Goal: Task Accomplishment & Management: Manage account settings

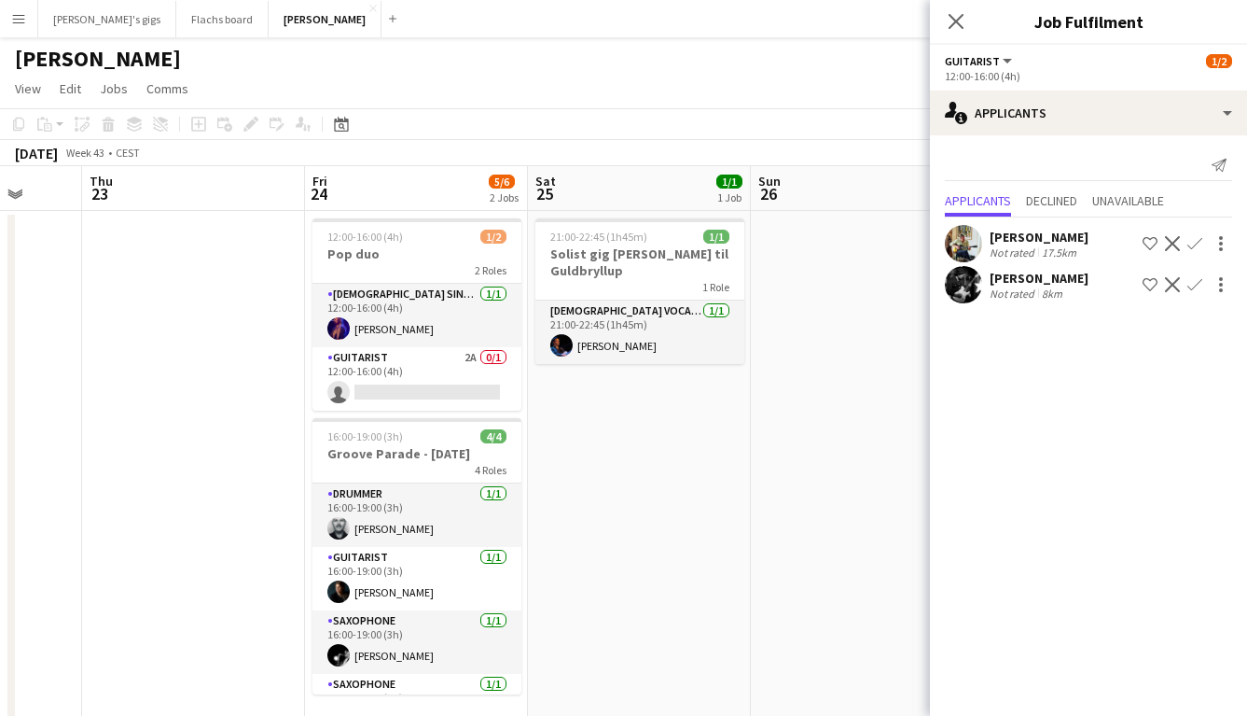
scroll to position [0, 808]
click at [610, 491] on app-date-cell "21:00-22:45 (1h45m) 1/1 Solist gig [PERSON_NAME] 1 Role [DEMOGRAPHIC_DATA] Voca…" at bounding box center [641, 472] width 223 height 522
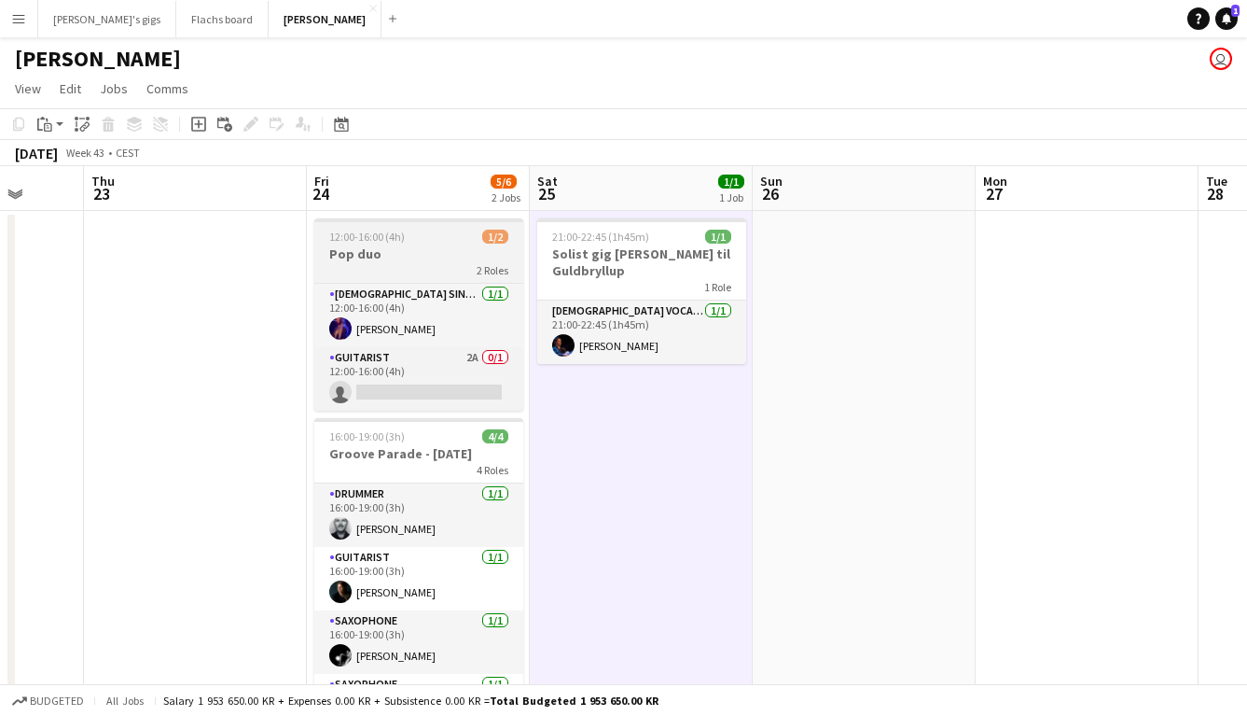
click at [372, 261] on h3 "Pop duo" at bounding box center [418, 253] width 209 height 17
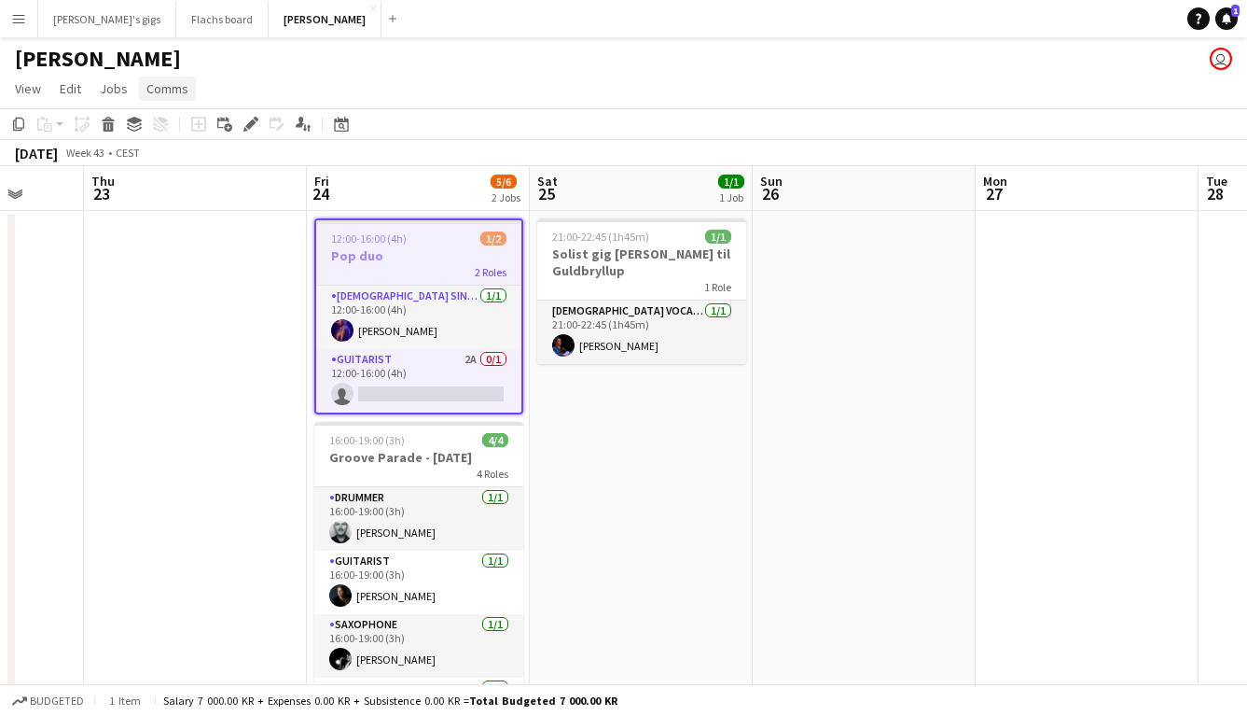
click at [160, 80] on span "Comms" at bounding box center [167, 88] width 42 height 17
click at [171, 159] on link "Create chat" at bounding box center [215, 167] width 155 height 39
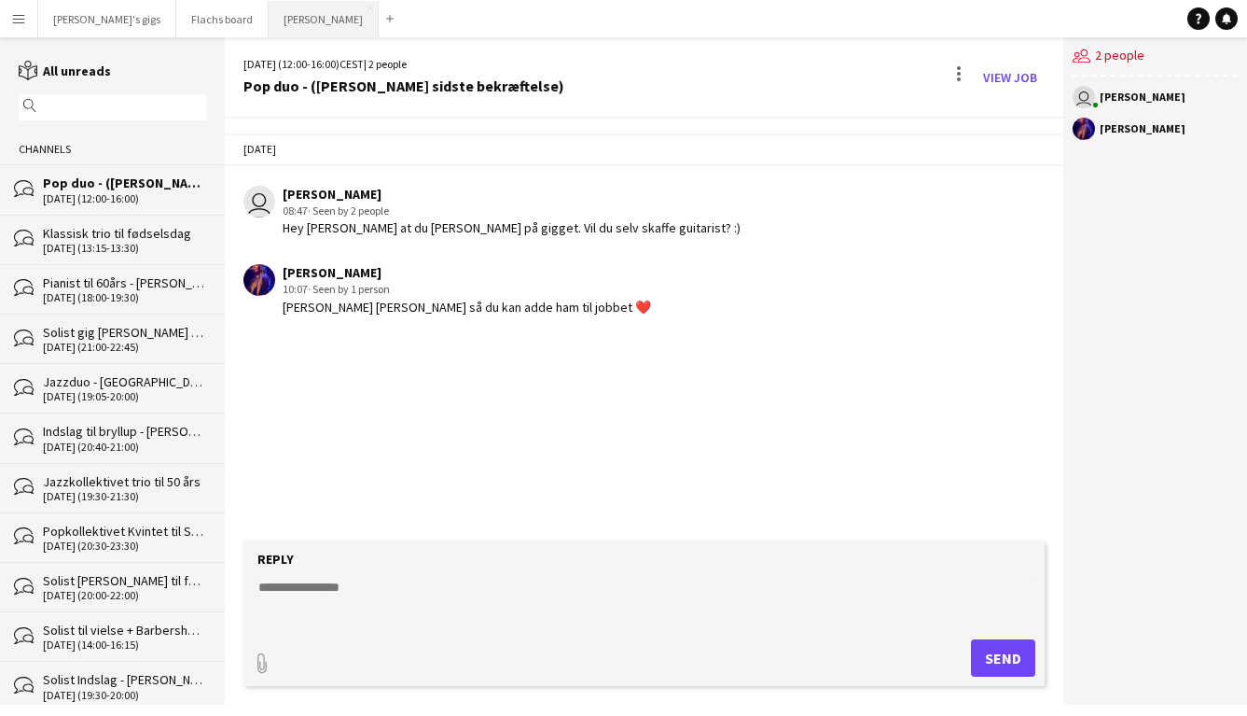
click at [271, 33] on button "Asger Gigs Close" at bounding box center [324, 19] width 110 height 36
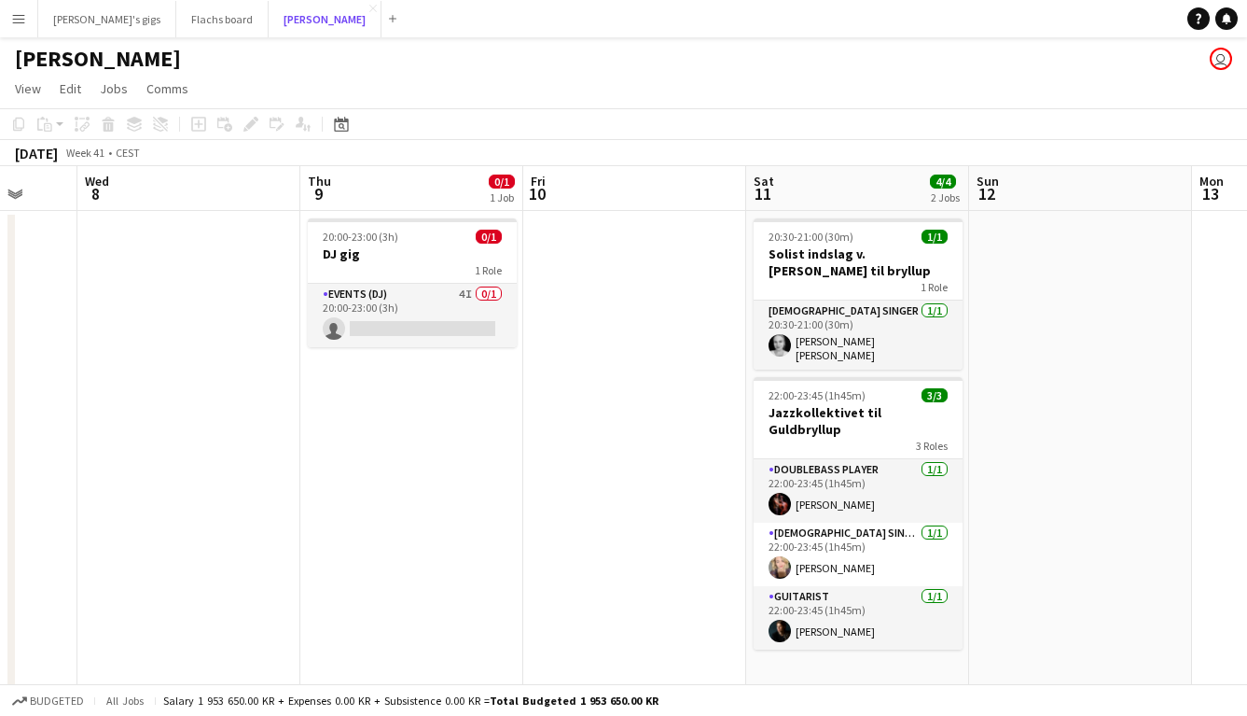
scroll to position [0, 579]
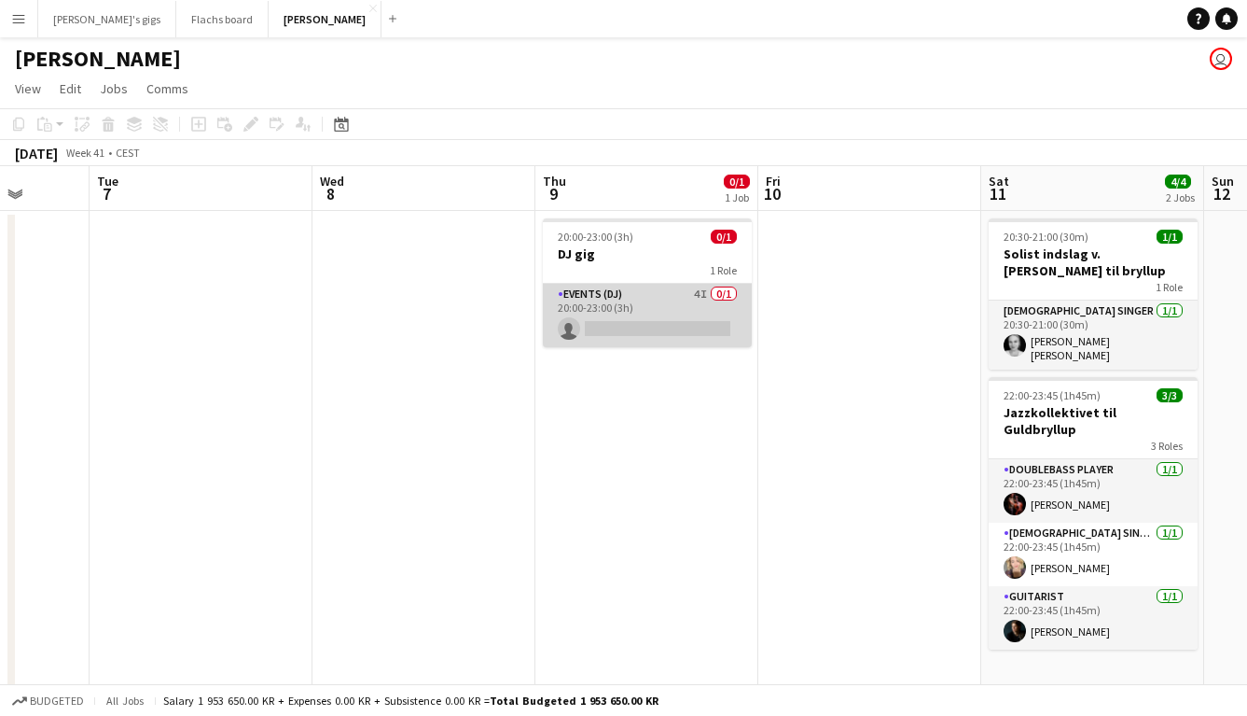
click at [624, 305] on app-card-role "Events (DJ) 4I 0/1 20:00-23:00 (3h) single-neutral-actions" at bounding box center [647, 315] width 209 height 63
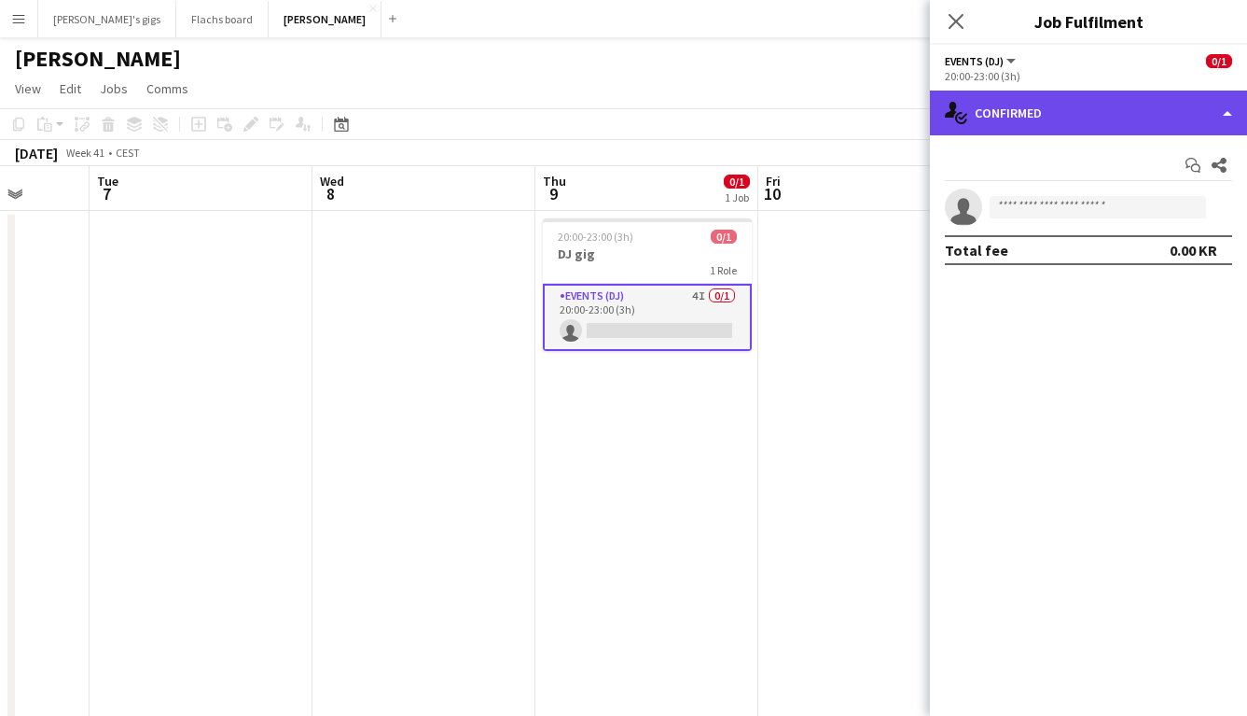
click at [1024, 121] on div "single-neutral-actions-check-2 Confirmed" at bounding box center [1088, 112] width 317 height 45
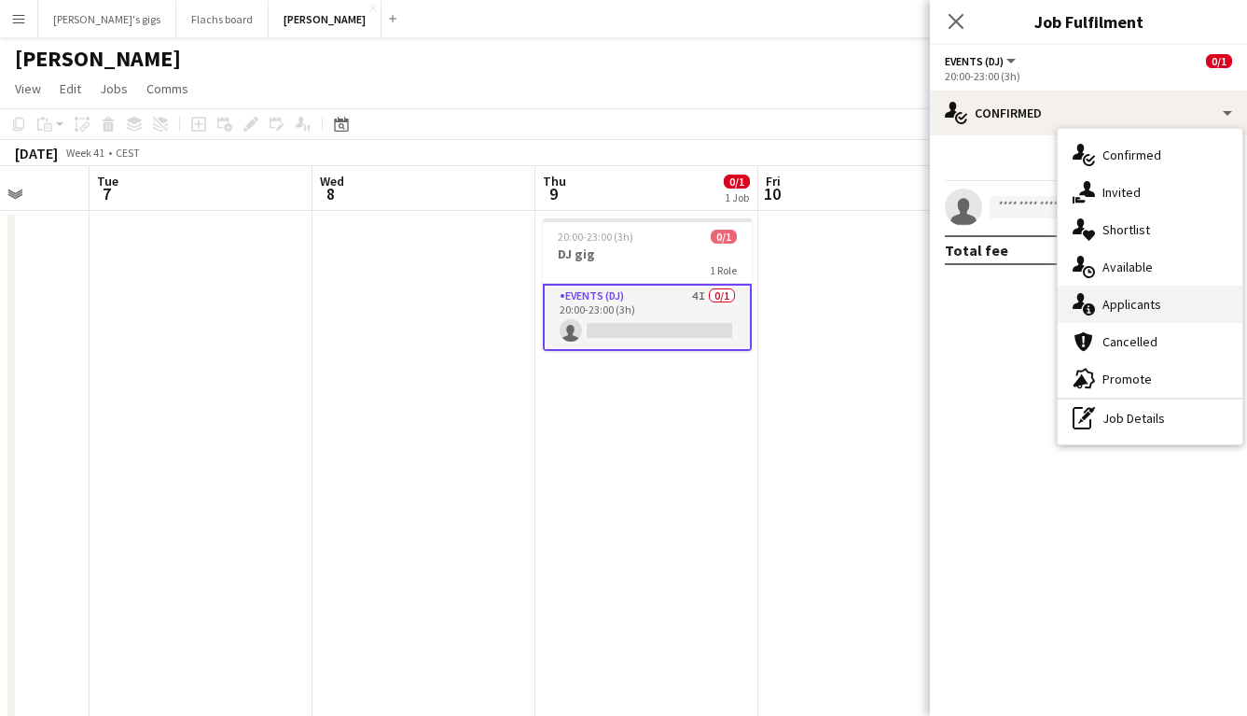
click at [1140, 297] on span "Applicants" at bounding box center [1132, 304] width 59 height 17
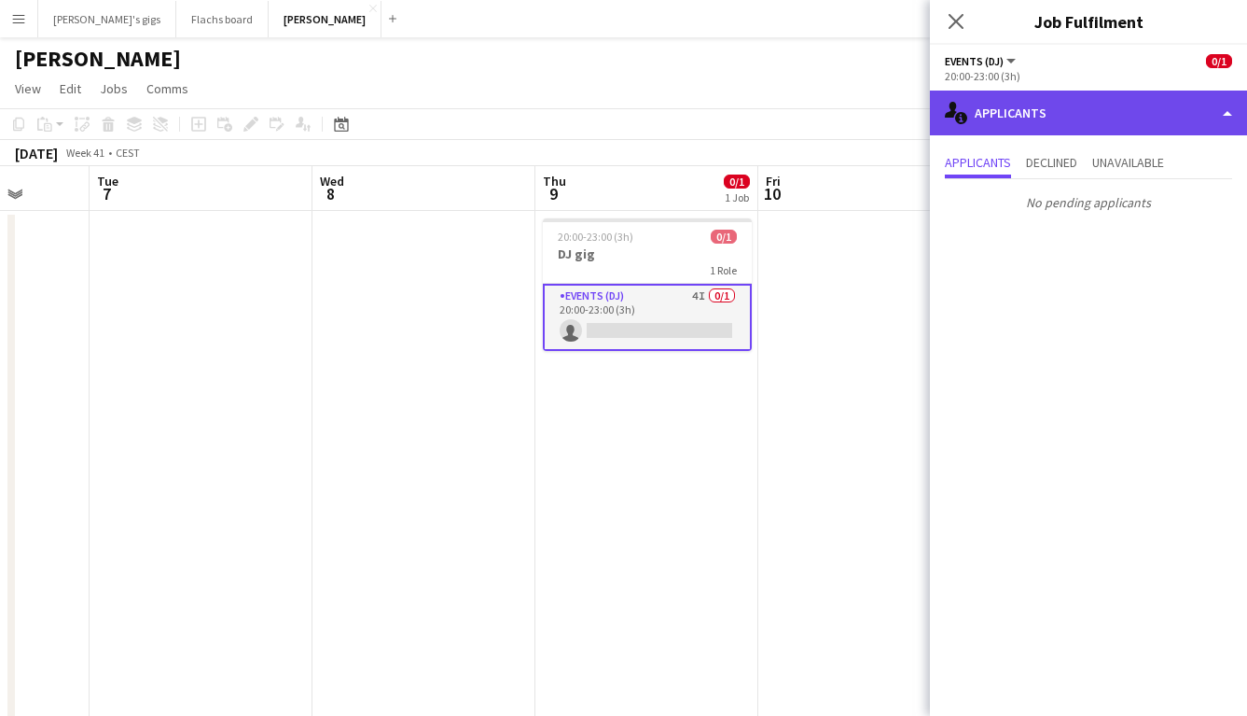
click at [962, 110] on icon "single-neutral-actions-information" at bounding box center [956, 113] width 22 height 22
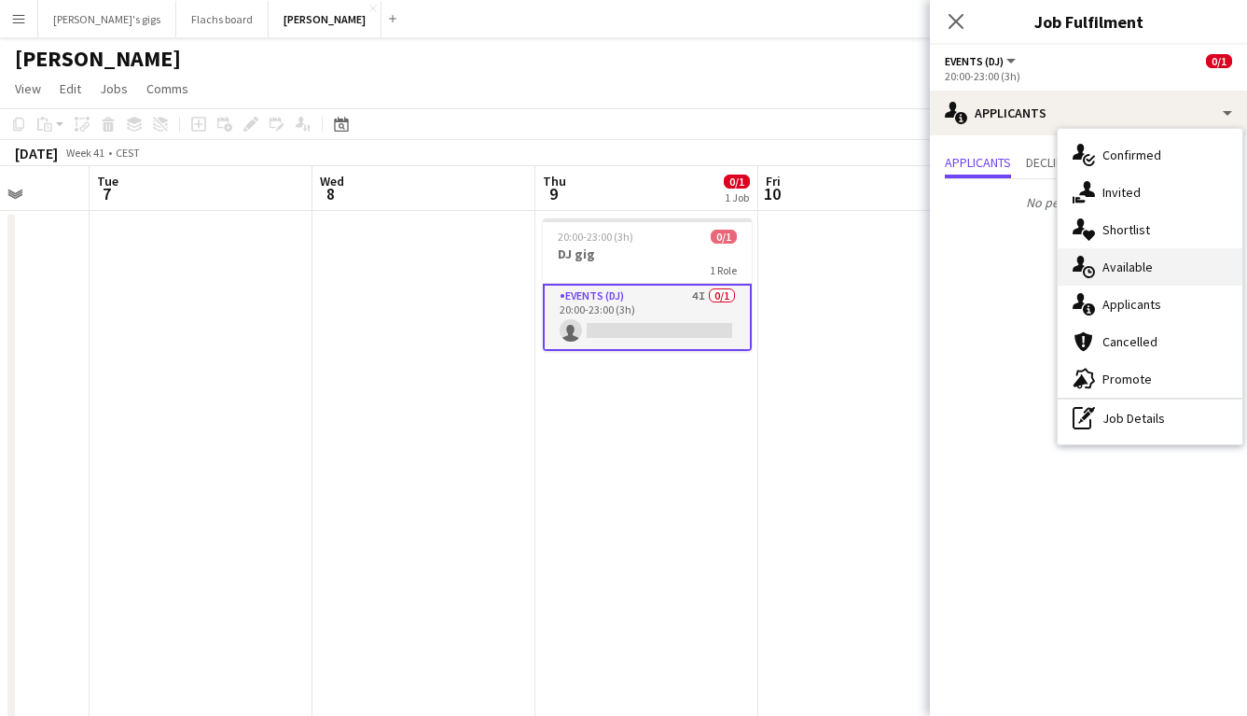
click at [1119, 263] on span "Available" at bounding box center [1128, 266] width 50 height 17
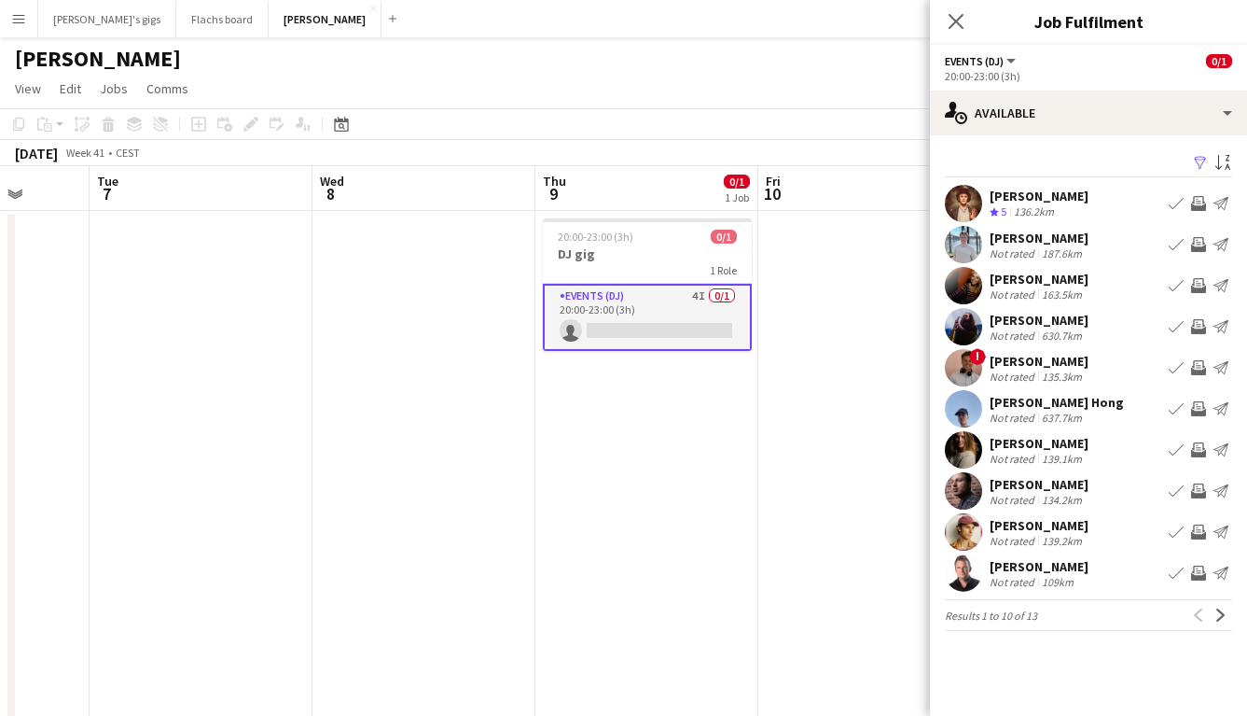
click at [786, 438] on app-date-cell at bounding box center [869, 472] width 223 height 522
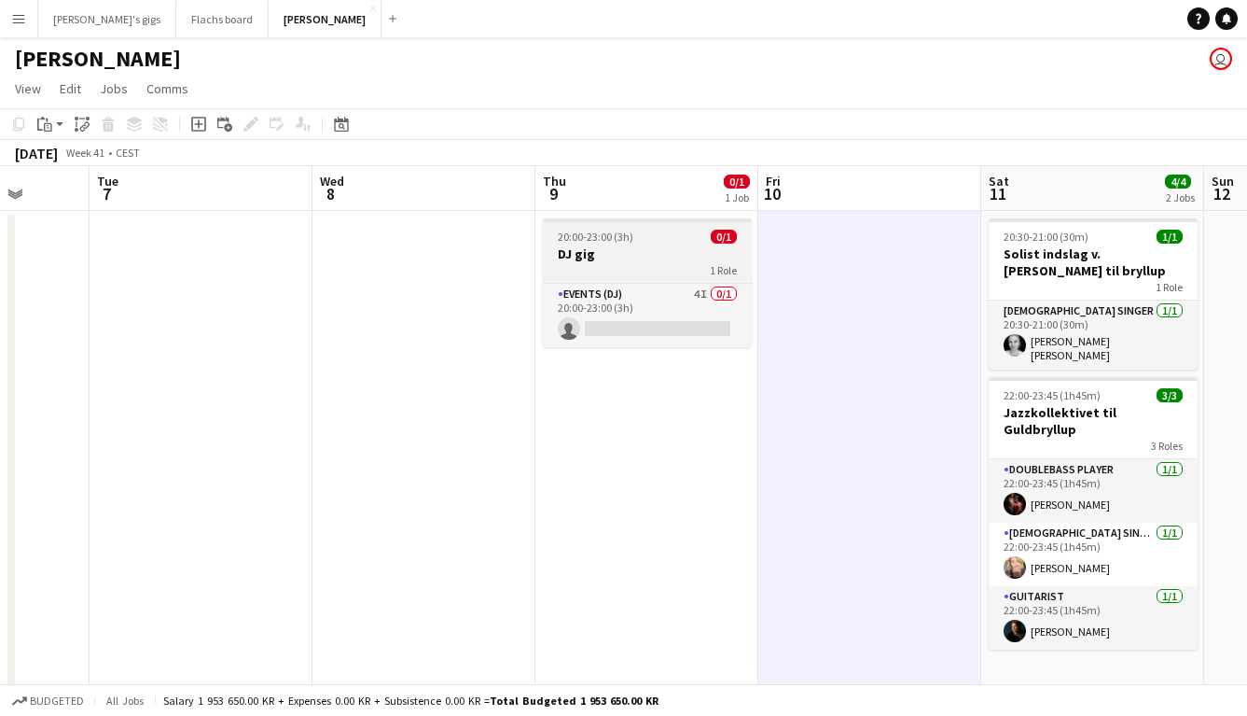
click at [668, 265] on div "1 Role" at bounding box center [647, 269] width 209 height 15
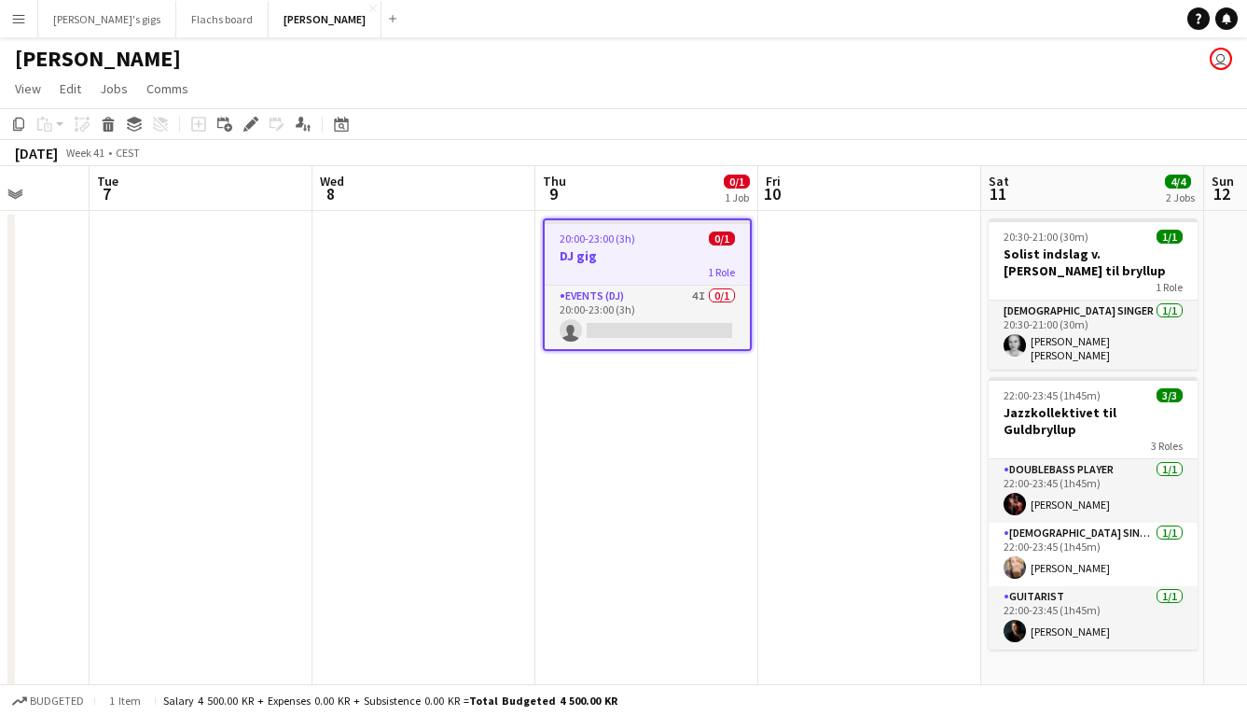
click at [689, 481] on app-date-cell "20:00-23:00 (3h) 0/1 DJ gig 1 Role Events (DJ) 4I 0/1 20:00-23:00 (3h) single-n…" at bounding box center [647, 472] width 223 height 522
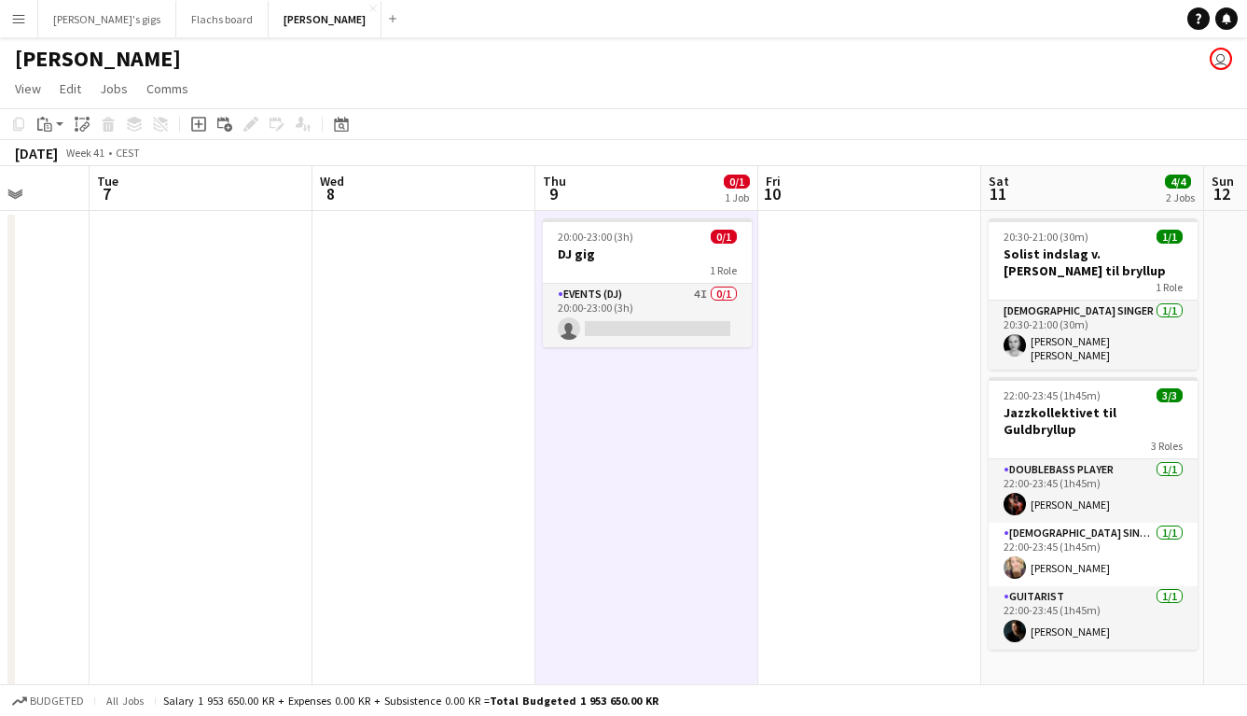
click at [594, 494] on app-date-cell "20:00-23:00 (3h) 0/1 DJ gig 1 Role Events (DJ) 4I 0/1 20:00-23:00 (3h) single-n…" at bounding box center [647, 472] width 223 height 522
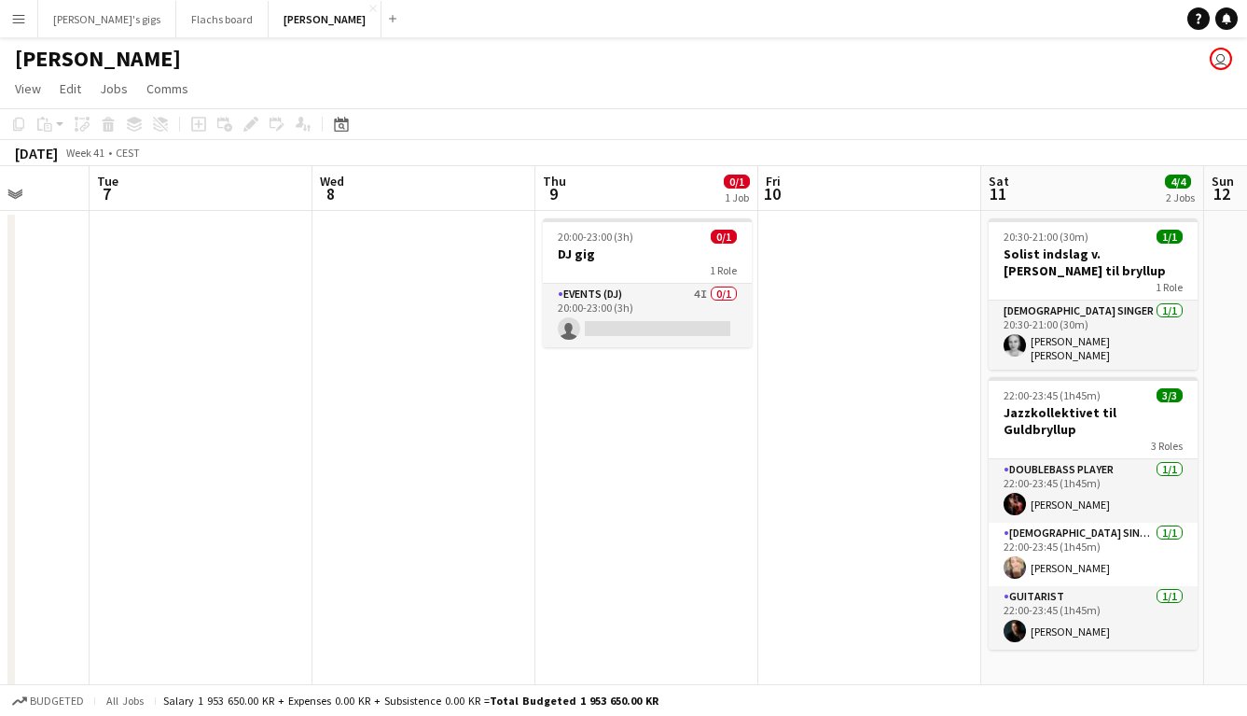
click at [604, 216] on app-date-cell "20:00-23:00 (3h) 0/1 DJ gig 1 Role Events (DJ) 4I 0/1 20:00-23:00 (3h) single-n…" at bounding box center [647, 472] width 223 height 522
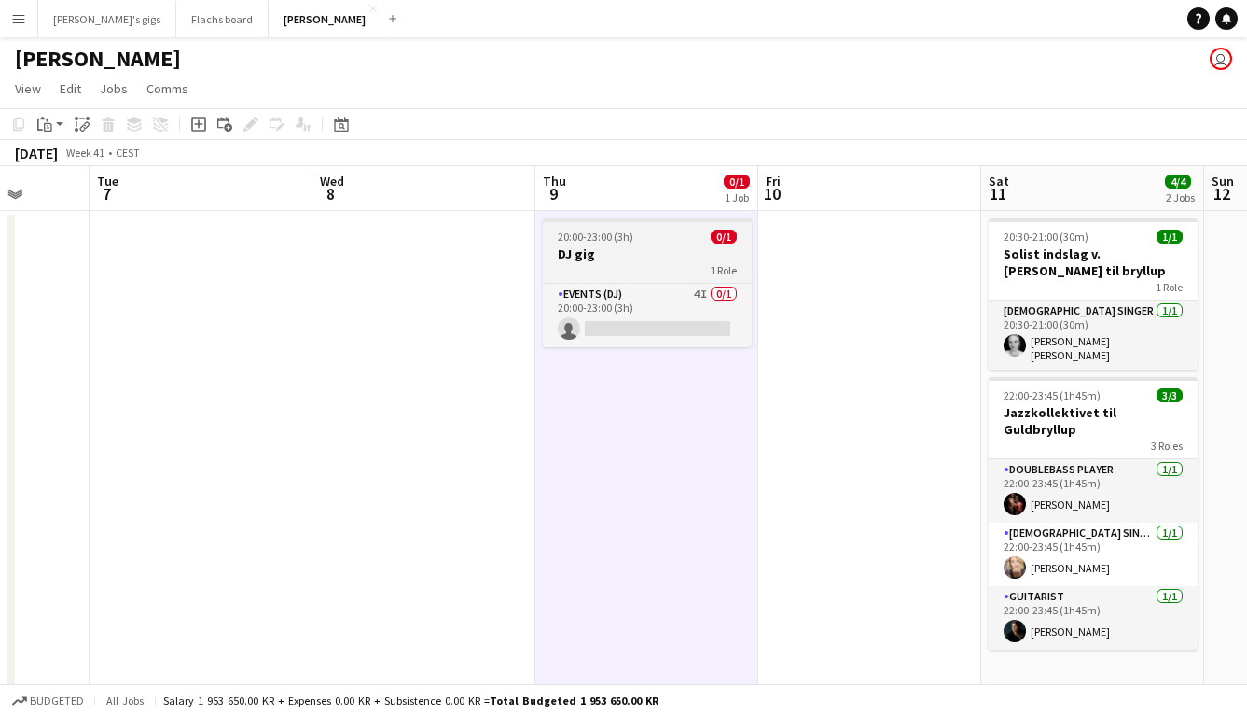
click at [604, 234] on span "20:00-23:00 (3h)" at bounding box center [596, 237] width 76 height 14
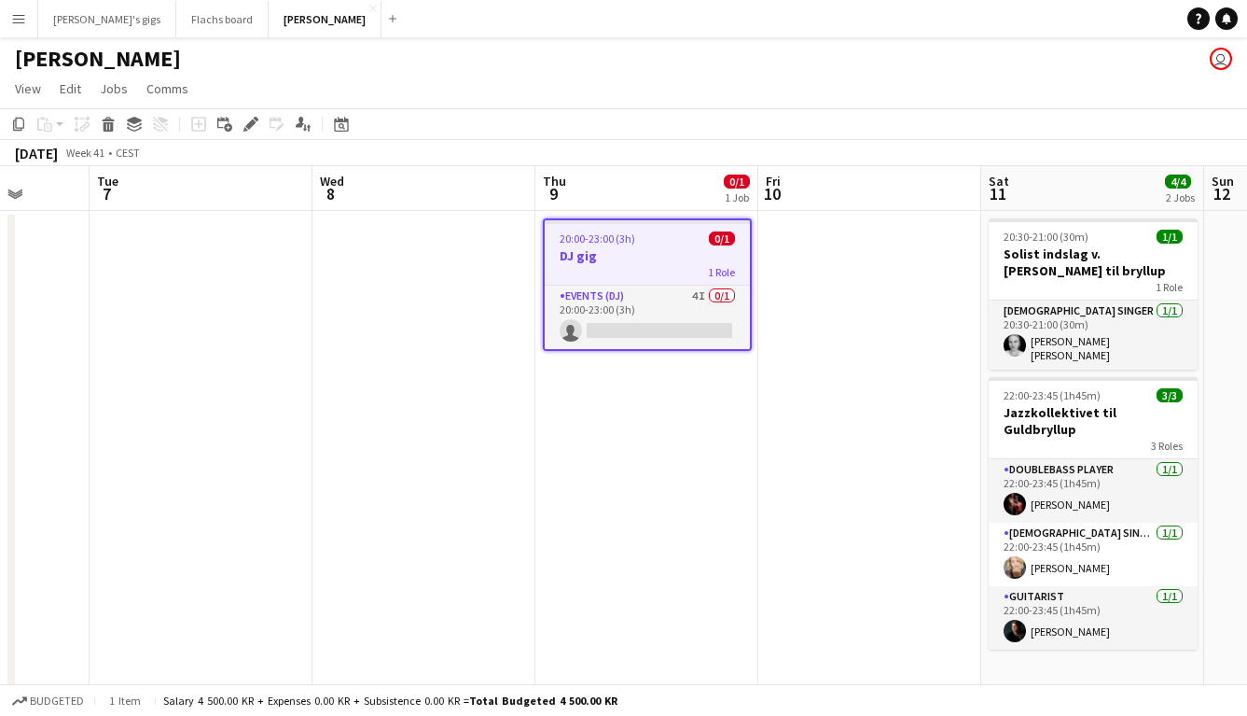
click at [659, 239] on div "20:00-23:00 (3h) 0/1" at bounding box center [647, 238] width 205 height 14
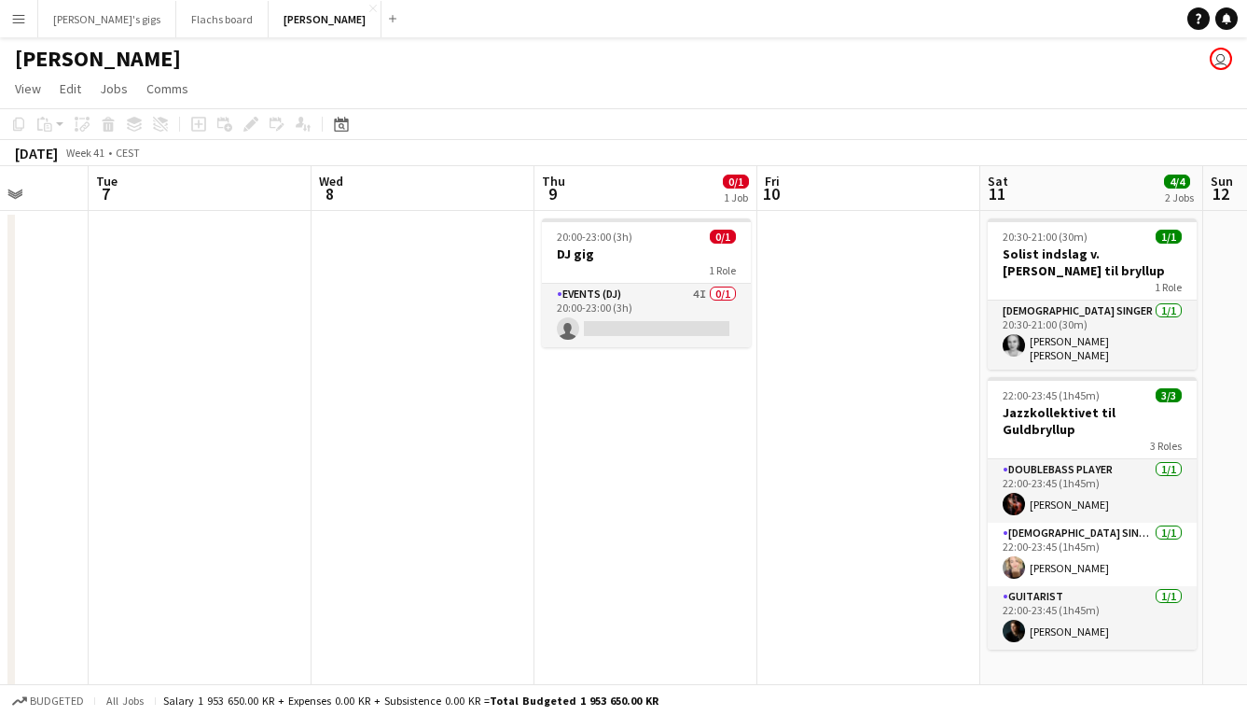
click at [453, 470] on app-date-cell at bounding box center [423, 472] width 223 height 522
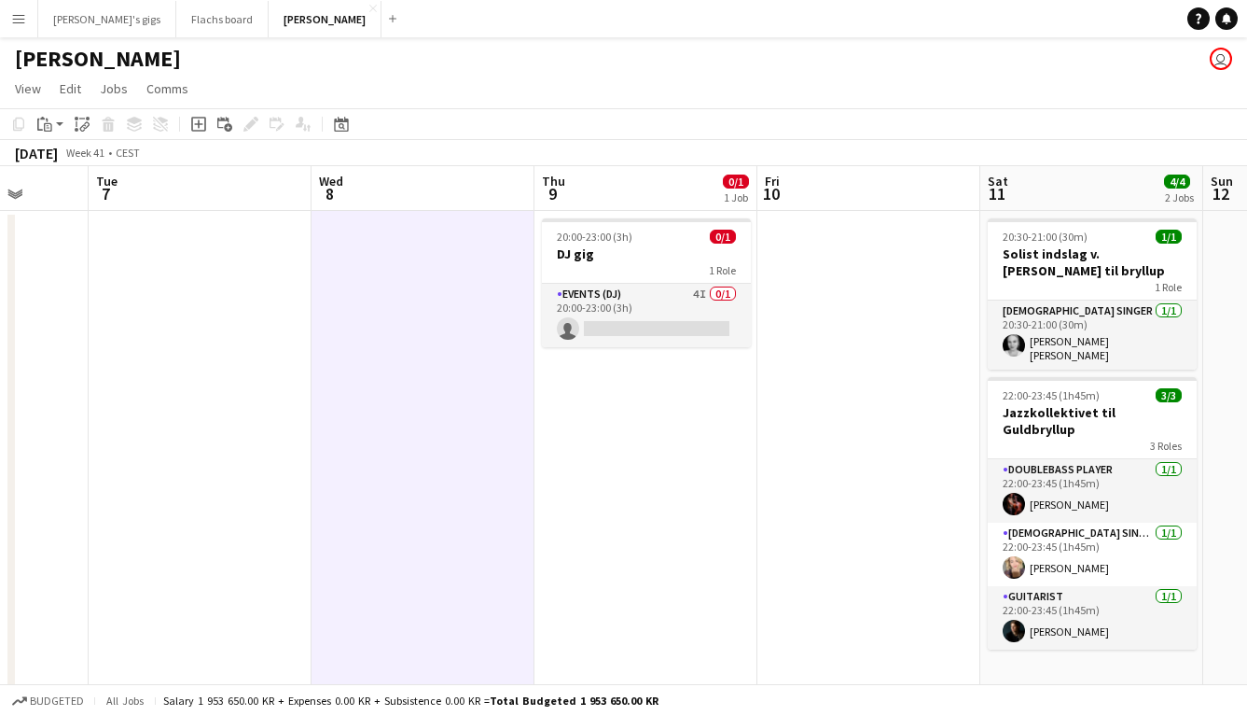
scroll to position [0, 581]
click at [602, 240] on span "20:00-23:00 (3h)" at bounding box center [594, 237] width 76 height 14
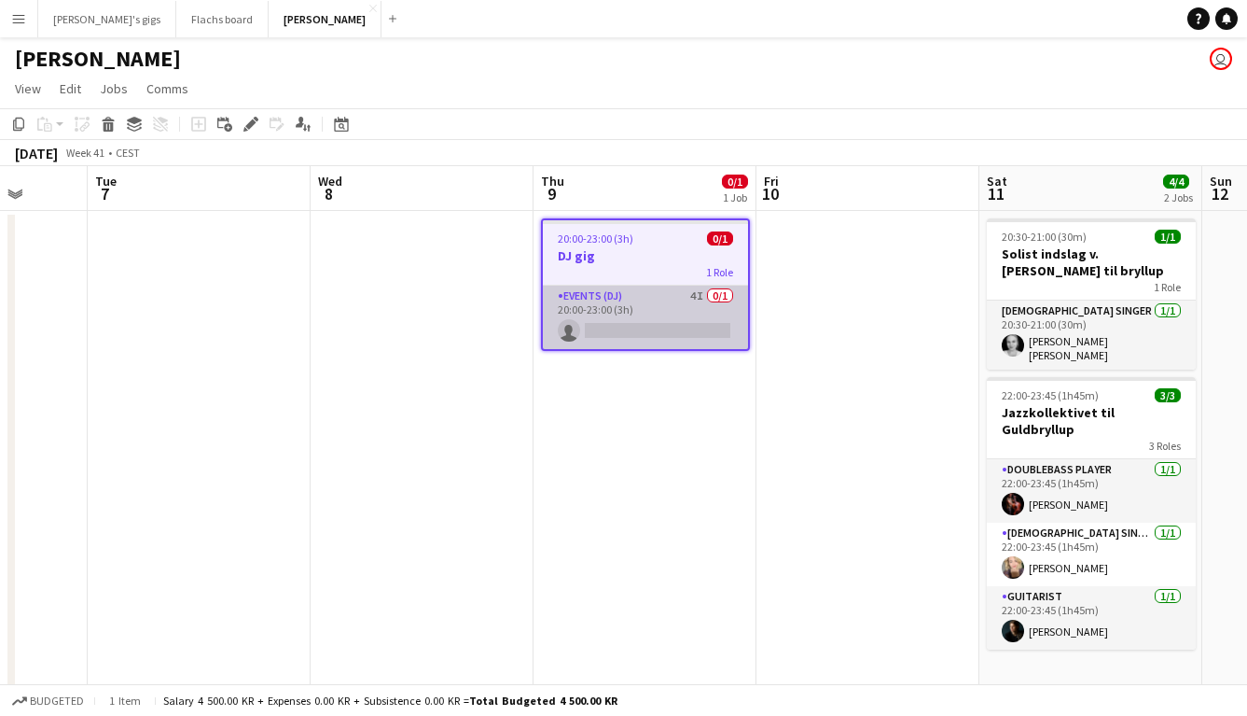
click at [599, 306] on app-card-role "Events (DJ) 4I 0/1 20:00-23:00 (3h) single-neutral-actions" at bounding box center [645, 316] width 205 height 63
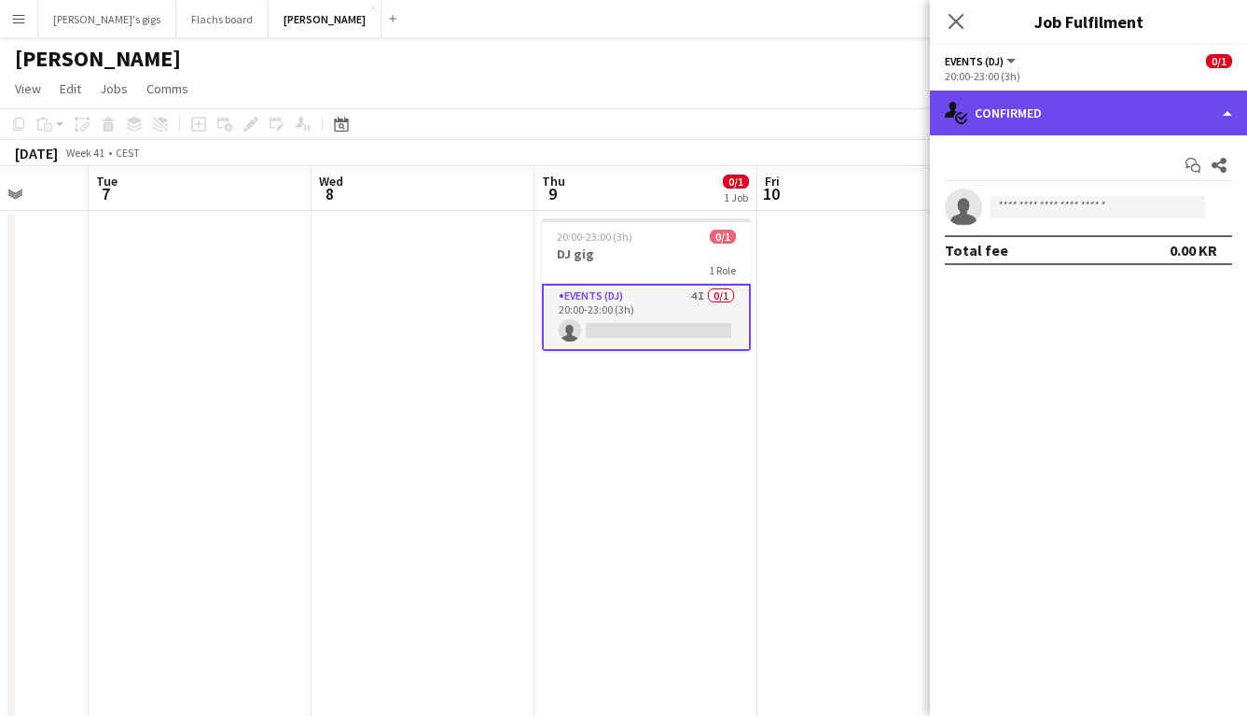
click at [1061, 129] on div "single-neutral-actions-check-2 Confirmed" at bounding box center [1088, 112] width 317 height 45
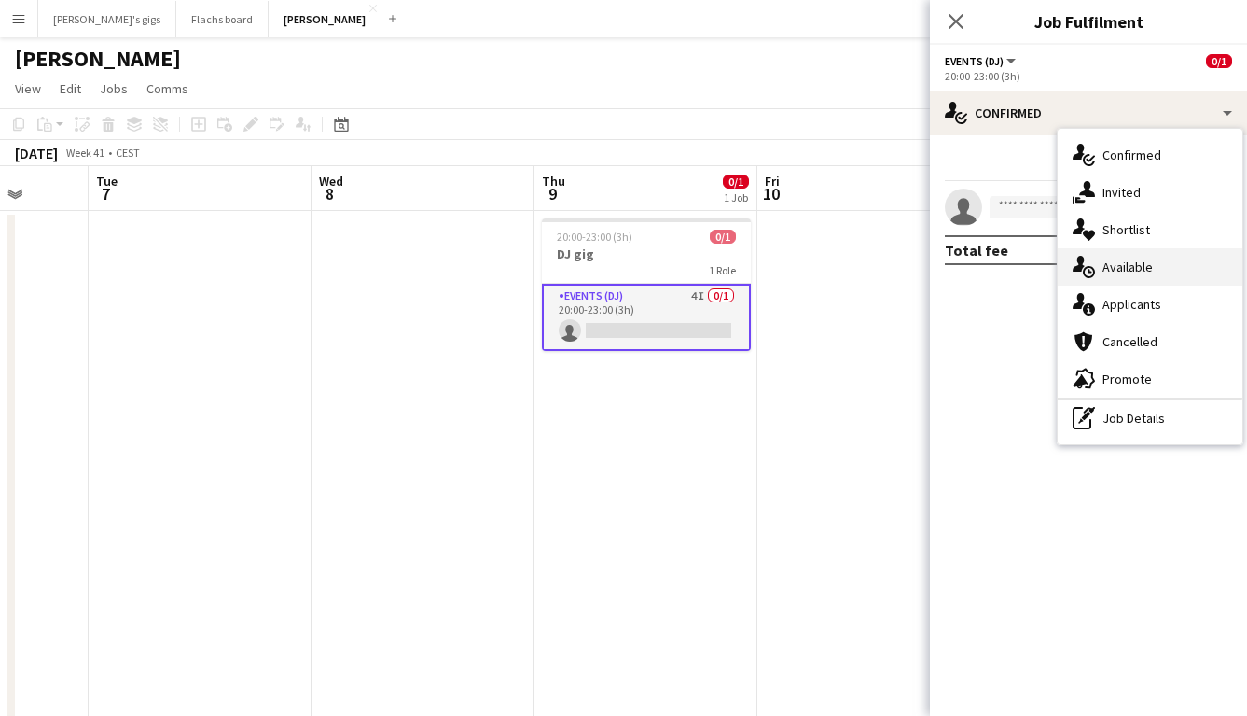
click at [1142, 278] on div "single-neutral-actions-upload Available" at bounding box center [1150, 266] width 185 height 37
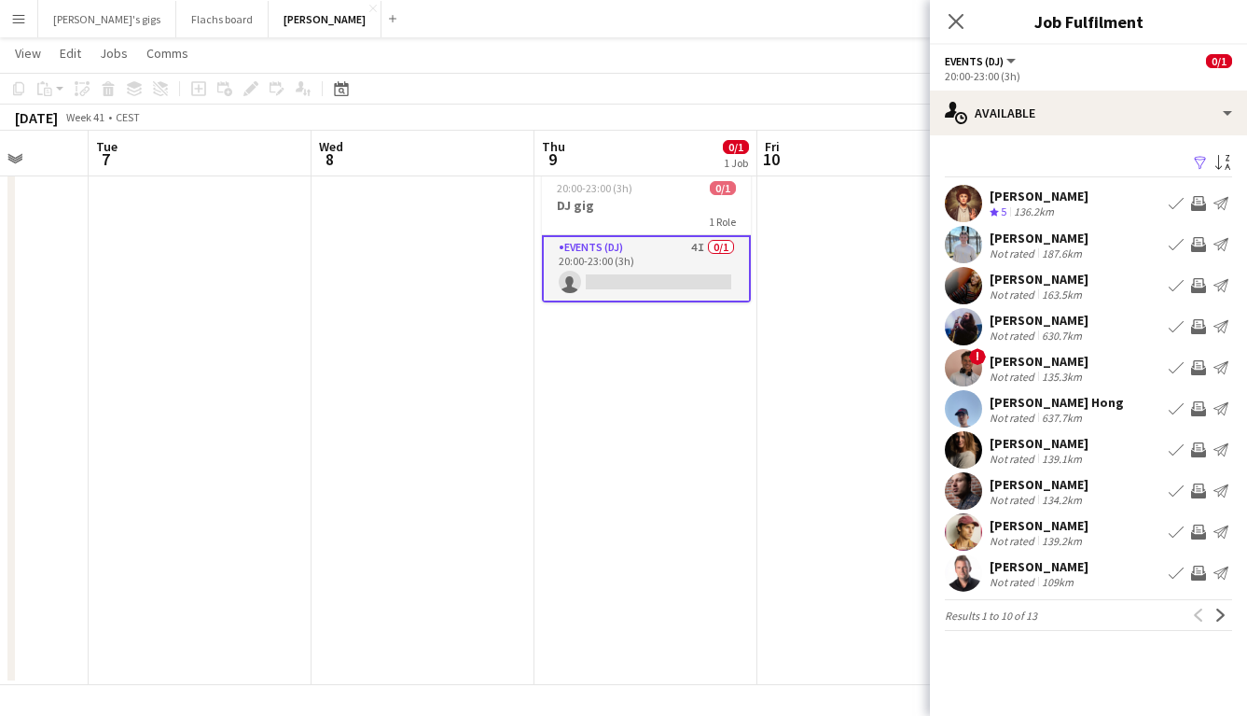
scroll to position [46, 0]
click at [1198, 577] on app-icon "Invite crew" at bounding box center [1198, 572] width 15 height 15
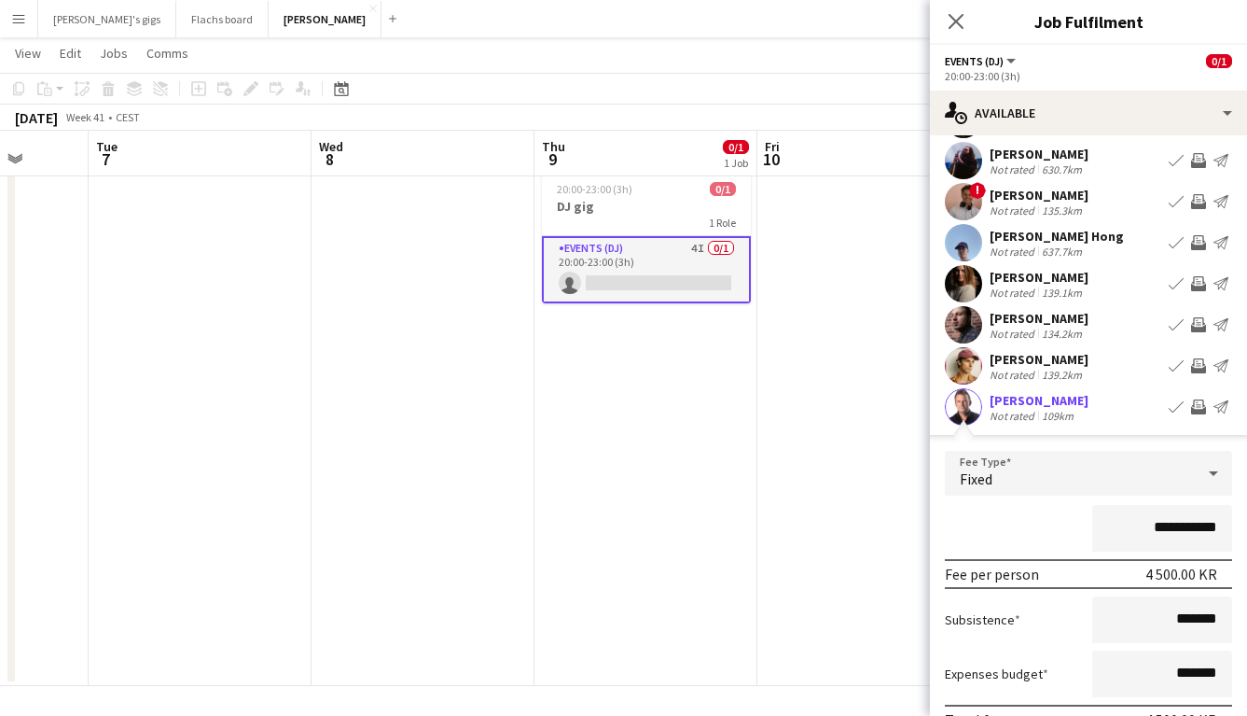
scroll to position [282, 0]
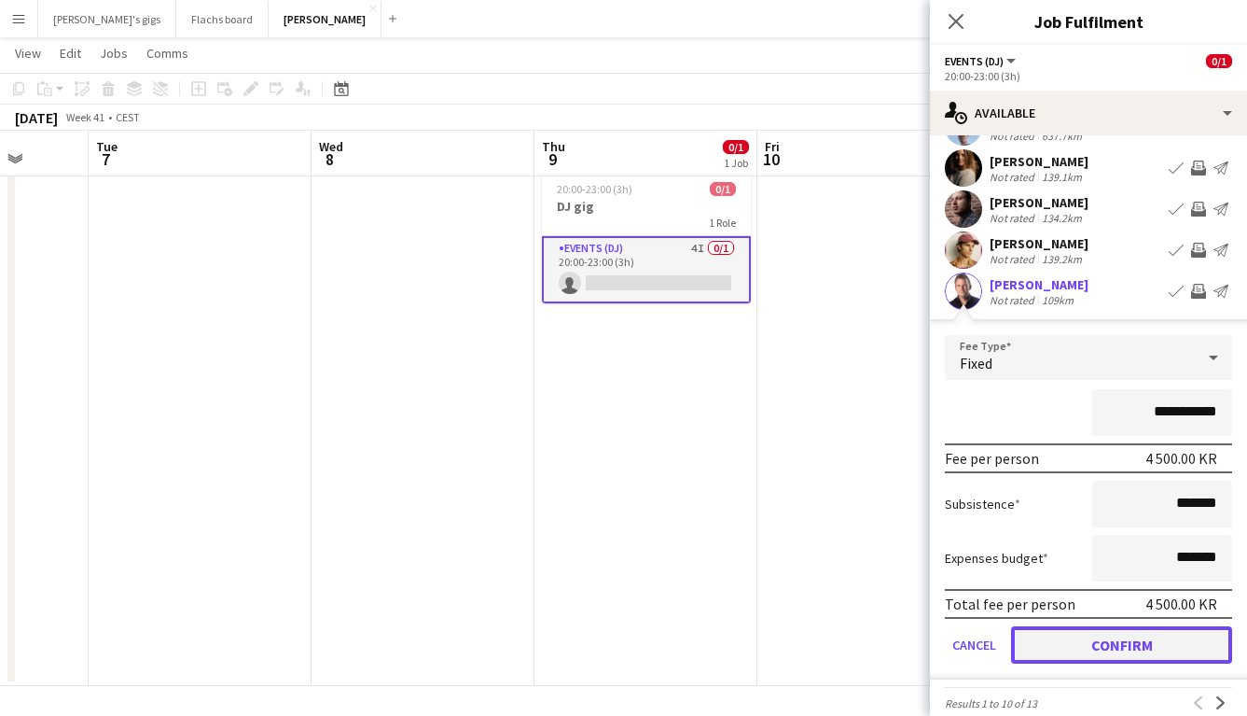
click at [1120, 652] on button "Confirm" at bounding box center [1121, 644] width 221 height 37
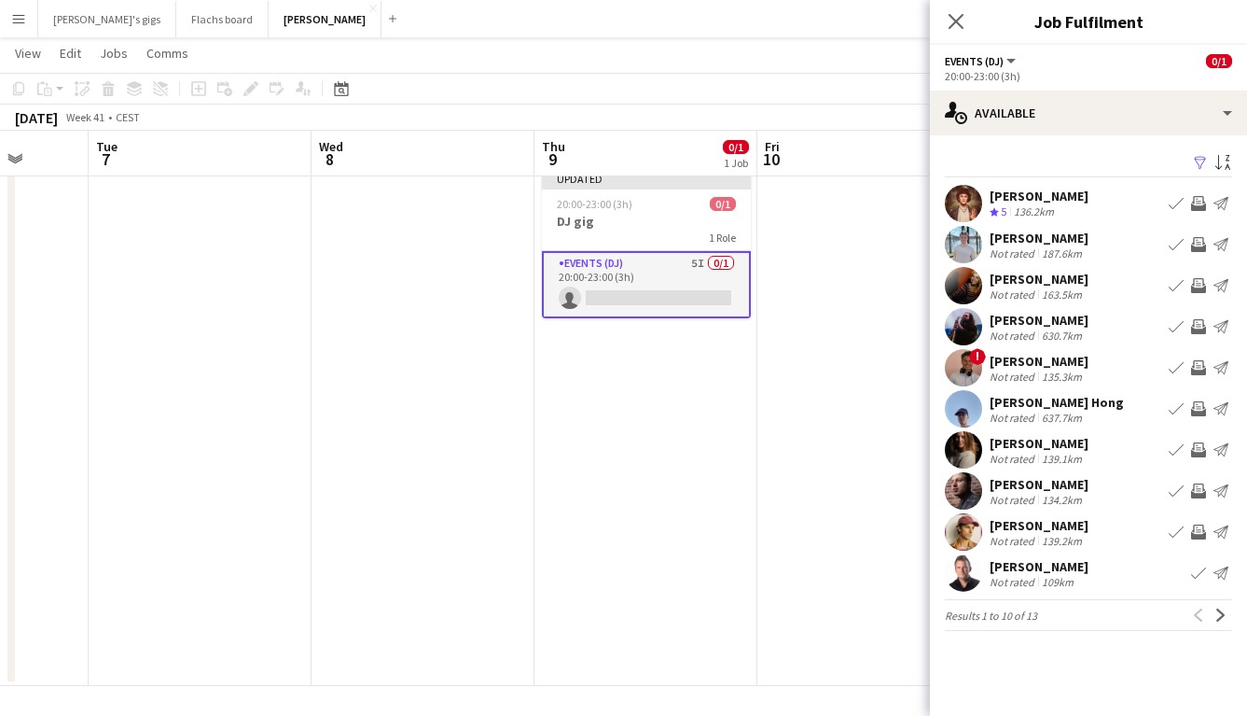
scroll to position [0, 0]
click at [1218, 619] on app-icon "Next" at bounding box center [1221, 614] width 13 height 13
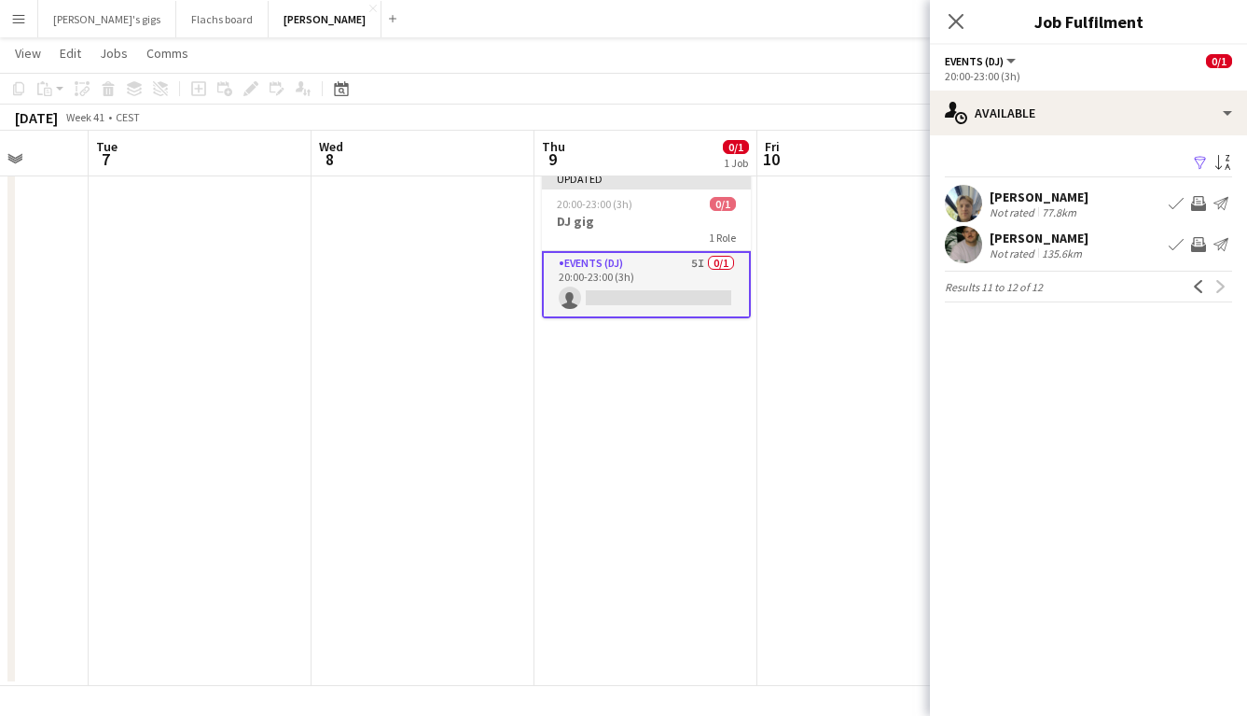
click at [1198, 243] on app-icon "Invite crew" at bounding box center [1198, 244] width 15 height 15
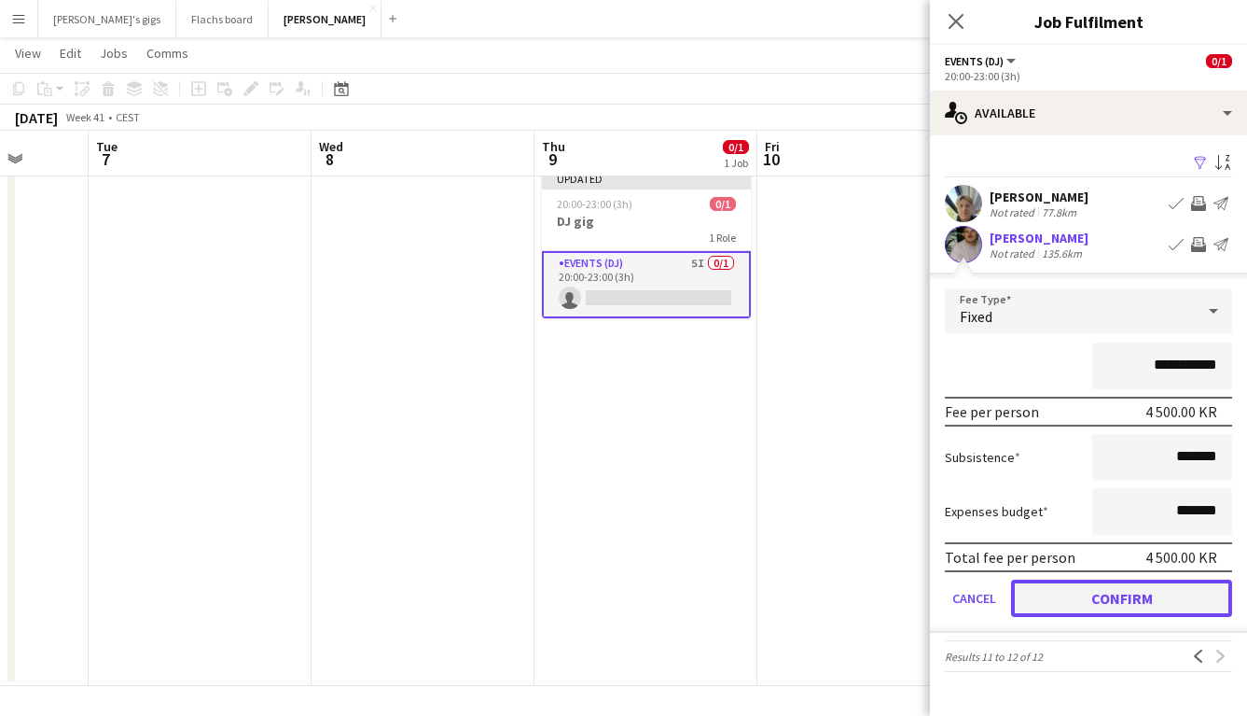
click at [1152, 590] on button "Confirm" at bounding box center [1121, 597] width 221 height 37
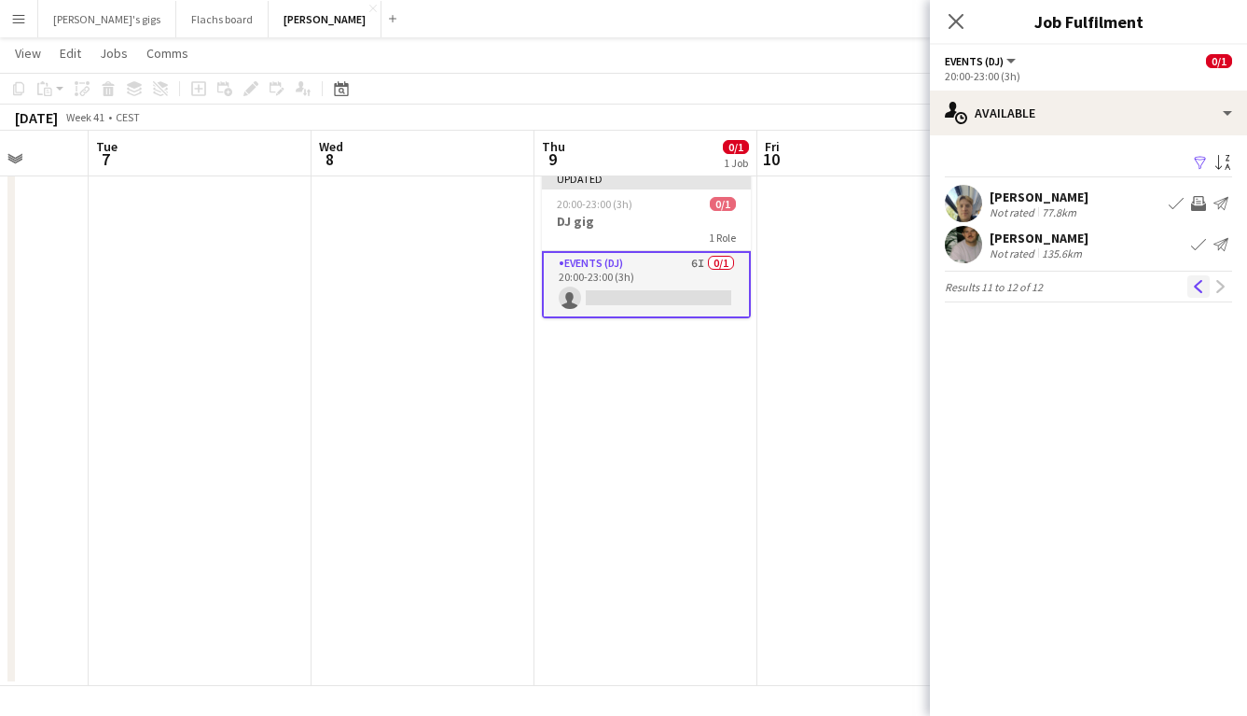
click at [1193, 290] on app-icon "Previous" at bounding box center [1198, 286] width 13 height 13
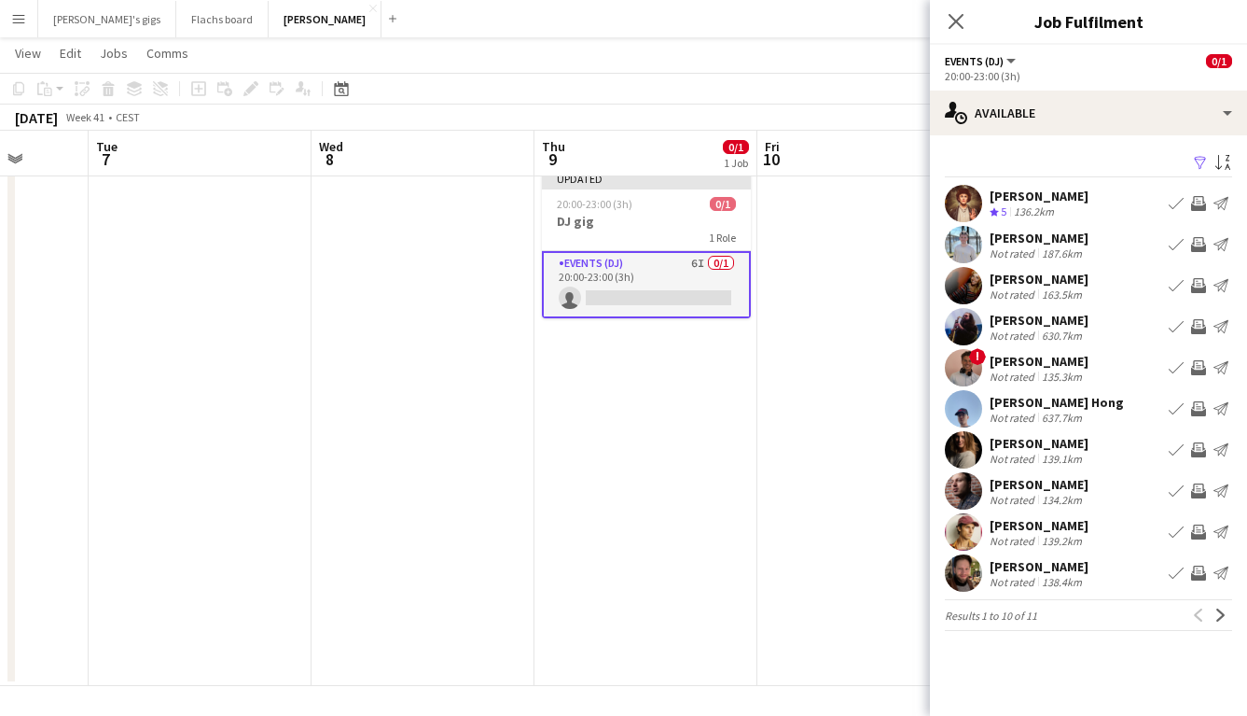
scroll to position [47, 0]
click at [868, 452] on app-date-cell at bounding box center [869, 423] width 223 height 522
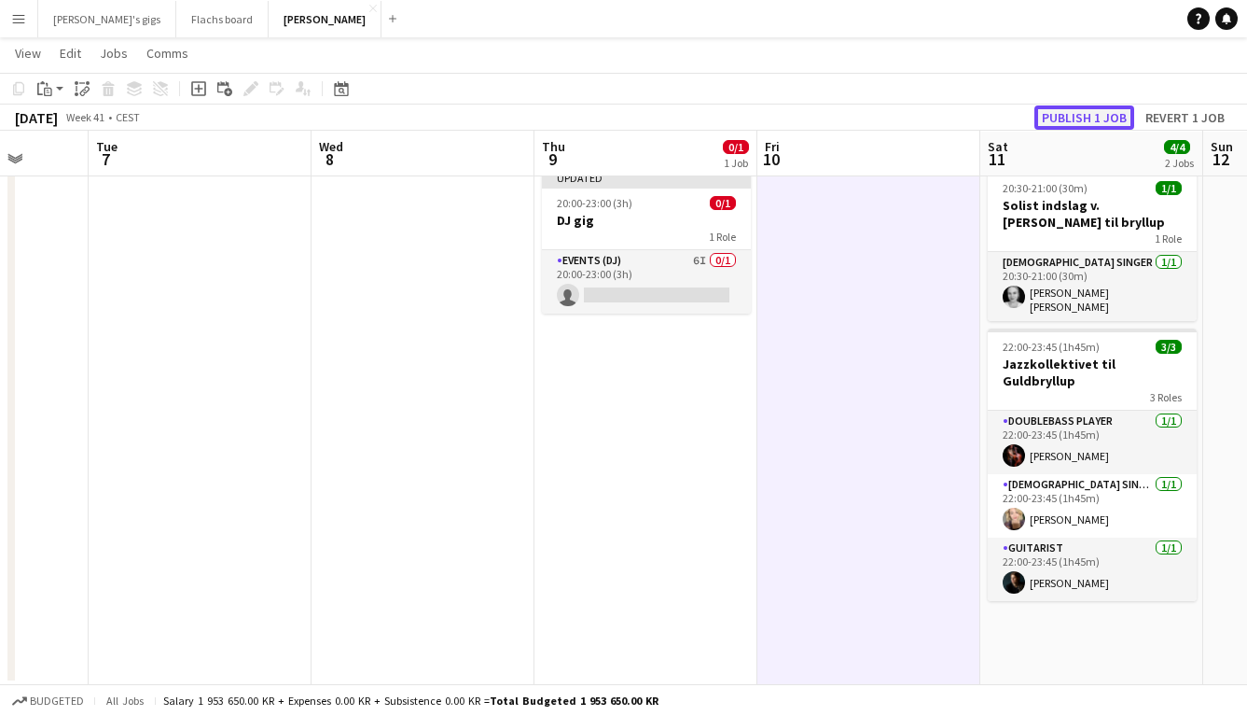
click at [1060, 122] on button "Publish 1 job" at bounding box center [1085, 117] width 100 height 24
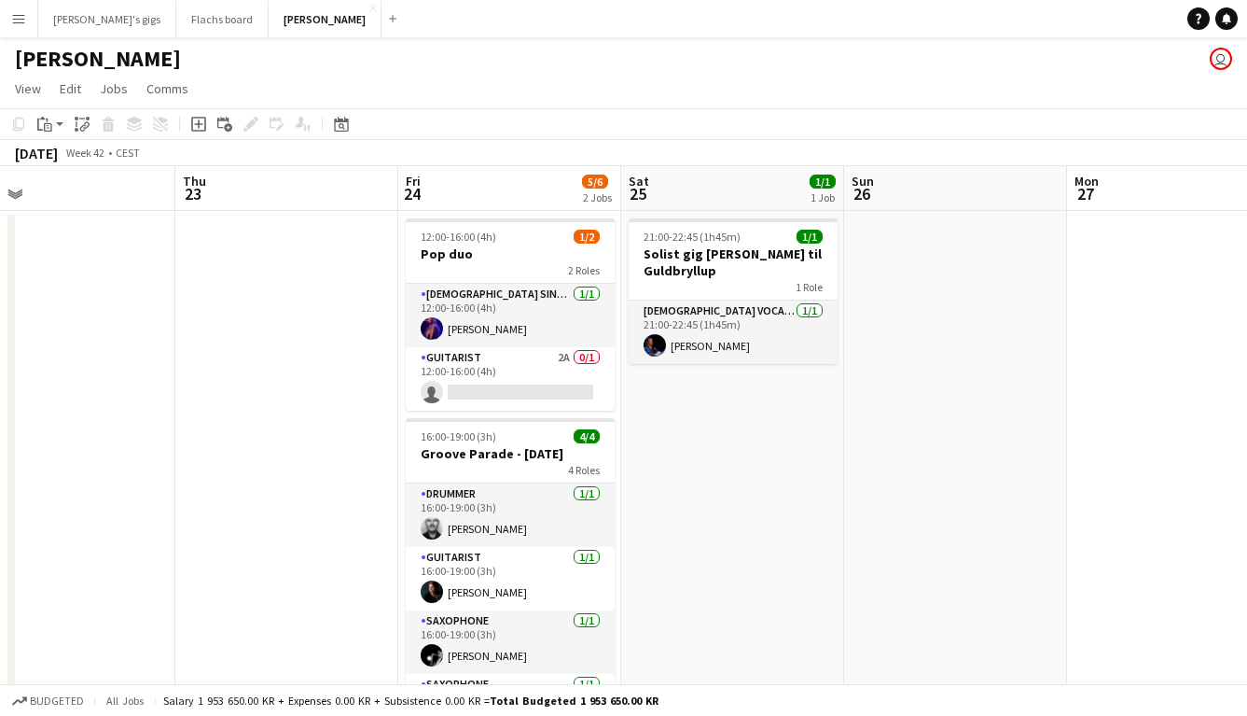
scroll to position [0, 727]
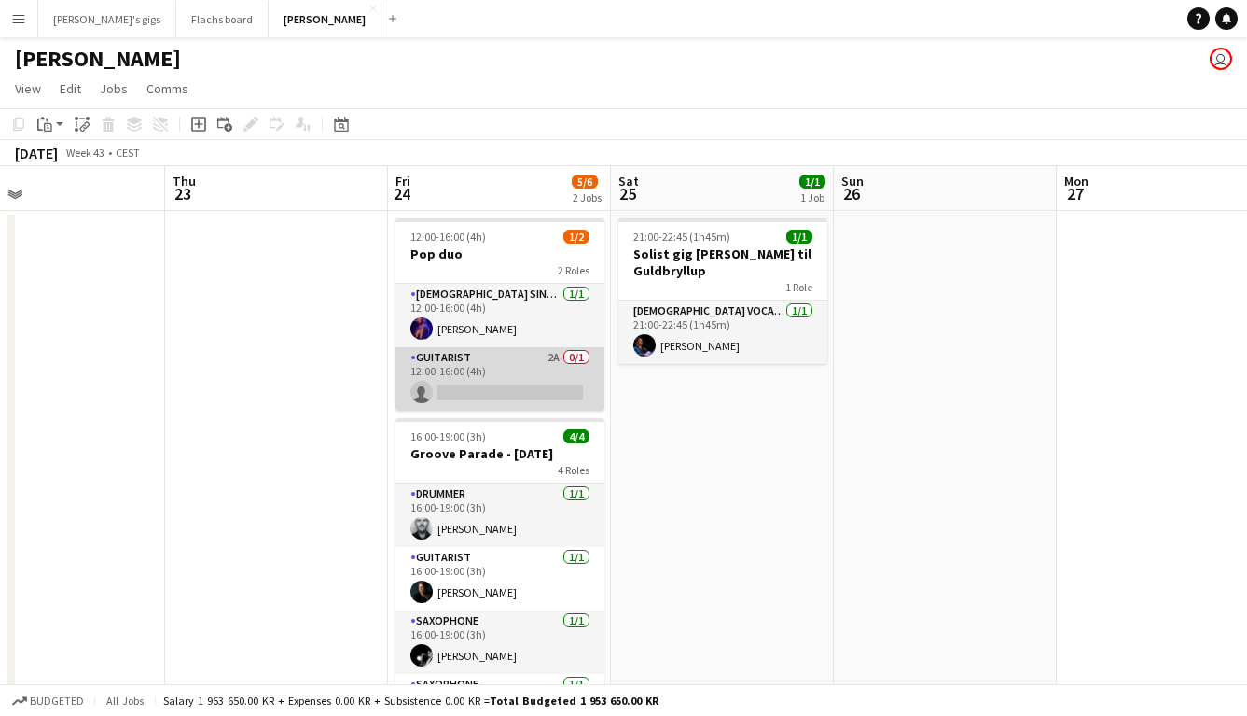
click at [489, 381] on app-card-role "Guitarist 2A 0/1 12:00-16:00 (4h) single-neutral-actions" at bounding box center [500, 378] width 209 height 63
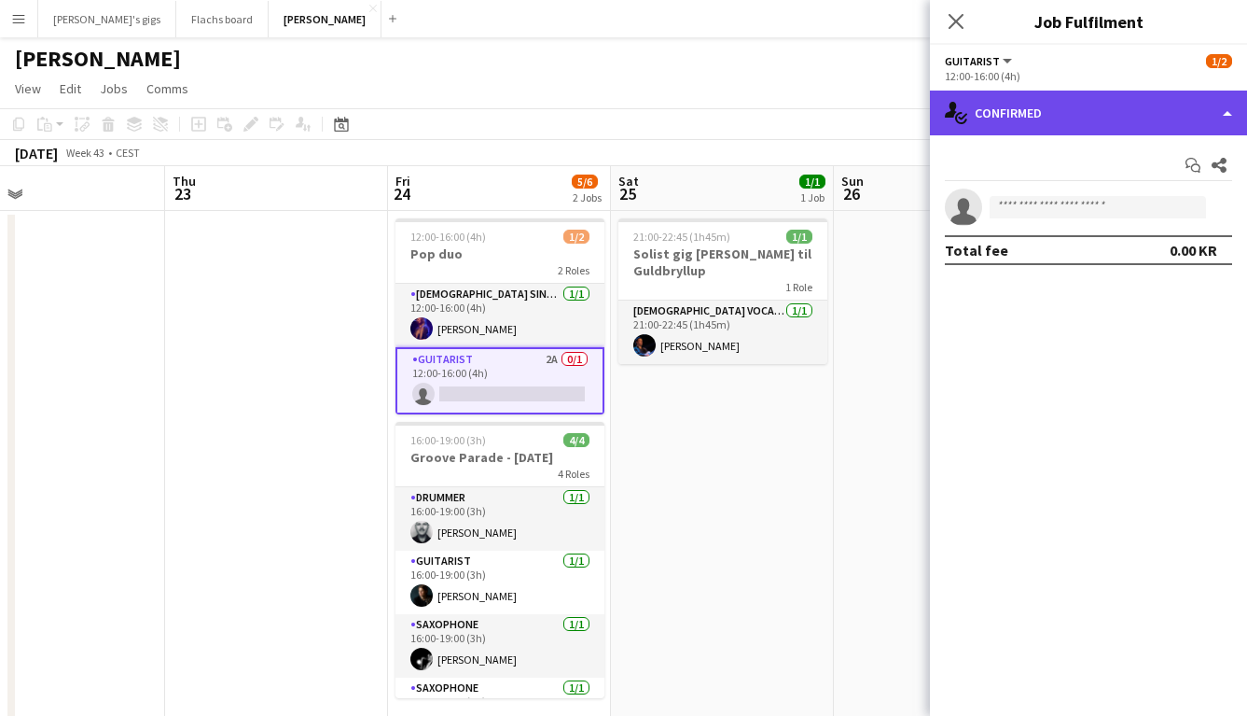
click at [1109, 109] on div "single-neutral-actions-check-2 Confirmed" at bounding box center [1088, 112] width 317 height 45
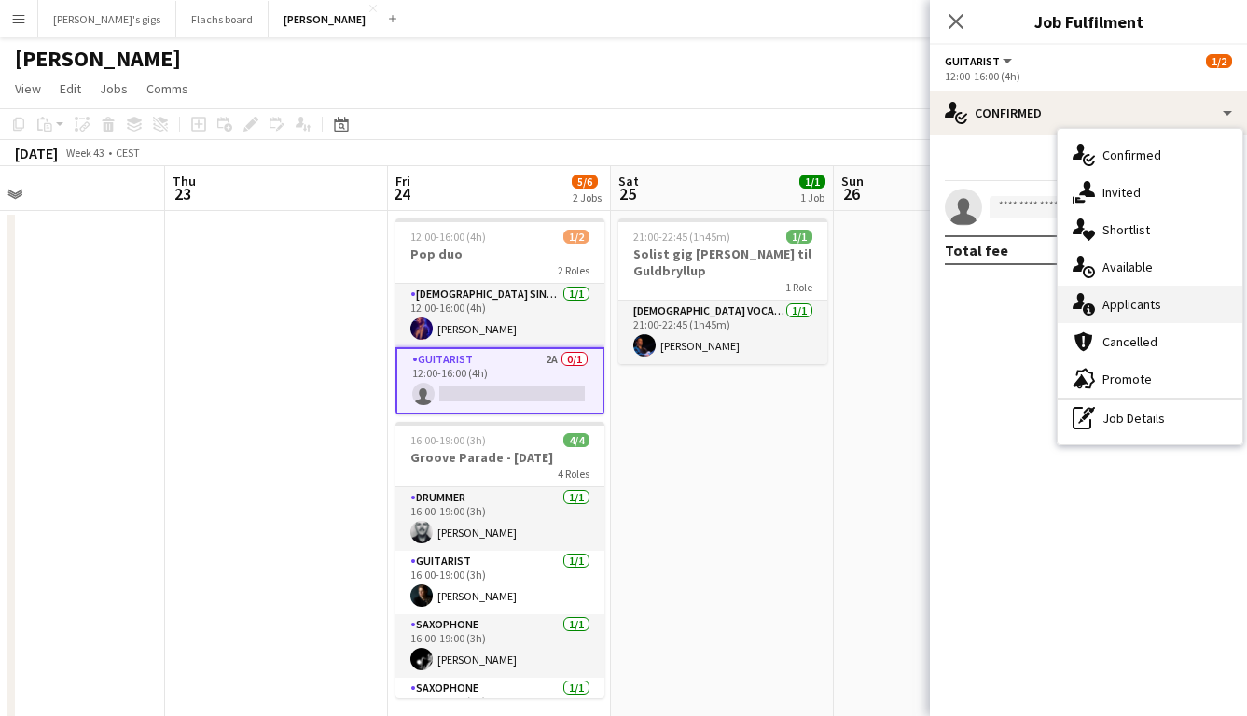
click at [1164, 302] on div "single-neutral-actions-information Applicants" at bounding box center [1150, 303] width 185 height 37
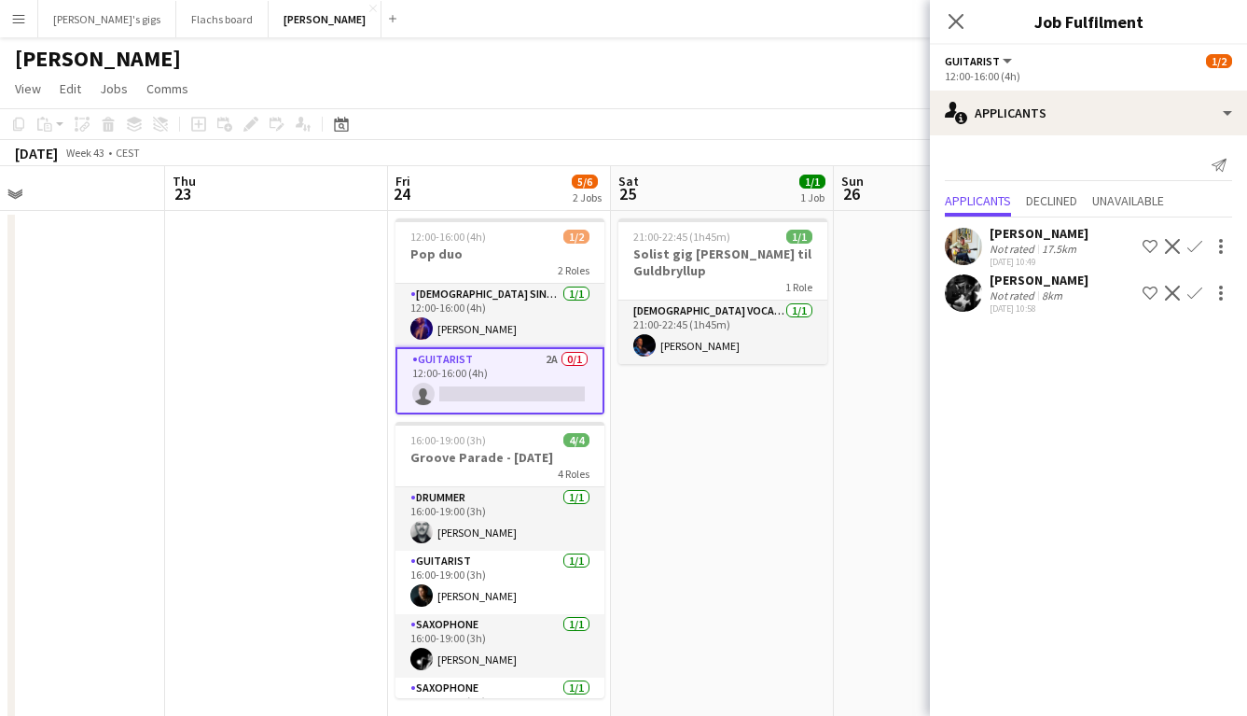
click at [710, 413] on app-date-cell "21:00-22:45 (1h45m) 1/1 Solist gig [PERSON_NAME] 1 Role [DEMOGRAPHIC_DATA] Voca…" at bounding box center [722, 472] width 223 height 522
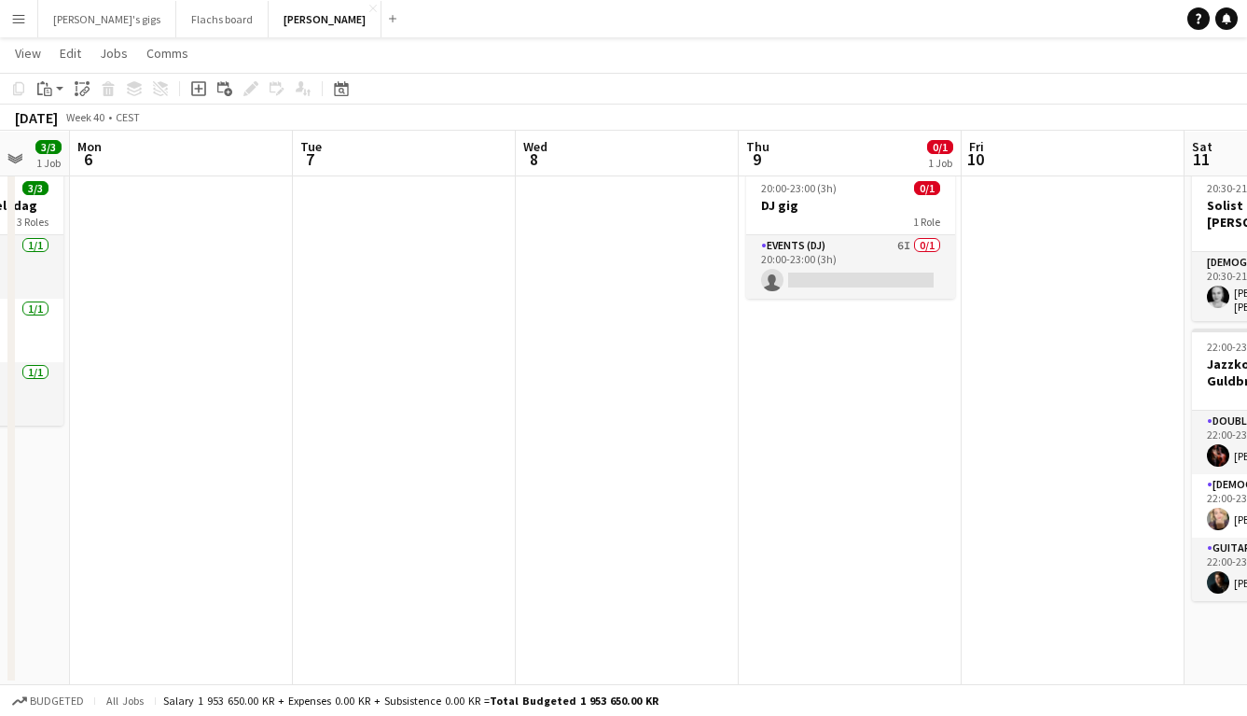
scroll to position [0, 609]
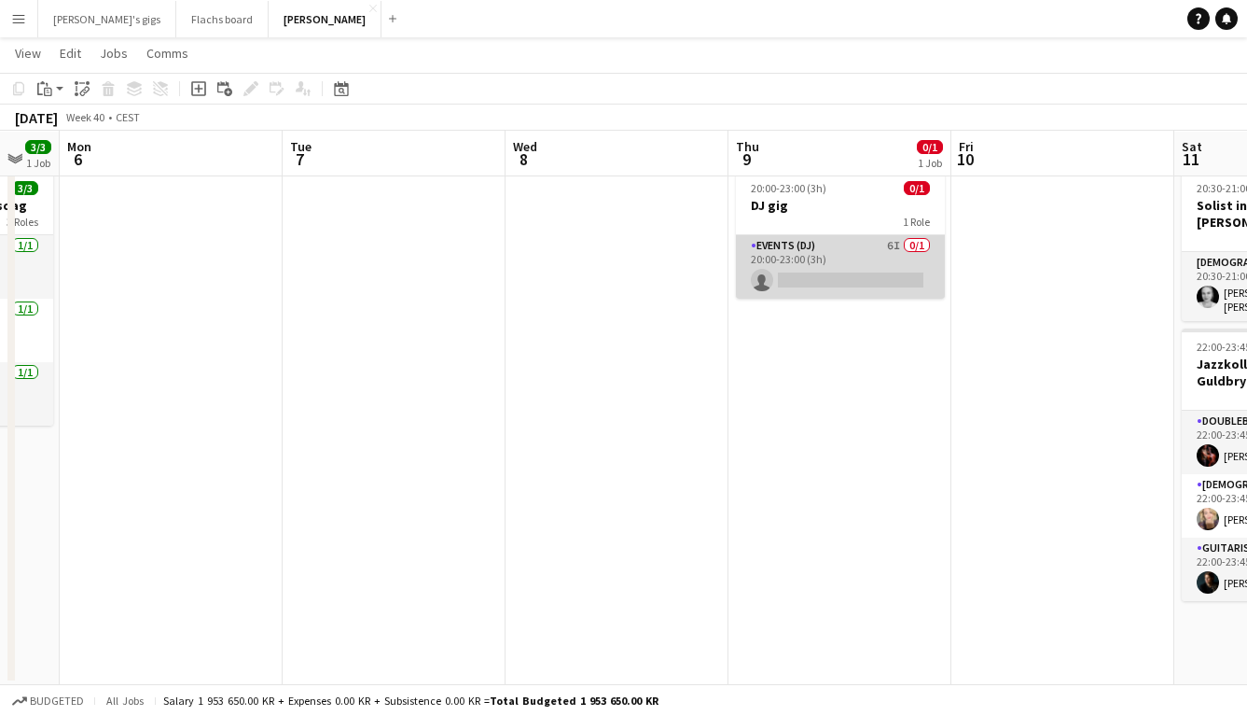
click at [800, 273] on app-card-role "Events (DJ) 6I 0/1 20:00-23:00 (3h) single-neutral-actions" at bounding box center [840, 266] width 209 height 63
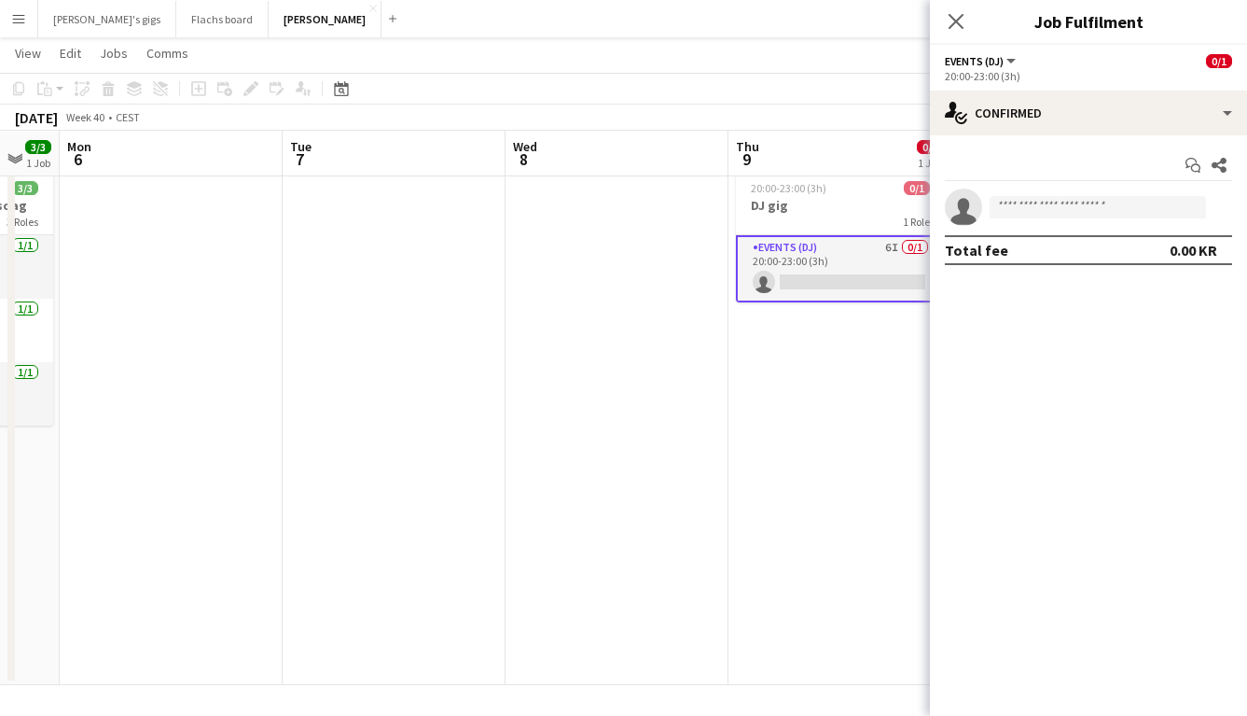
click at [643, 360] on app-date-cell at bounding box center [617, 423] width 223 height 522
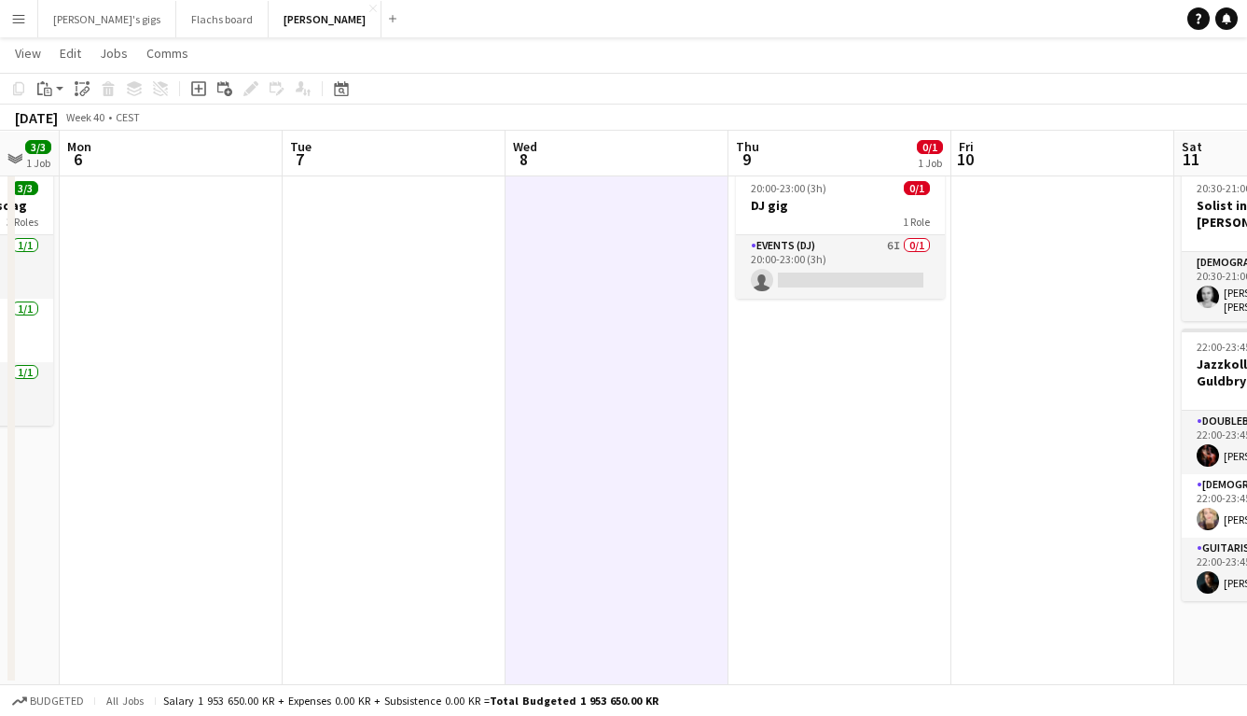
click at [791, 210] on h3 "DJ gig" at bounding box center [840, 205] width 209 height 17
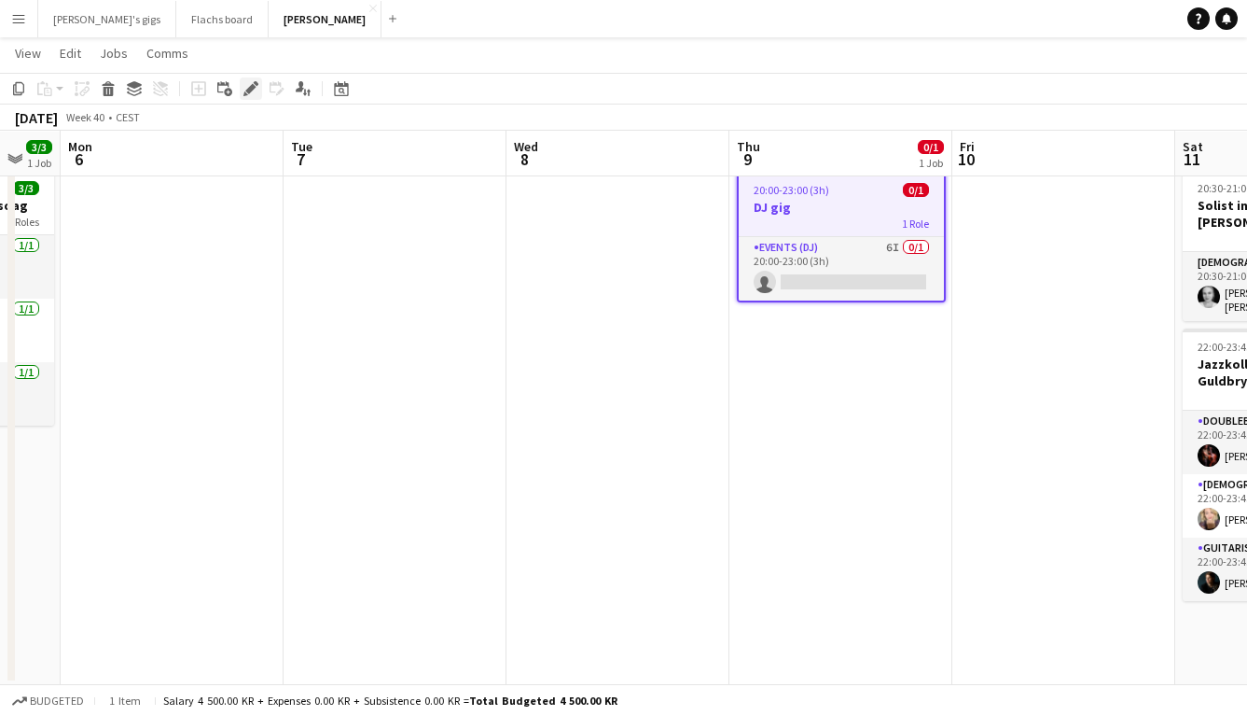
click at [252, 86] on icon at bounding box center [250, 89] width 10 height 10
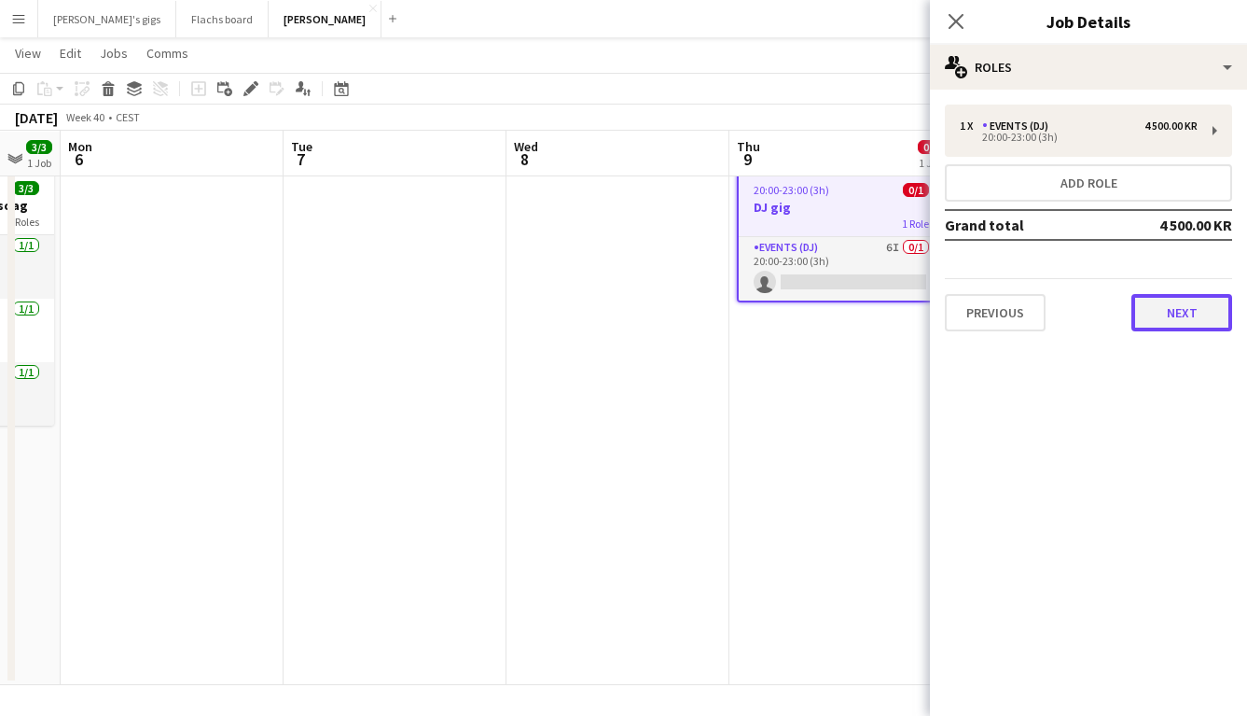
click at [1156, 311] on button "Next" at bounding box center [1182, 312] width 101 height 37
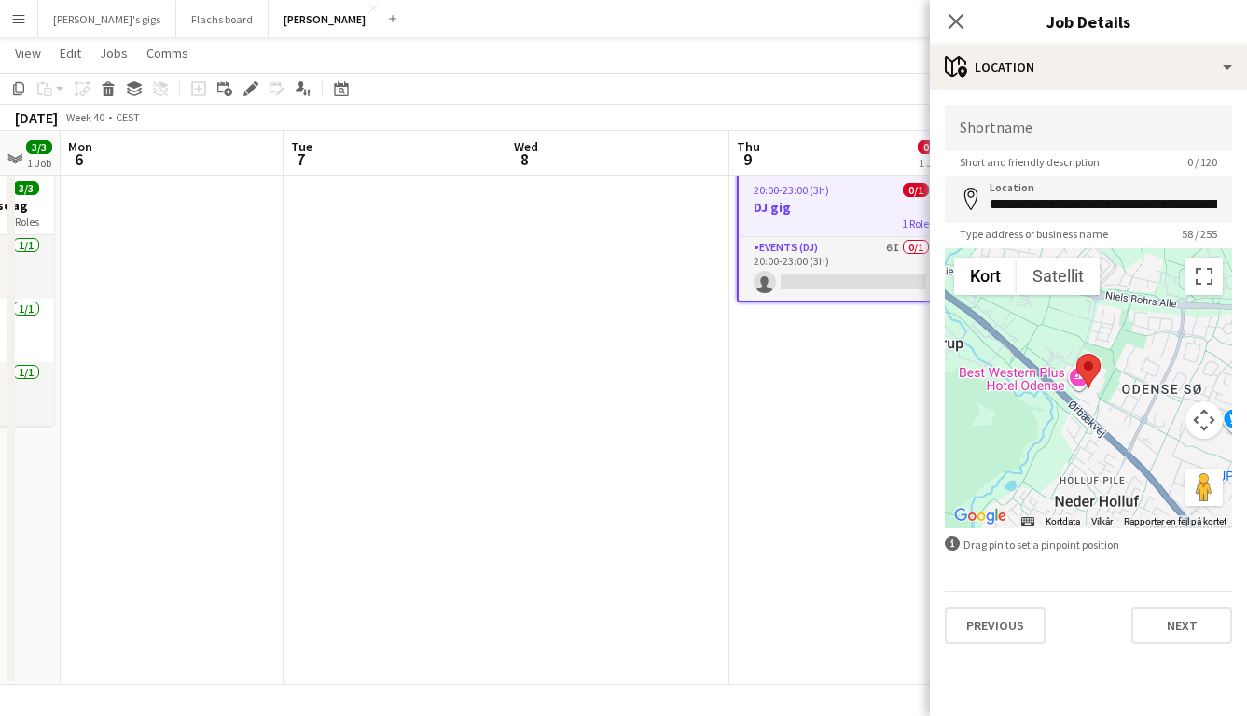
click at [770, 549] on app-date-cell "20:00-23:00 (3h) 0/1 DJ gig 1 Role Events (DJ) 6I 0/1 20:00-23:00 (3h) single-n…" at bounding box center [841, 423] width 223 height 522
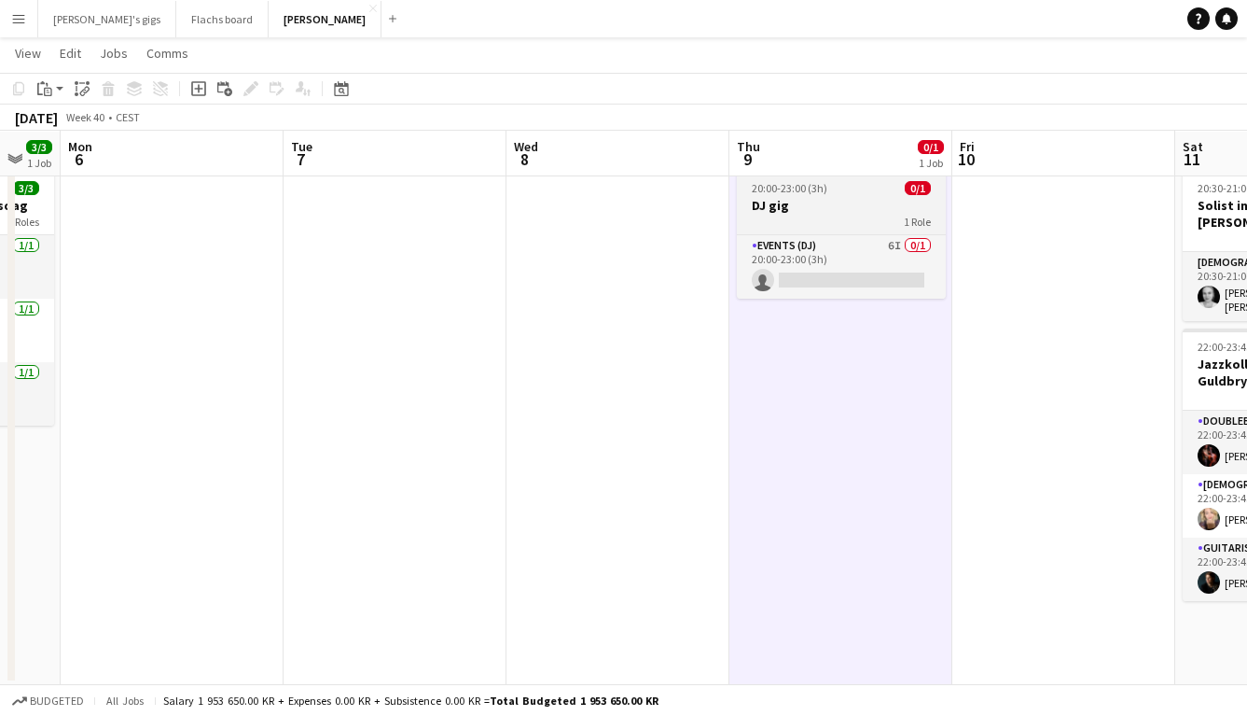
click at [814, 182] on span "20:00-23:00 (3h)" at bounding box center [790, 188] width 76 height 14
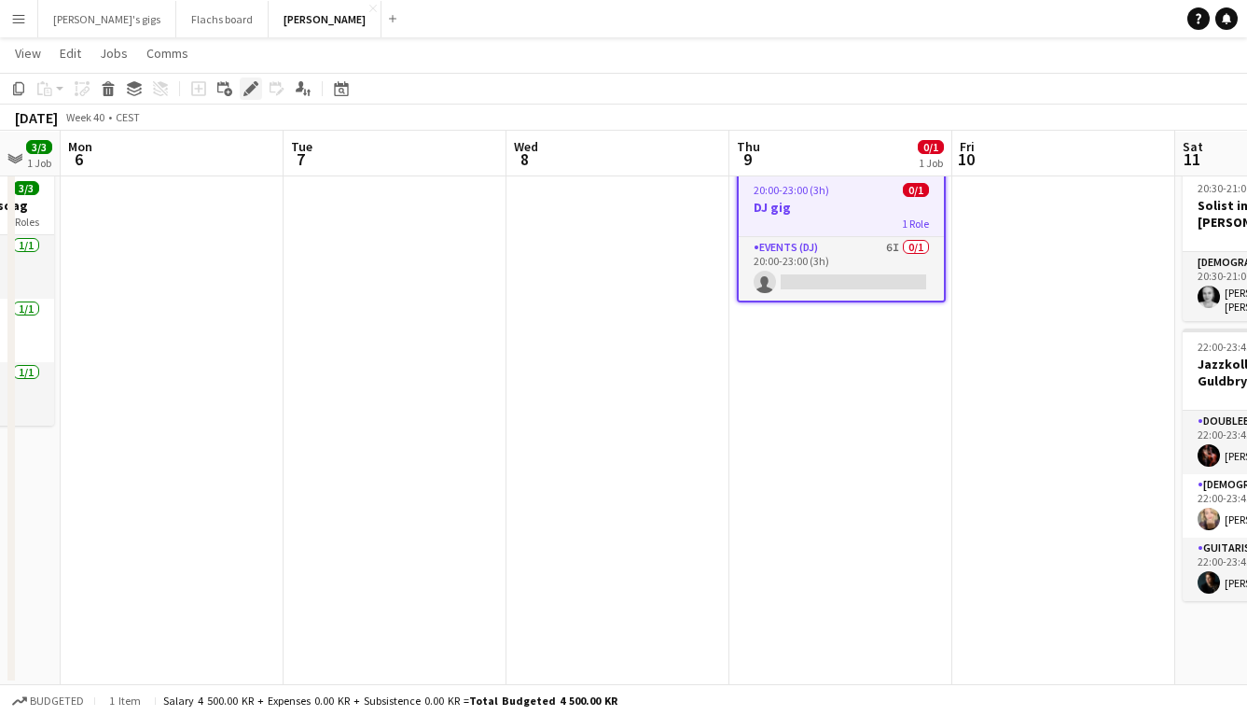
click at [242, 89] on div "Edit" at bounding box center [251, 88] width 22 height 22
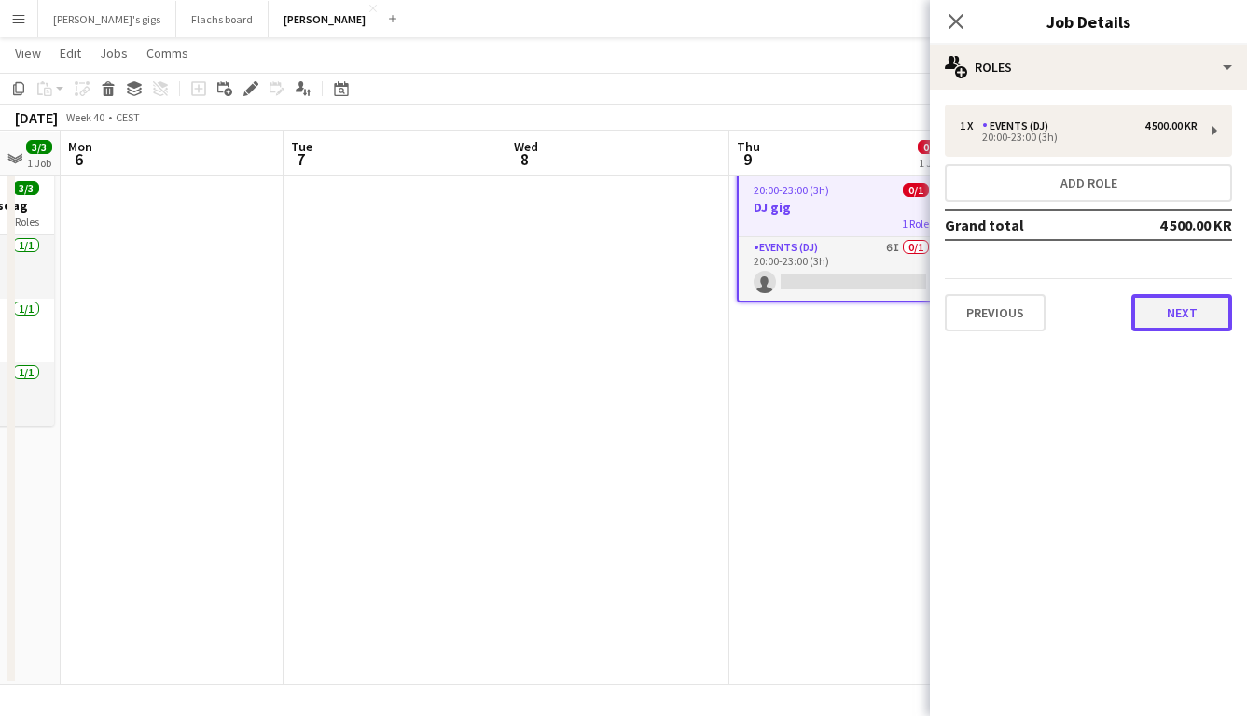
click at [1177, 304] on button "Next" at bounding box center [1182, 312] width 101 height 37
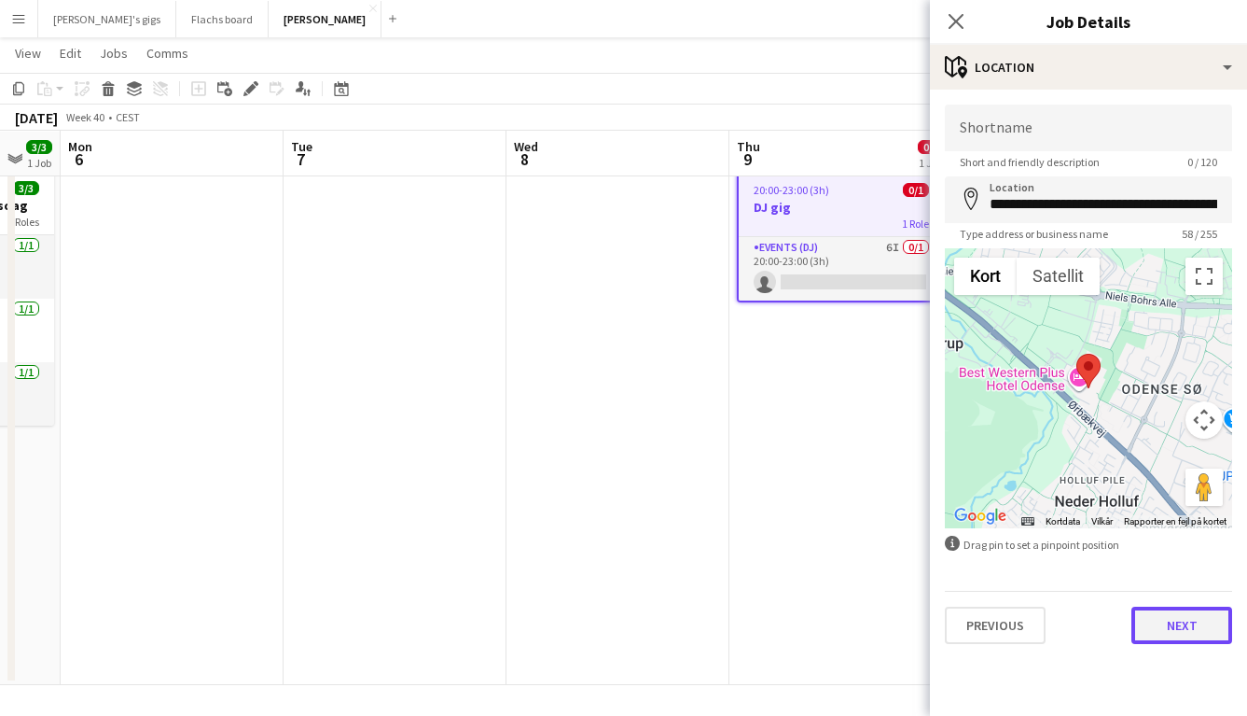
click at [1172, 632] on button "Next" at bounding box center [1182, 624] width 101 height 37
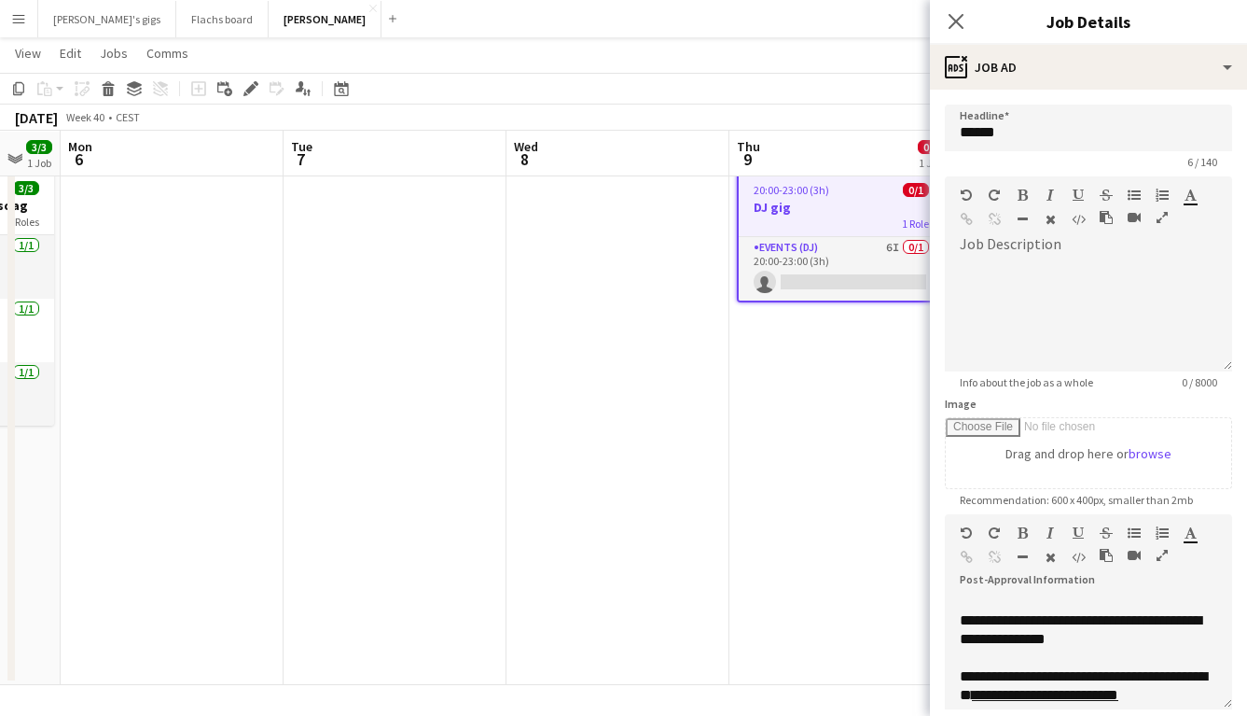
scroll to position [227, 0]
click at [735, 544] on app-date-cell "20:00-23:00 (3h) 0/1 DJ gig 1 Role Events (DJ) 6I 0/1 20:00-23:00 (3h) single-n…" at bounding box center [841, 423] width 223 height 522
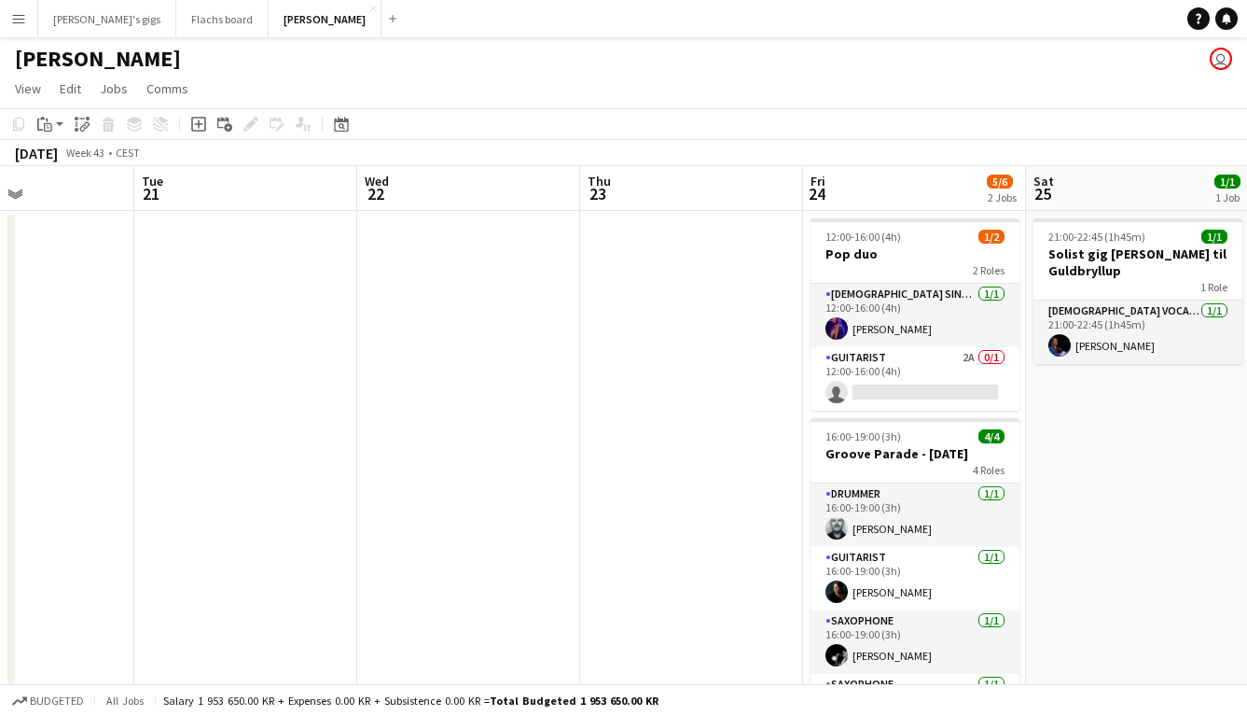
scroll to position [0, 784]
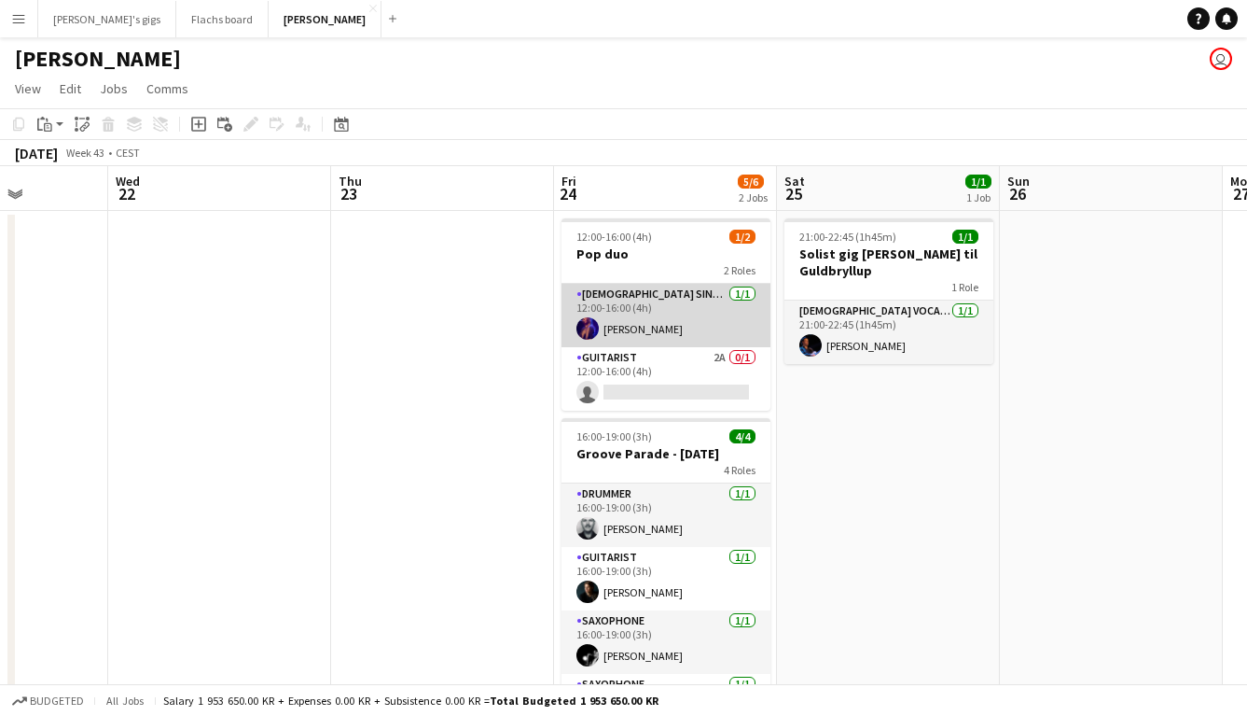
click at [754, 337] on app-card-role "[DEMOGRAPHIC_DATA] Singer [DATE] 12:00-16:00 (4h) [PERSON_NAME]" at bounding box center [666, 315] width 209 height 63
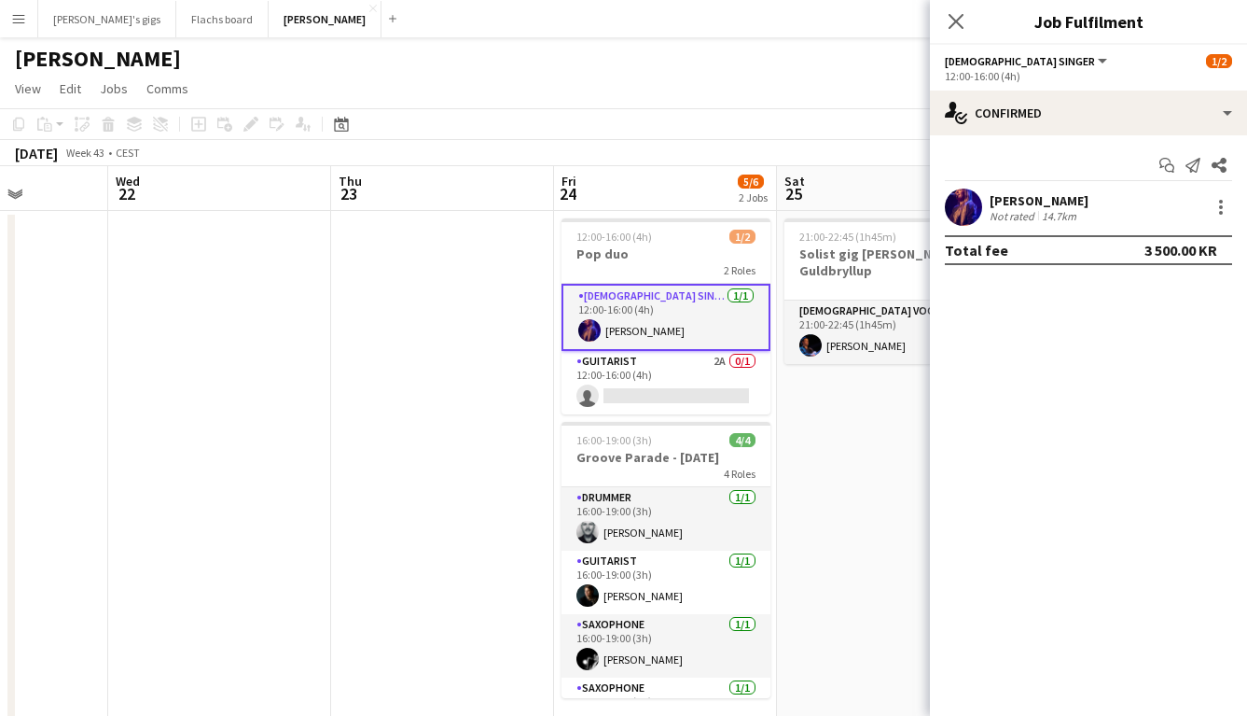
click at [787, 493] on app-date-cell "21:00-22:45 (1h45m) 1/1 Solist gig [PERSON_NAME] 1 Role [DEMOGRAPHIC_DATA] Voca…" at bounding box center [888, 472] width 223 height 522
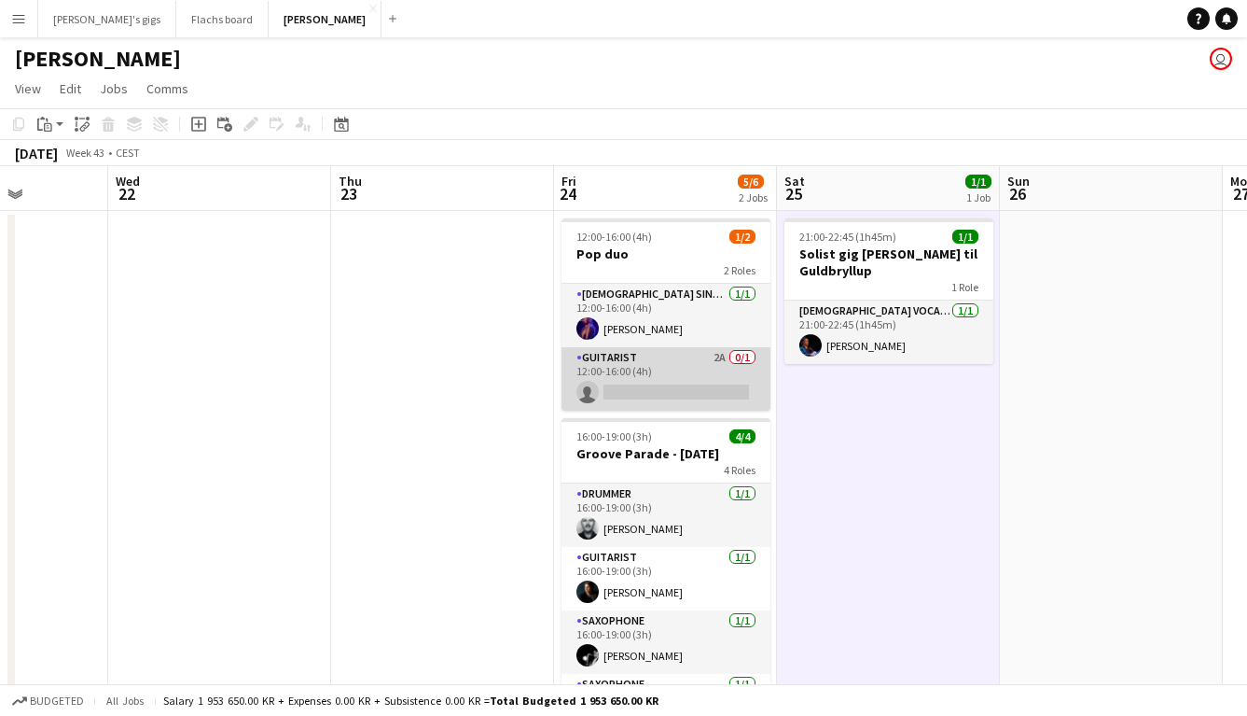
click at [644, 393] on app-card-role "Guitarist 2A 0/1 12:00-16:00 (4h) single-neutral-actions" at bounding box center [666, 378] width 209 height 63
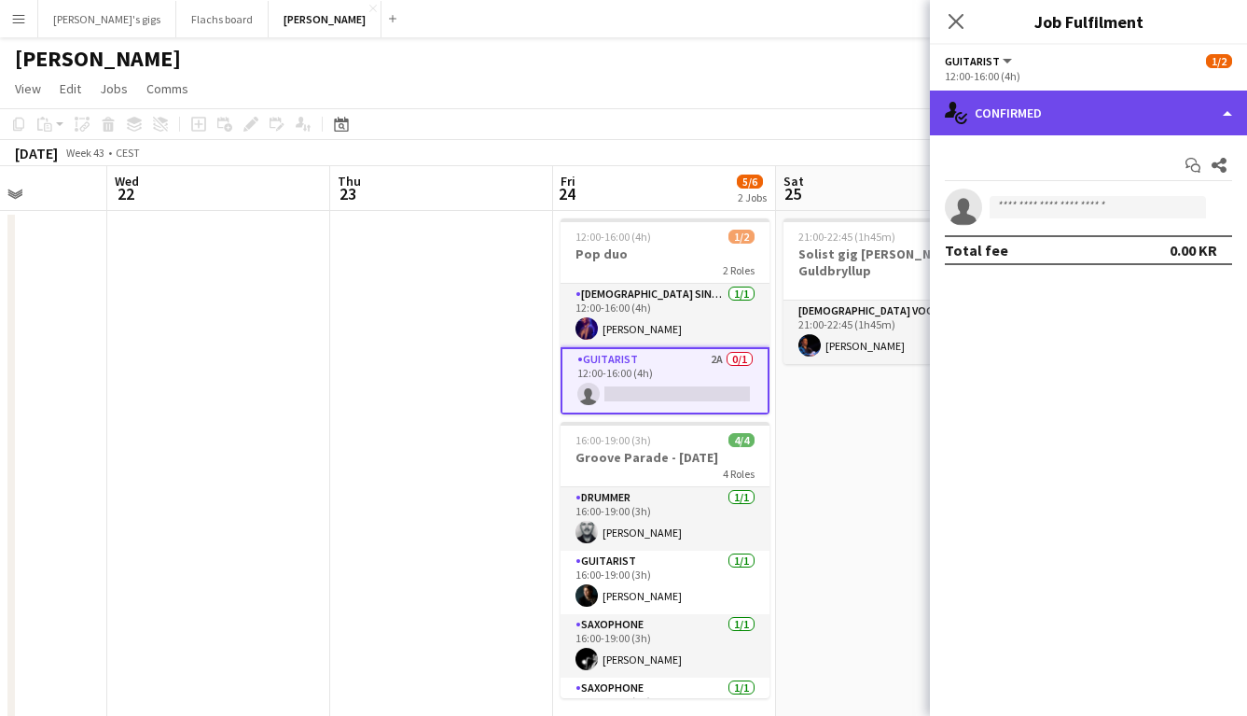
click at [1043, 98] on div "single-neutral-actions-check-2 Confirmed" at bounding box center [1088, 112] width 317 height 45
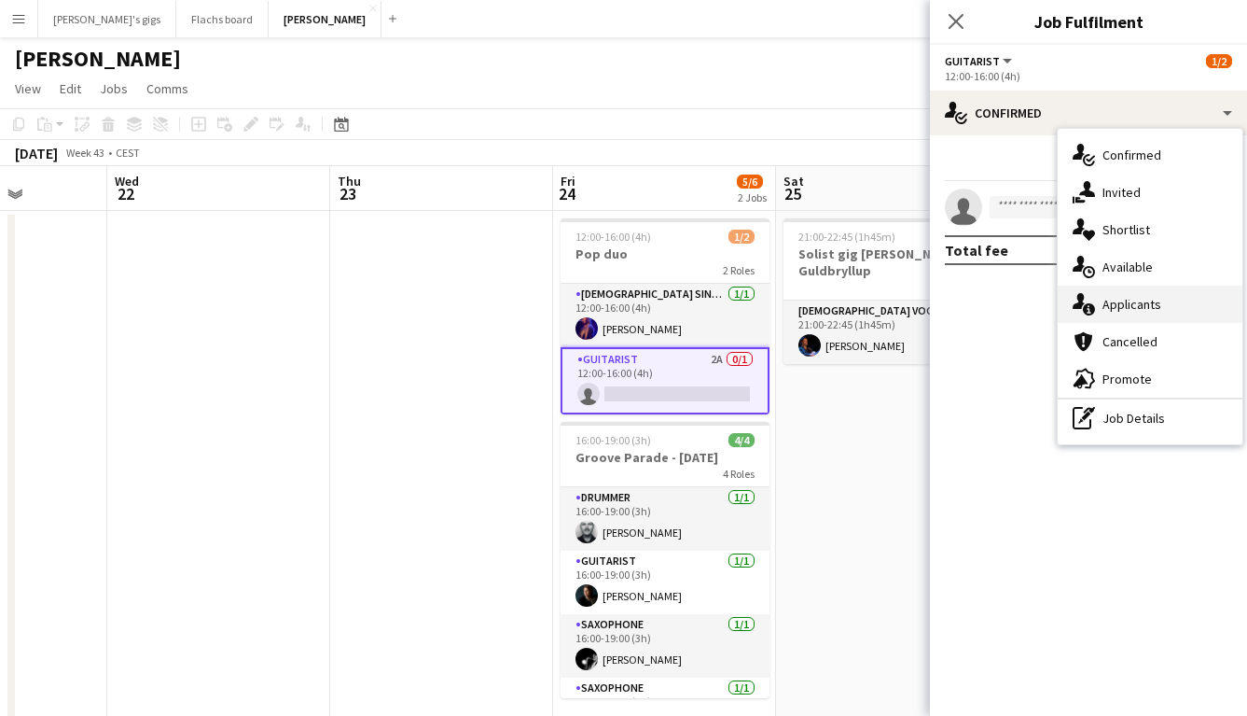
click at [1114, 309] on span "Applicants" at bounding box center [1132, 304] width 59 height 17
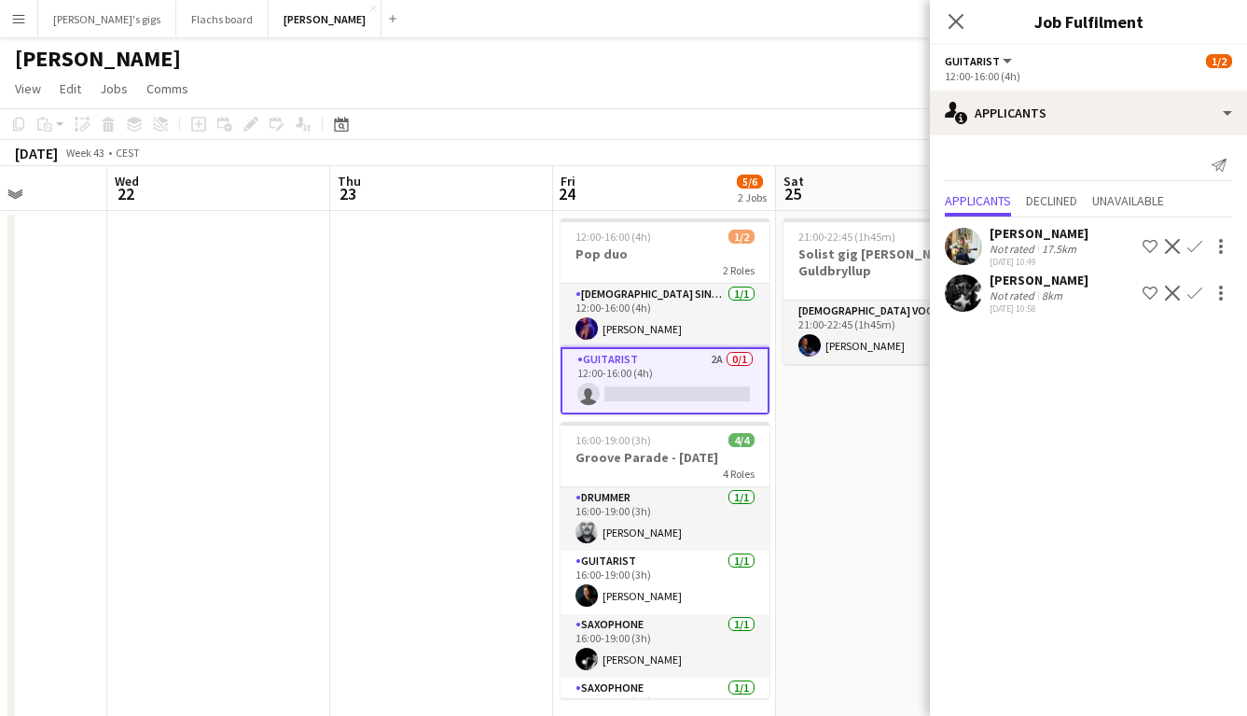
click at [878, 461] on app-date-cell "21:00-22:45 (1h45m) 1/1 Solist gig [PERSON_NAME] 1 Role [DEMOGRAPHIC_DATA] Voca…" at bounding box center [887, 472] width 223 height 522
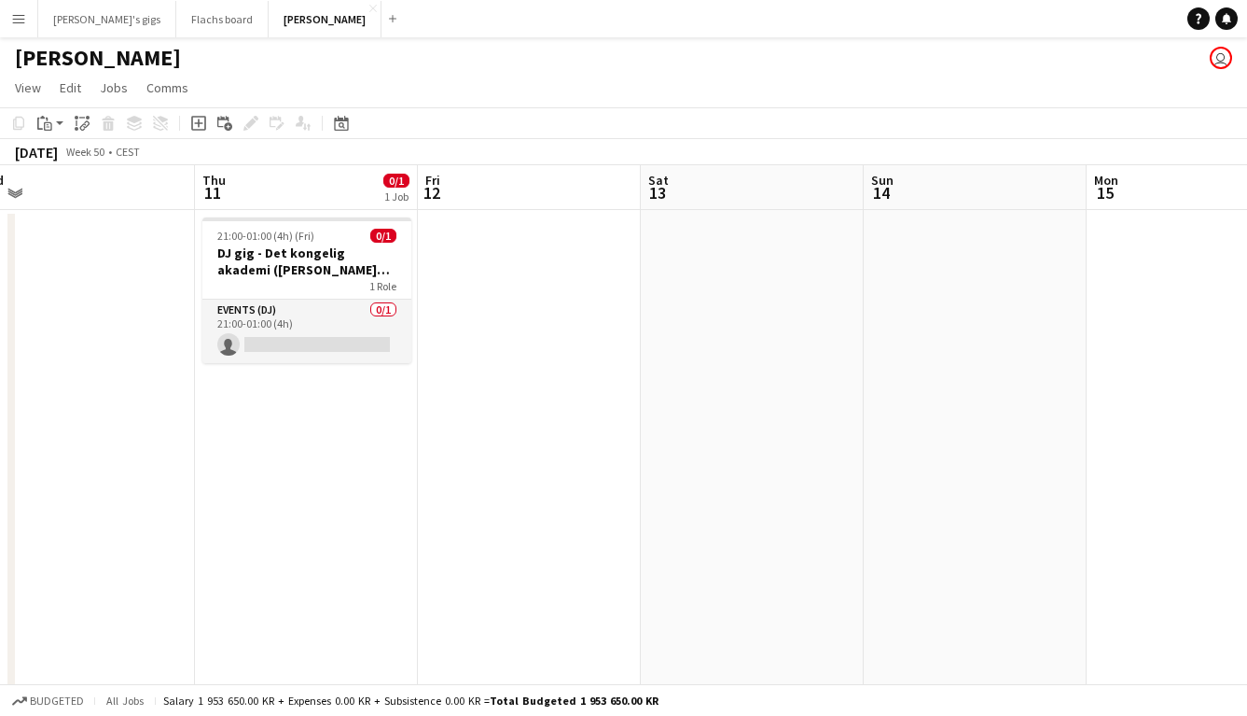
scroll to position [0, 532]
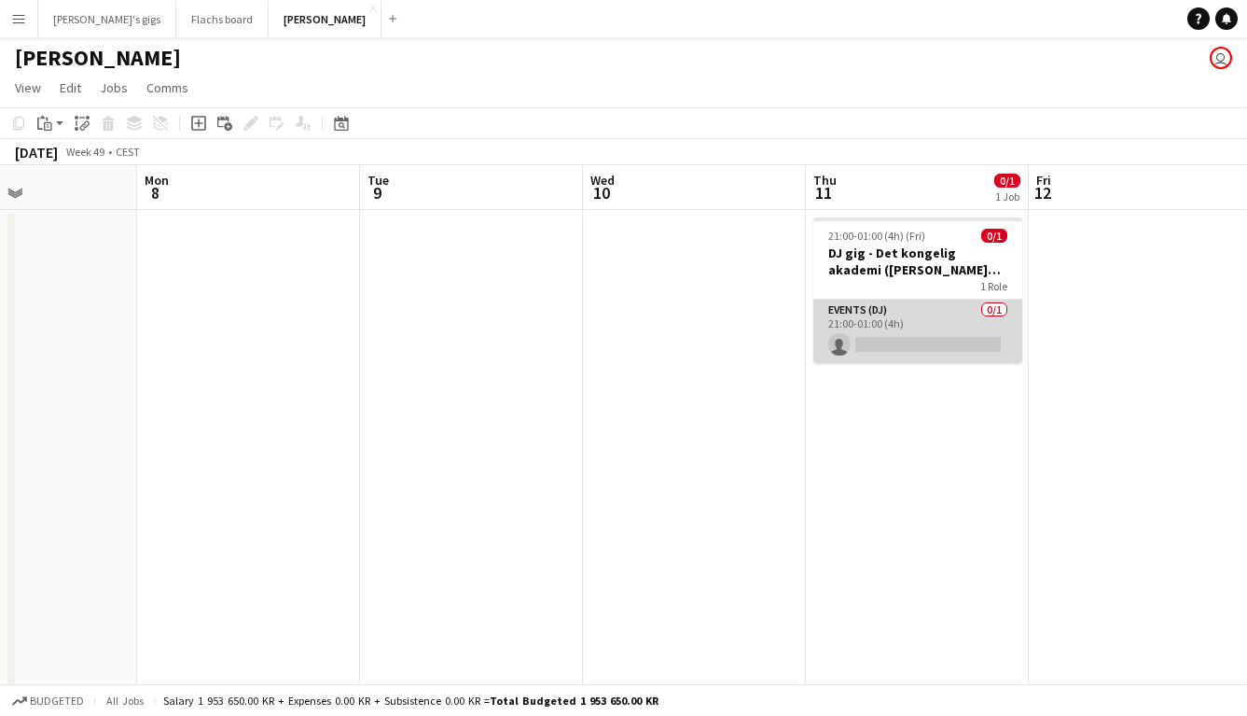
click at [879, 330] on app-card-role "Events (DJ) 0/1 21:00-01:00 (4h) single-neutral-actions" at bounding box center [918, 330] width 209 height 63
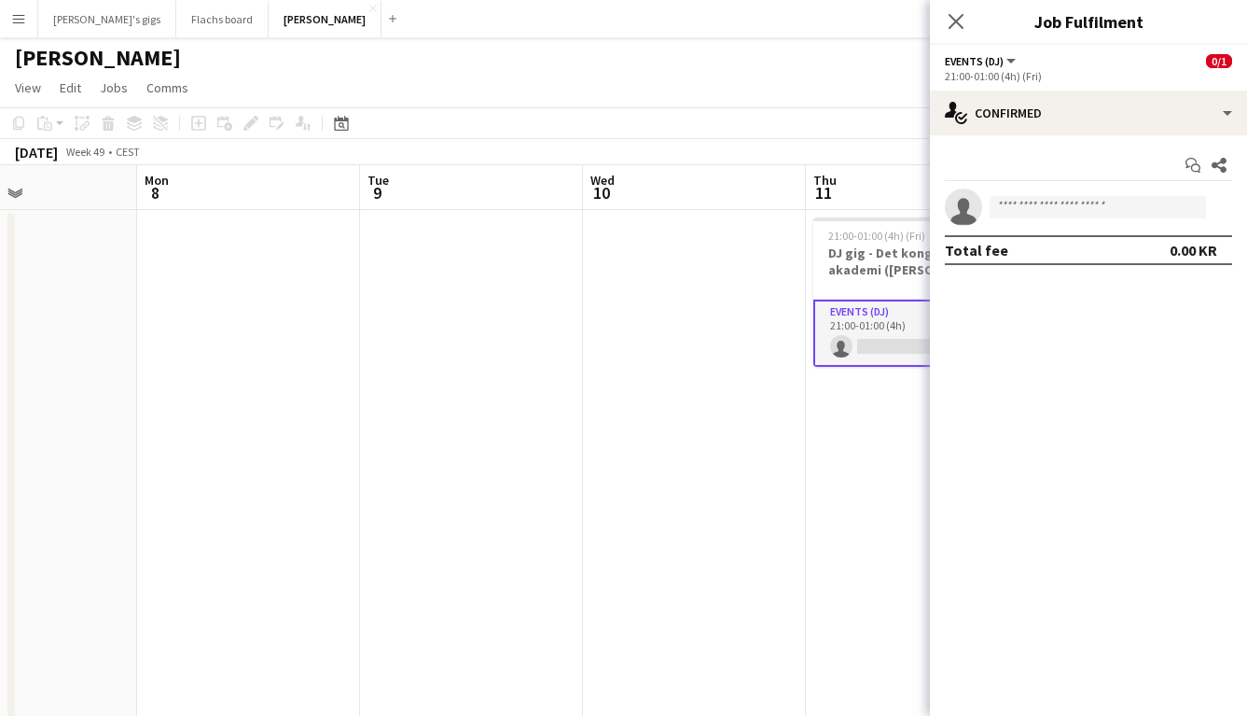
click at [868, 494] on app-date-cell "21:00-01:00 (4h) (Fri) 0/1 DJ gig - Det kongelig akademi ([PERSON_NAME] sidste …" at bounding box center [917, 510] width 223 height 600
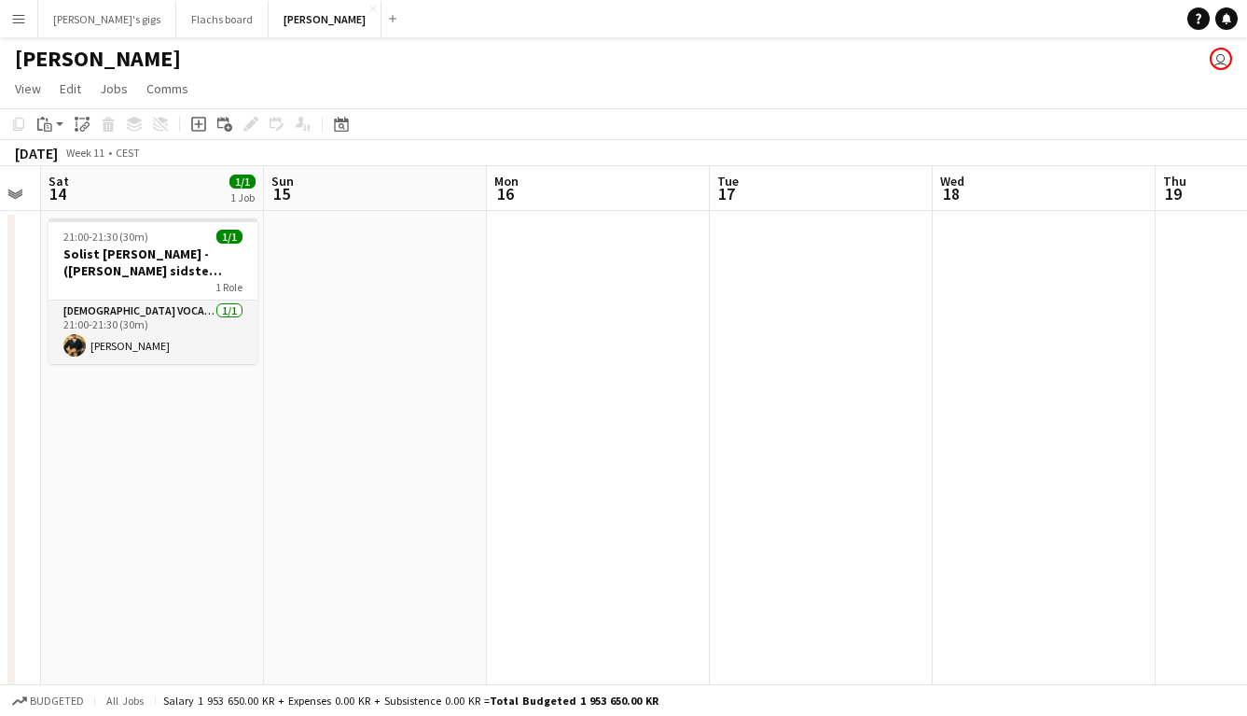
scroll to position [0, 643]
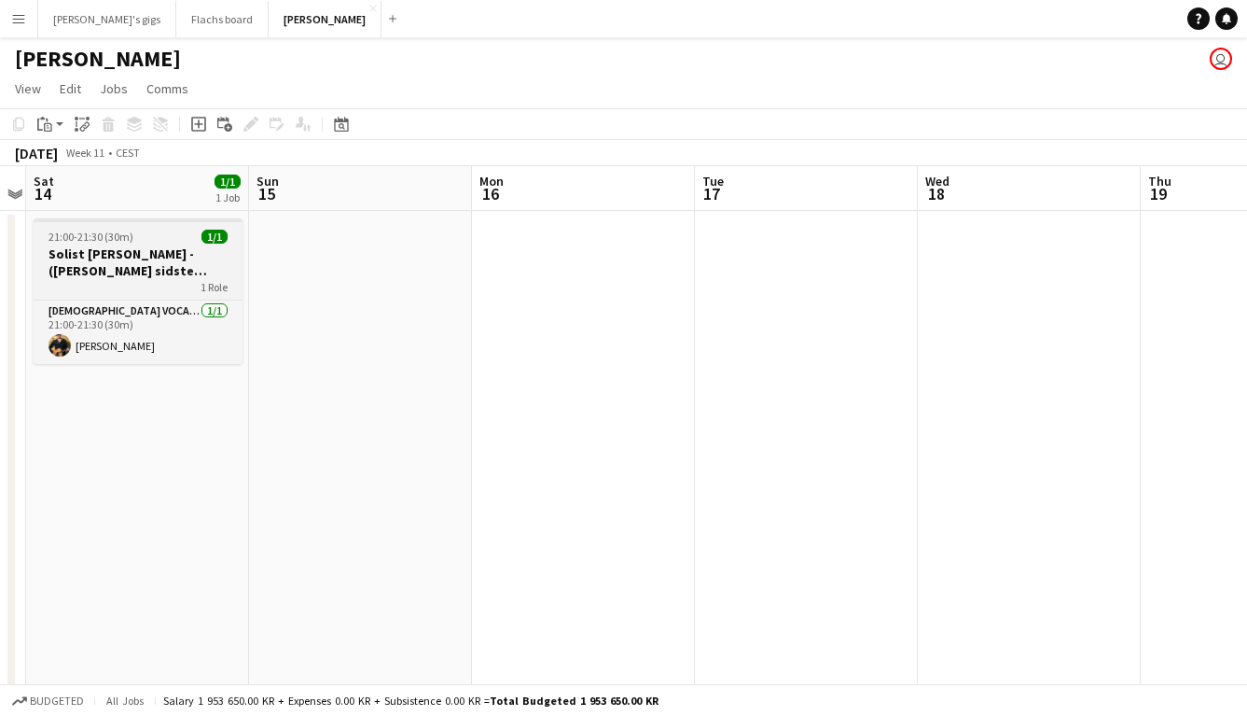
click at [173, 255] on h3 "Solist [PERSON_NAME] - ([PERSON_NAME] sidste bekræftelse)" at bounding box center [138, 262] width 209 height 34
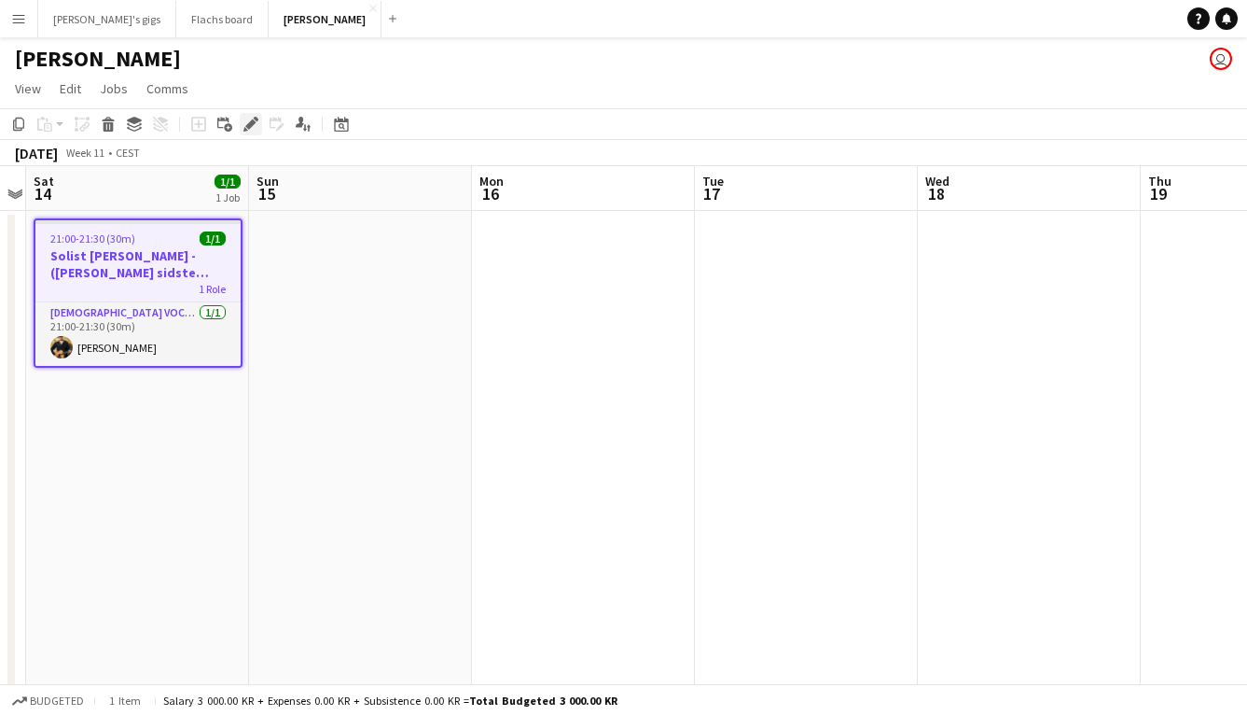
click at [249, 124] on icon at bounding box center [250, 124] width 10 height 10
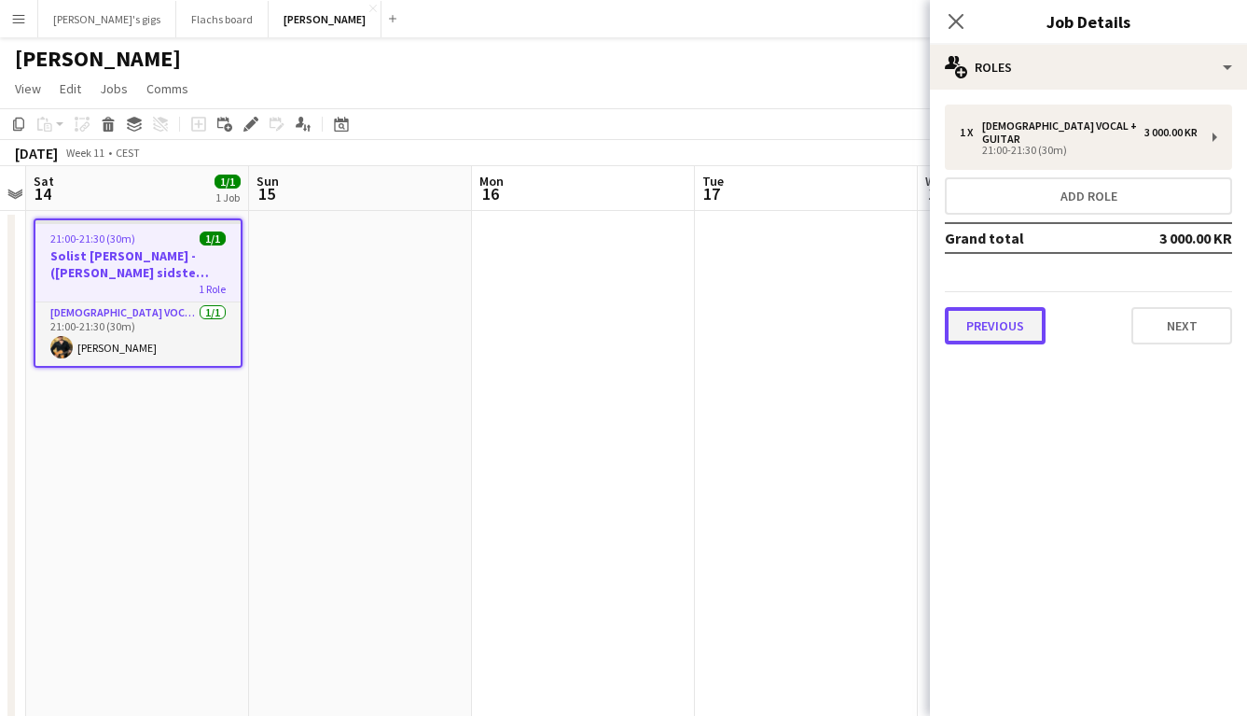
click at [1014, 321] on button "Previous" at bounding box center [995, 325] width 101 height 37
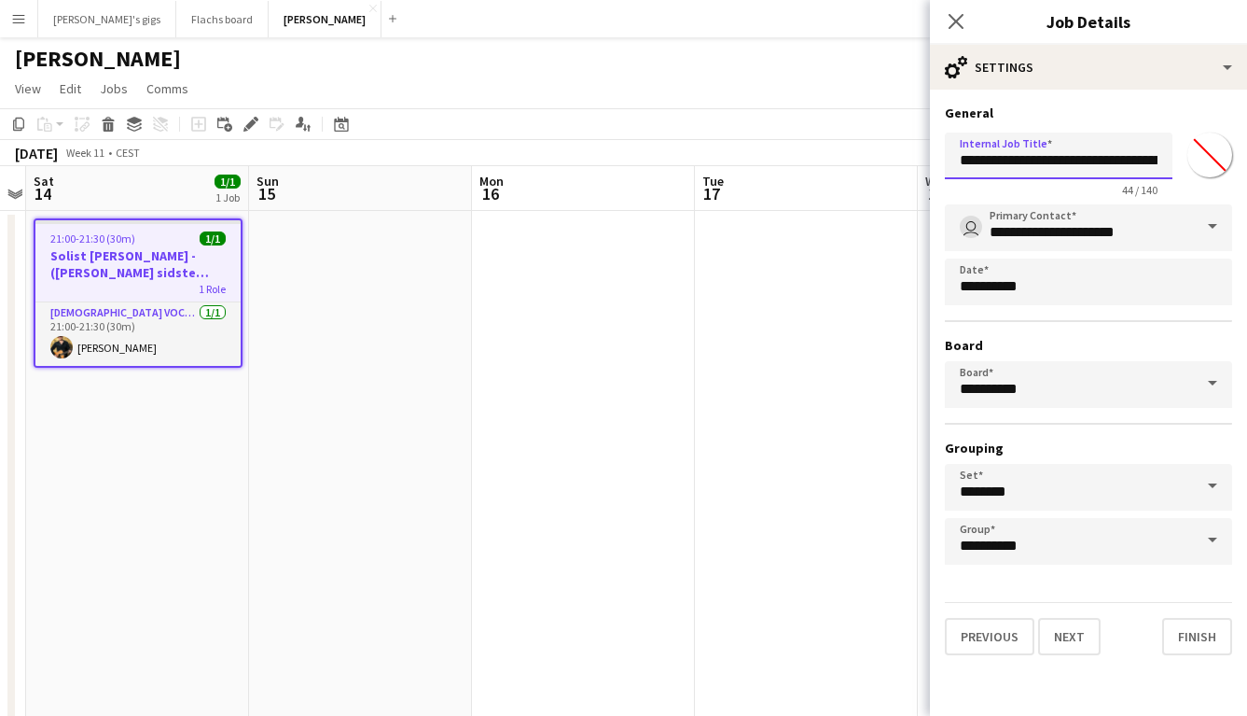
scroll to position [0, 67]
drag, startPoint x: 1039, startPoint y: 159, endPoint x: 1267, endPoint y: 204, distance: 232.2
click at [1246, 204] on html "Menu Boards Boards Boards All jobs Status Workforce Workforce My Workforce Recr…" at bounding box center [623, 421] width 1247 height 842
type input "**********"
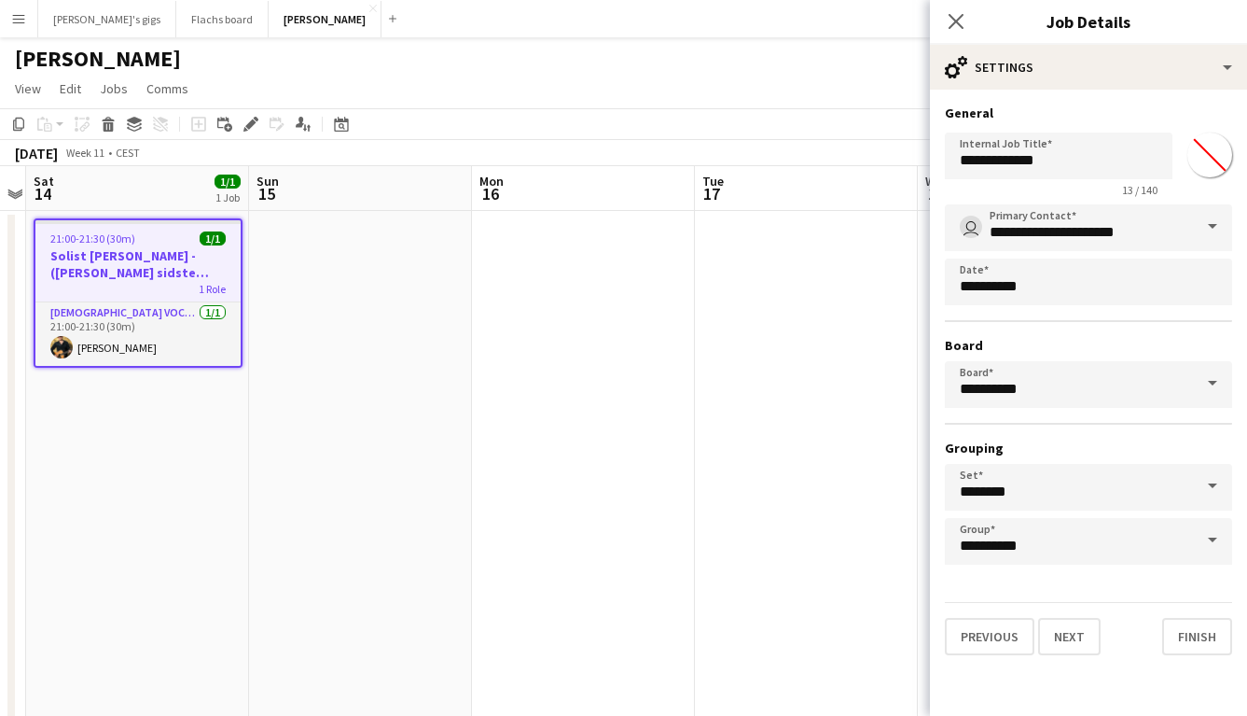
click at [823, 354] on app-date-cell at bounding box center [806, 511] width 223 height 600
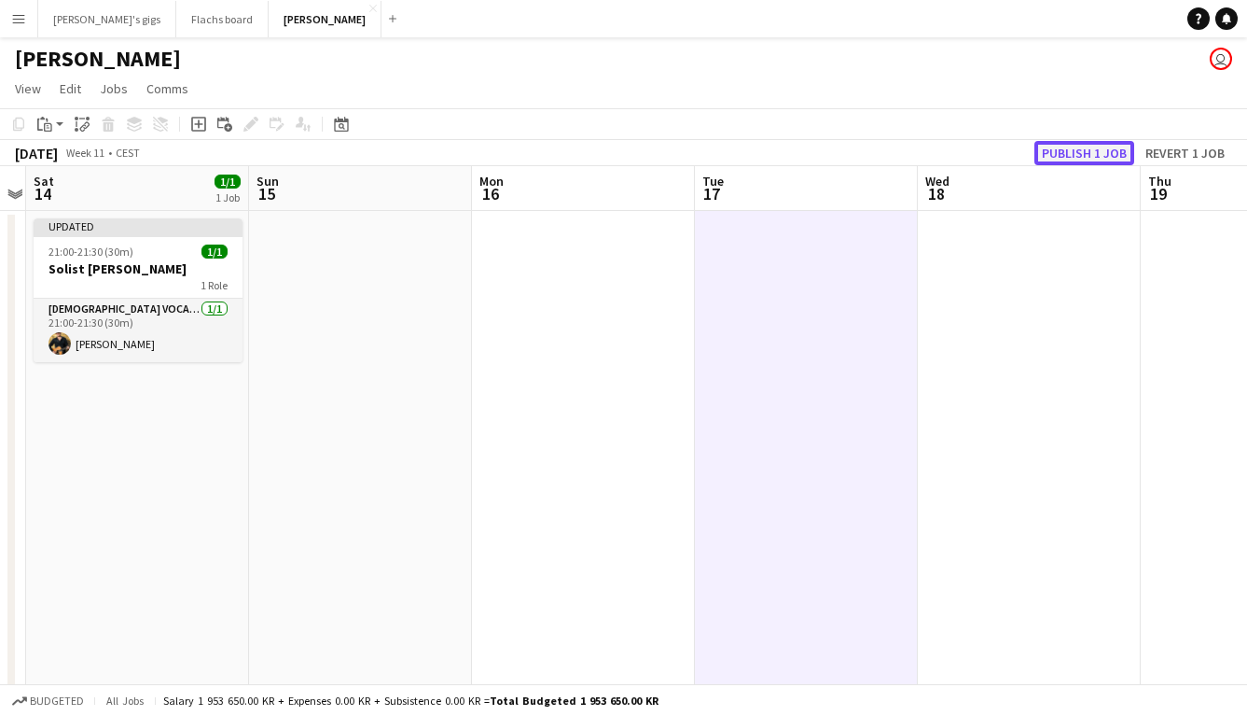
click at [1036, 156] on button "Publish 1 job" at bounding box center [1085, 153] width 100 height 24
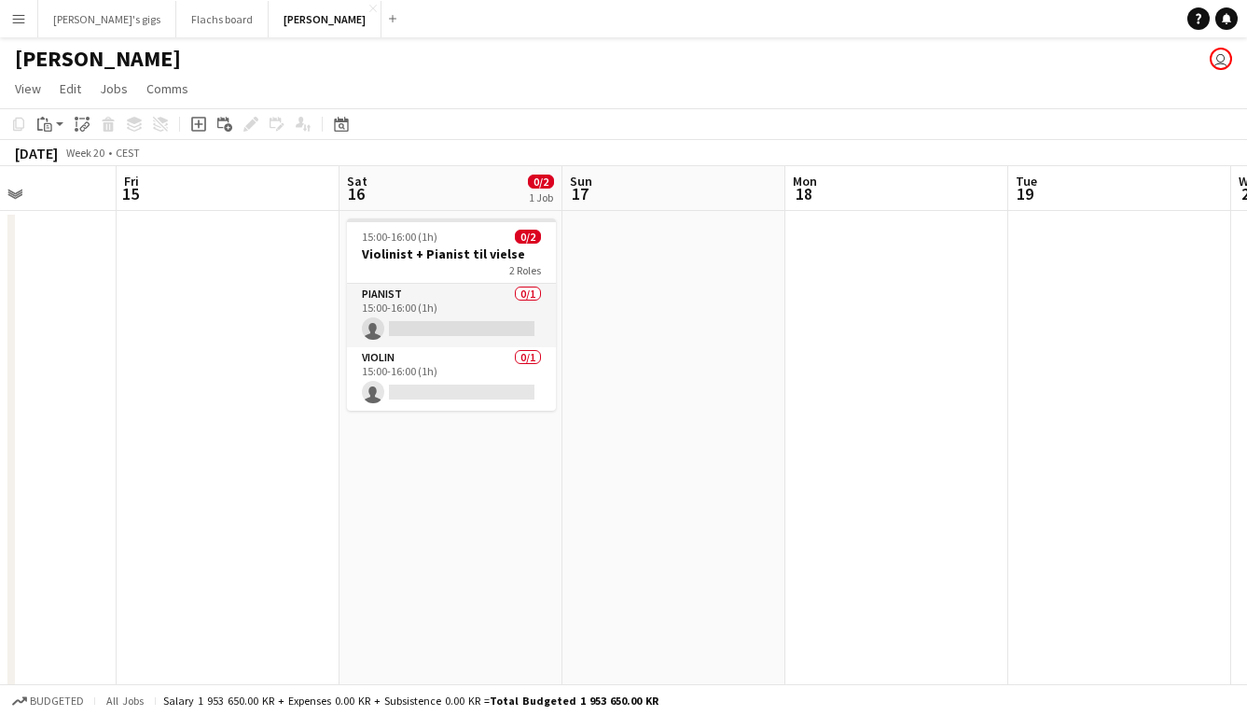
scroll to position [0, 497]
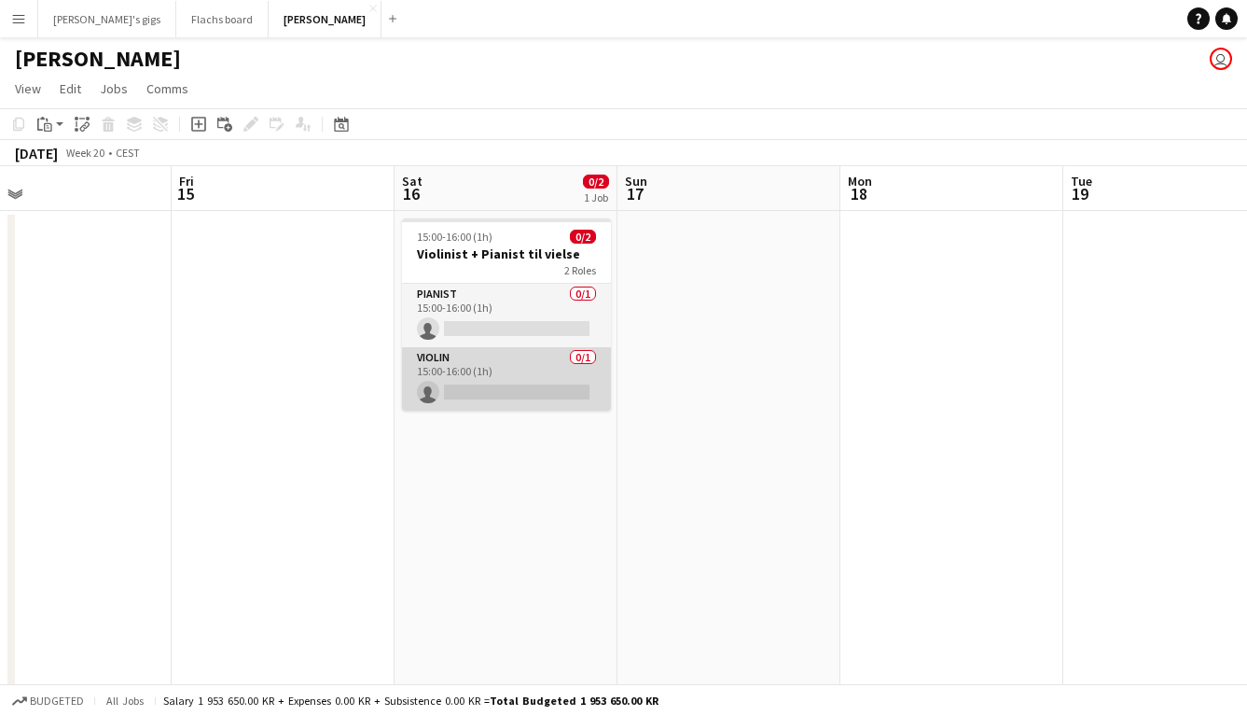
click at [473, 381] on app-card-role "Violin 0/1 15:00-16:00 (1h) single-neutral-actions" at bounding box center [506, 378] width 209 height 63
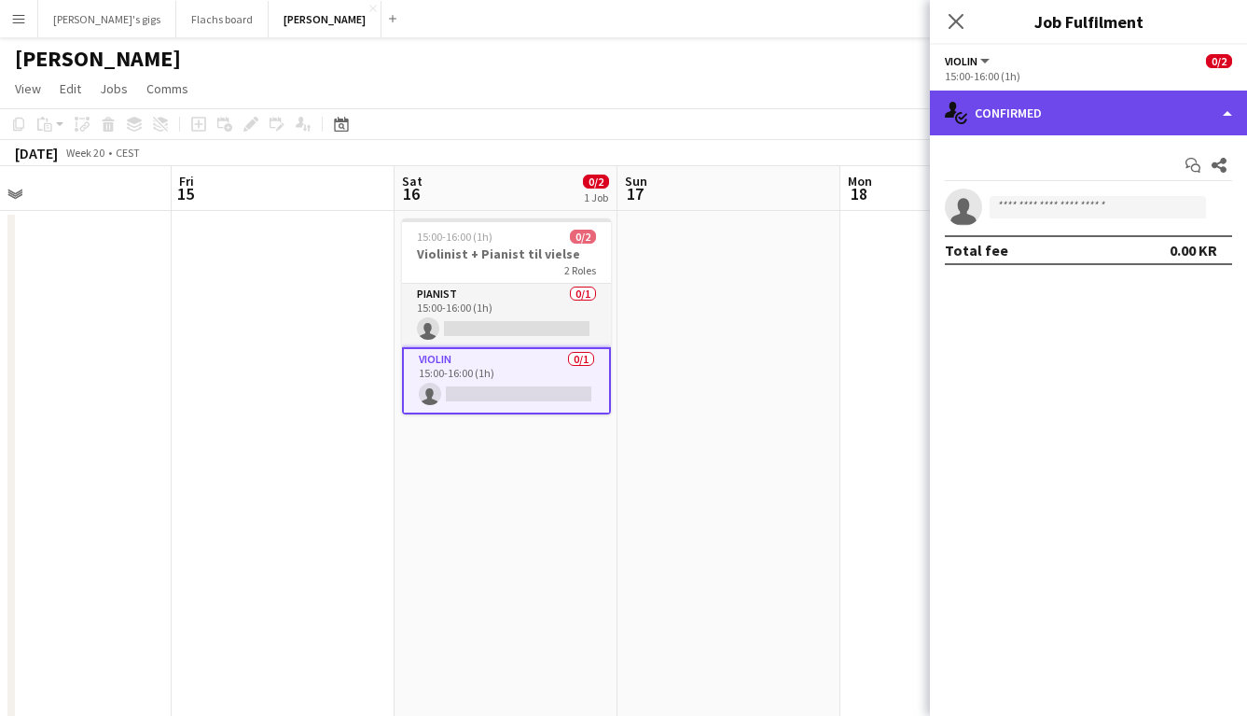
click at [989, 121] on div "single-neutral-actions-check-2 Confirmed" at bounding box center [1088, 112] width 317 height 45
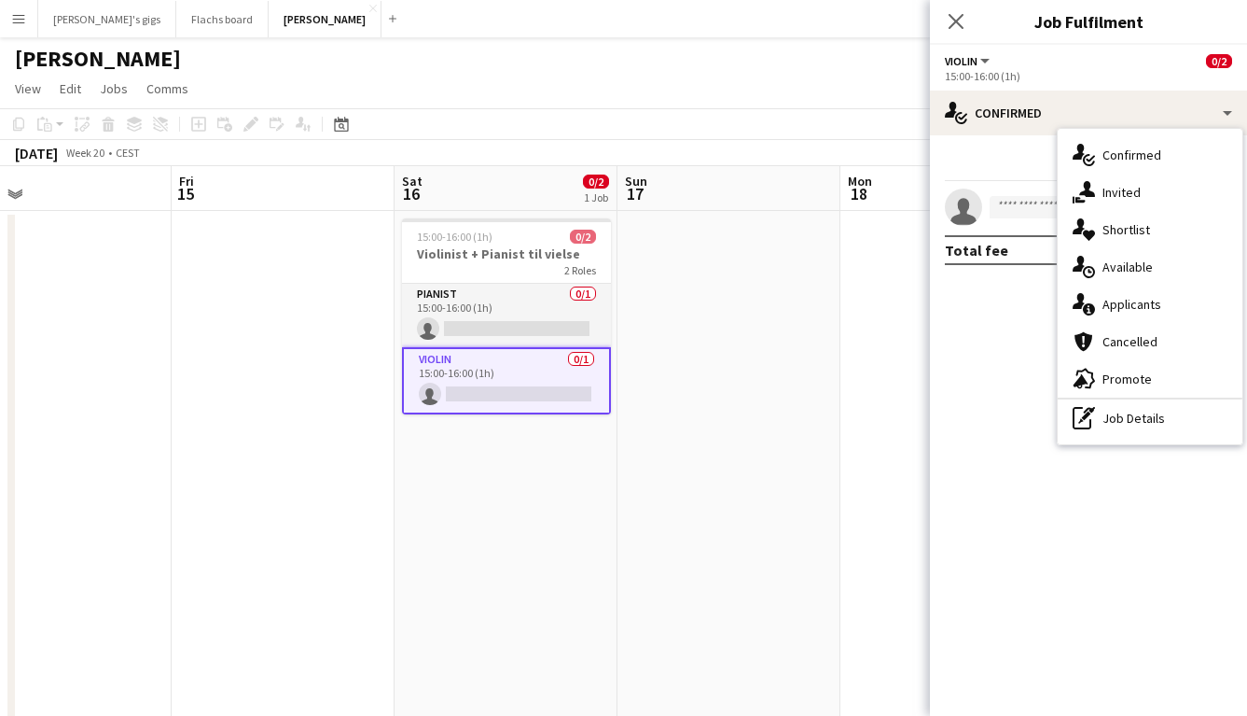
click at [787, 304] on app-date-cell at bounding box center [729, 511] width 223 height 600
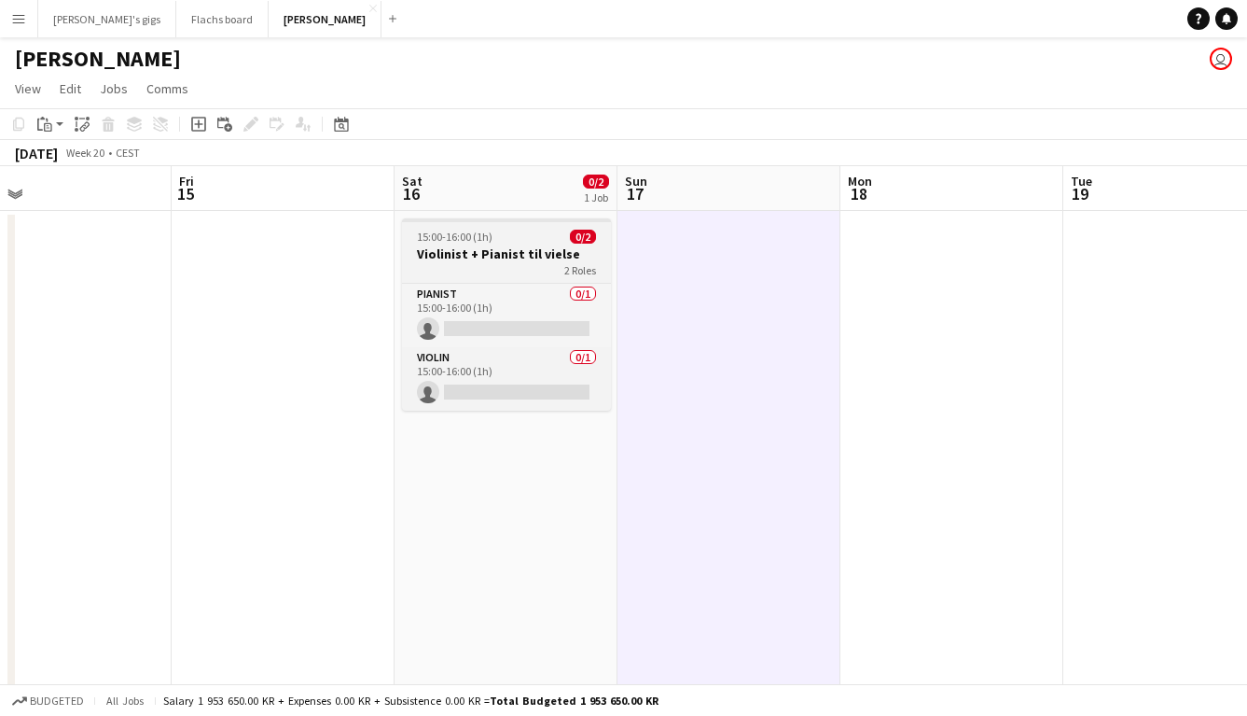
click at [528, 242] on div "15:00-16:00 (1h) 0/2" at bounding box center [506, 237] width 209 height 14
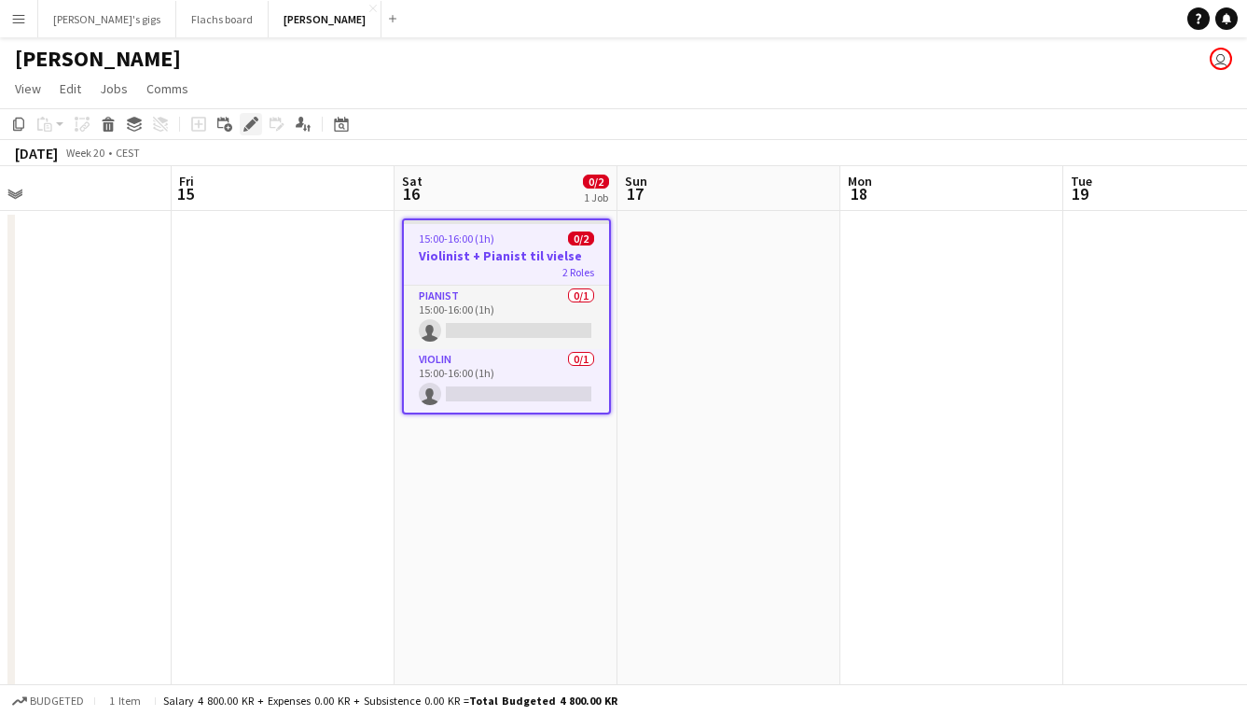
click at [250, 128] on icon "Edit" at bounding box center [250, 124] width 15 height 15
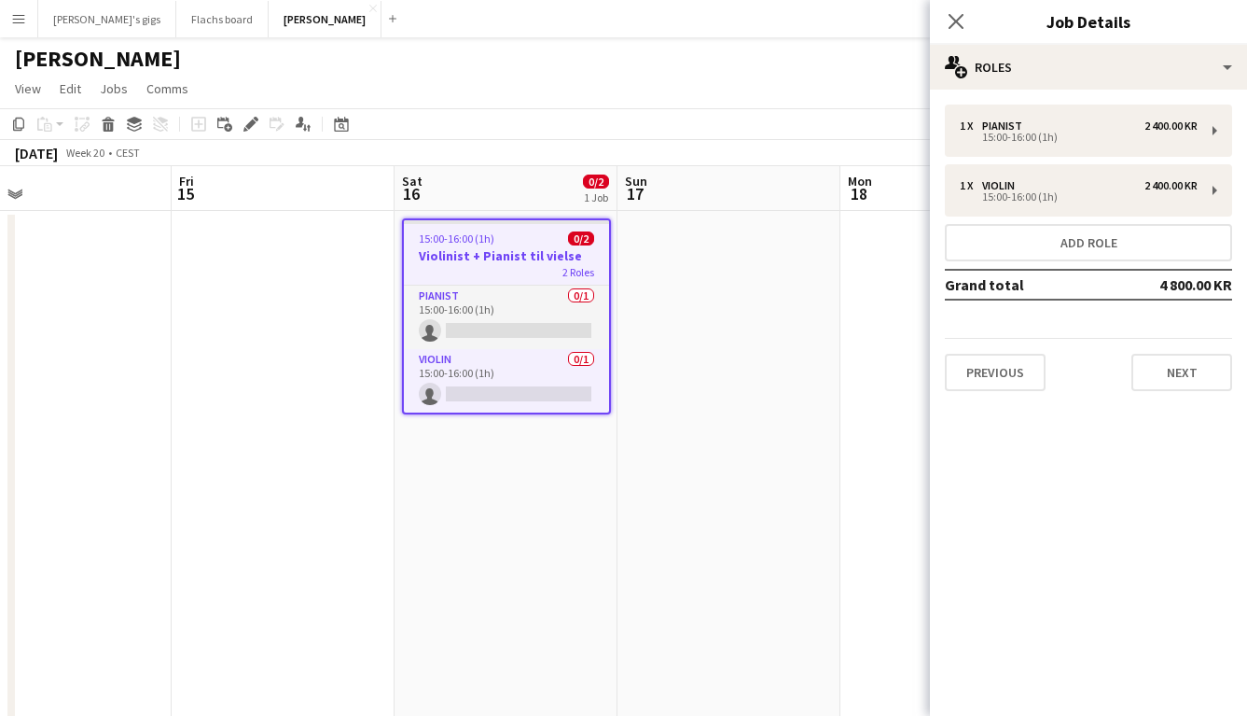
click at [726, 424] on app-date-cell at bounding box center [729, 511] width 223 height 600
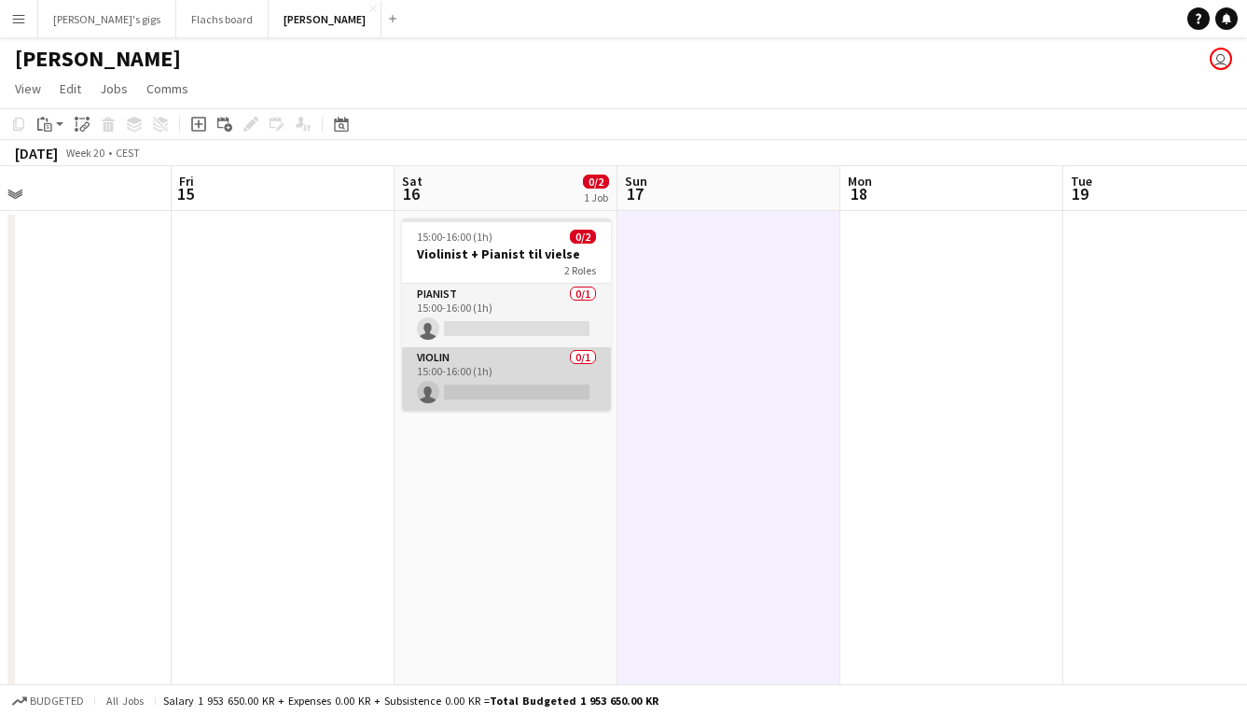
click at [549, 379] on app-card-role "Violin 0/1 15:00-16:00 (1h) single-neutral-actions" at bounding box center [506, 378] width 209 height 63
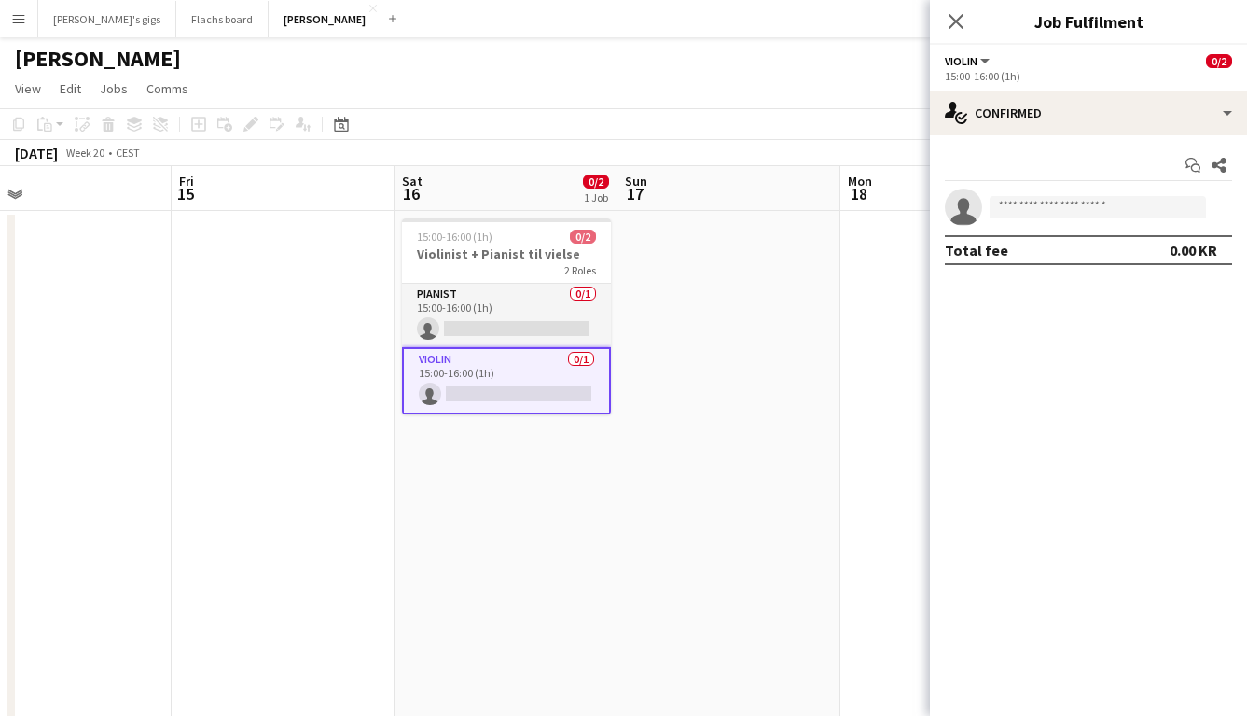
click at [1000, 137] on div "Start chat Share single-neutral-actions Total fee 0.00 KR" at bounding box center [1088, 207] width 317 height 145
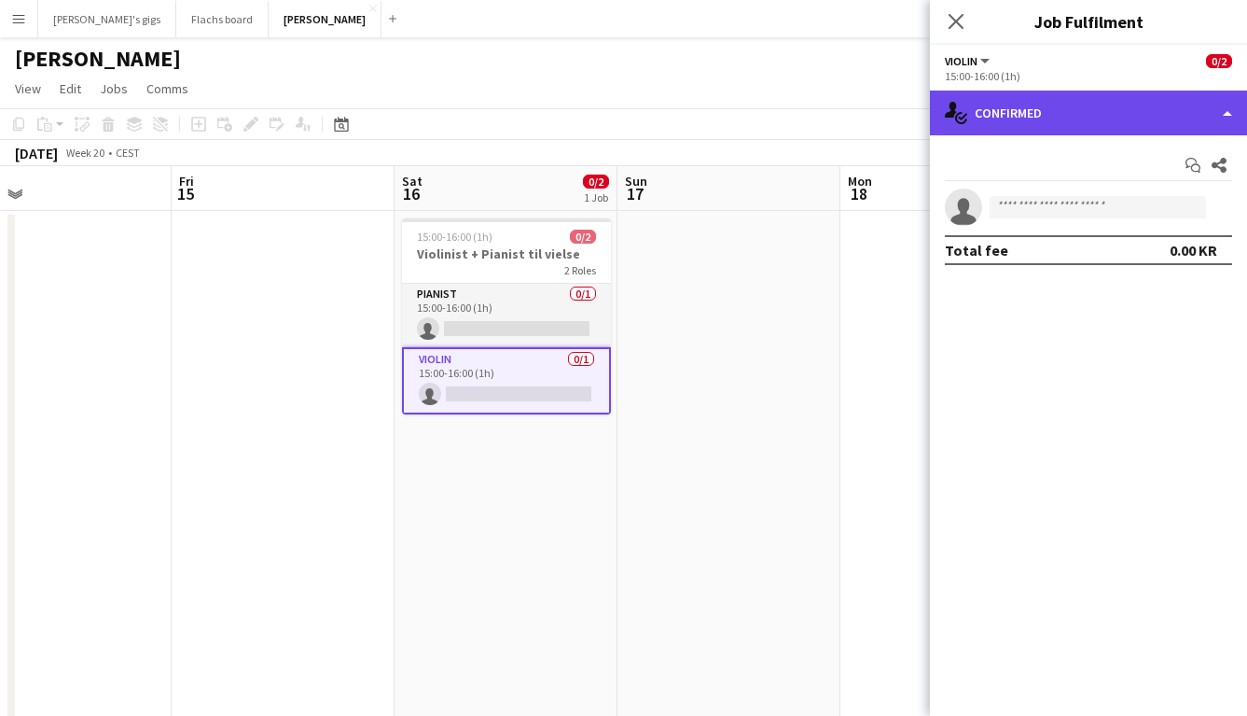
click at [1001, 122] on div "single-neutral-actions-check-2 Confirmed" at bounding box center [1088, 112] width 317 height 45
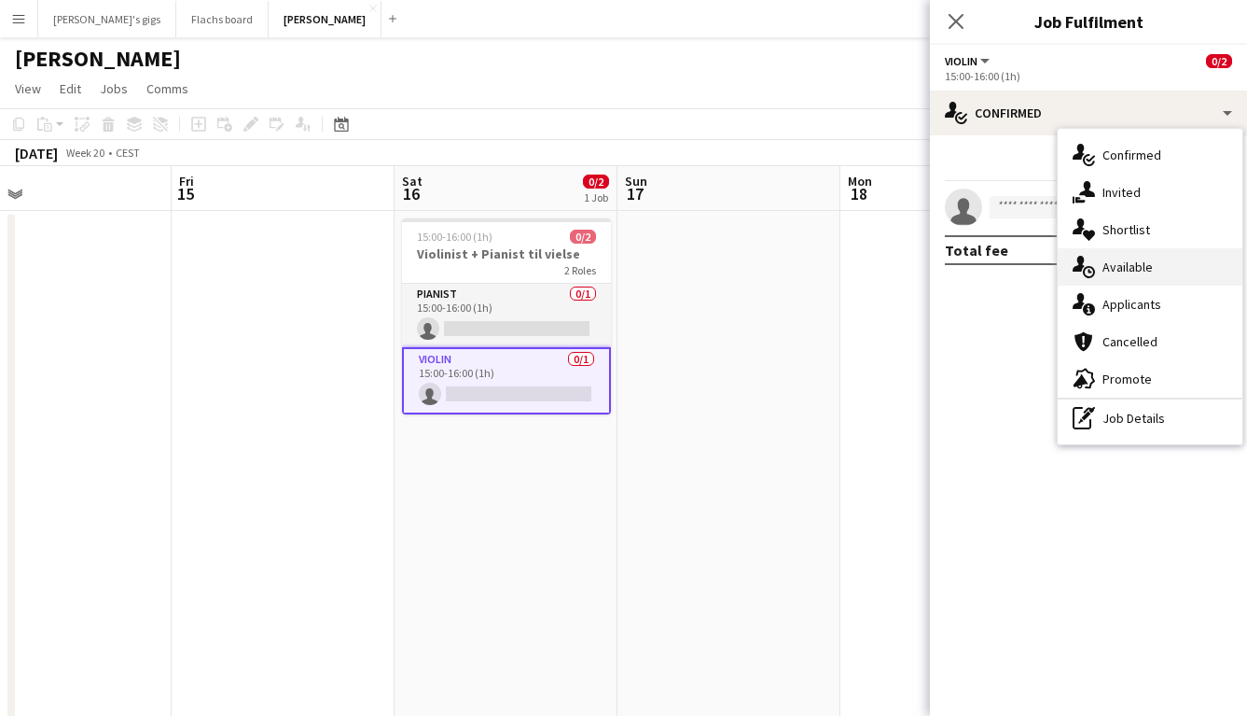
click at [1120, 272] on span "Available" at bounding box center [1128, 266] width 50 height 17
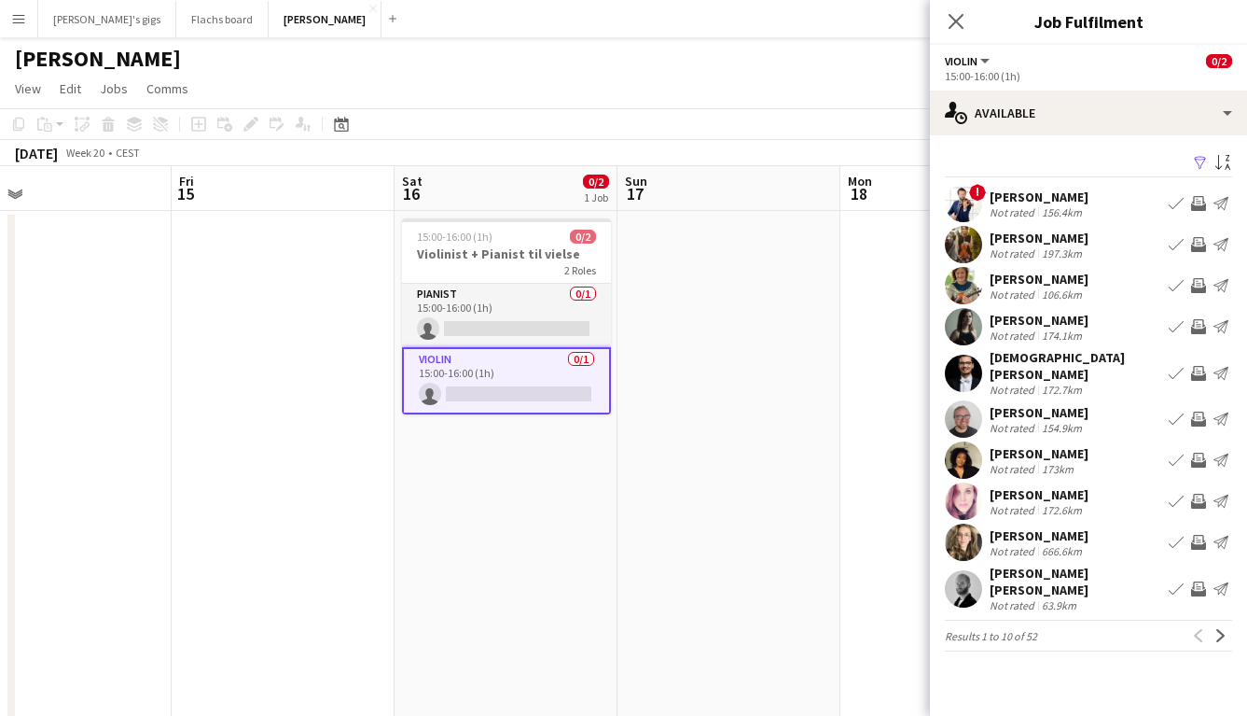
click at [1200, 494] on app-icon "Invite crew" at bounding box center [1198, 501] width 15 height 15
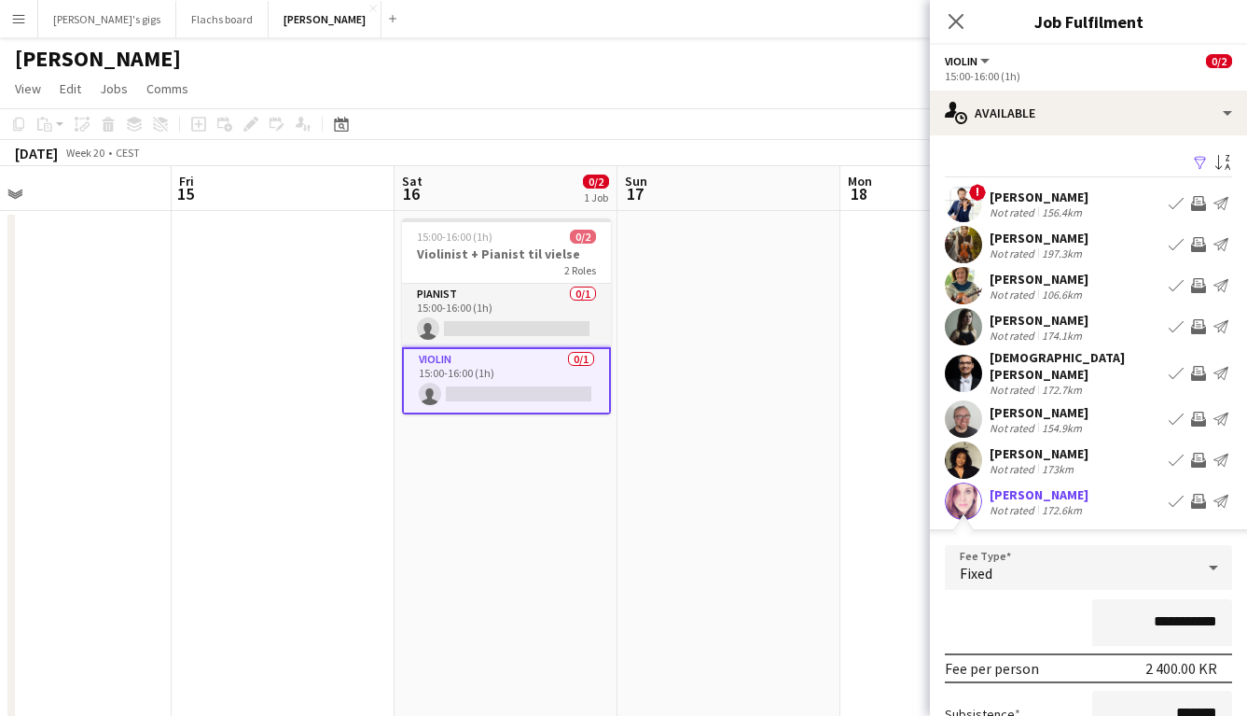
scroll to position [307, 0]
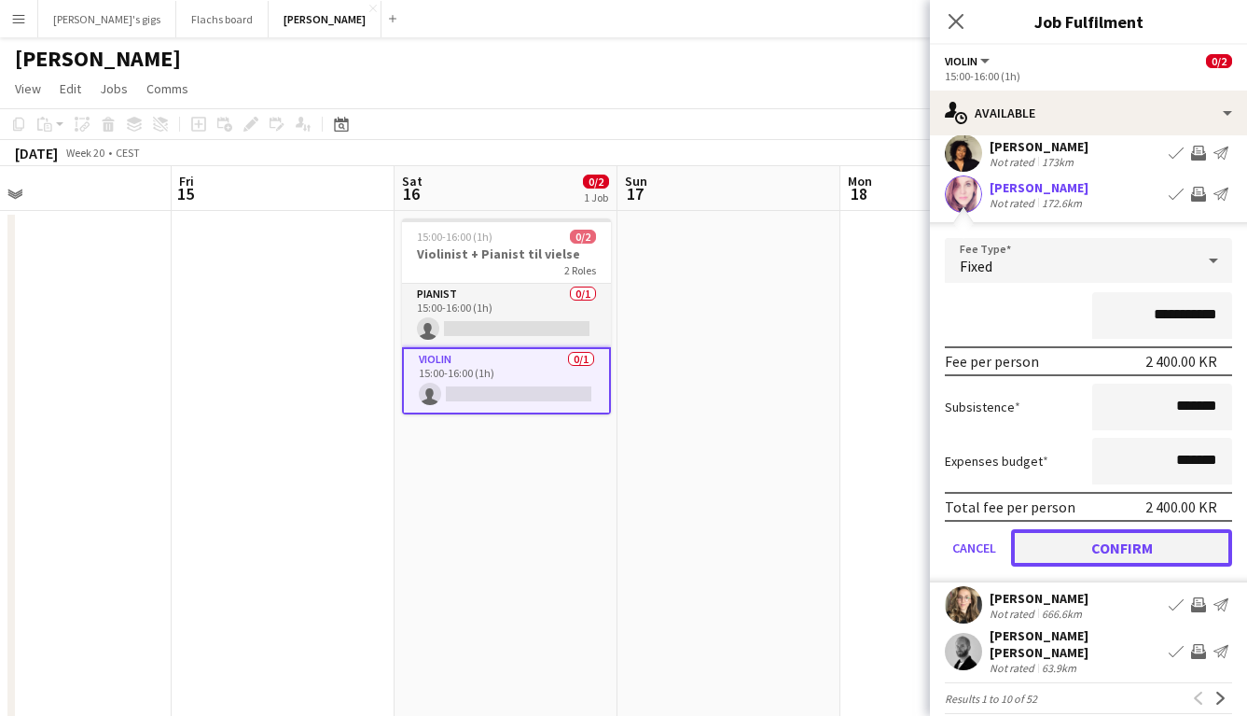
click at [1089, 550] on button "Confirm" at bounding box center [1121, 547] width 221 height 37
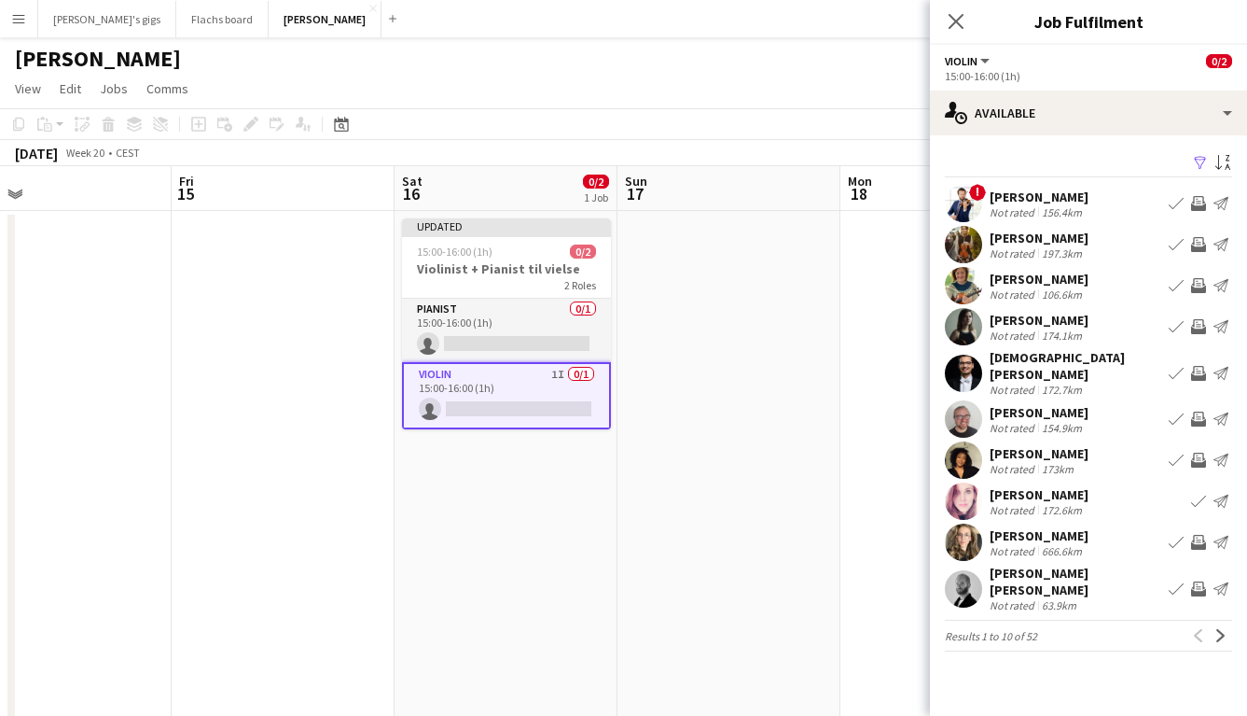
scroll to position [0, 0]
click at [831, 544] on app-date-cell at bounding box center [729, 511] width 223 height 600
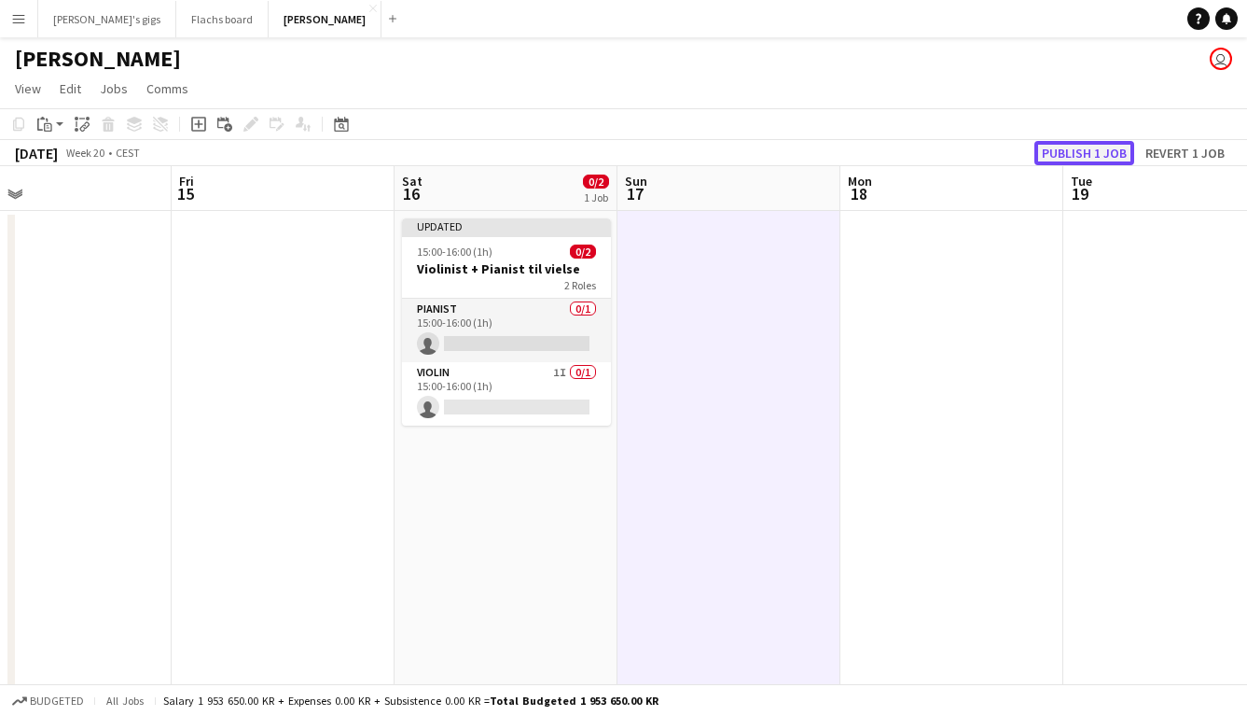
click at [1063, 149] on button "Publish 1 job" at bounding box center [1085, 153] width 100 height 24
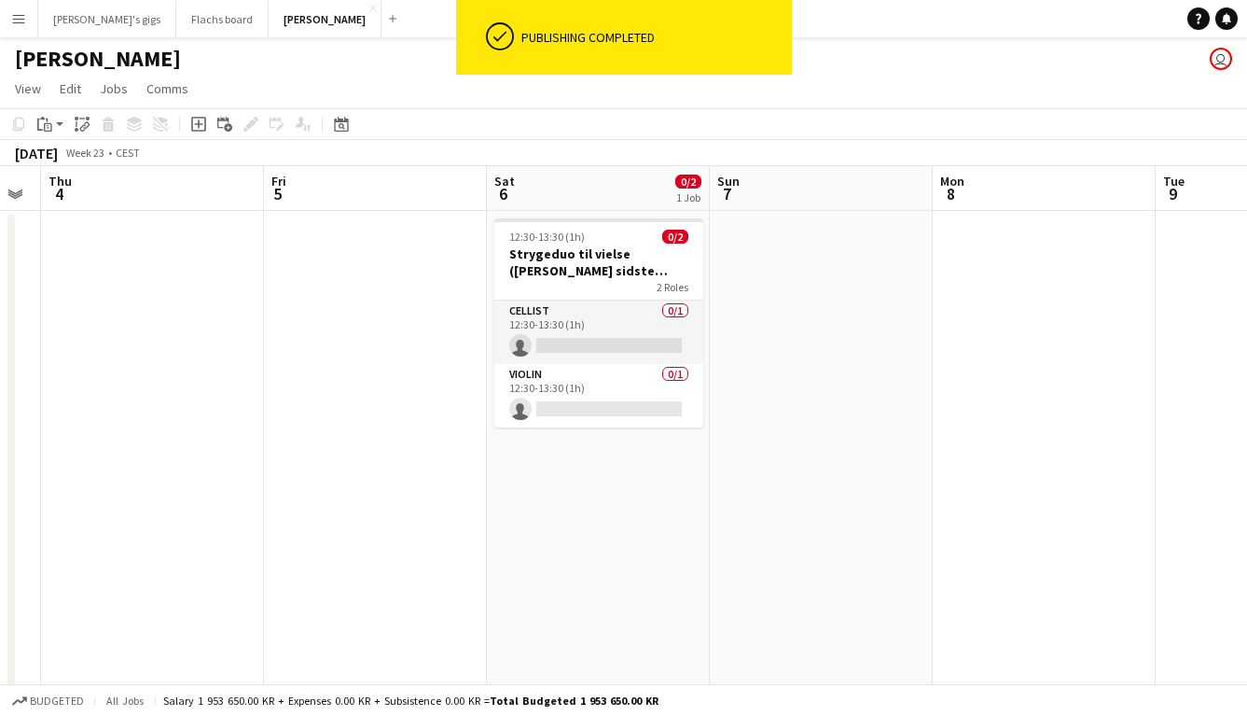
scroll to position [0, 627]
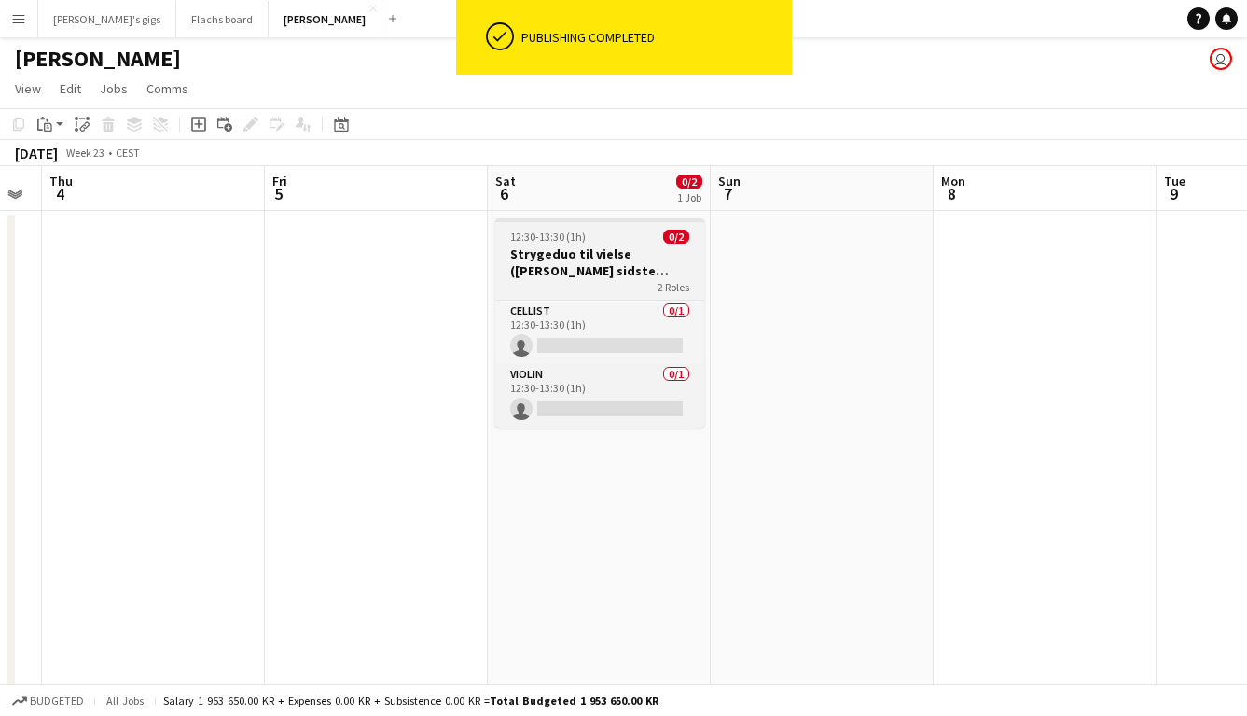
click at [555, 273] on h3 "Strygeduo til vielse ([PERSON_NAME] sidste bekræftelse)" at bounding box center [599, 262] width 209 height 34
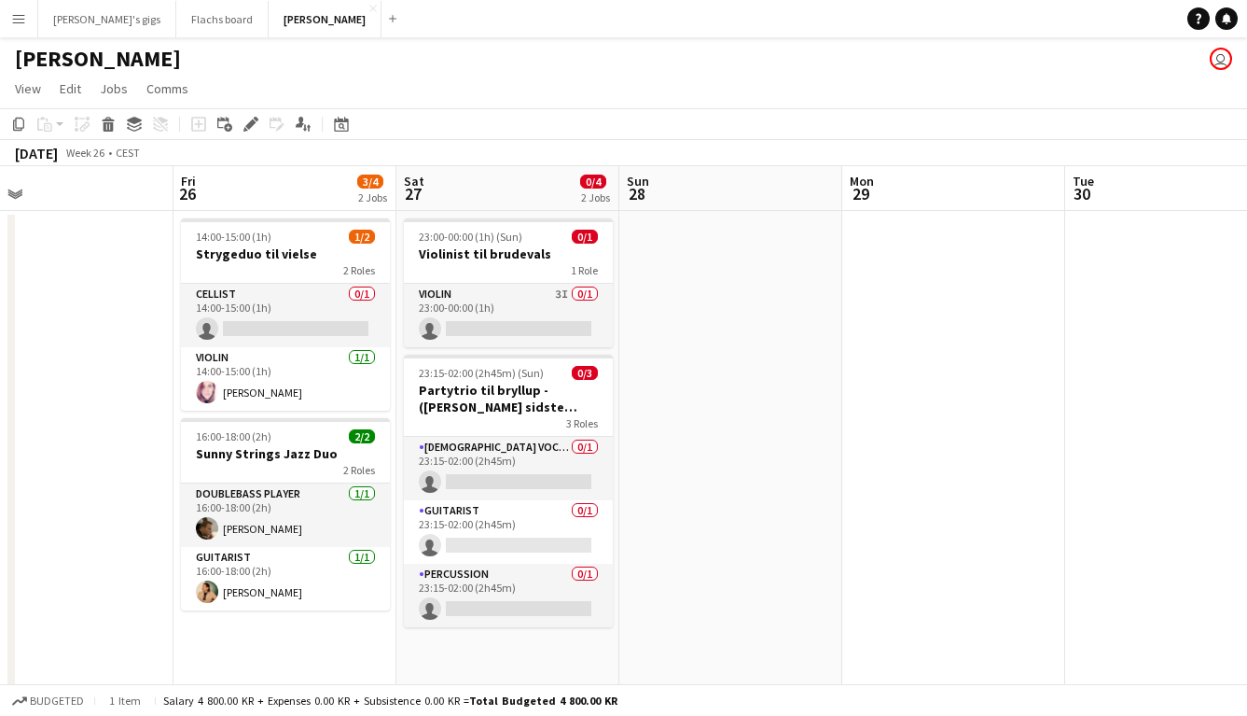
scroll to position [0, 705]
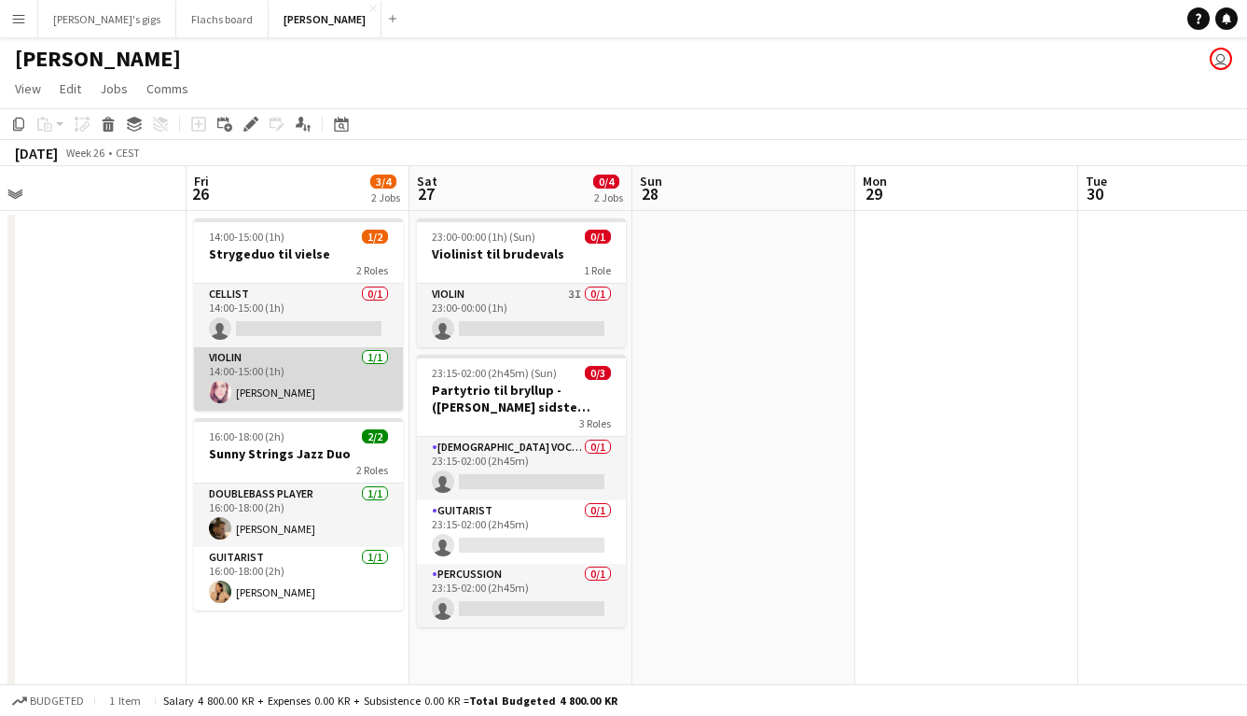
click at [323, 377] on app-card-role "Violin [DATE] 14:00-15:00 (1h) [PERSON_NAME]" at bounding box center [298, 378] width 209 height 63
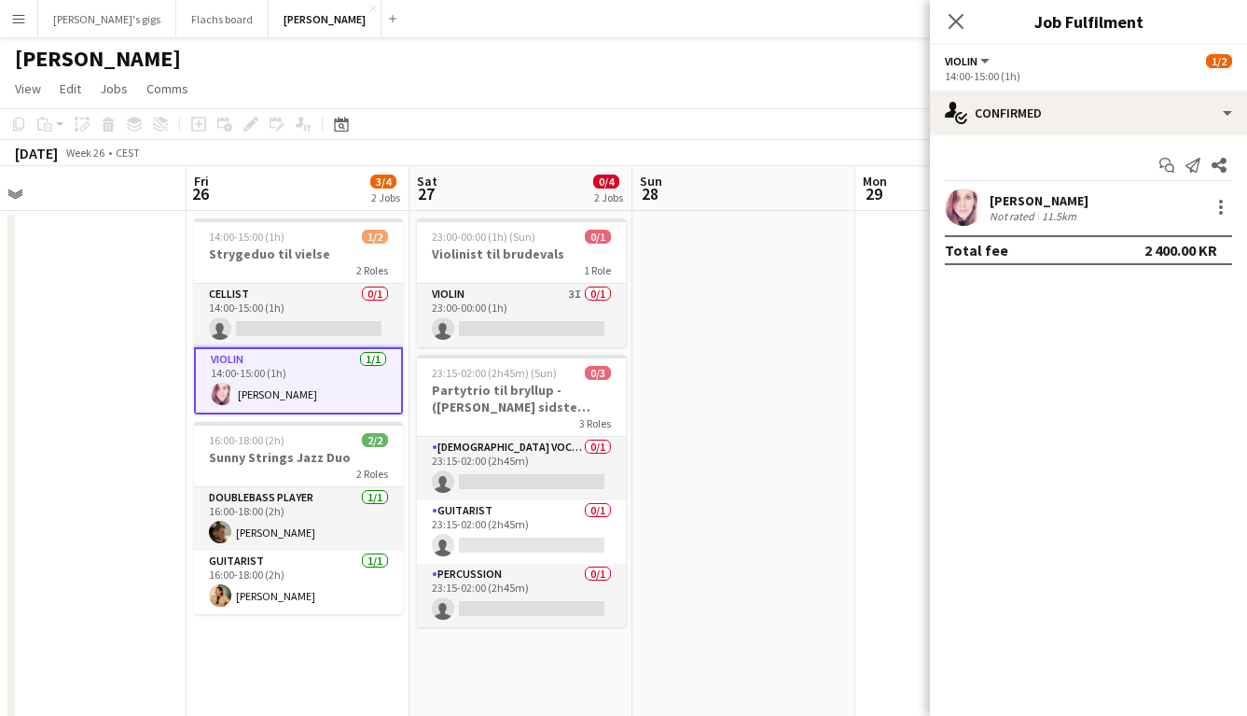
click at [177, 465] on app-date-cell at bounding box center [75, 511] width 223 height 600
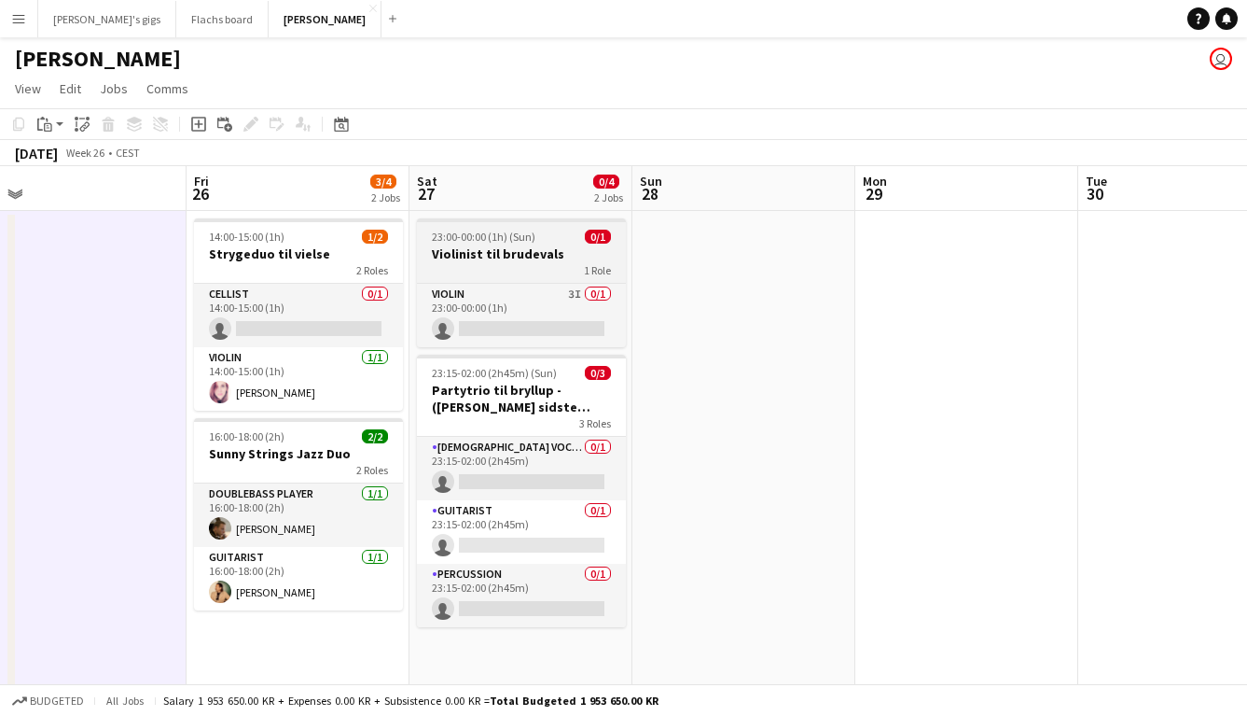
click at [527, 257] on h3 "Violinist til brudevals" at bounding box center [521, 253] width 209 height 17
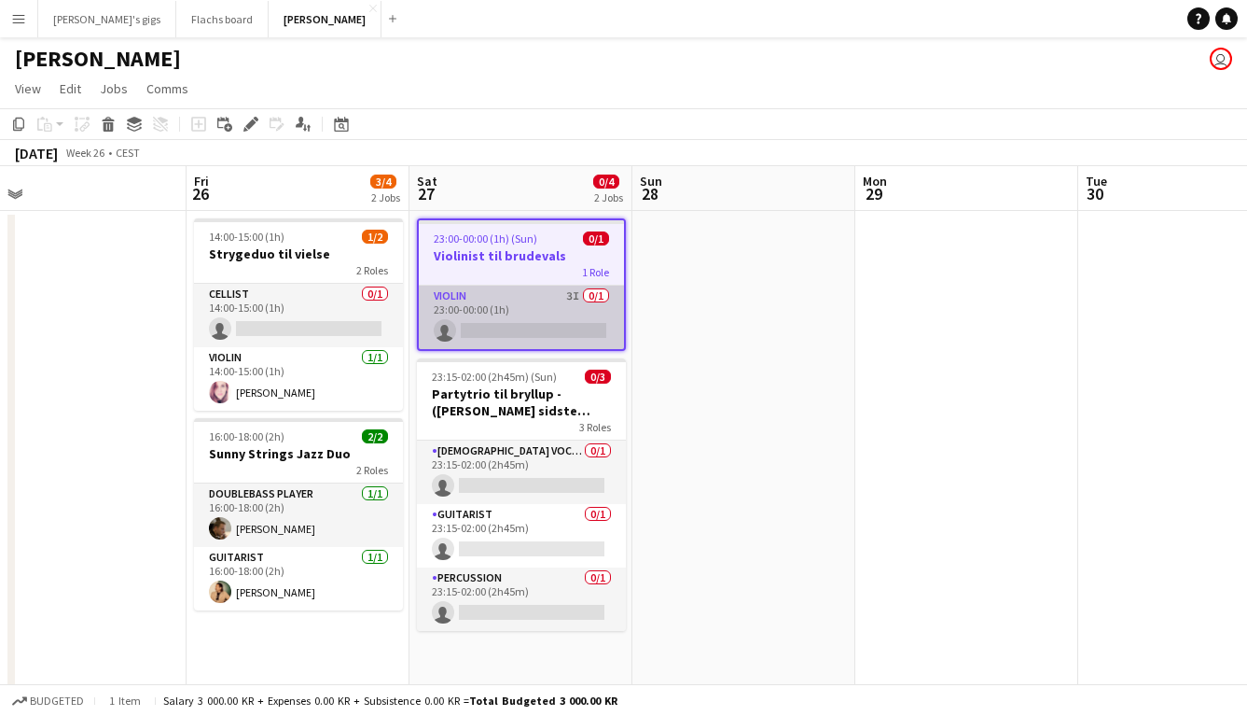
click at [523, 295] on app-card-role "Violin 3I 0/1 23:00-00:00 (1h) single-neutral-actions" at bounding box center [521, 316] width 205 height 63
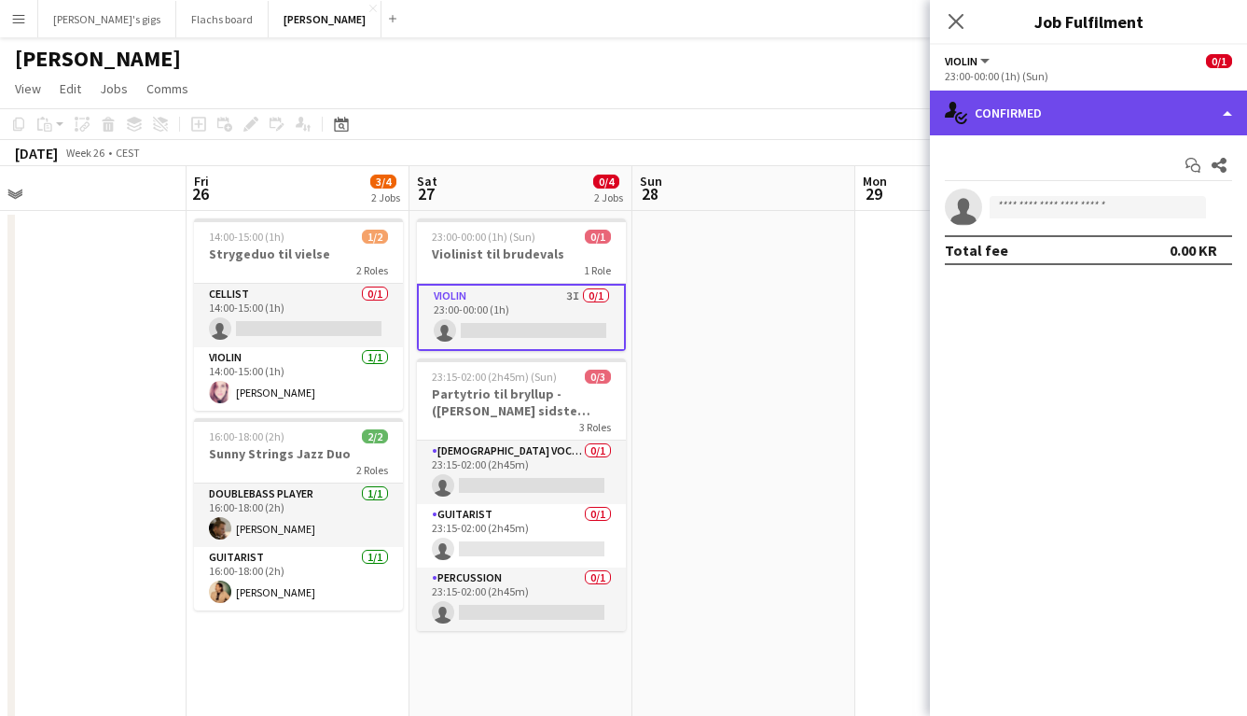
click at [1037, 115] on div "single-neutral-actions-check-2 Confirmed" at bounding box center [1088, 112] width 317 height 45
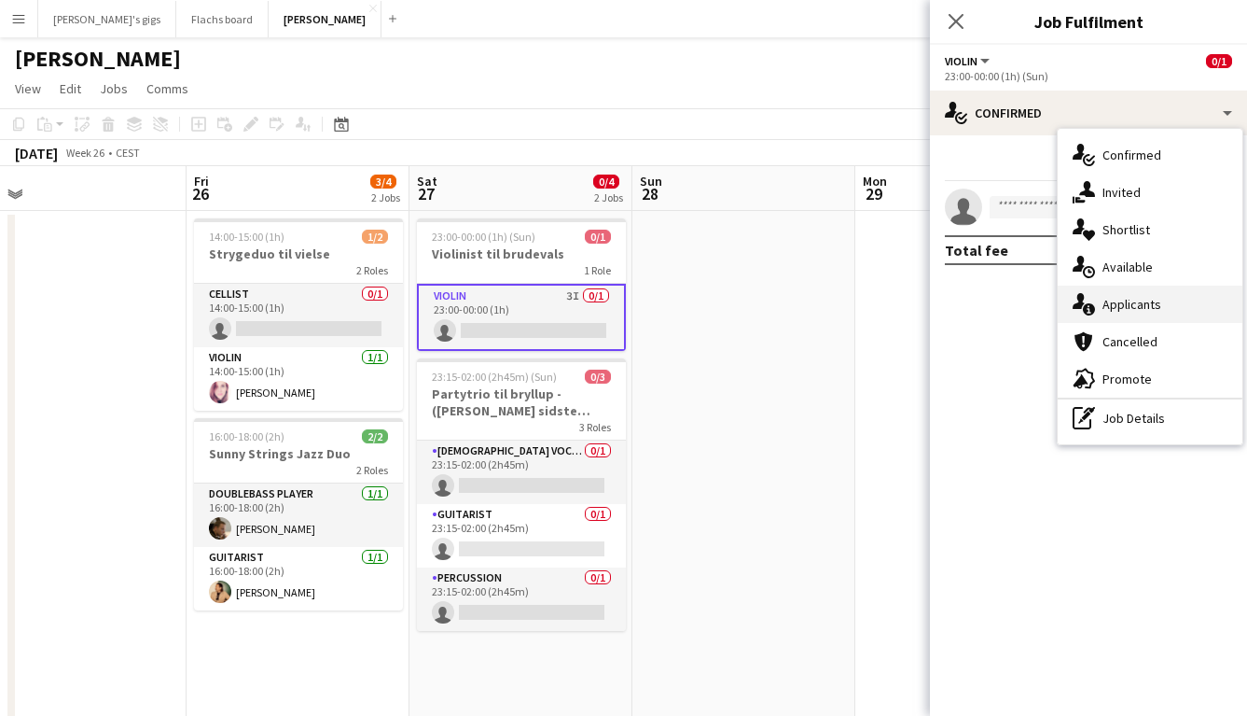
click at [1089, 293] on icon "single-neutral-actions-information" at bounding box center [1084, 304] width 22 height 22
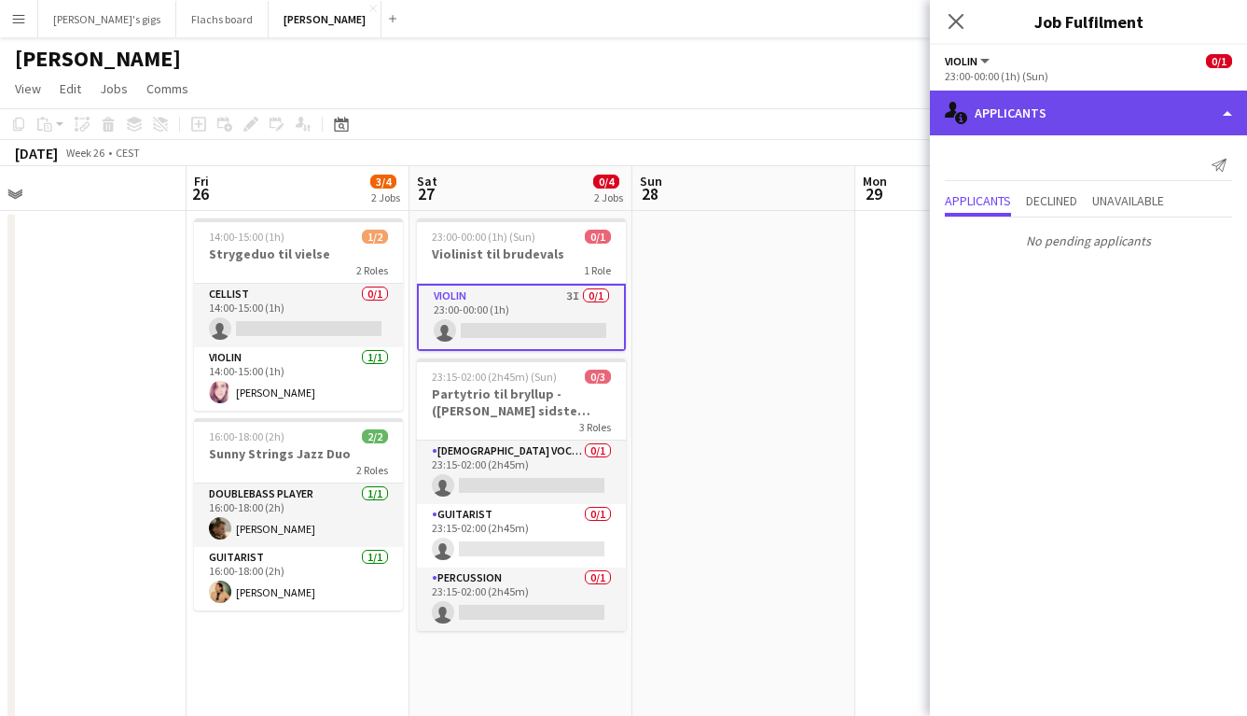
click at [1022, 122] on div "single-neutral-actions-information Applicants" at bounding box center [1088, 112] width 317 height 45
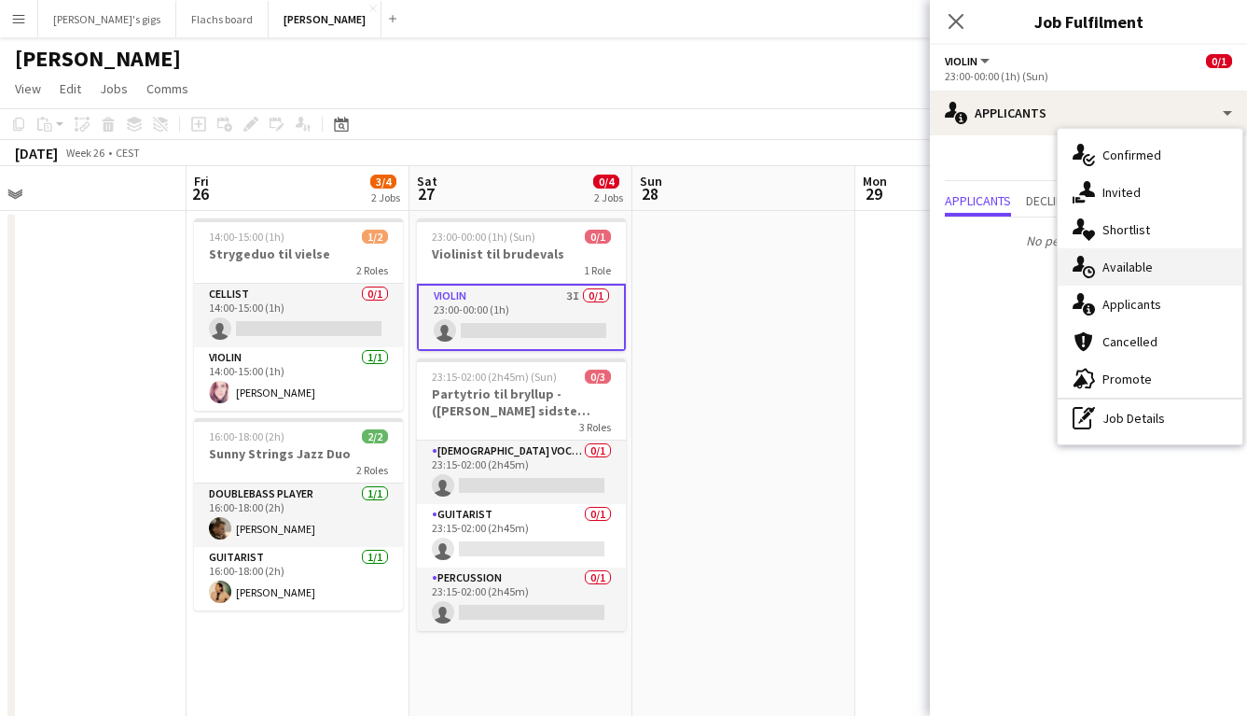
click at [1106, 273] on span "Available" at bounding box center [1128, 266] width 50 height 17
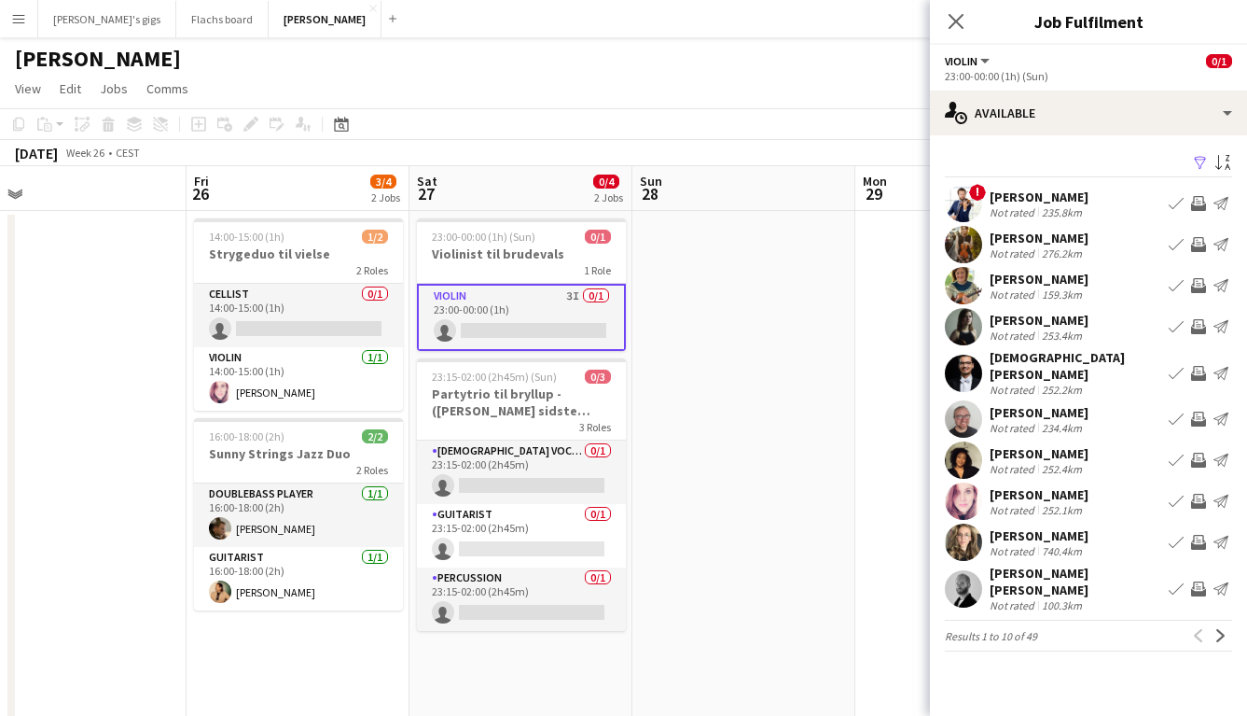
click at [1195, 581] on app-icon "Invite crew" at bounding box center [1198, 588] width 15 height 15
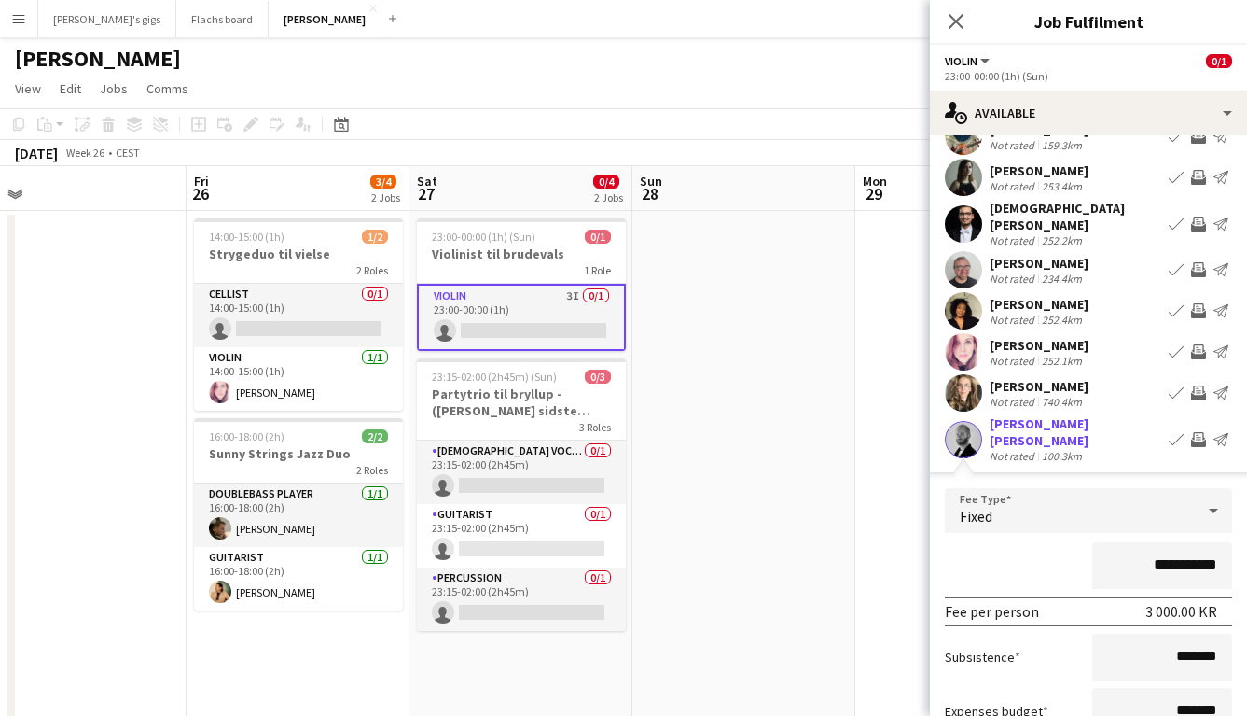
scroll to position [263, 0]
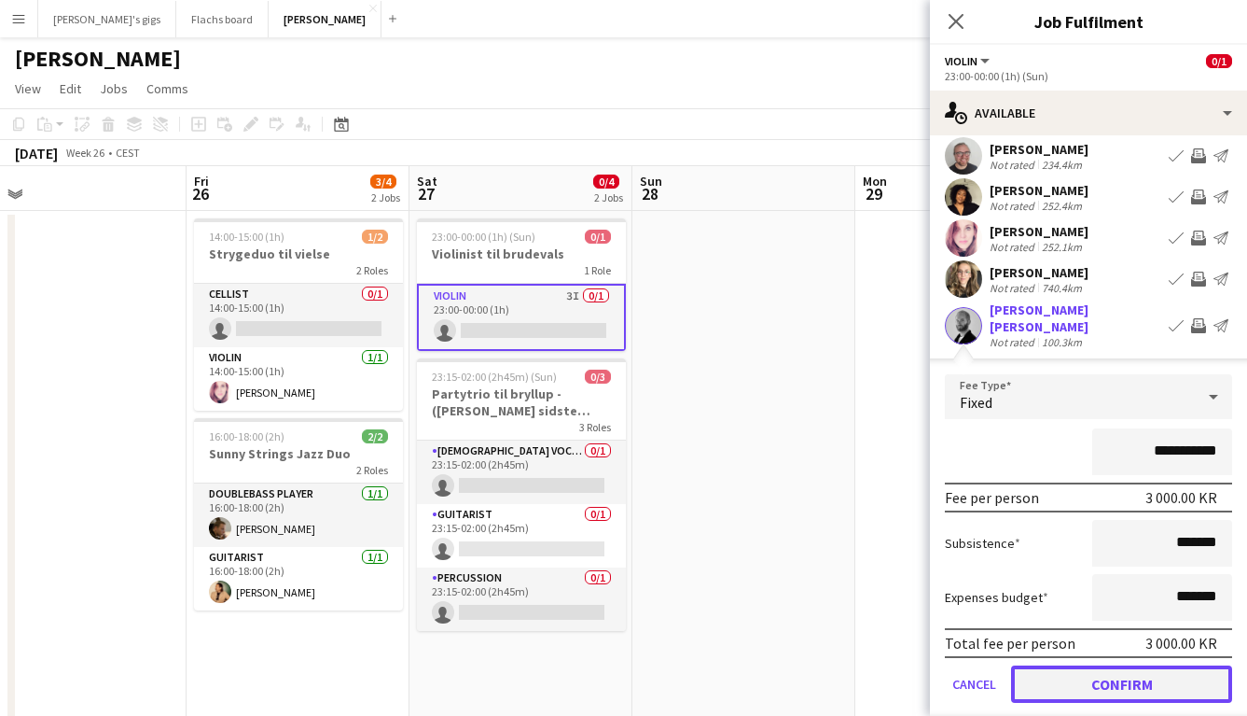
click at [1115, 665] on button "Confirm" at bounding box center [1121, 683] width 221 height 37
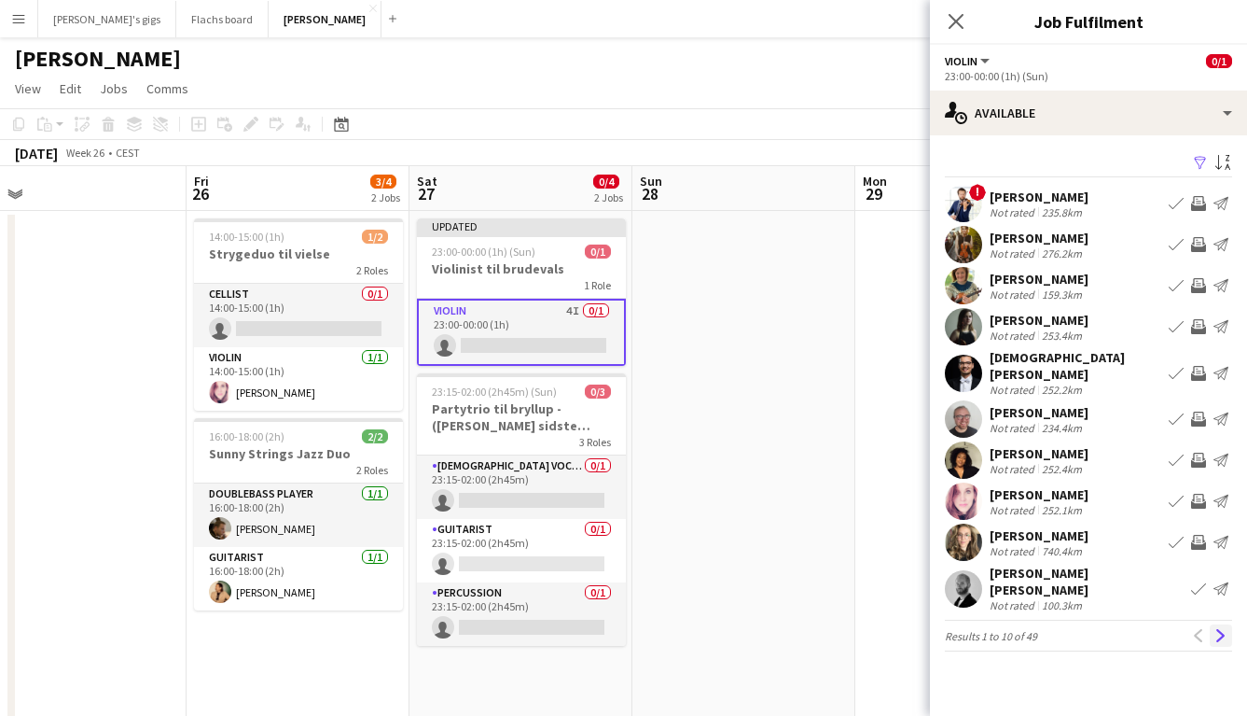
click at [1221, 629] on app-icon "Next" at bounding box center [1221, 635] width 13 height 13
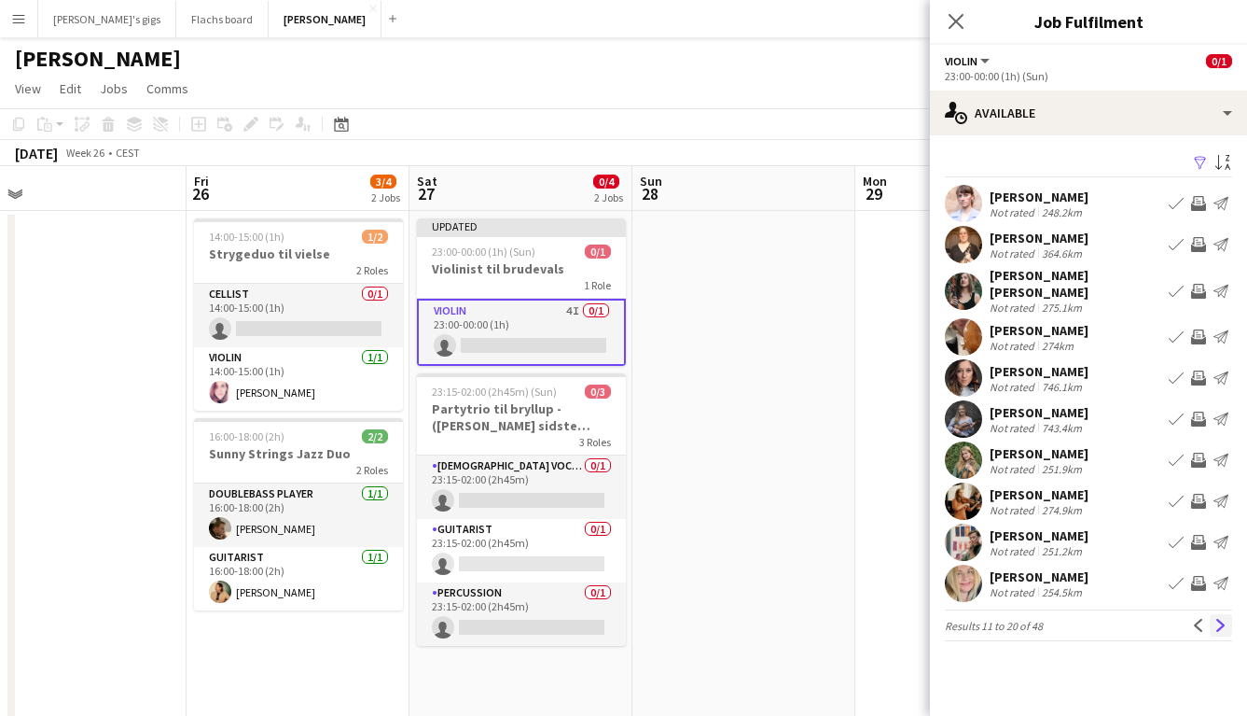
click at [1224, 619] on app-icon "Next" at bounding box center [1221, 625] width 13 height 13
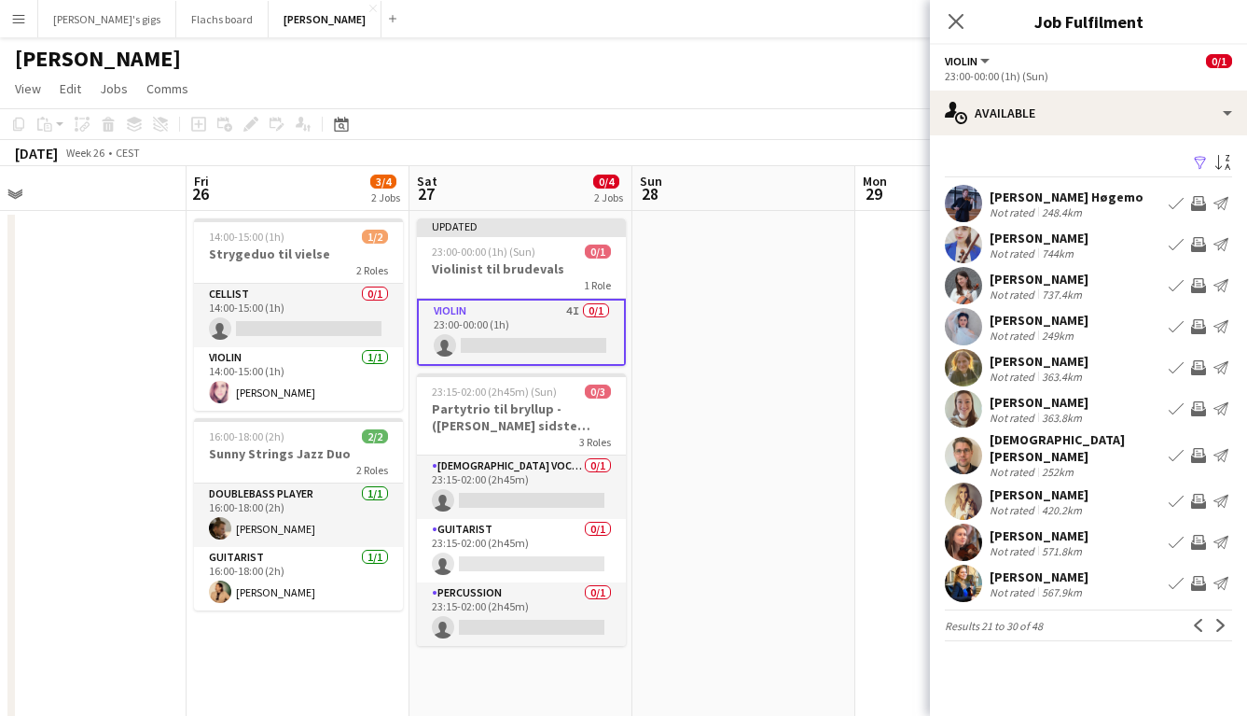
click at [1224, 619] on app-icon "Next" at bounding box center [1221, 625] width 13 height 13
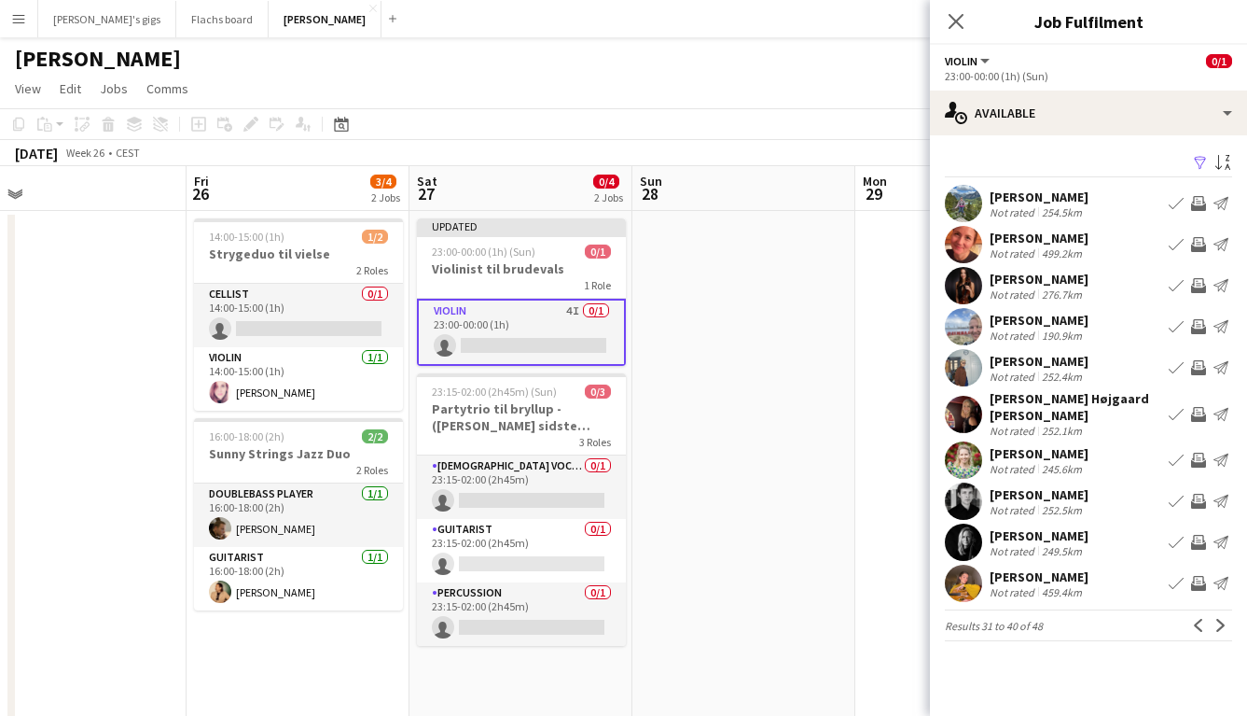
click at [1224, 619] on app-icon "Next" at bounding box center [1221, 625] width 13 height 13
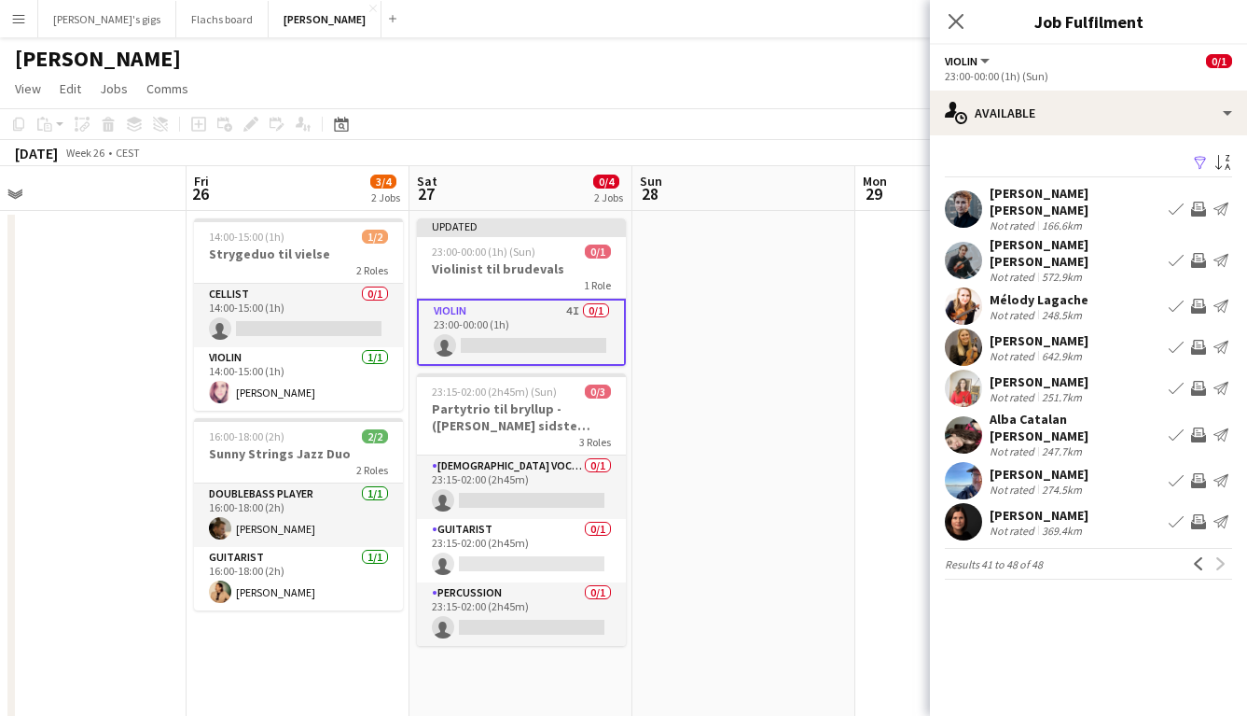
click at [1224, 615] on mat-expansion-panel "users Available Filter Sort asc [PERSON_NAME] [PERSON_NAME] Not rated 166.6km B…" at bounding box center [1088, 425] width 317 height 580
click at [1199, 189] on div "[PERSON_NAME] [PERSON_NAME] Not rated 166.6km Book crew Invite crew Send notifi…" at bounding box center [1088, 209] width 317 height 48
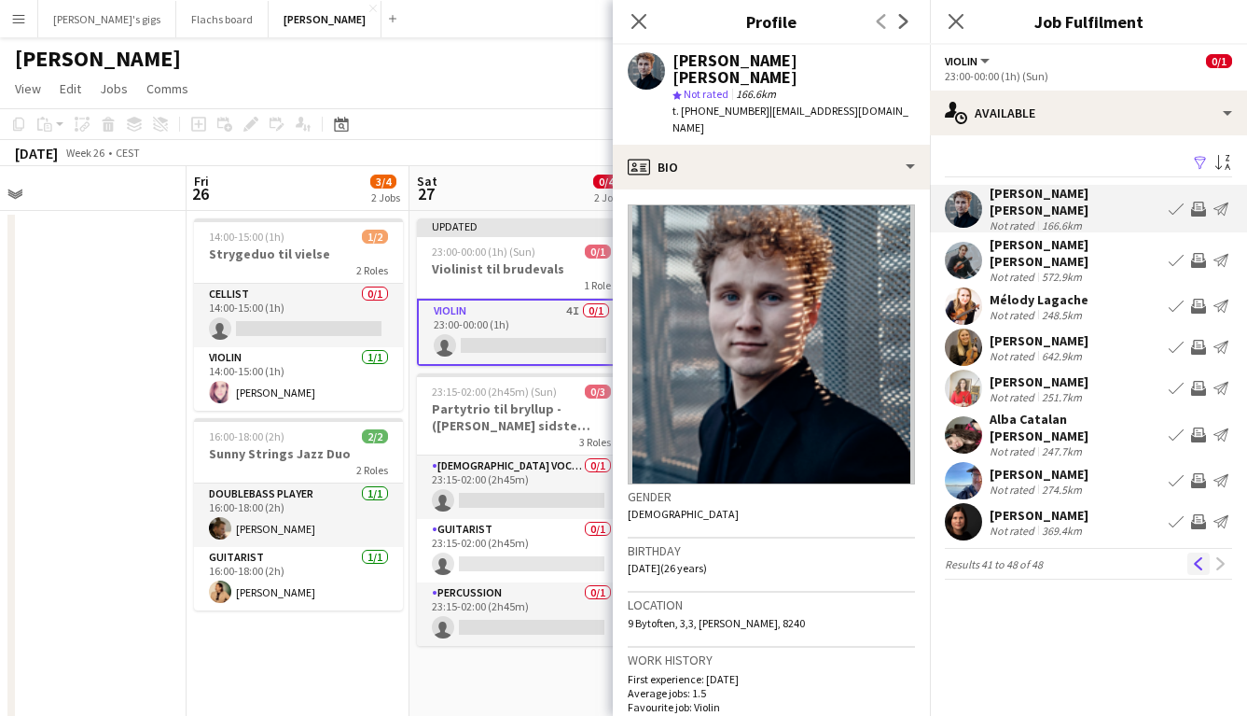
click at [1194, 557] on app-icon "Previous" at bounding box center [1198, 563] width 13 height 13
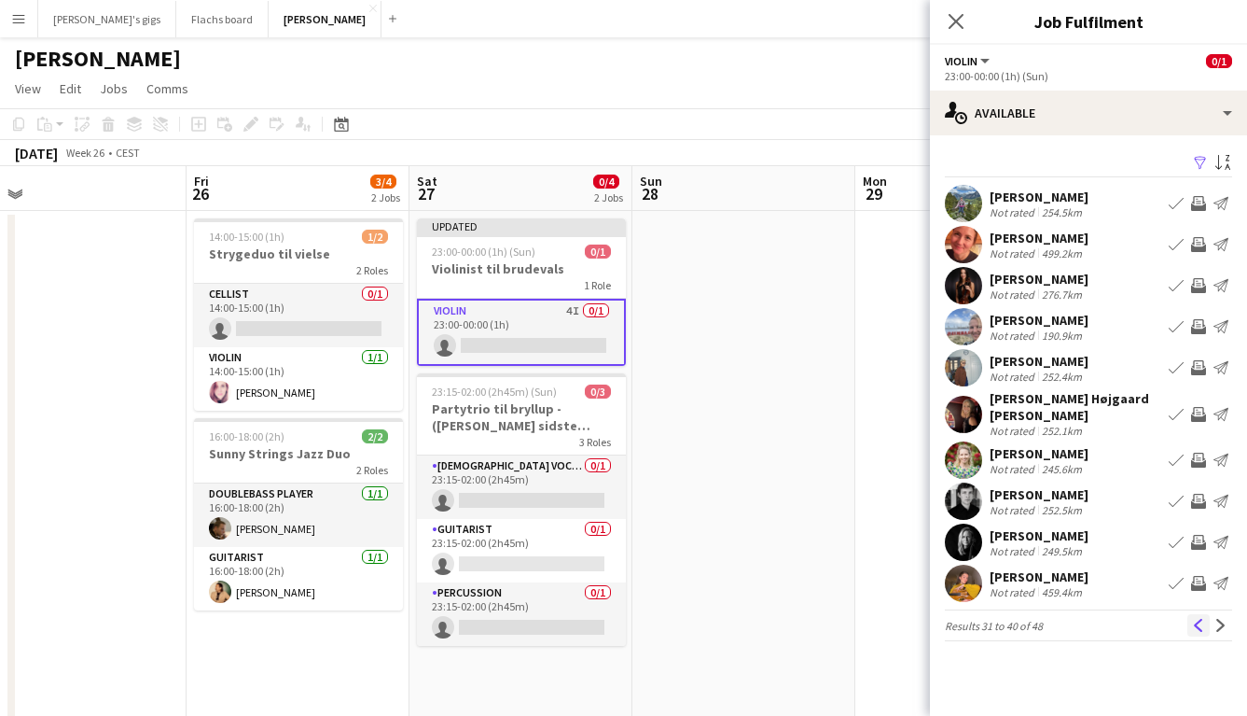
click at [1198, 619] on app-icon "Previous" at bounding box center [1198, 625] width 13 height 13
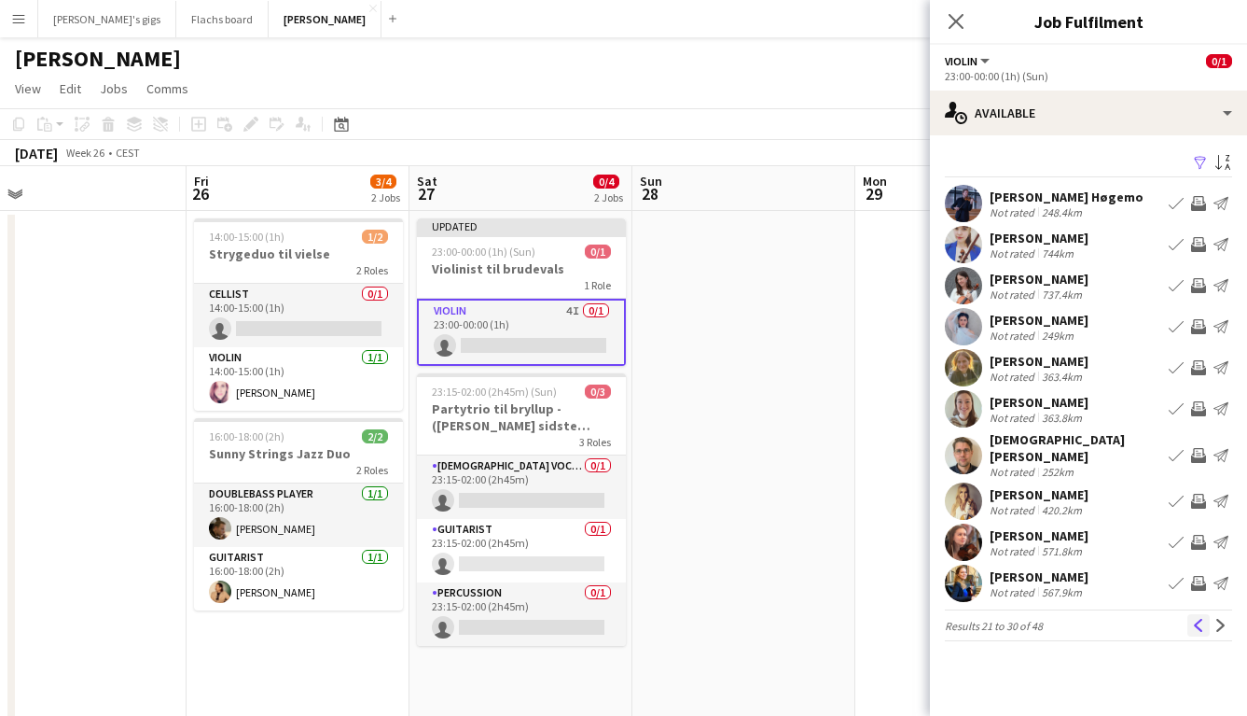
click at [1197, 619] on app-icon "Previous" at bounding box center [1198, 625] width 13 height 13
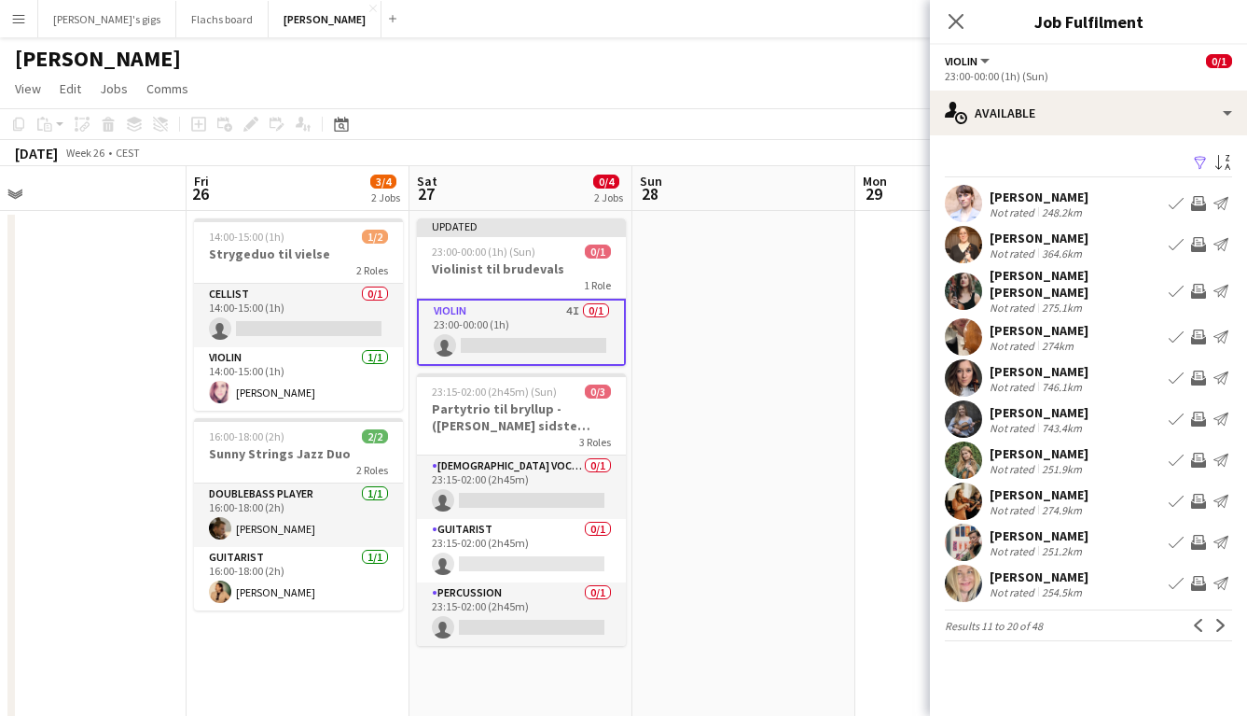
click at [1197, 619] on app-icon "Previous" at bounding box center [1198, 625] width 13 height 13
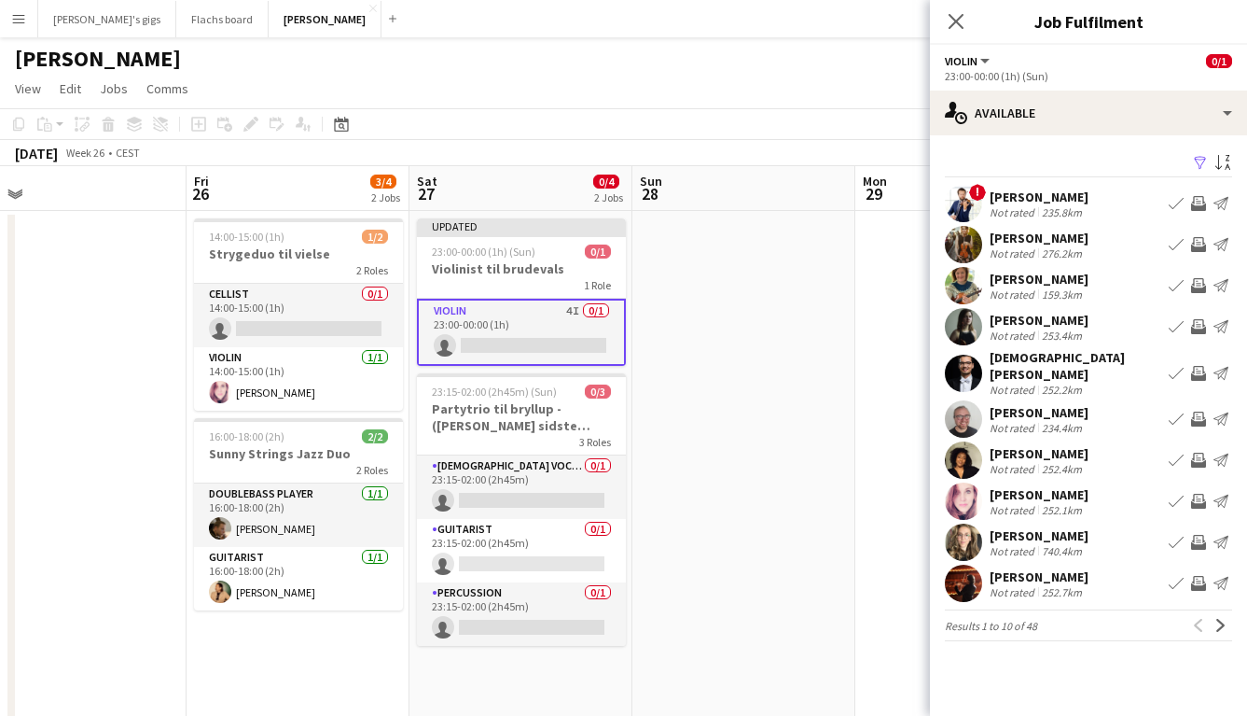
click at [1197, 619] on div "Previous Next" at bounding box center [1210, 625] width 45 height 22
click at [885, 602] on app-date-cell at bounding box center [967, 511] width 223 height 600
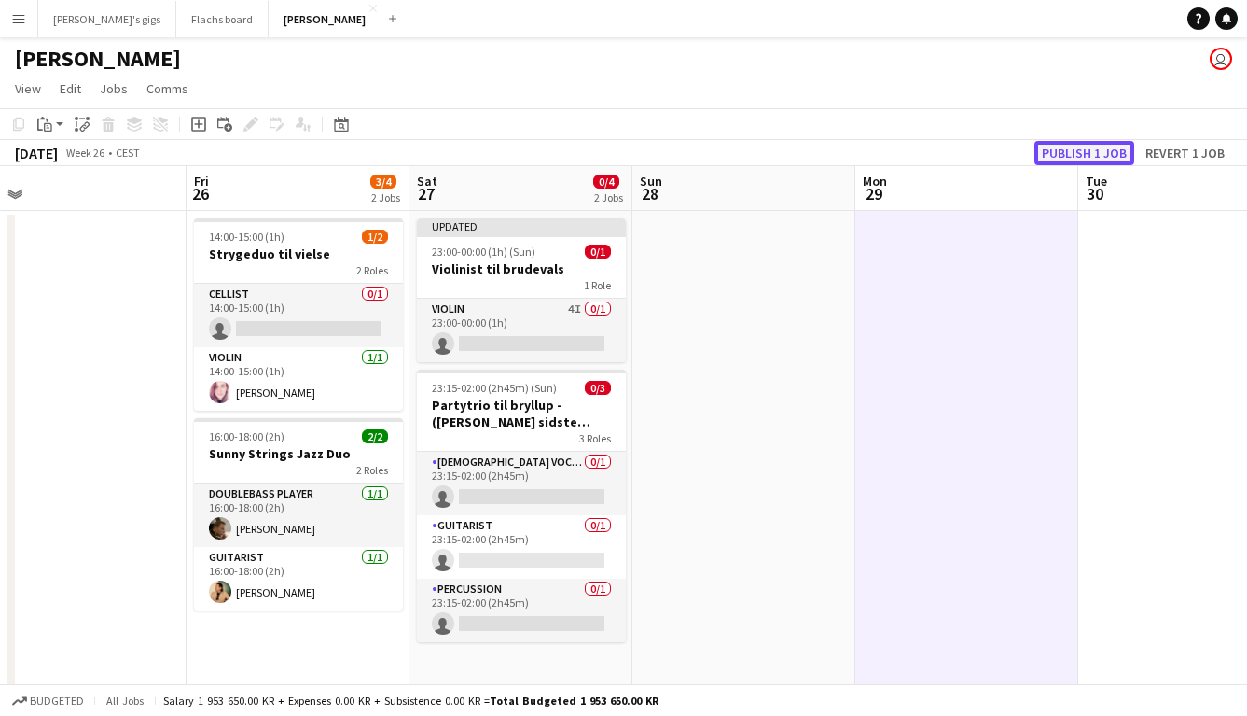
click at [1084, 154] on button "Publish 1 job" at bounding box center [1085, 153] width 100 height 24
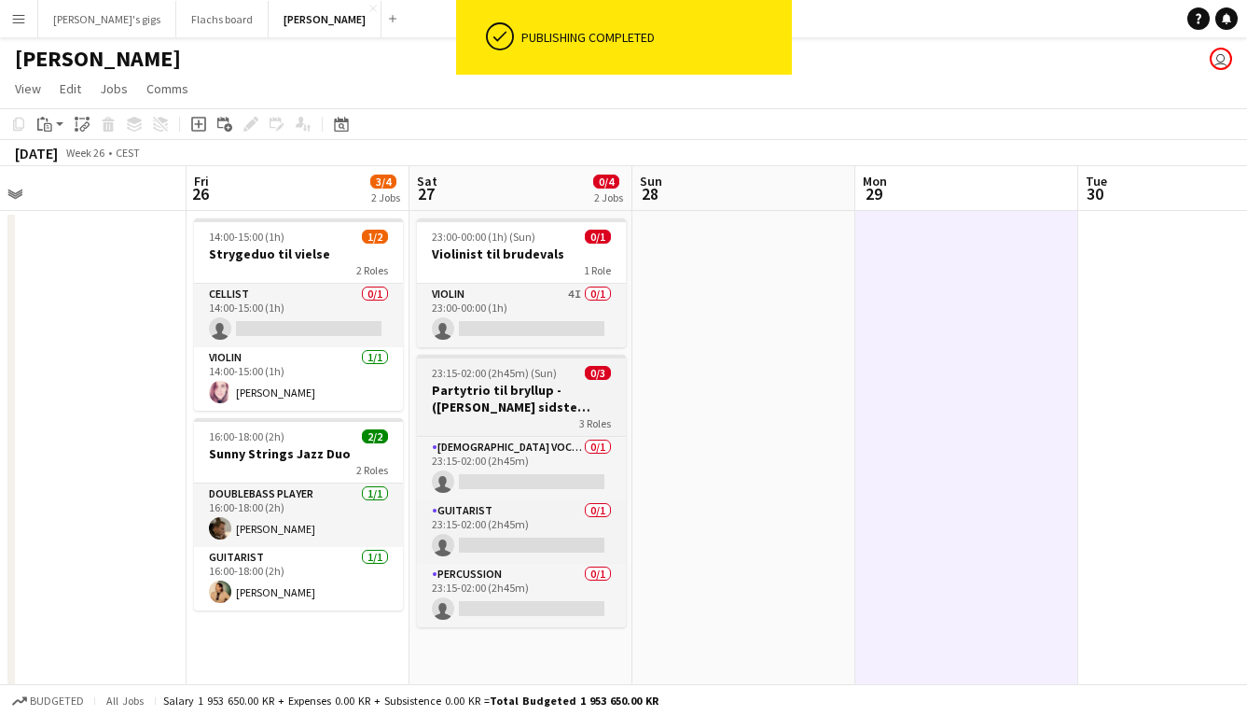
click at [511, 404] on h3 "Partytrio til bryllup - ([PERSON_NAME] sidste bekræftelse)" at bounding box center [521, 399] width 209 height 34
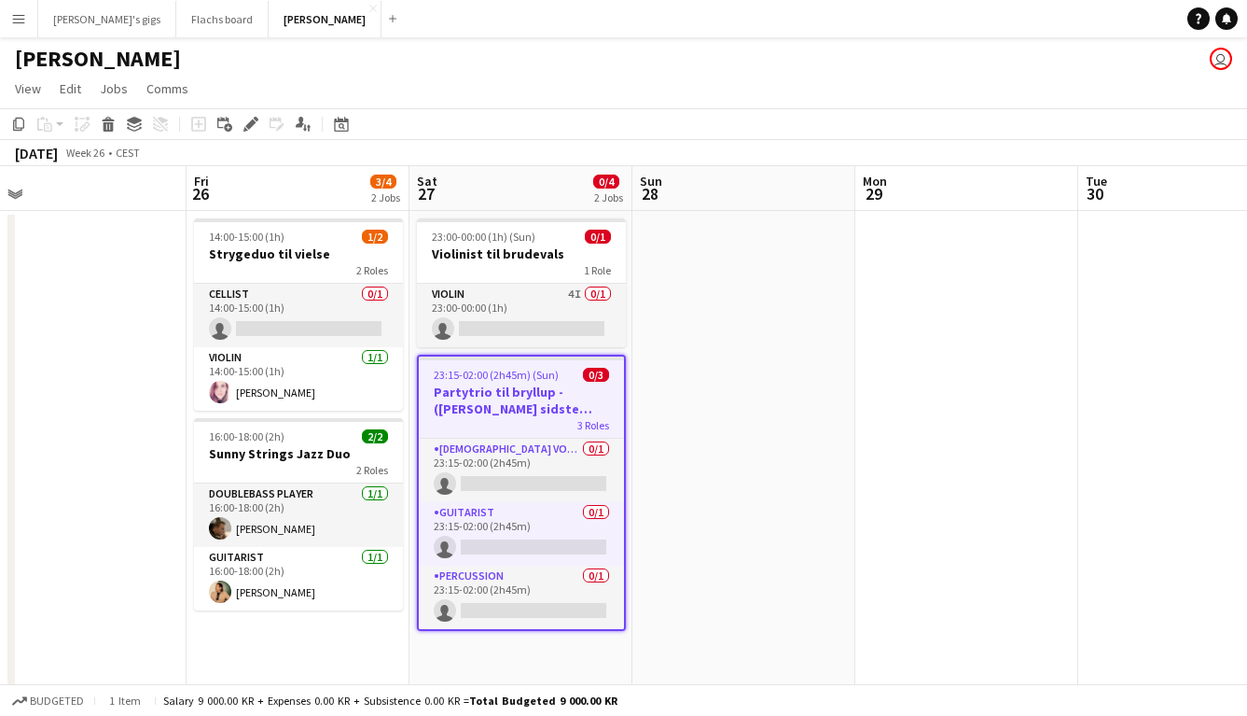
click at [800, 434] on app-date-cell at bounding box center [744, 511] width 223 height 600
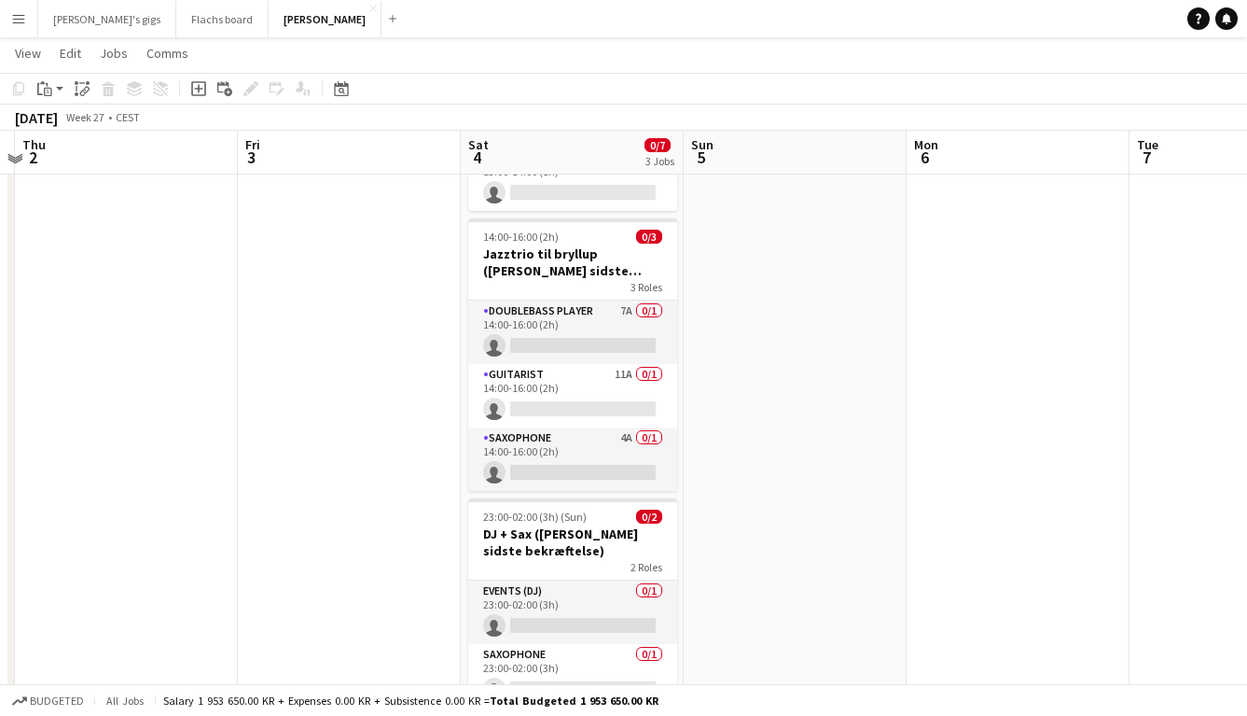
scroll to position [214, 0]
click at [536, 332] on app-card-role "Doublebass Player 7A 0/1 14:00-16:00 (2h) single-neutral-actions" at bounding box center [572, 332] width 209 height 63
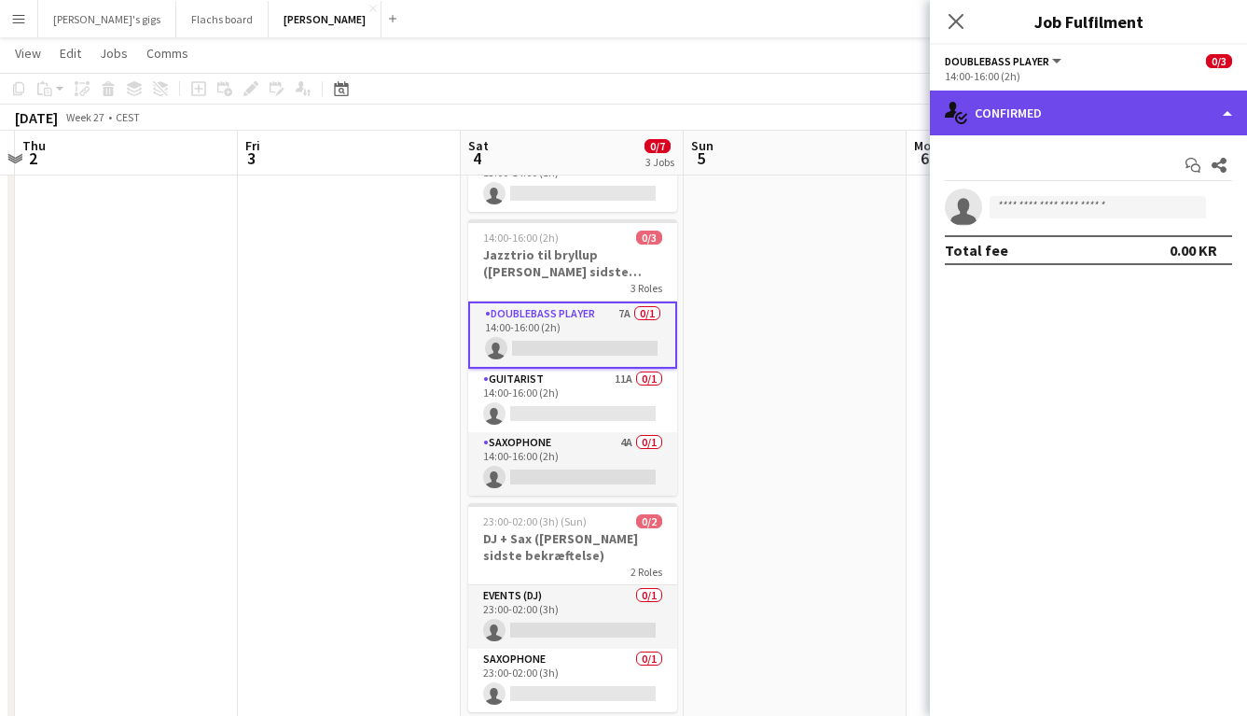
click at [1036, 93] on div "single-neutral-actions-check-2 Confirmed" at bounding box center [1088, 112] width 317 height 45
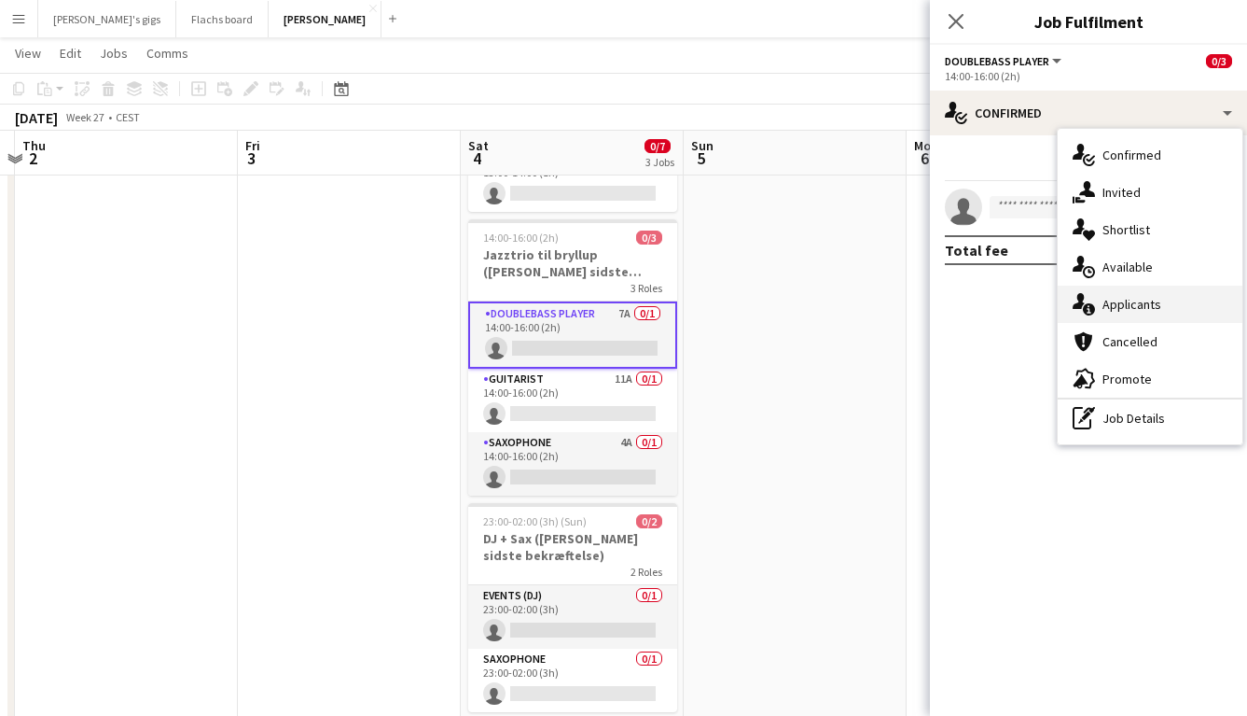
click at [1137, 291] on div "single-neutral-actions-information Applicants" at bounding box center [1150, 303] width 185 height 37
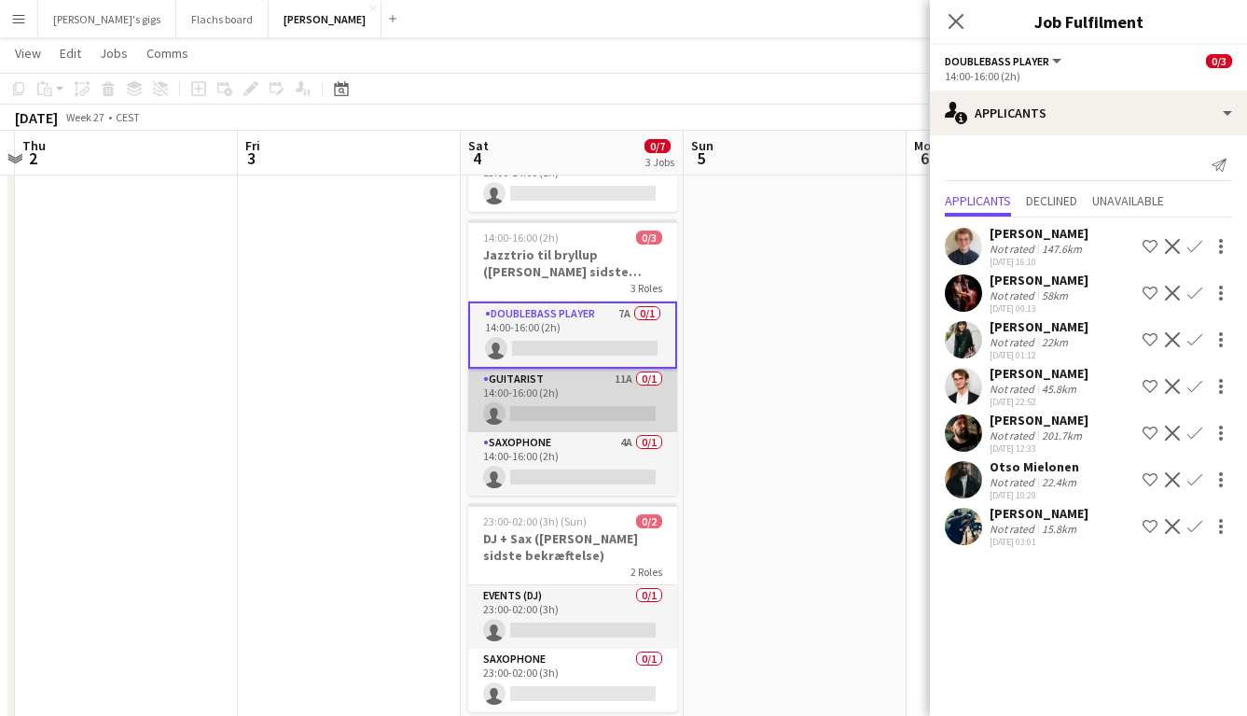
click at [584, 389] on app-card-role "Guitarist 11A 0/1 14:00-16:00 (2h) single-neutral-actions" at bounding box center [572, 400] width 209 height 63
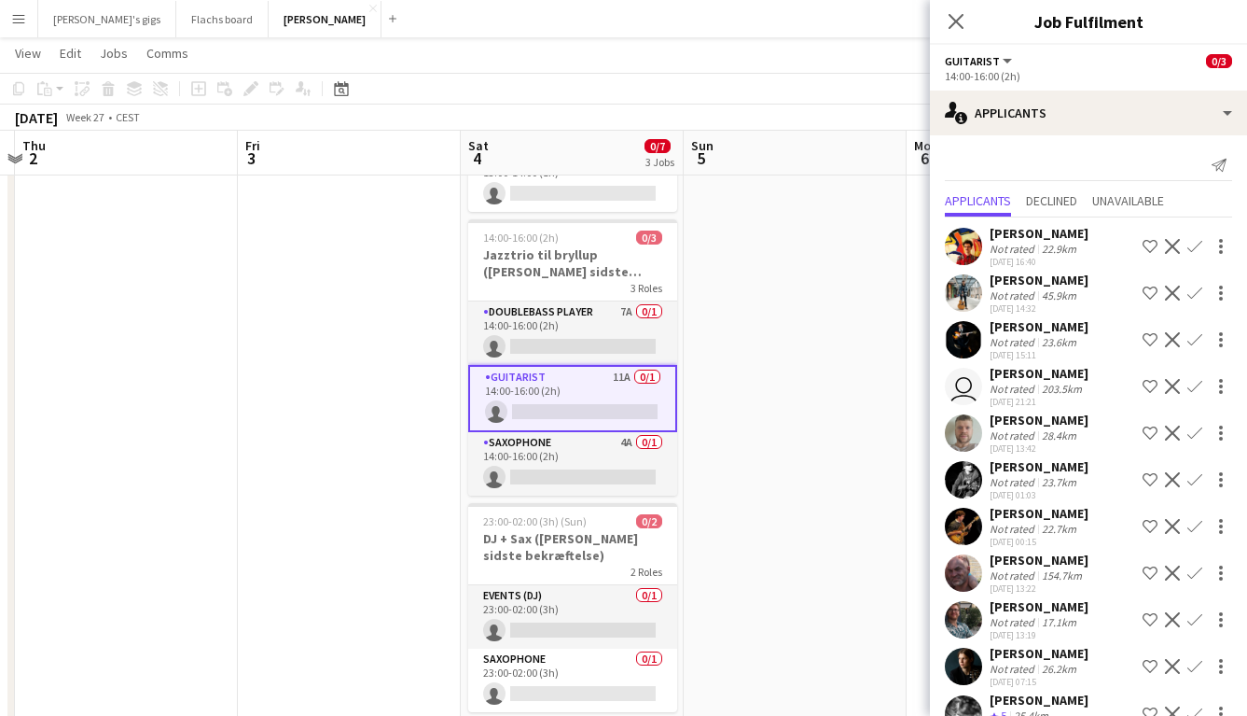
scroll to position [55, 0]
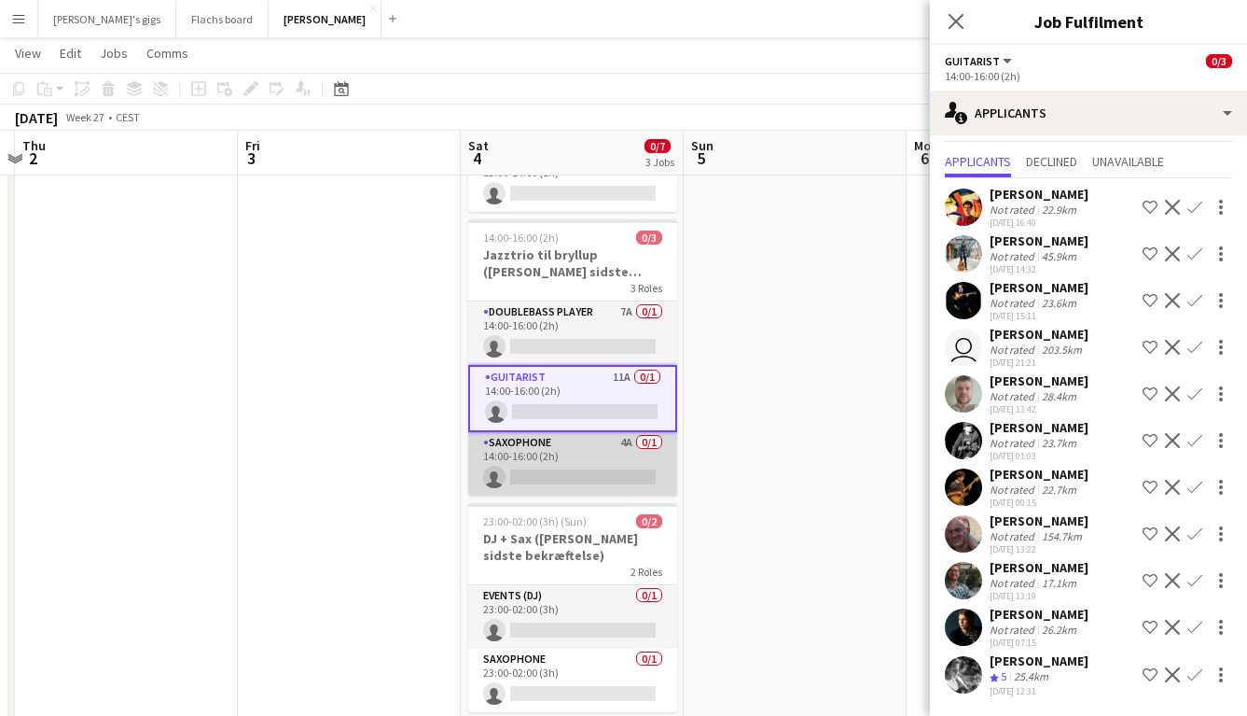
click at [575, 469] on app-card-role "Saxophone 4A 0/1 14:00-16:00 (2h) single-neutral-actions" at bounding box center [572, 463] width 209 height 63
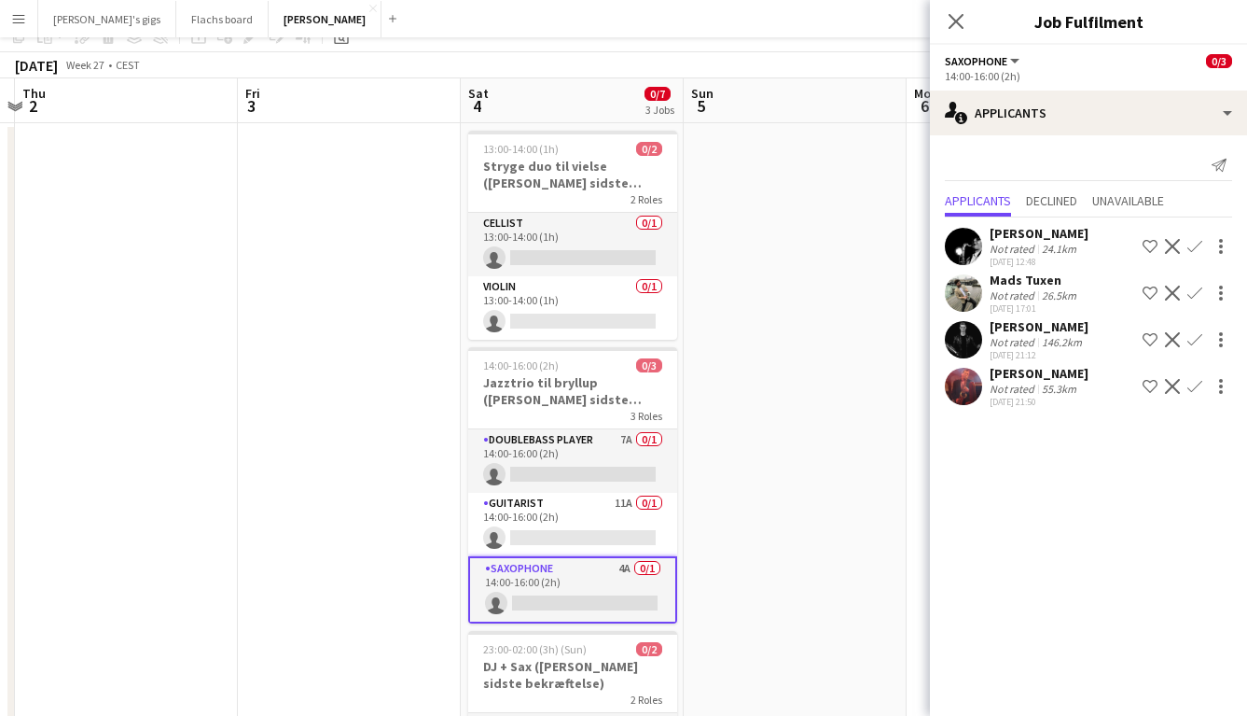
scroll to position [0, 0]
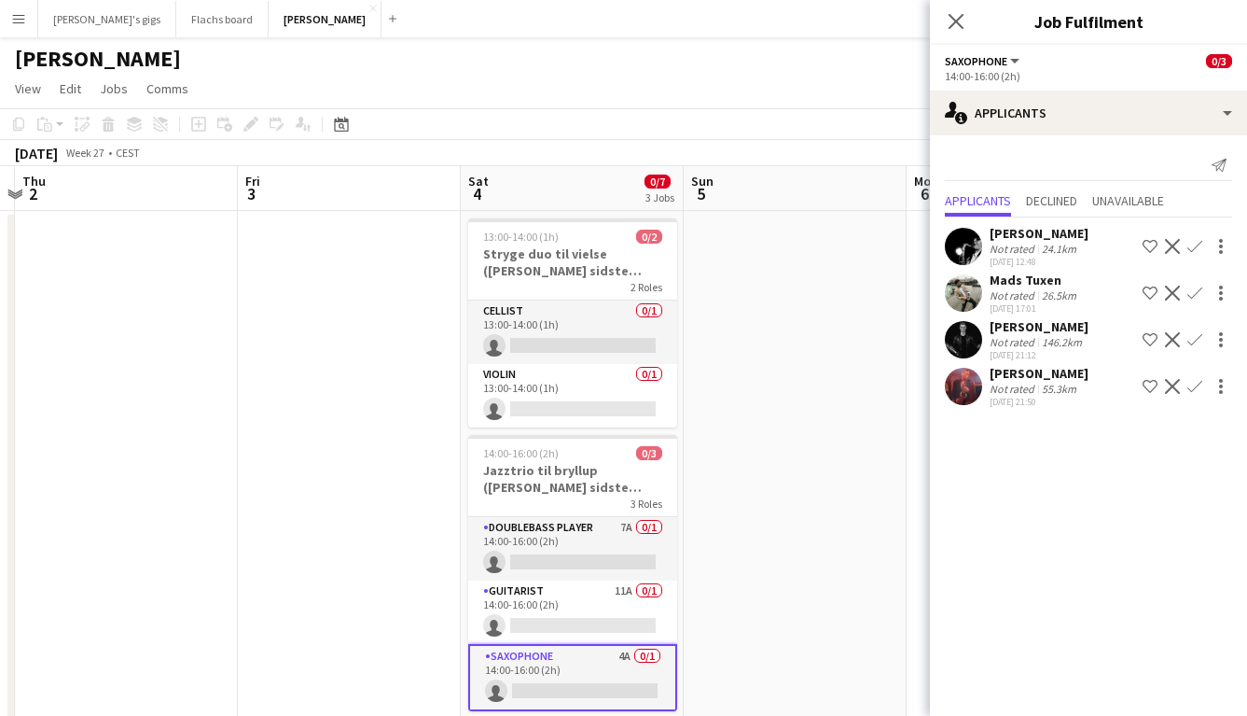
click at [753, 558] on app-date-cell at bounding box center [795, 588] width 223 height 755
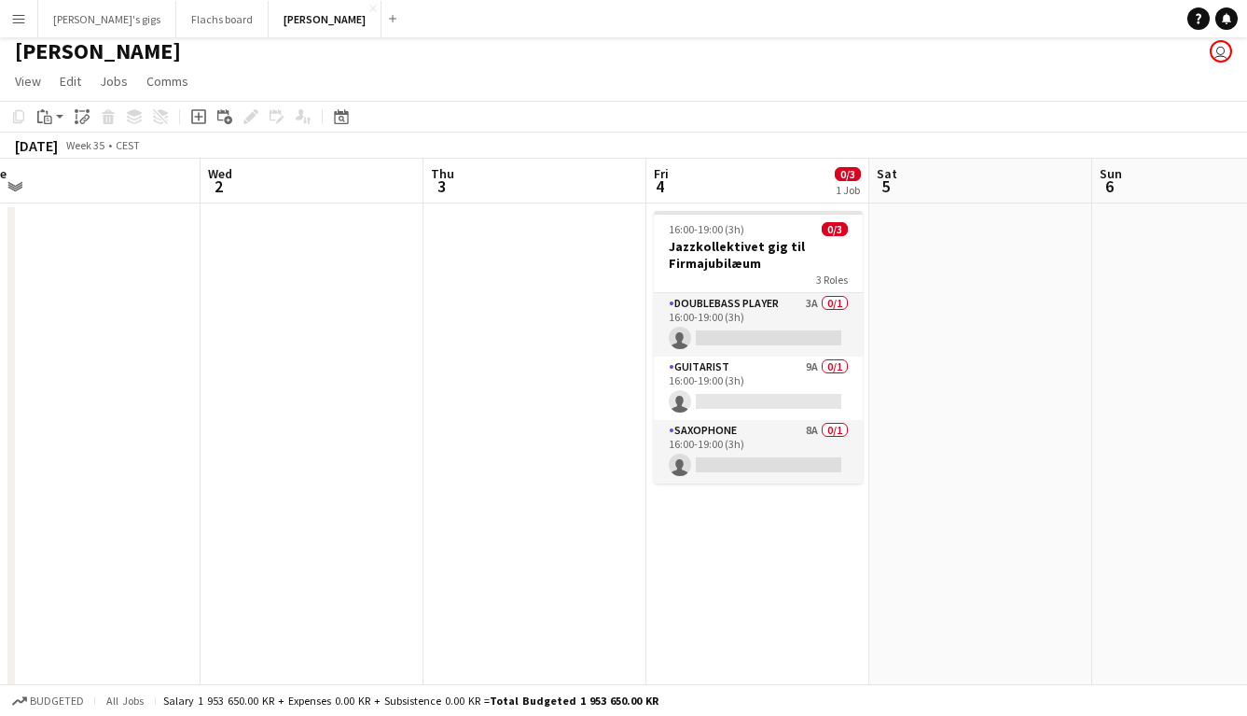
scroll to position [0, 792]
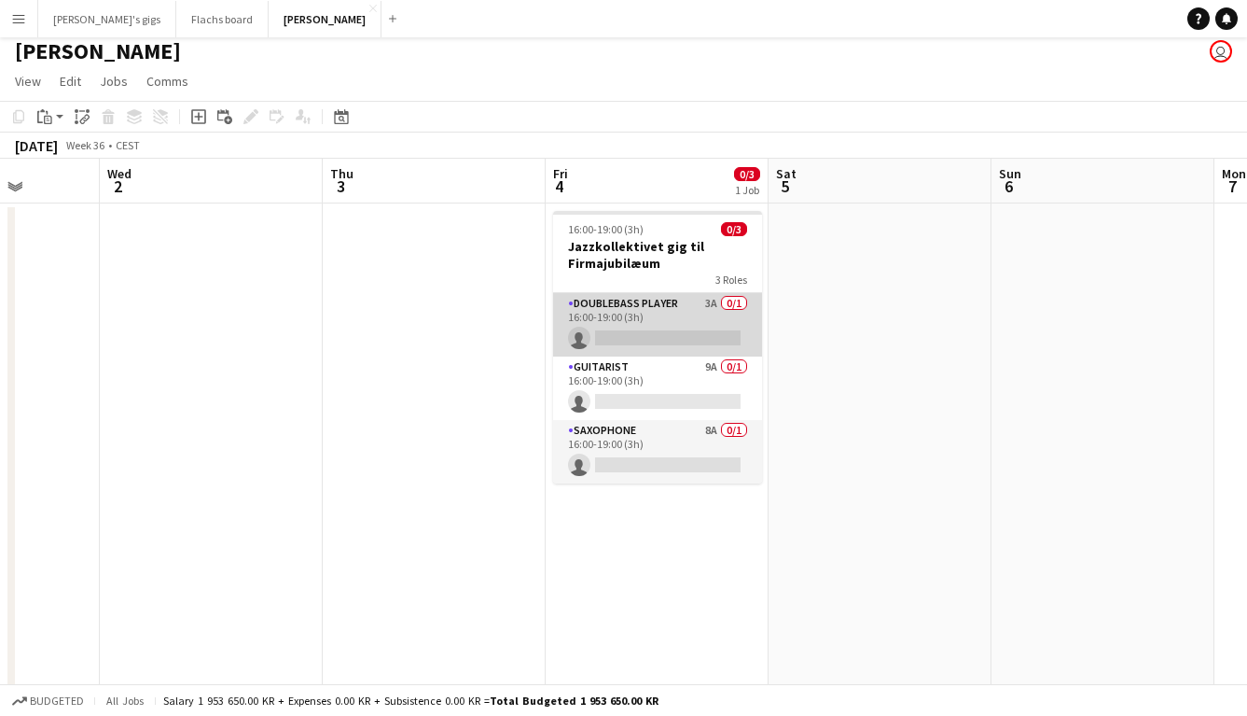
click at [645, 302] on app-card-role "Doublebass Player 3A 0/1 16:00-19:00 (3h) single-neutral-actions" at bounding box center [657, 324] width 209 height 63
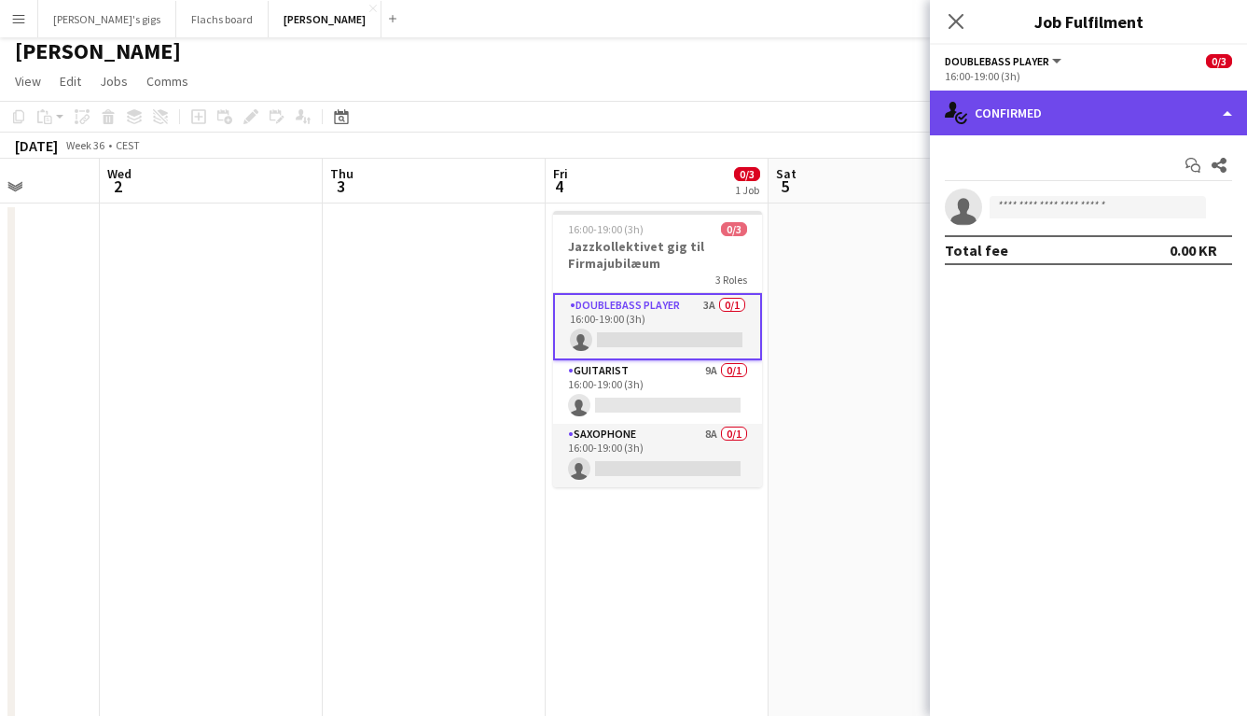
click at [1015, 121] on div "single-neutral-actions-check-2 Confirmed" at bounding box center [1088, 112] width 317 height 45
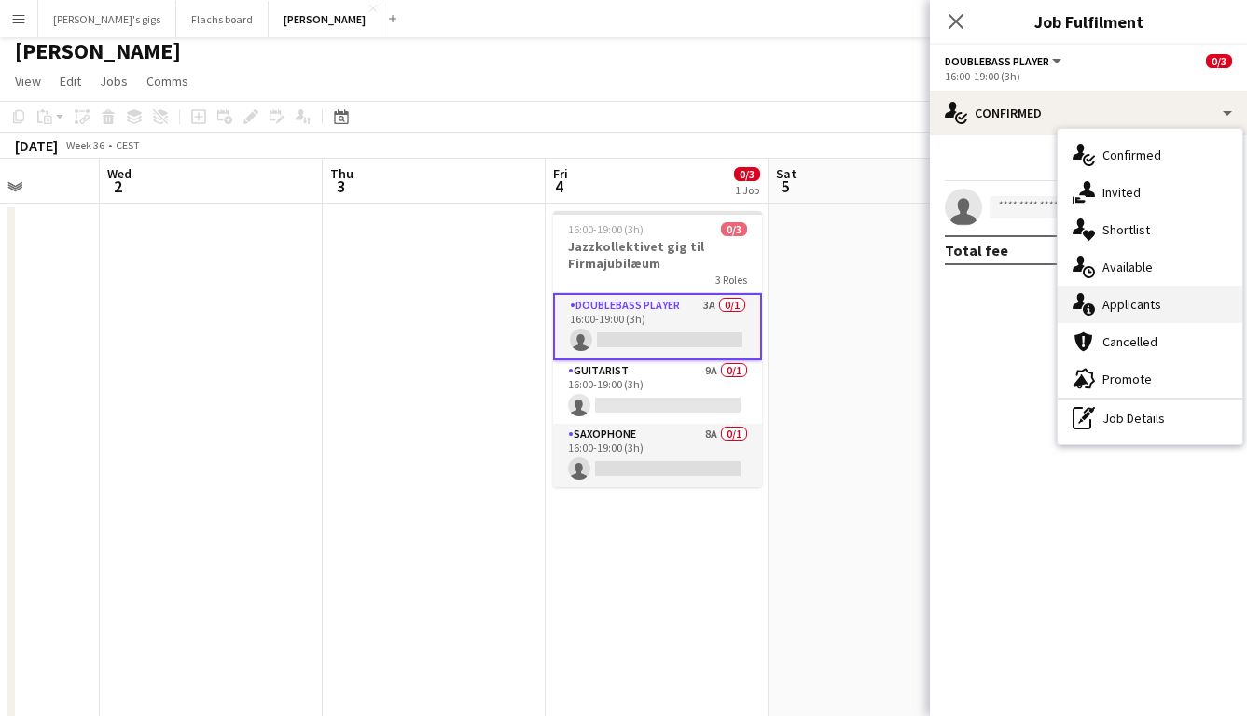
click at [1116, 301] on span "Applicants" at bounding box center [1132, 304] width 59 height 17
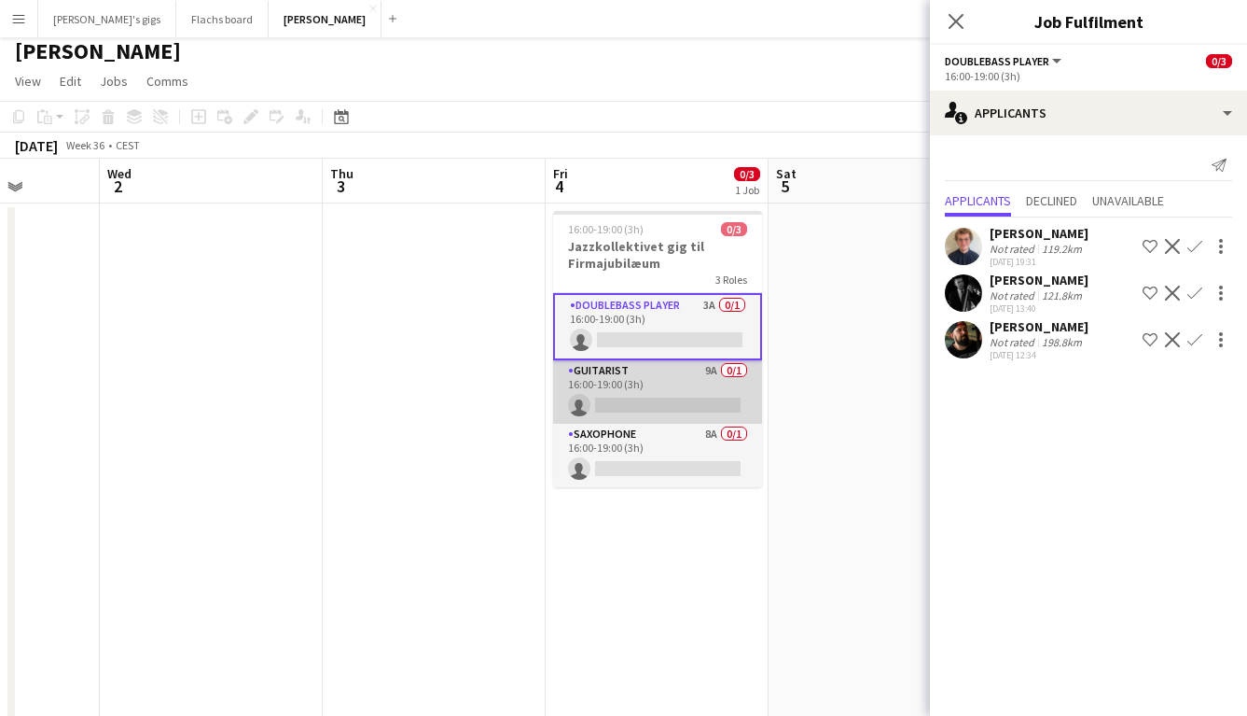
click at [655, 369] on app-card-role "Guitarist 9A 0/1 16:00-19:00 (3h) single-neutral-actions" at bounding box center [657, 391] width 209 height 63
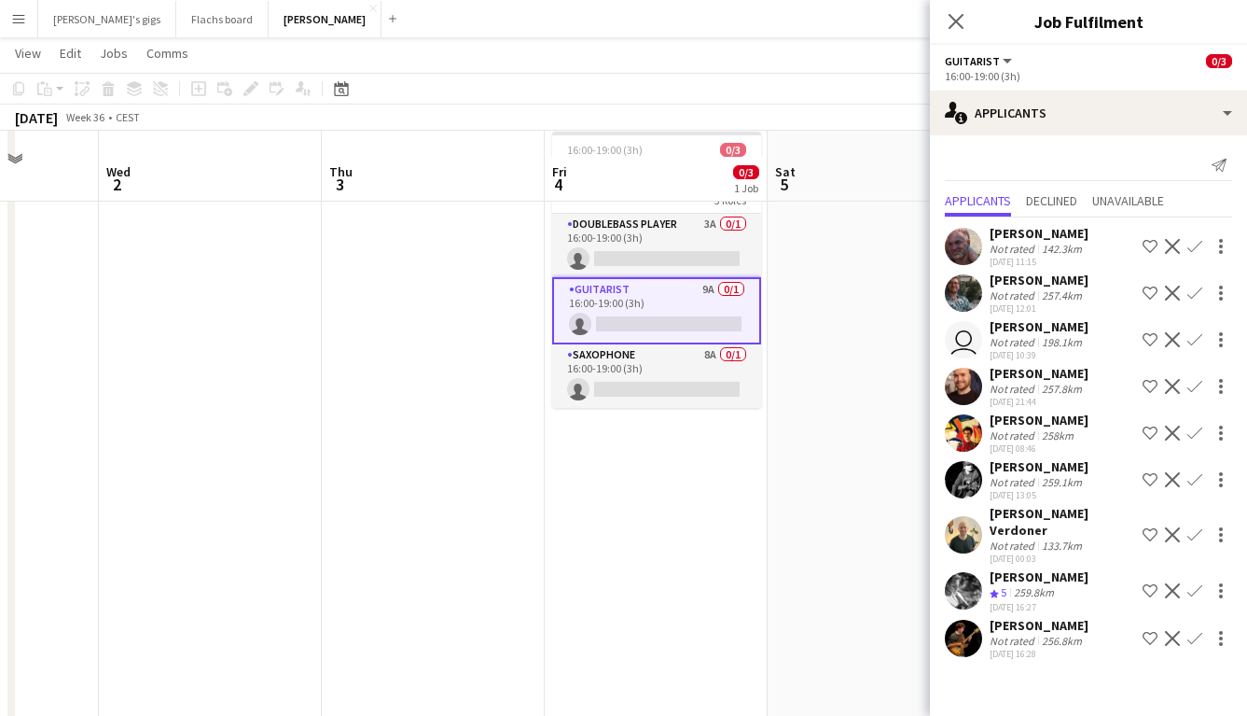
scroll to position [110, 0]
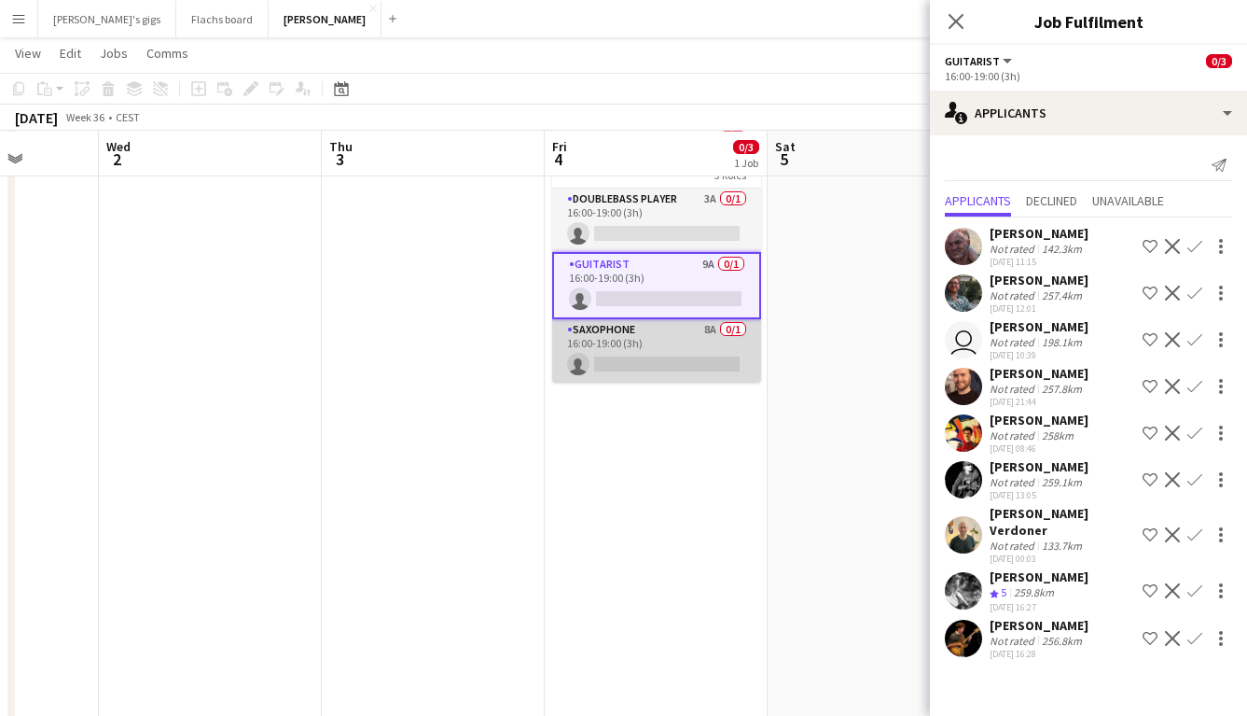
click at [605, 319] on app-card-role "Saxophone 8A 0/1 16:00-19:00 (3h) single-neutral-actions" at bounding box center [656, 350] width 209 height 63
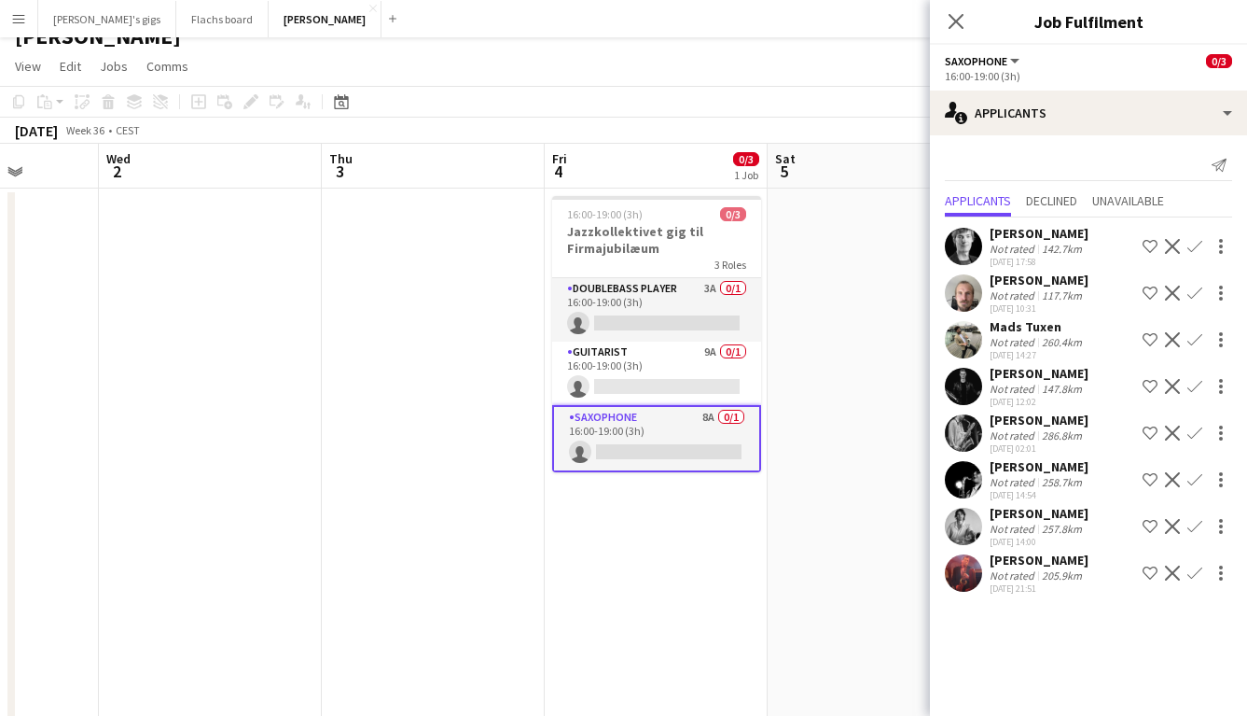
scroll to position [0, 0]
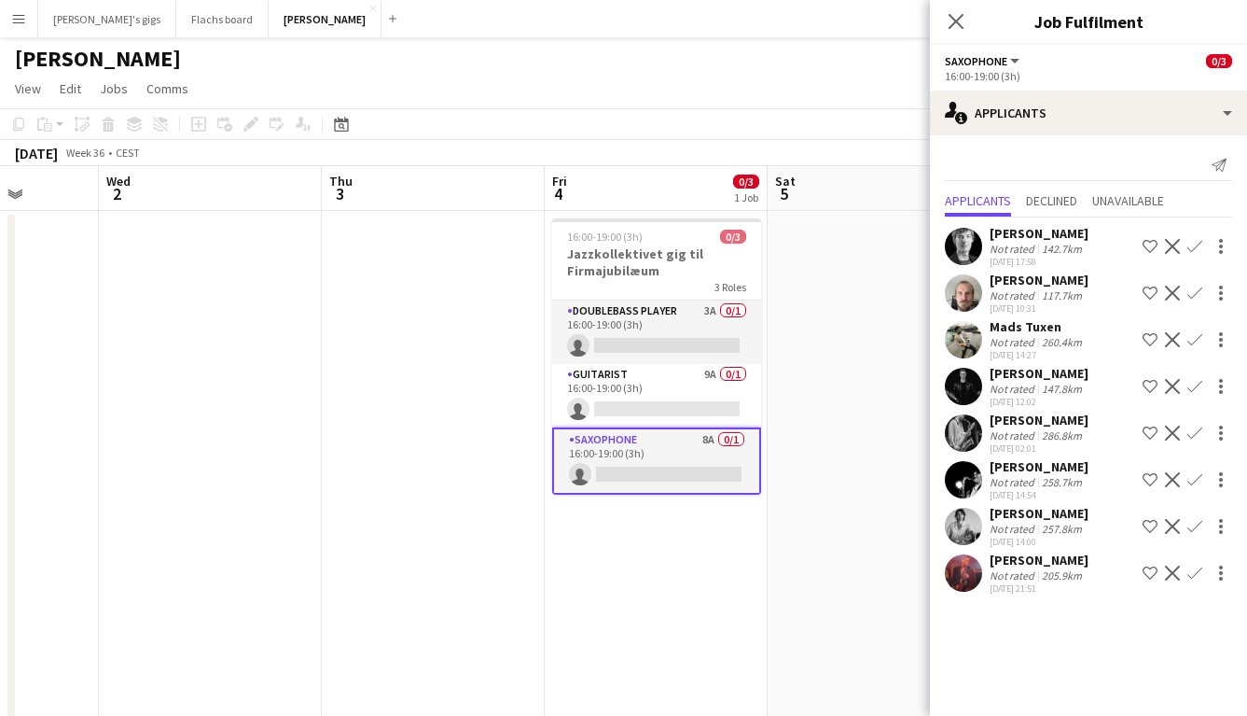
click at [802, 437] on app-date-cell at bounding box center [879, 588] width 223 height 755
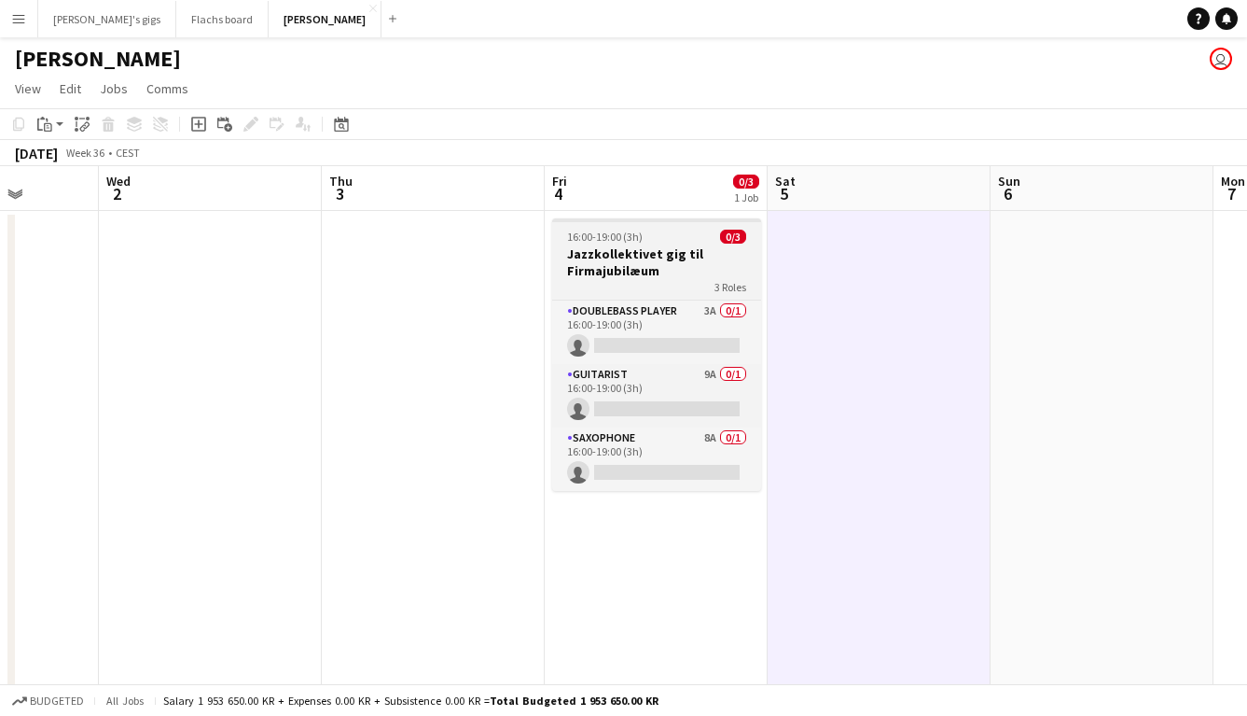
click at [606, 245] on h3 "Jazzkollektivet gig til Firmajubilæum" at bounding box center [656, 262] width 209 height 34
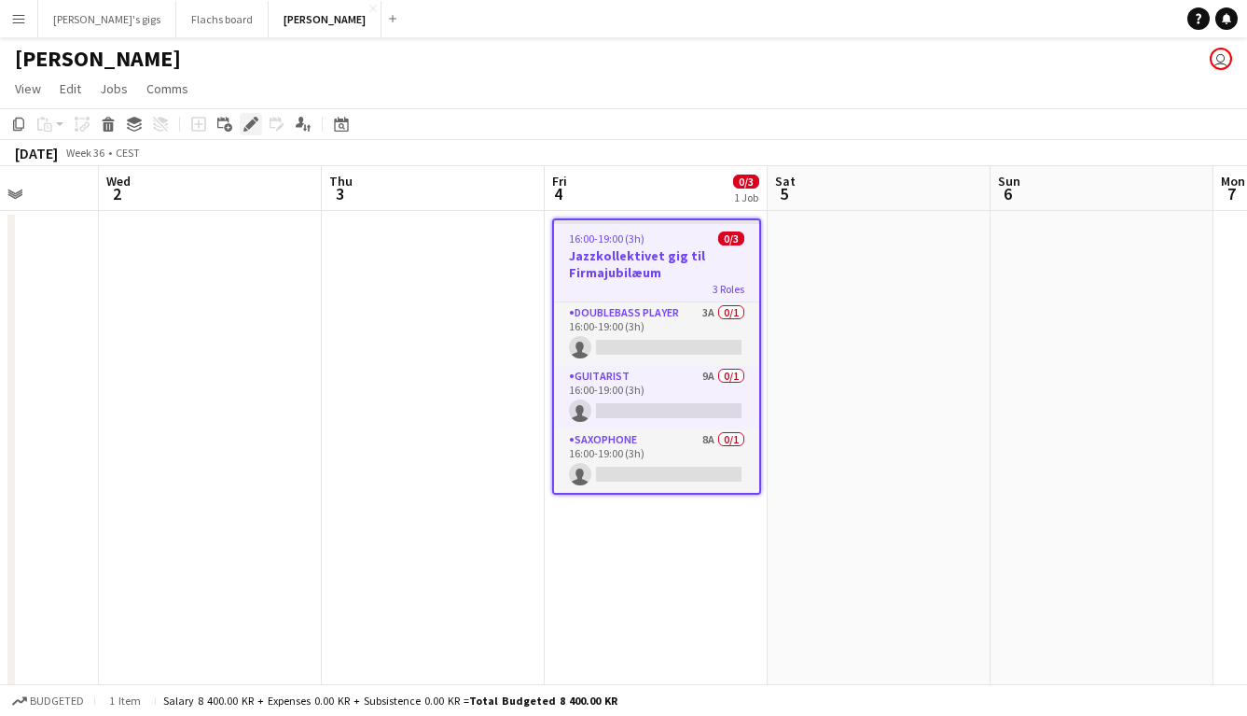
click at [252, 121] on icon at bounding box center [250, 124] width 10 height 10
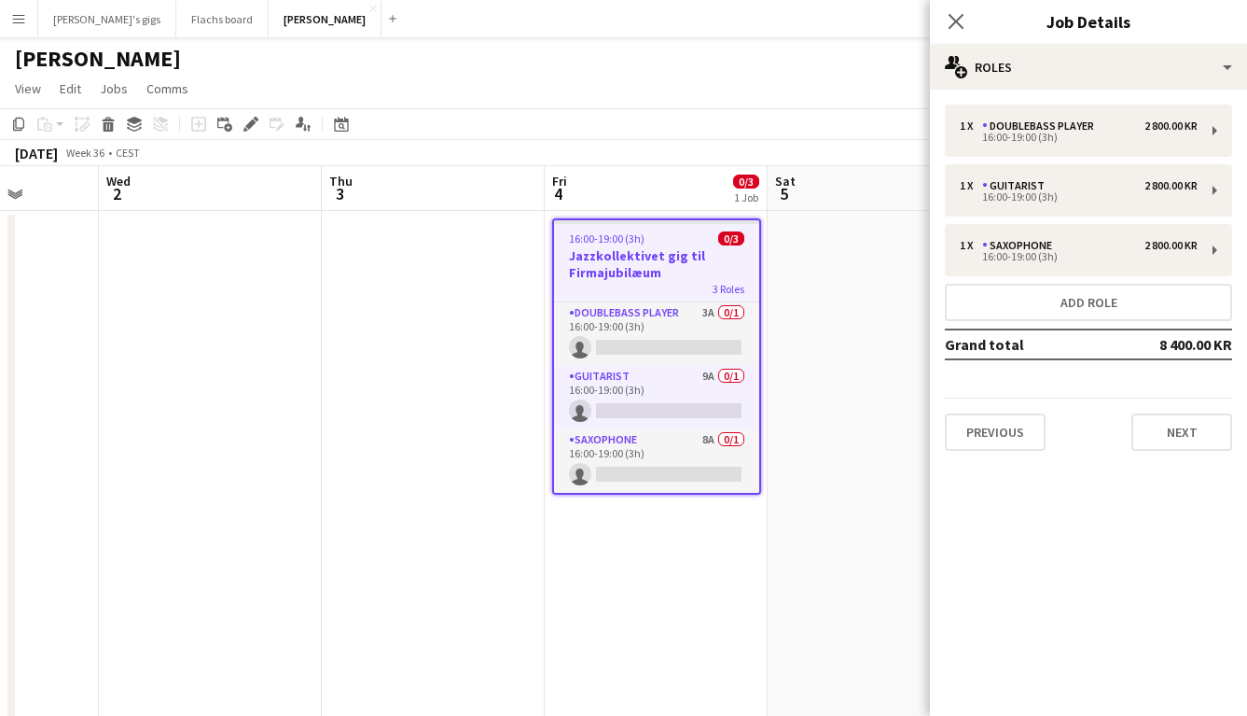
click at [883, 502] on app-date-cell at bounding box center [879, 588] width 223 height 755
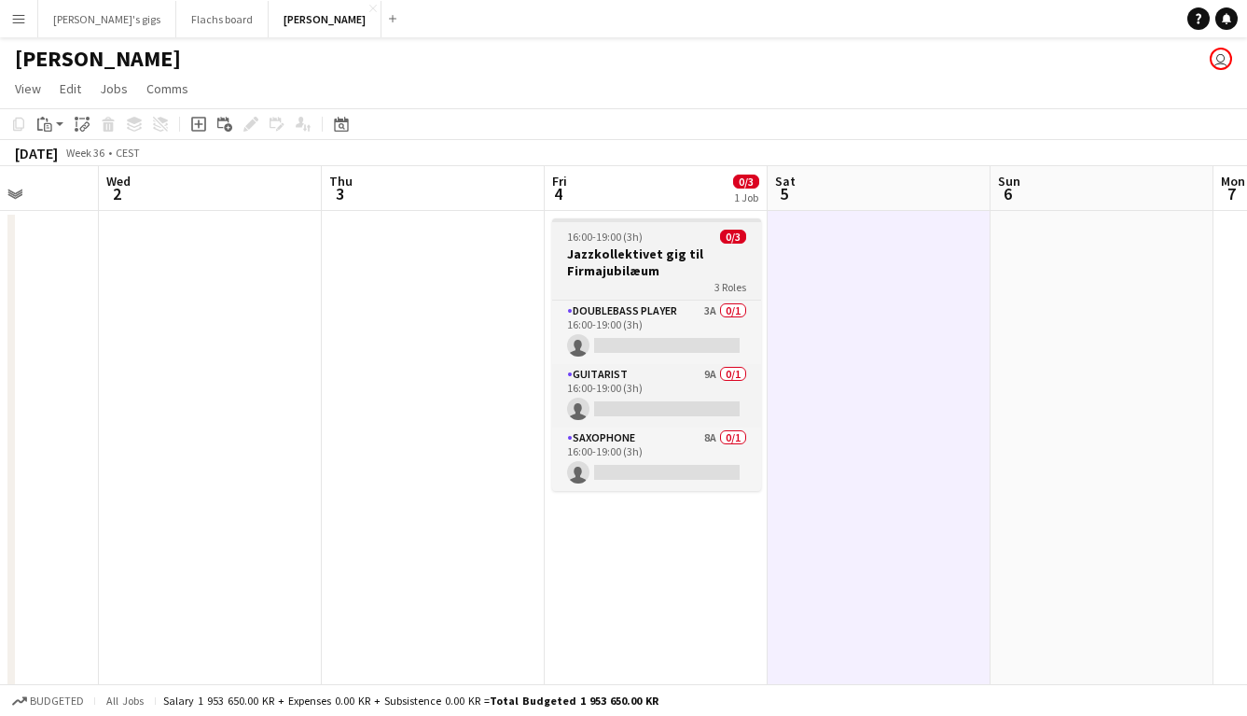
click at [575, 248] on h3 "Jazzkollektivet gig til Firmajubilæum" at bounding box center [656, 262] width 209 height 34
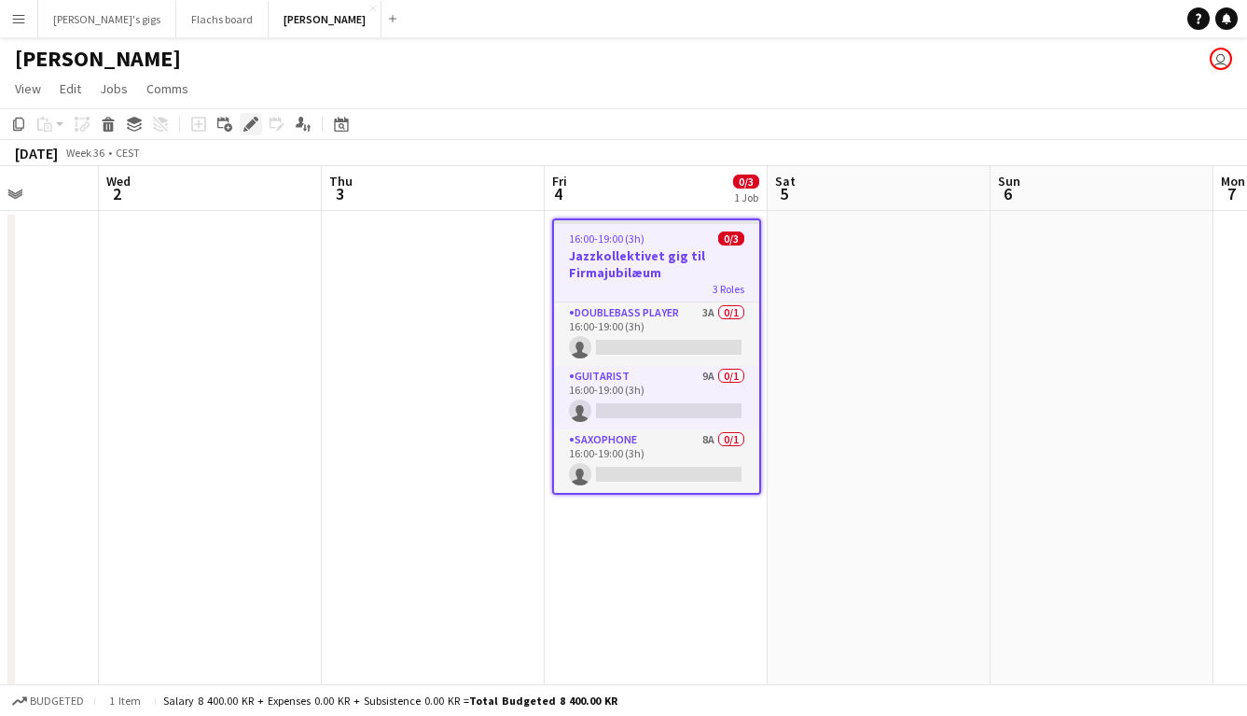
click at [255, 117] on icon "Edit" at bounding box center [250, 124] width 15 height 15
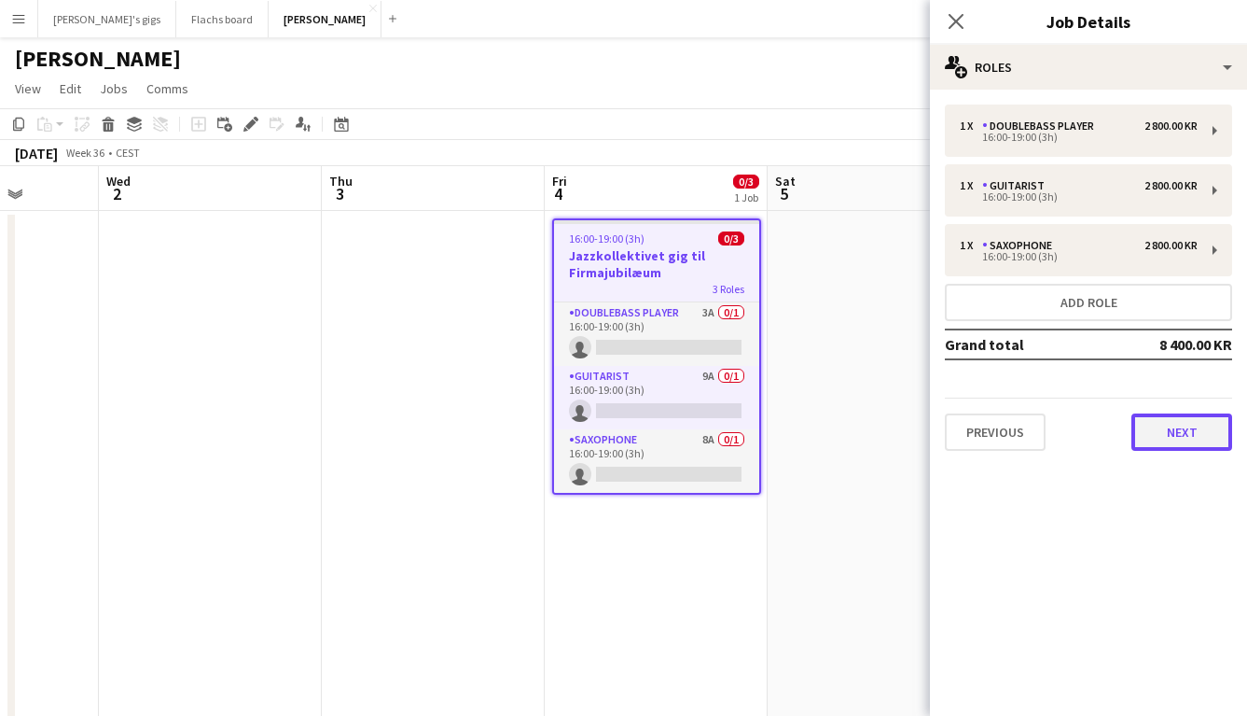
click at [1192, 421] on button "Next" at bounding box center [1182, 431] width 101 height 37
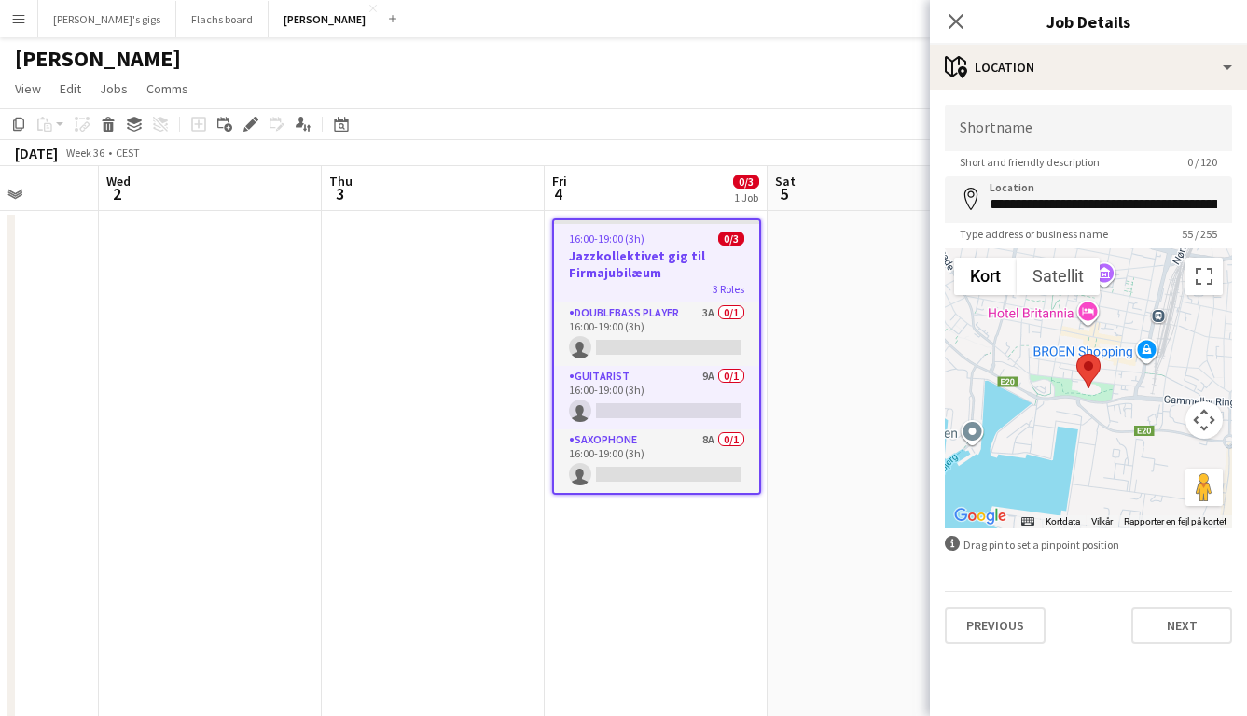
click at [1189, 647] on div "**********" at bounding box center [1088, 374] width 317 height 569
click at [1165, 620] on button "Next" at bounding box center [1182, 624] width 101 height 37
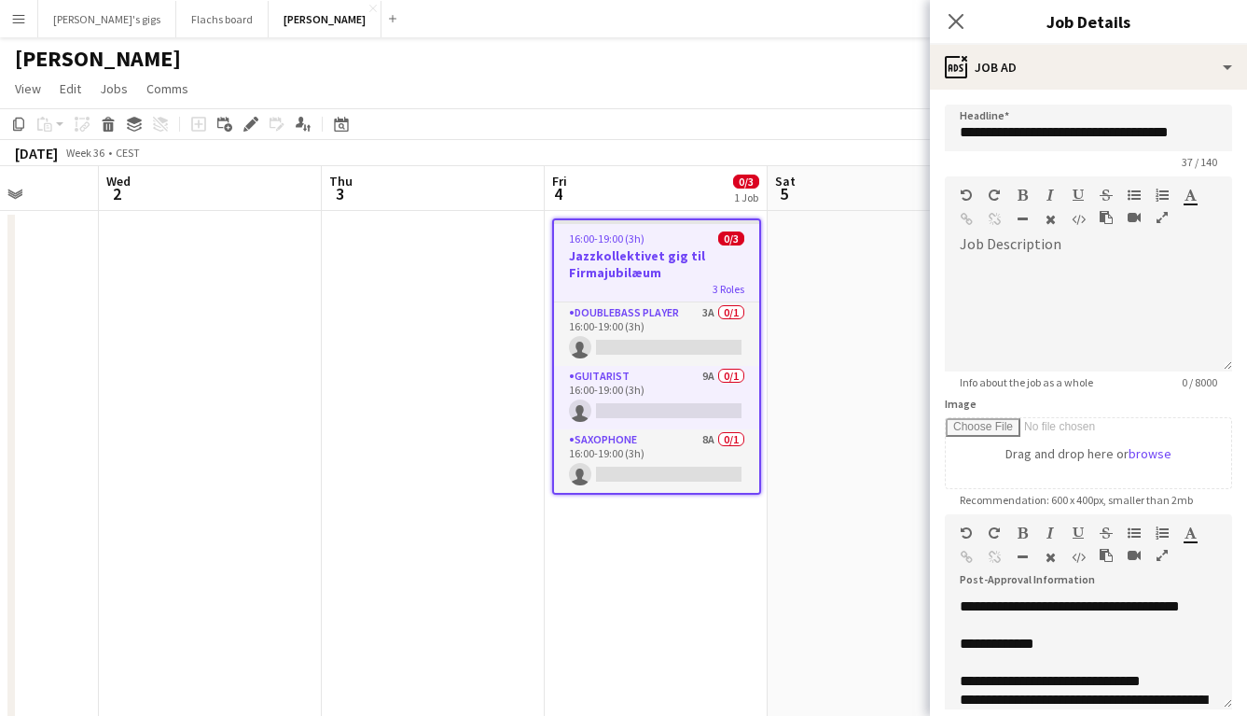
scroll to position [206, 0]
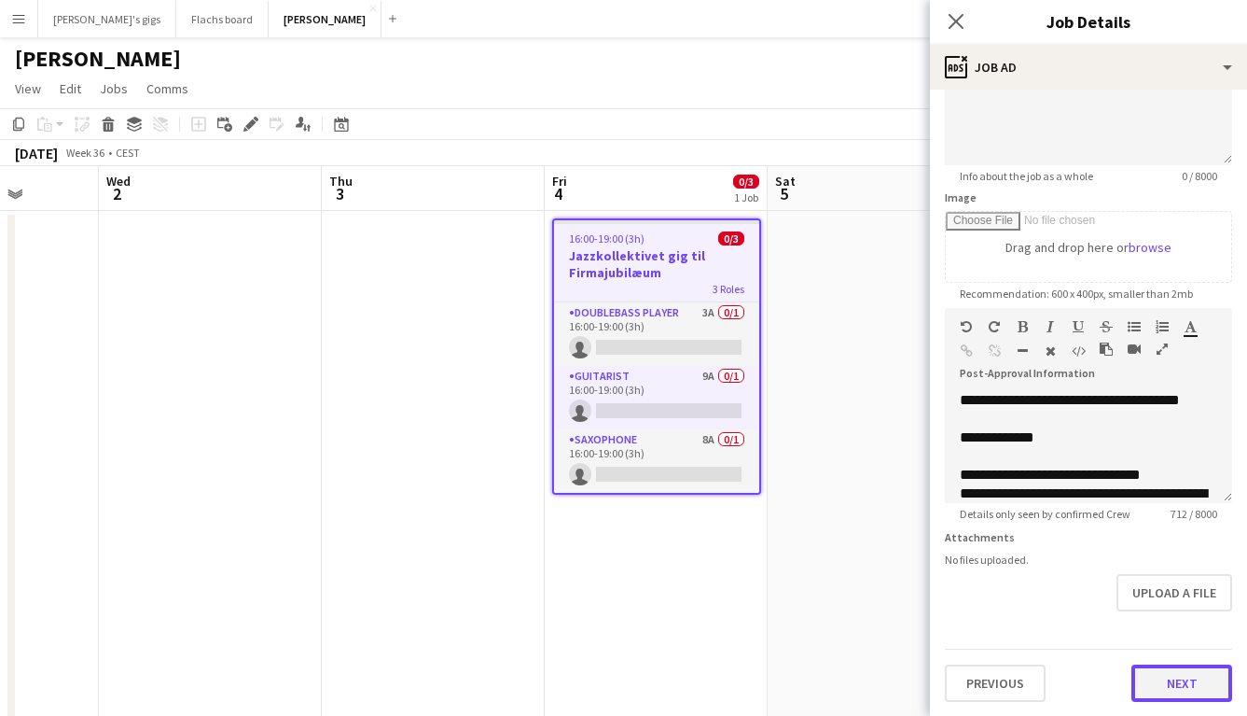
click at [1184, 670] on button "Next" at bounding box center [1182, 682] width 101 height 37
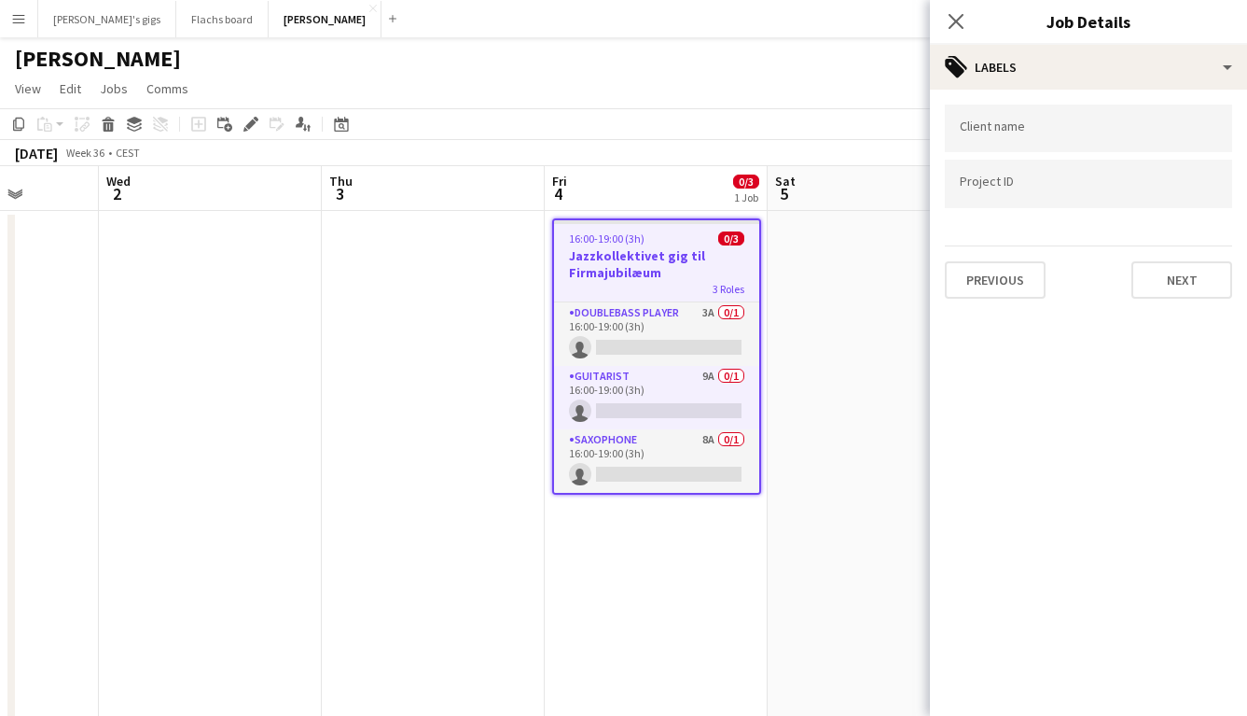
scroll to position [0, 0]
click at [1108, 135] on input "Type to search client labels..." at bounding box center [1088, 128] width 257 height 17
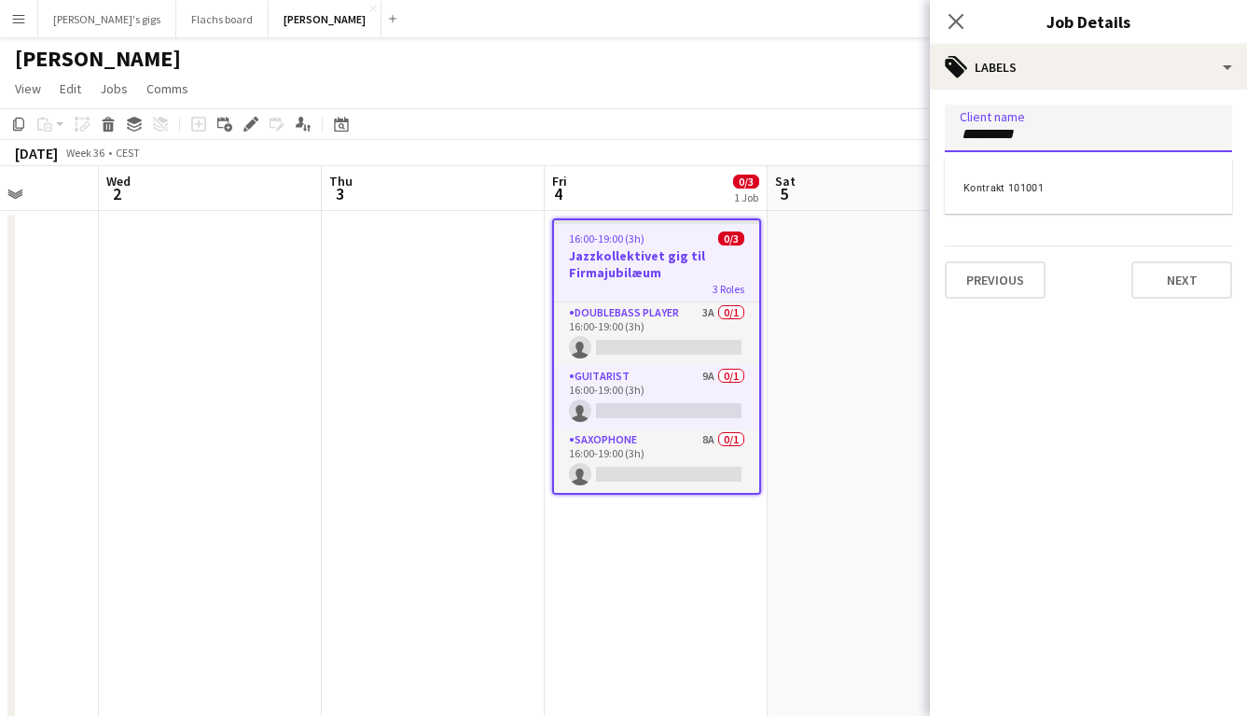
paste input "******"
type input "**********"
click at [866, 347] on app-date-cell at bounding box center [879, 588] width 223 height 755
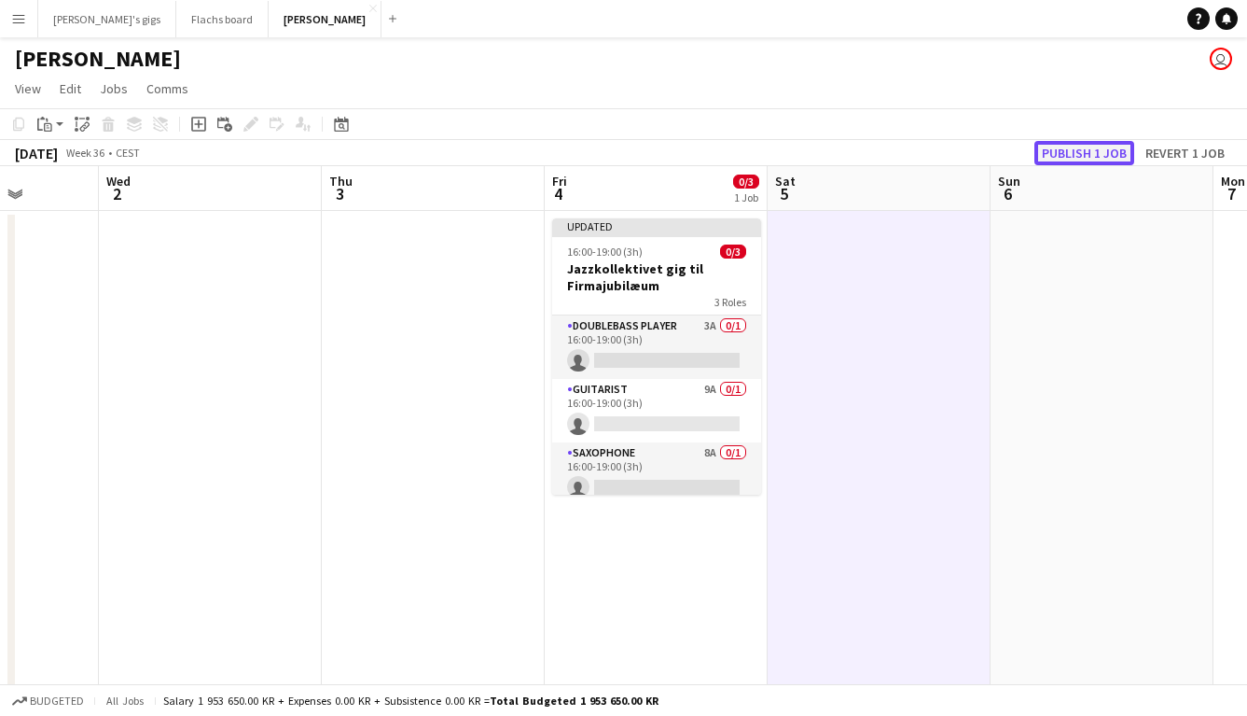
click at [1045, 148] on button "Publish 1 job" at bounding box center [1085, 153] width 100 height 24
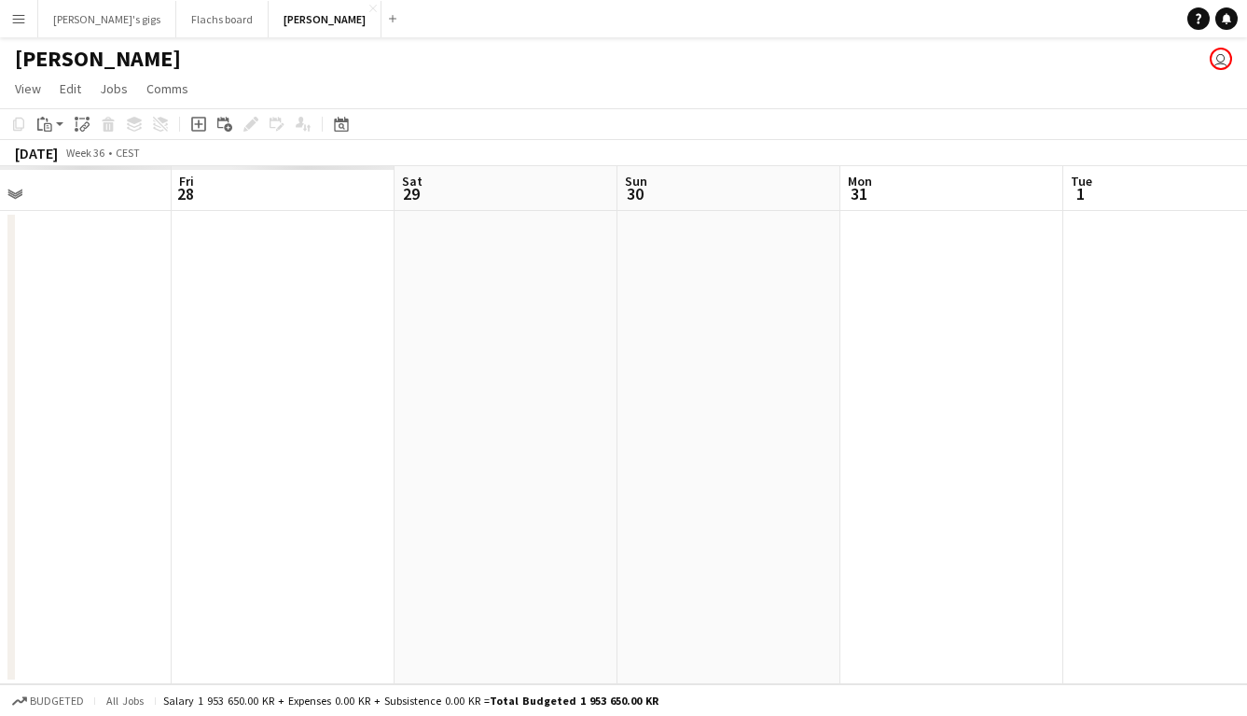
scroll to position [0, 410]
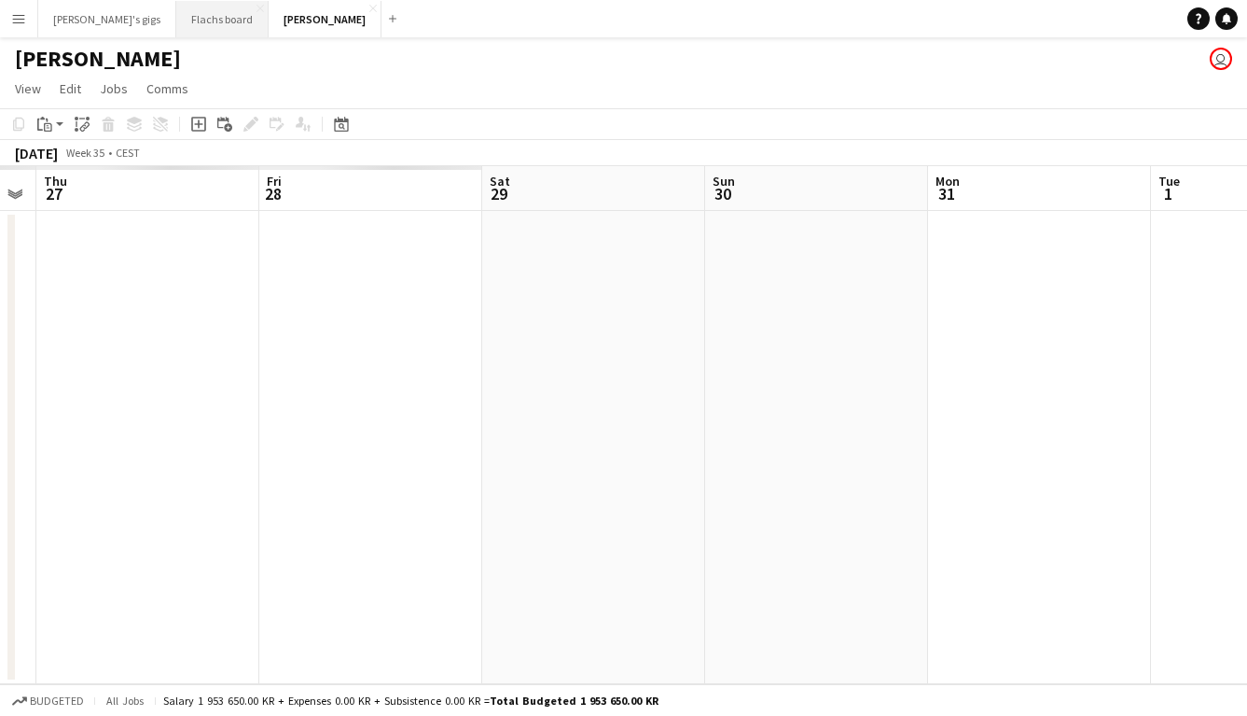
click at [176, 17] on button "Flachs board Close" at bounding box center [222, 19] width 92 height 36
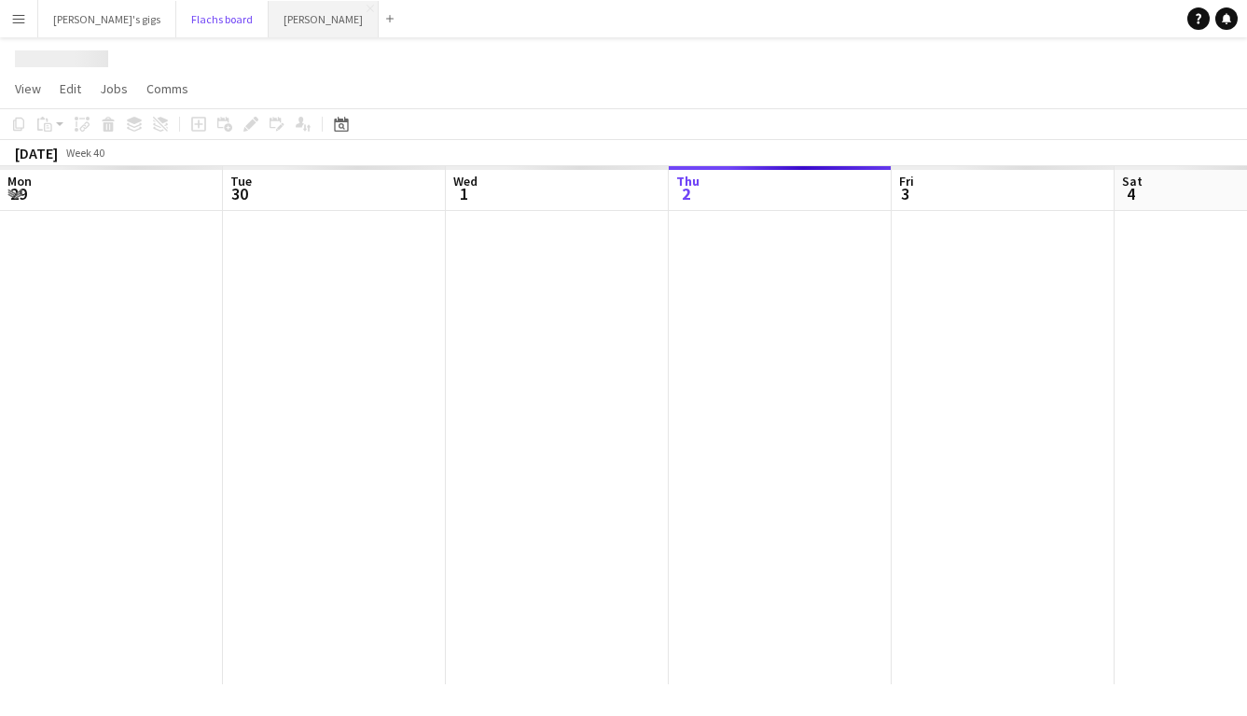
scroll to position [0, 446]
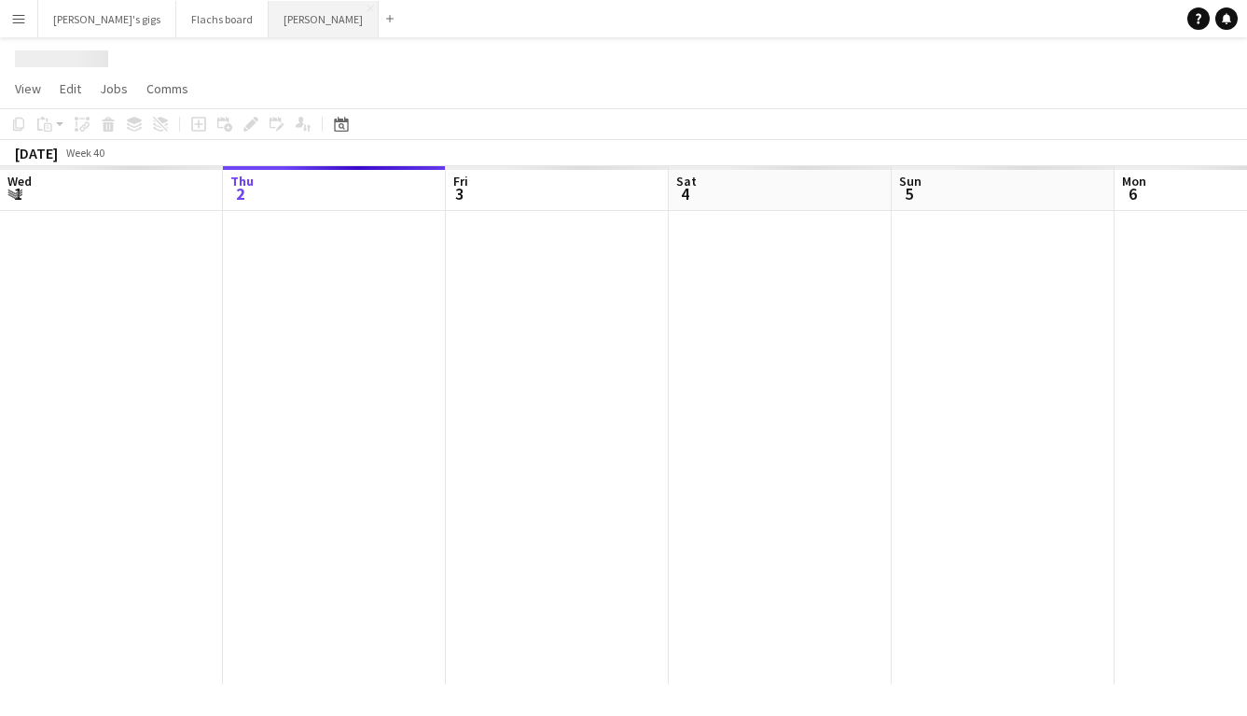
click at [269, 6] on button "Asger Gigs Close" at bounding box center [324, 19] width 110 height 36
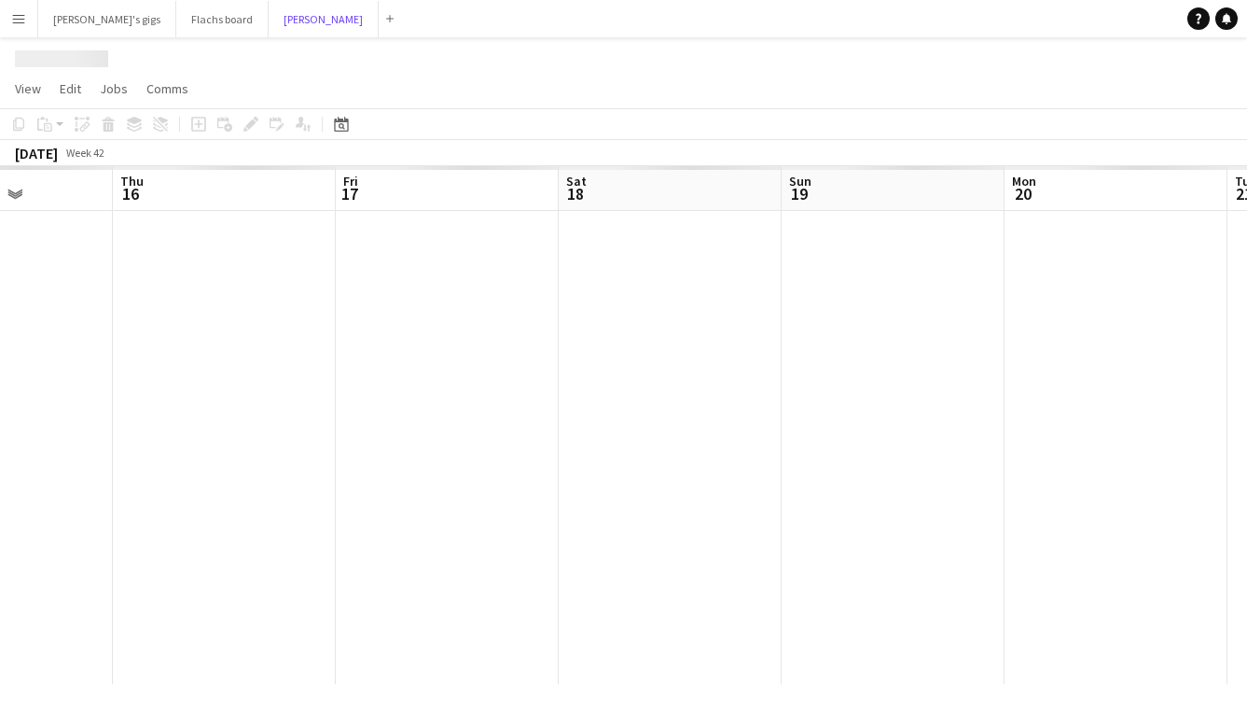
scroll to position [0, 711]
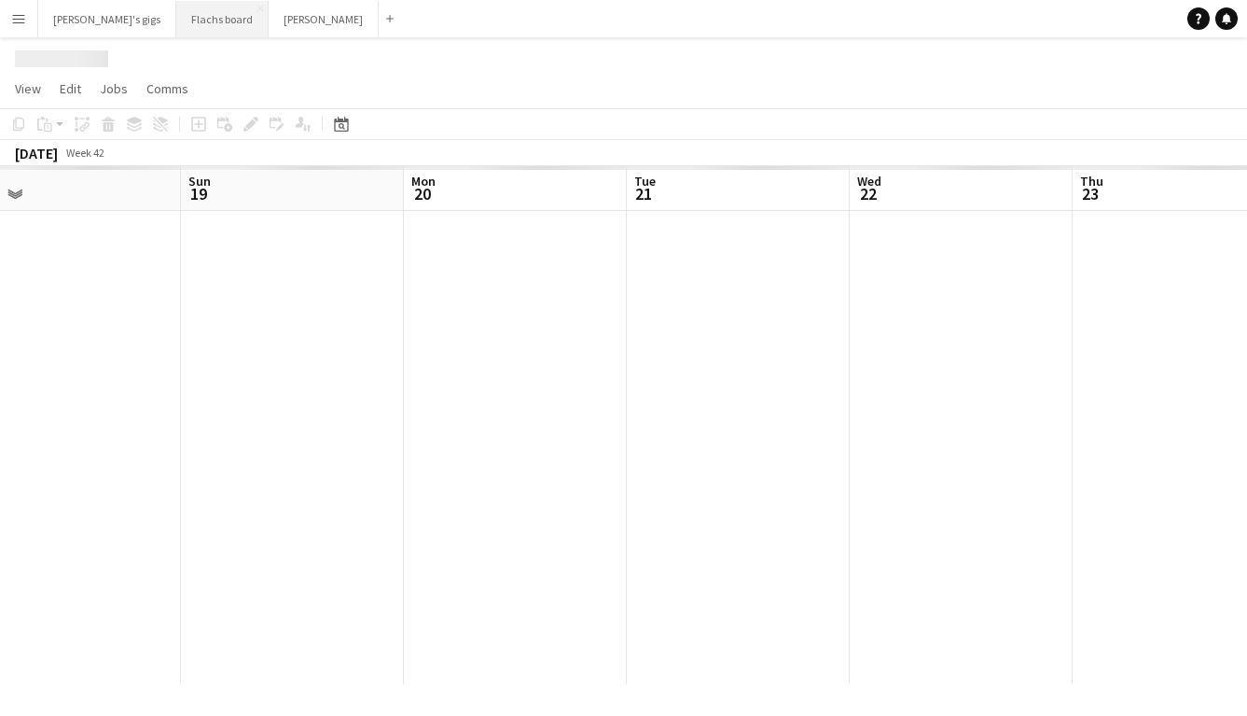
click at [187, 18] on button "Flachs board Close" at bounding box center [222, 19] width 92 height 36
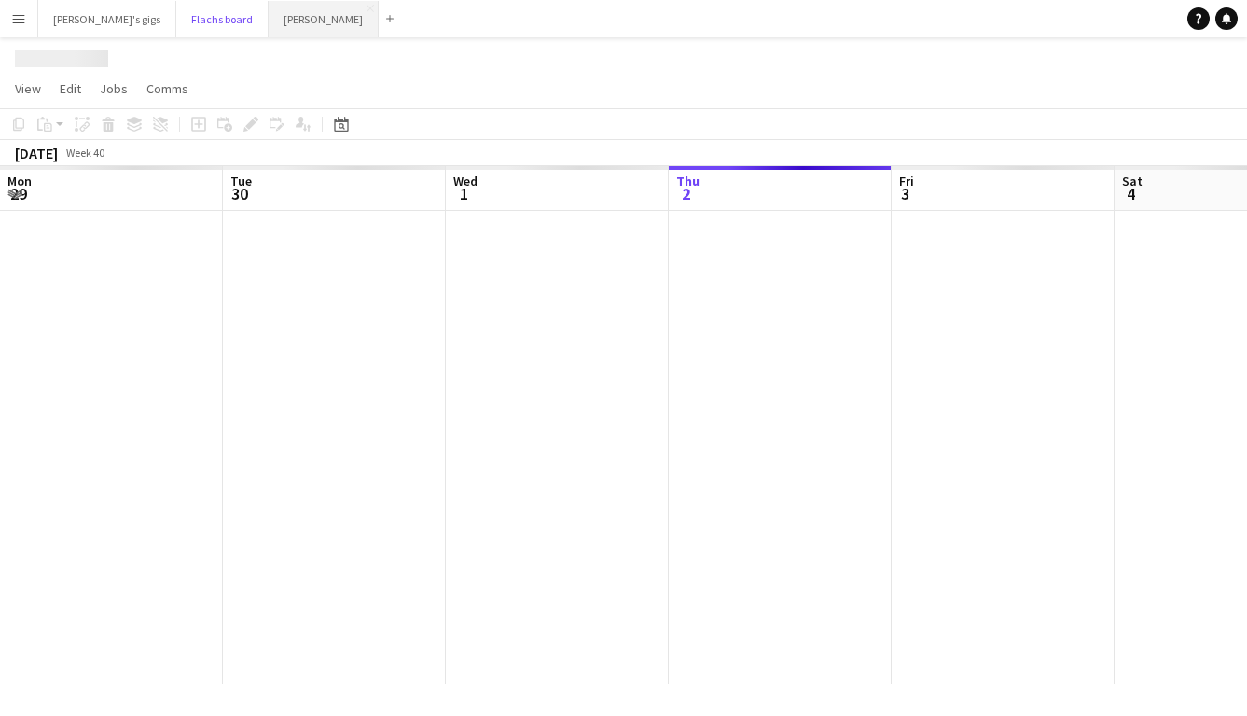
scroll to position [0, 446]
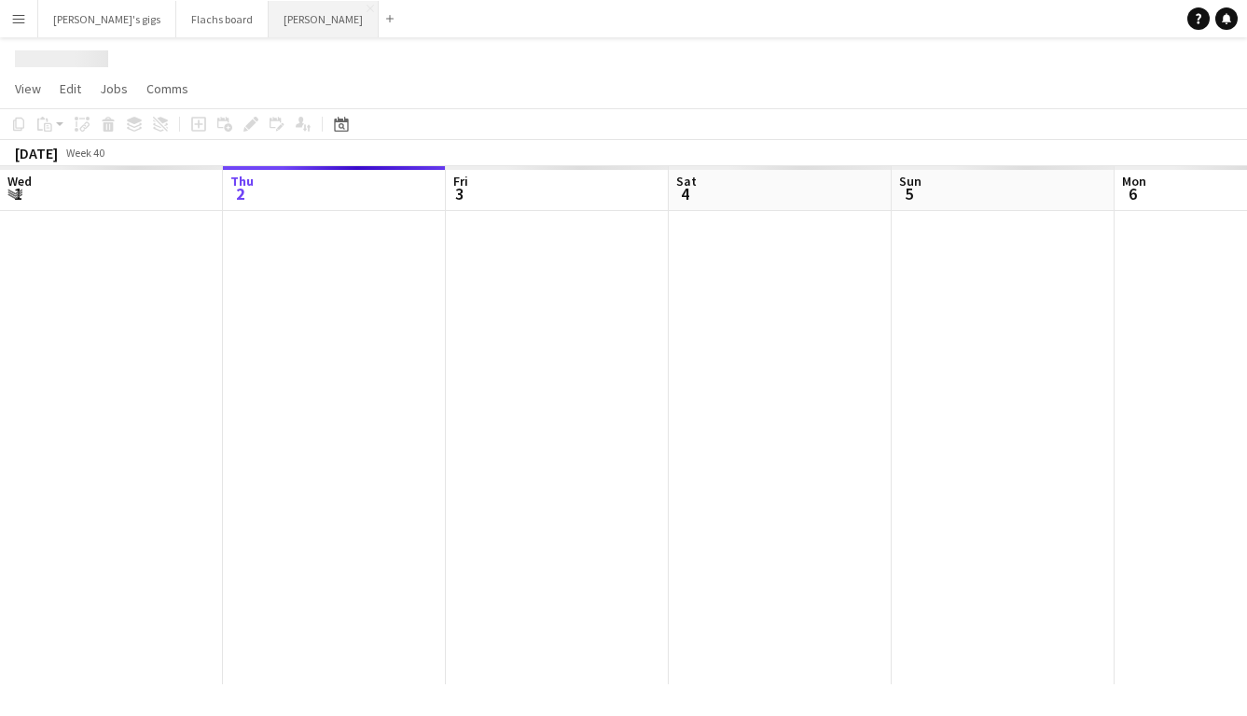
click at [269, 25] on button "Asger Gigs Close" at bounding box center [324, 19] width 110 height 36
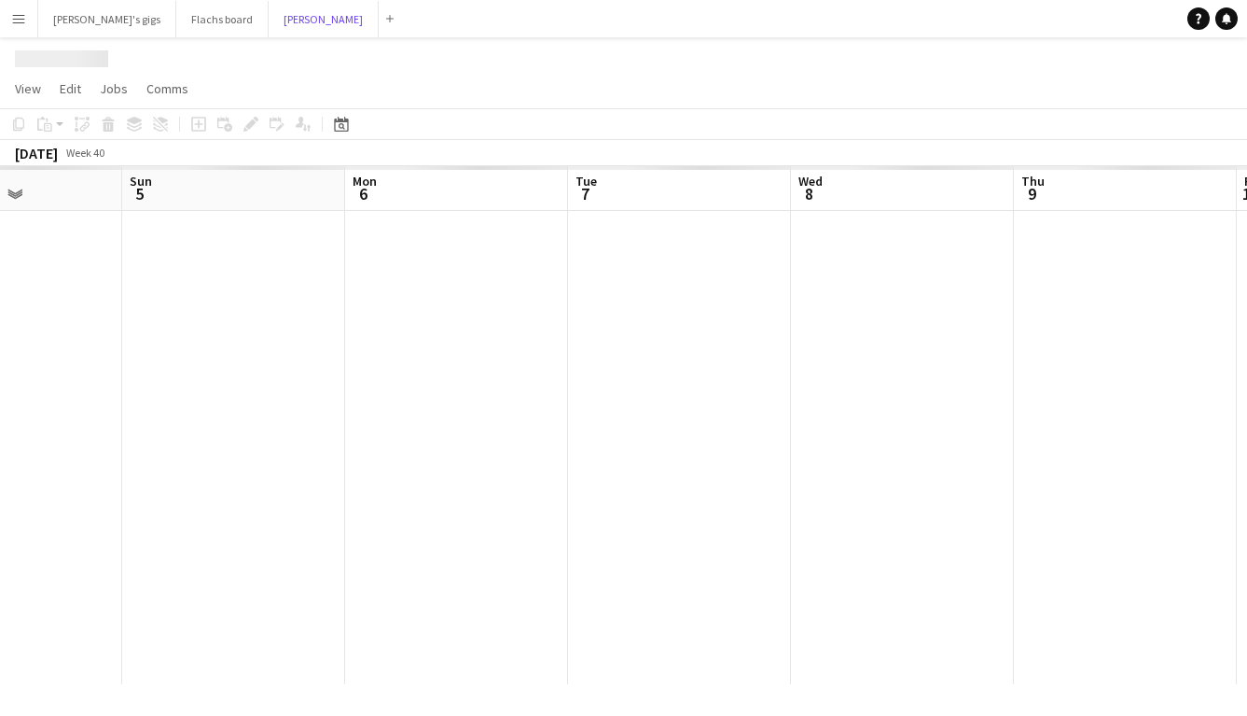
scroll to position [0, 499]
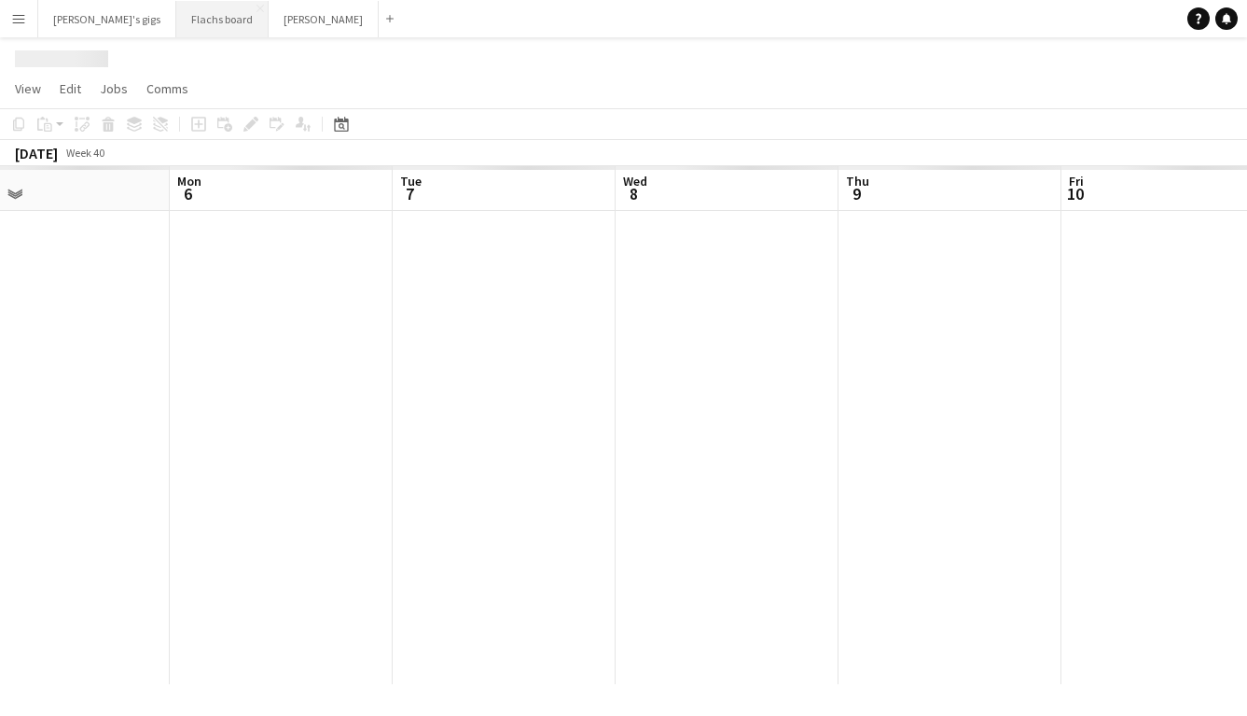
click at [179, 23] on button "Flachs board Close" at bounding box center [222, 19] width 92 height 36
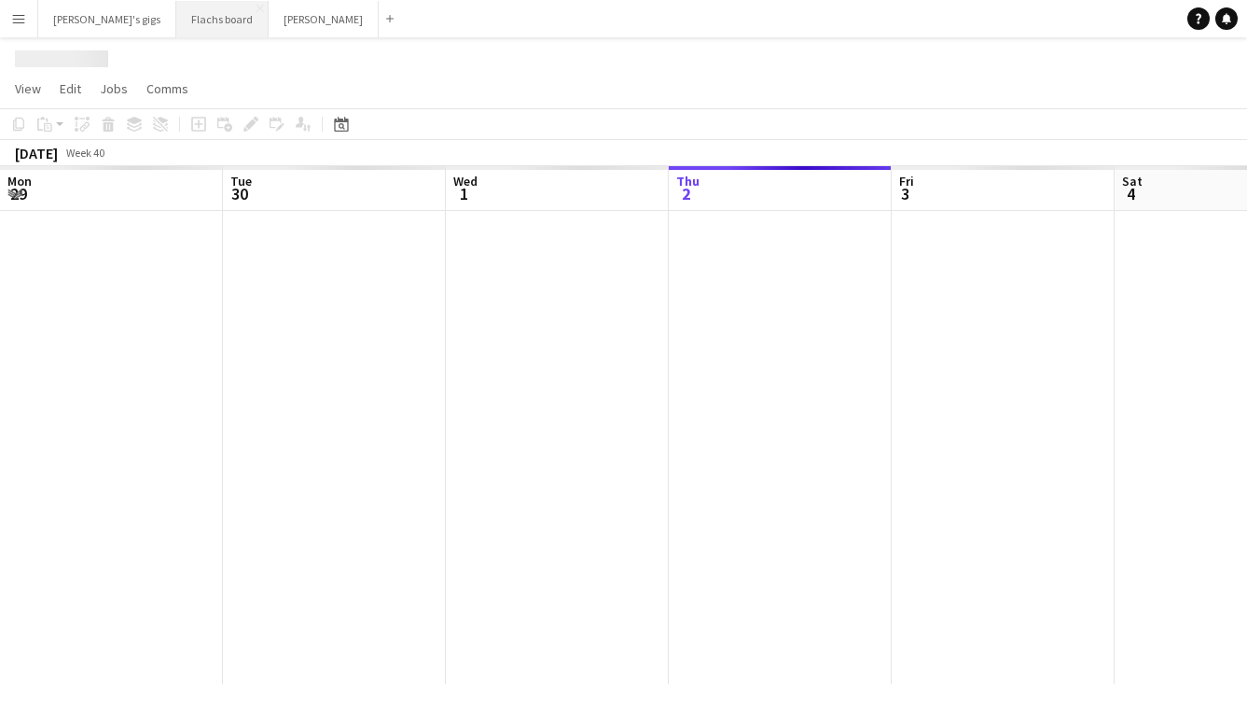
scroll to position [0, 446]
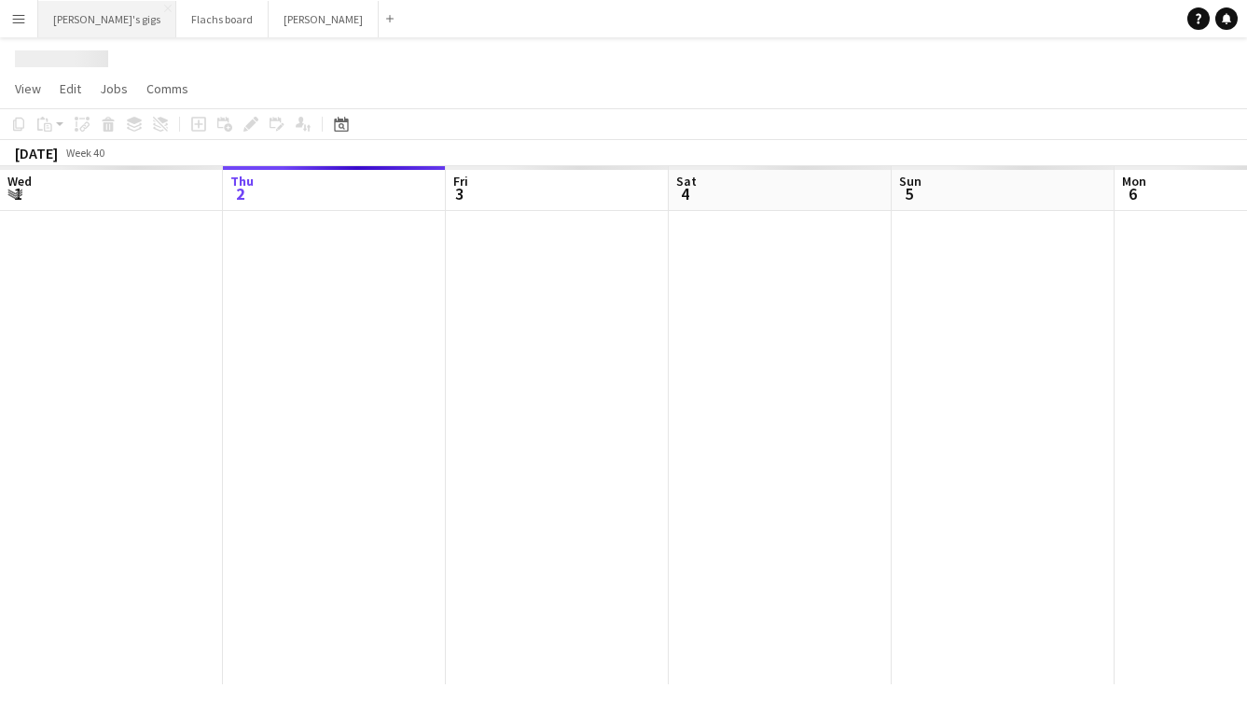
click at [90, 31] on button "[PERSON_NAME]'s gigs Close" at bounding box center [107, 19] width 138 height 36
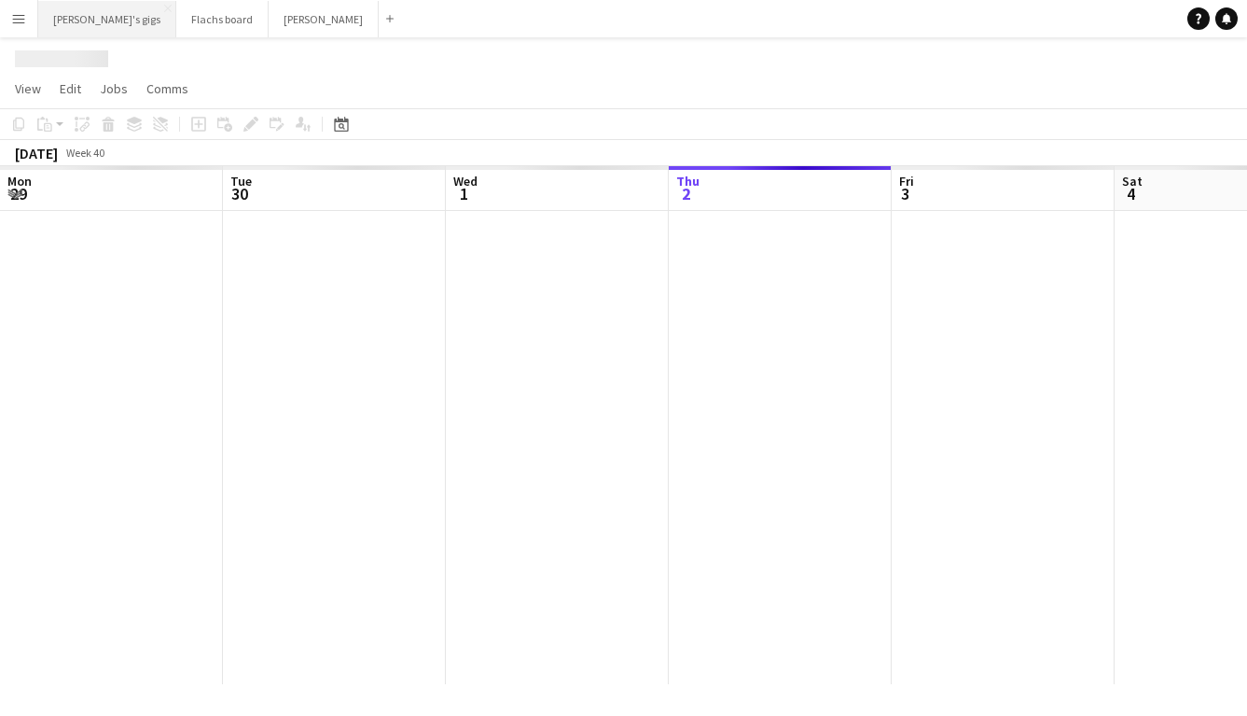
scroll to position [0, 446]
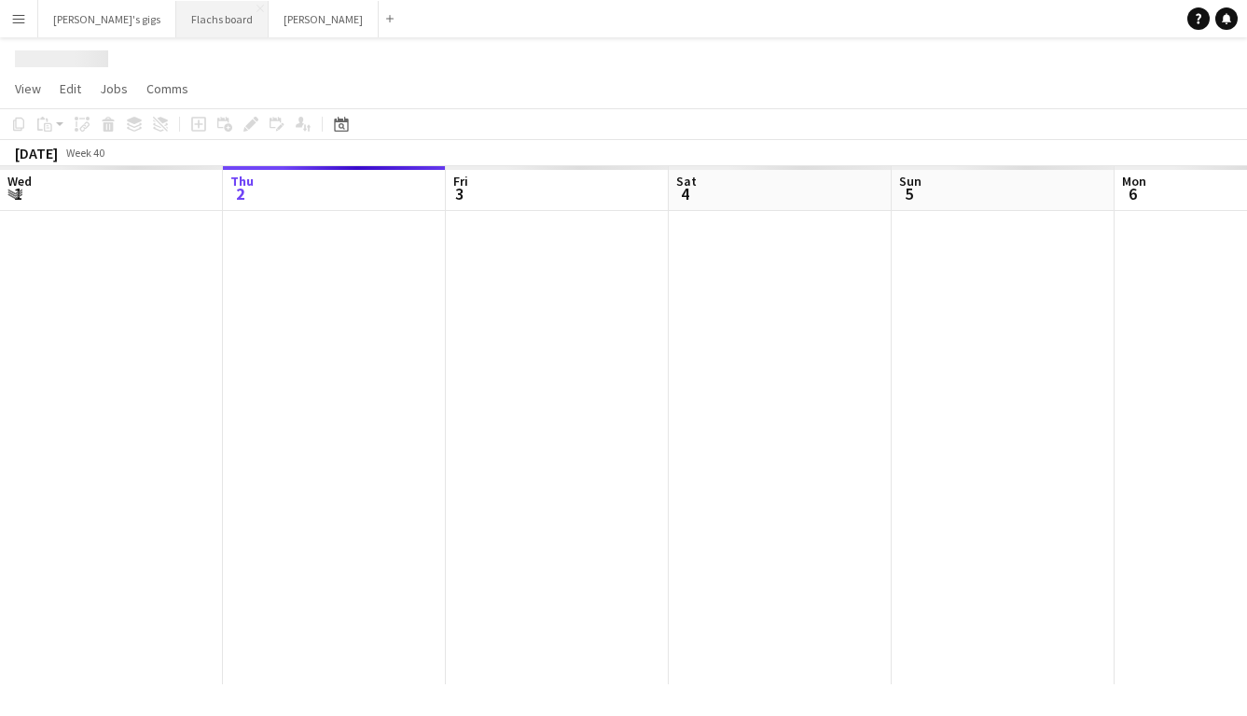
click at [176, 31] on button "Flachs board Close" at bounding box center [222, 19] width 92 height 36
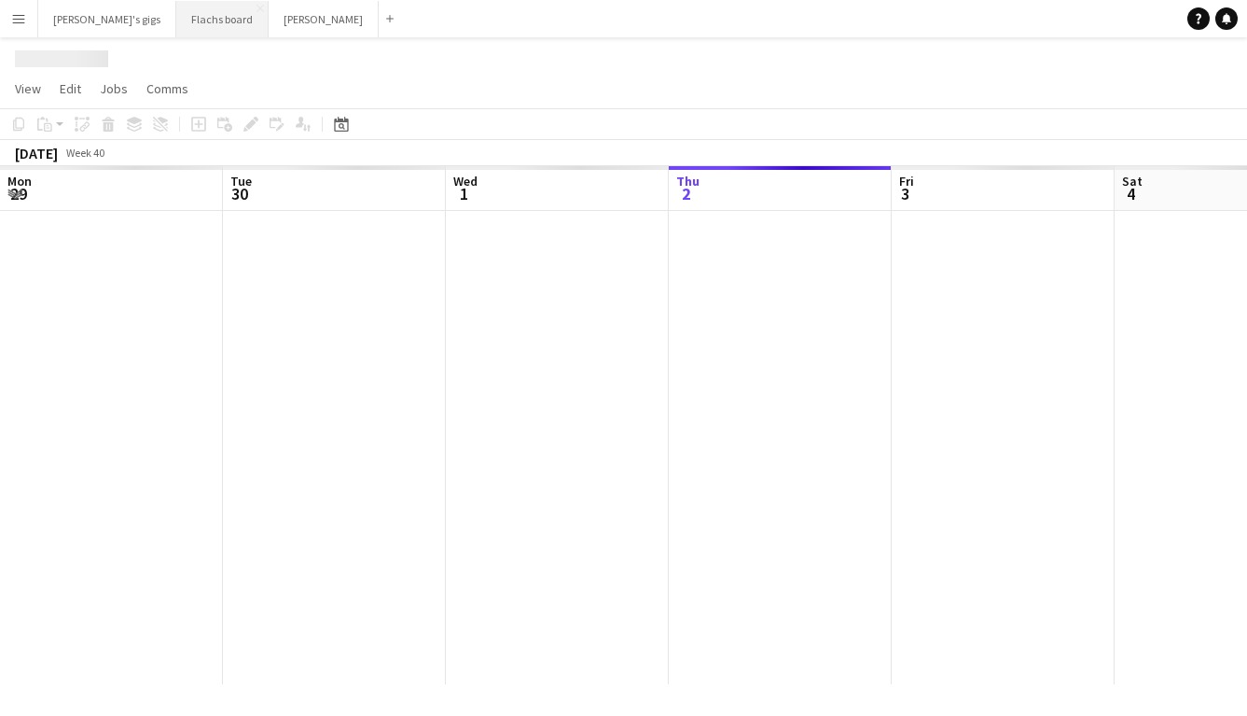
scroll to position [0, 446]
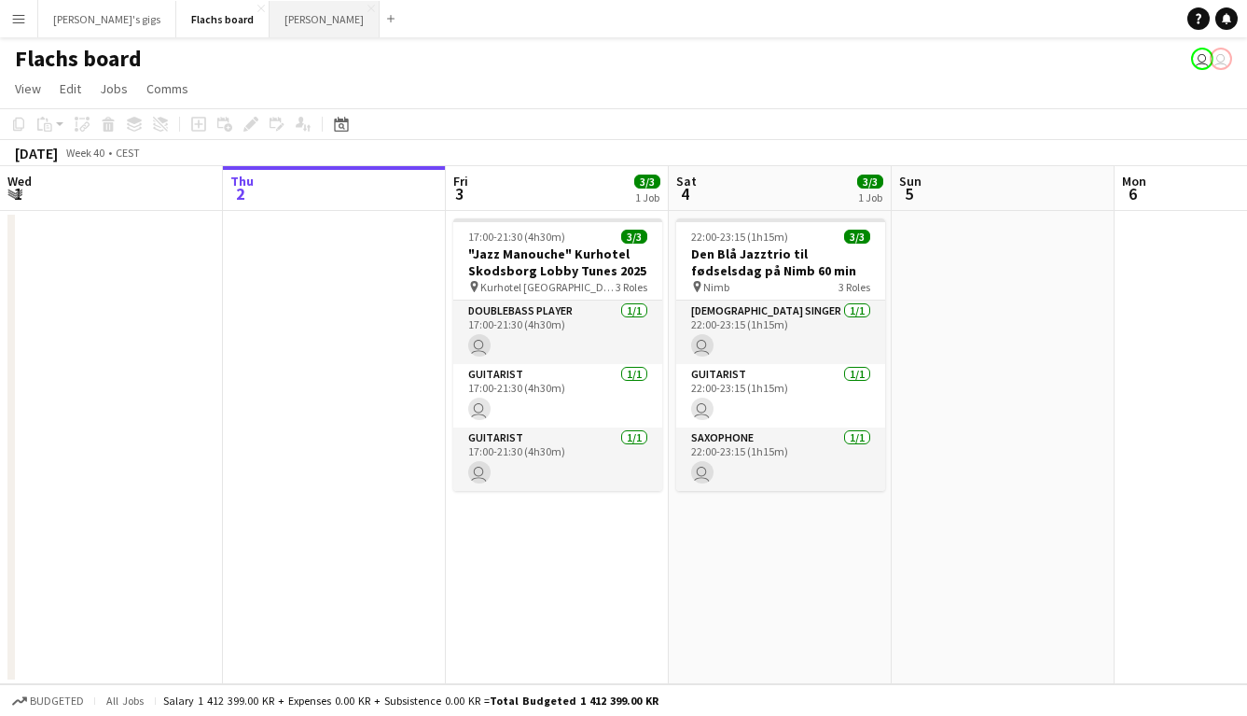
click at [270, 10] on button "Asger Gigs Close" at bounding box center [325, 19] width 110 height 36
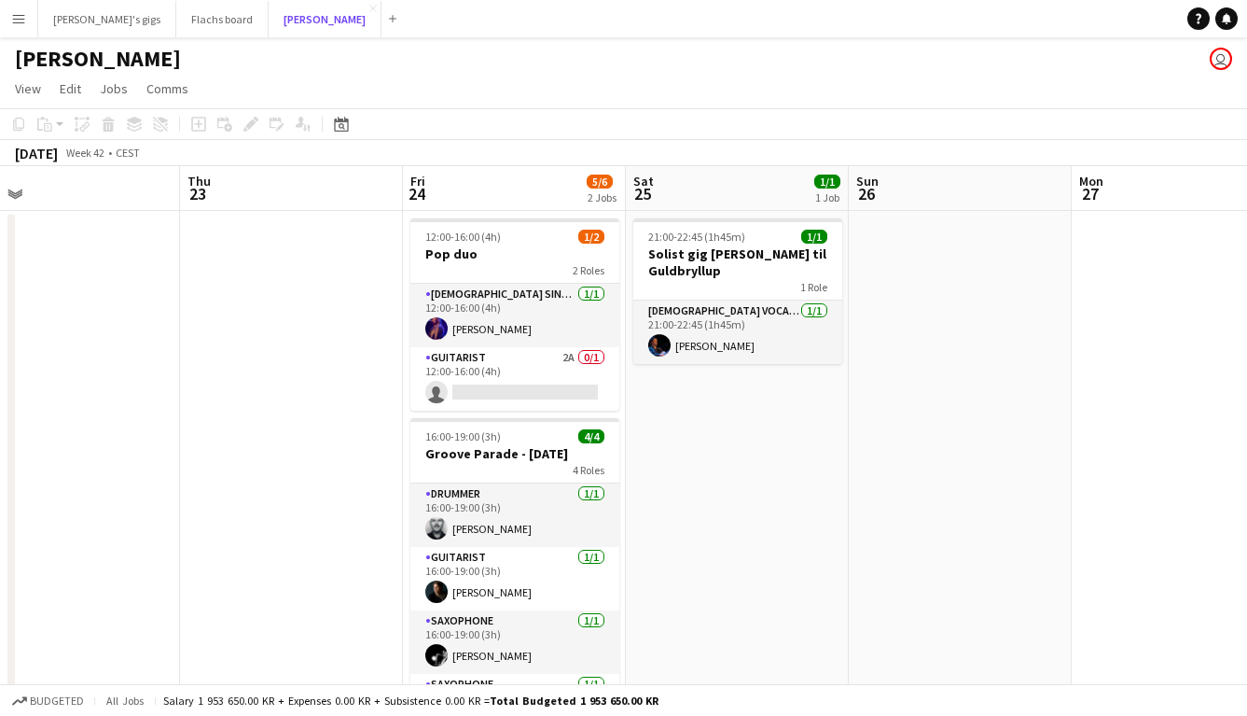
scroll to position [0, 725]
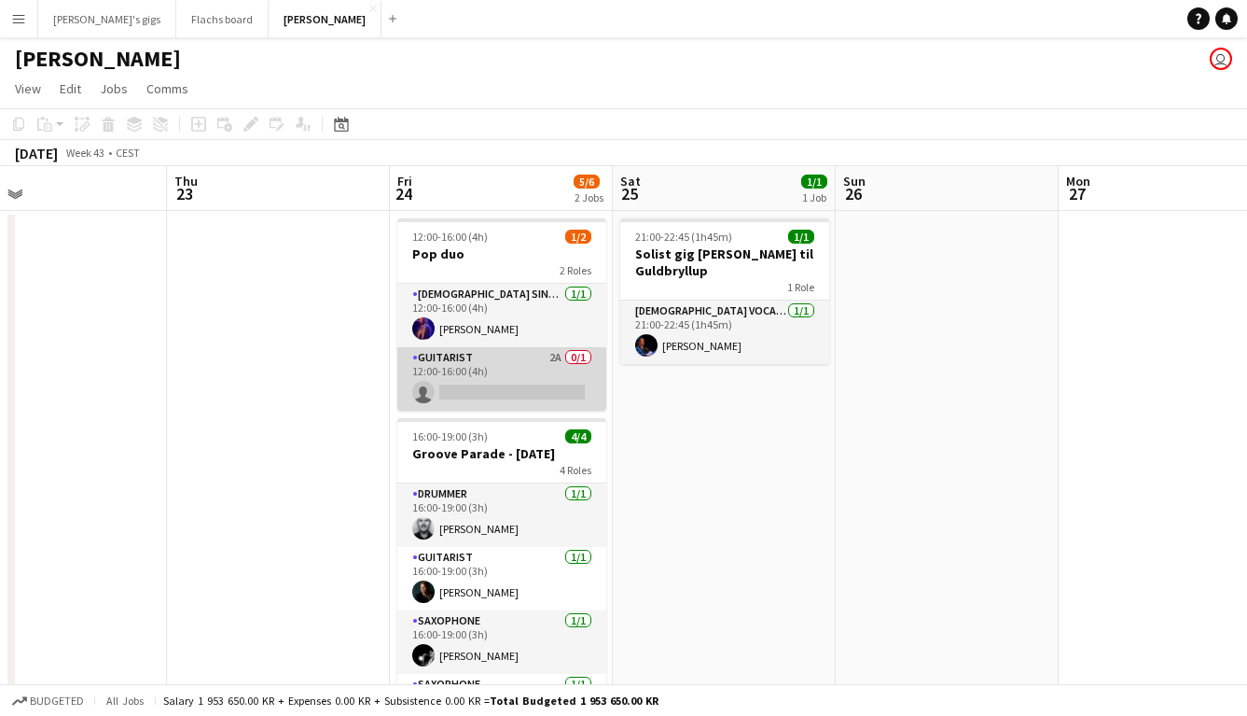
click at [514, 369] on app-card-role "Guitarist 2A 0/1 12:00-16:00 (4h) single-neutral-actions" at bounding box center [501, 378] width 209 height 63
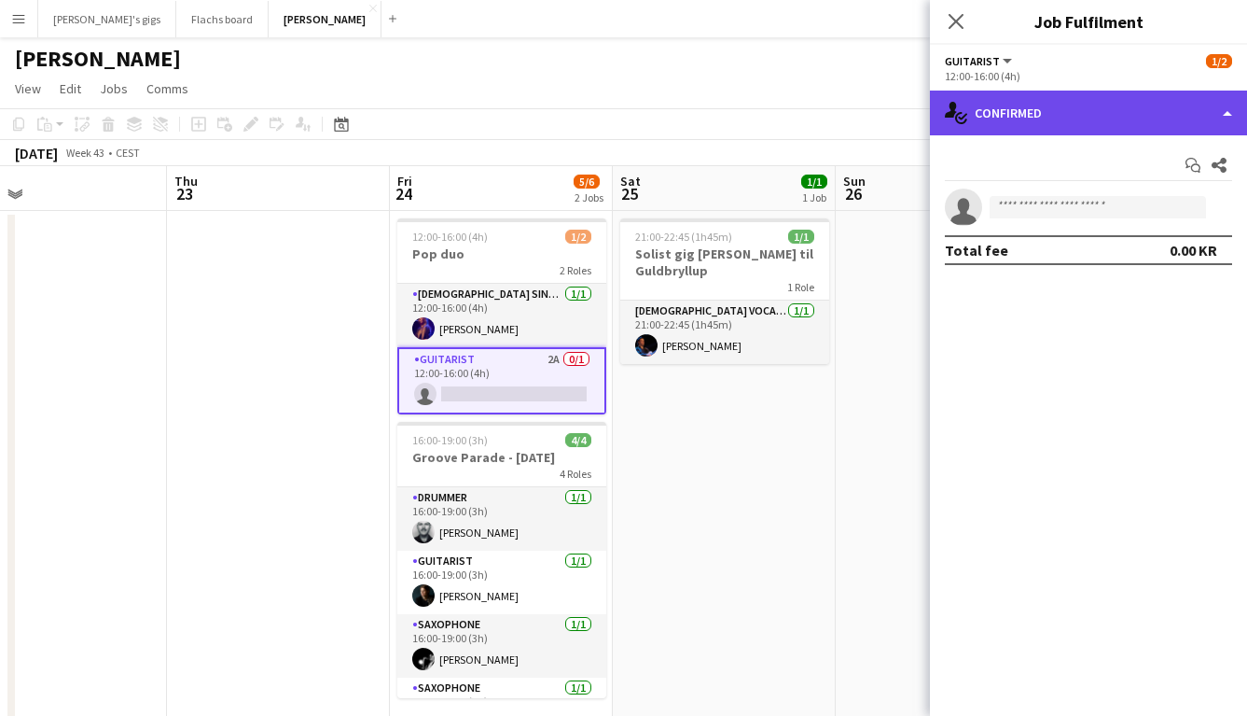
click at [1046, 124] on div "single-neutral-actions-check-2 Confirmed" at bounding box center [1088, 112] width 317 height 45
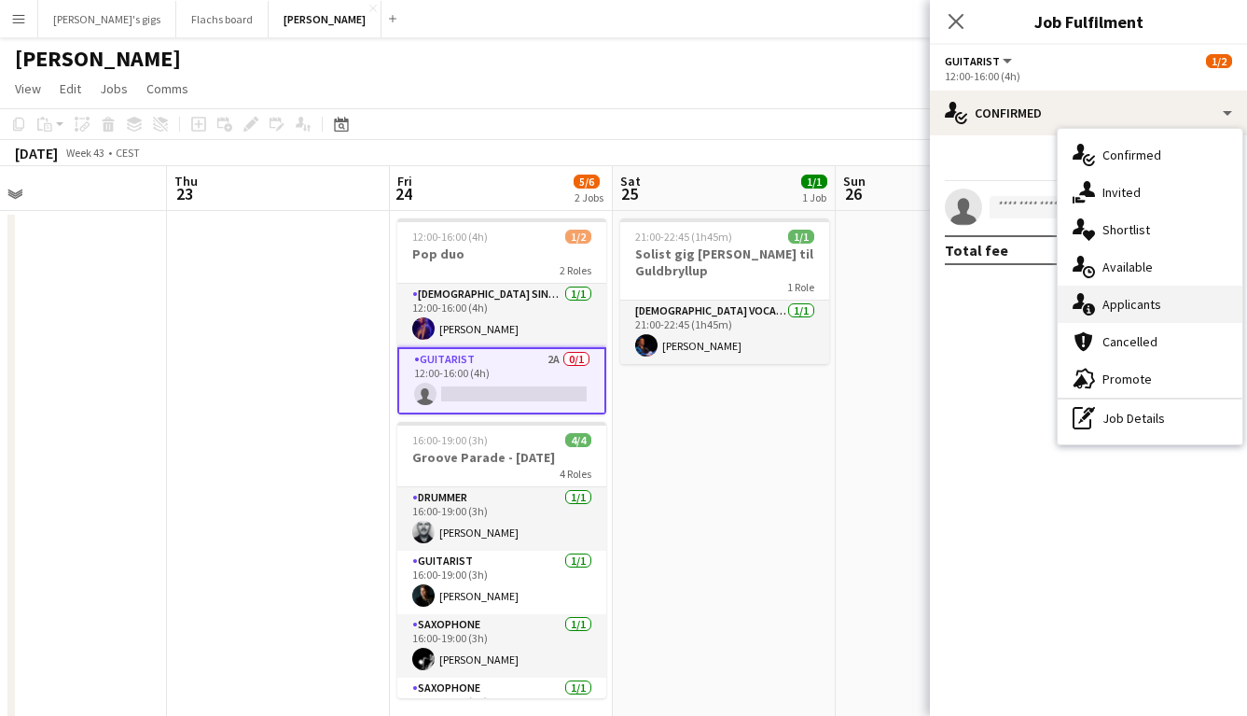
click at [1156, 299] on span "Applicants" at bounding box center [1132, 304] width 59 height 17
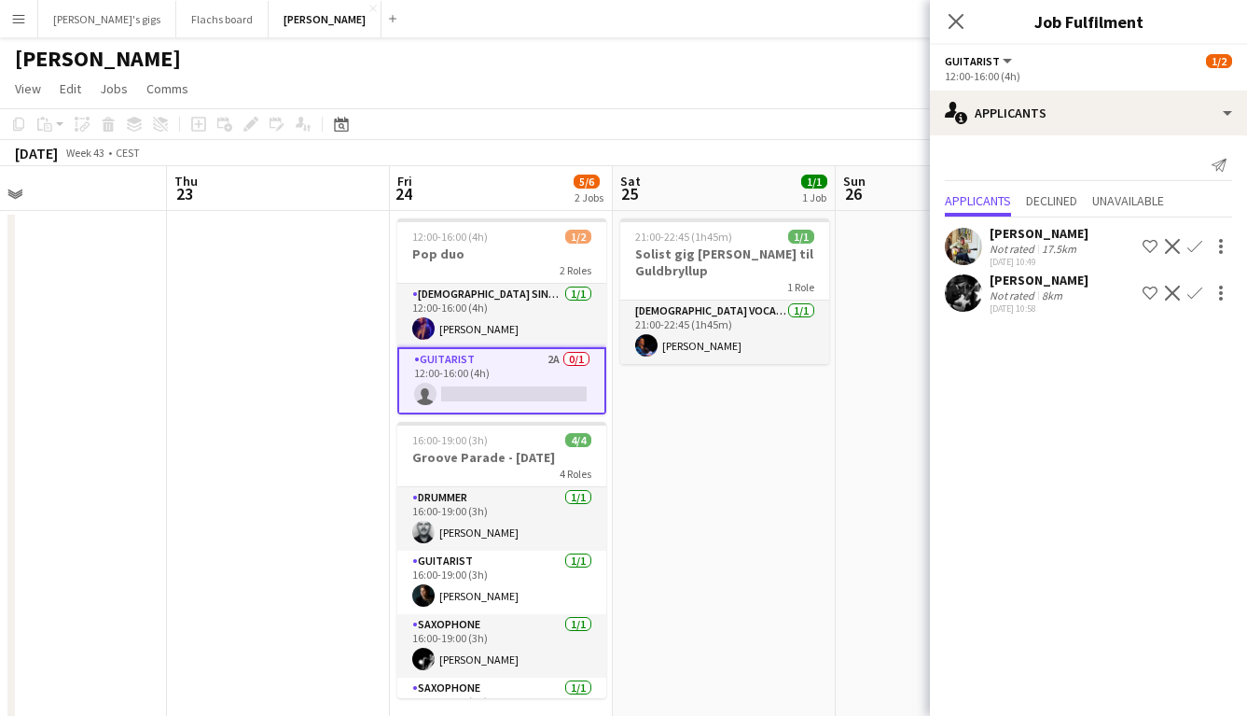
click at [1194, 249] on app-icon "Confirm" at bounding box center [1195, 246] width 15 height 15
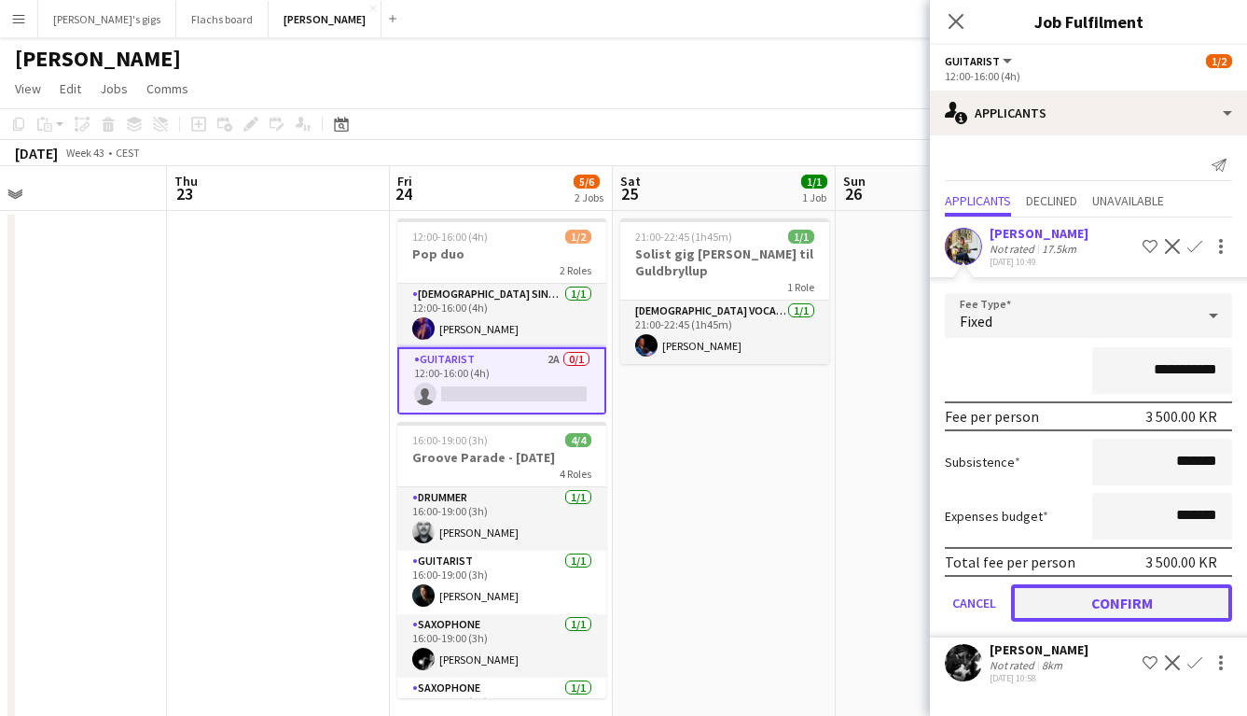
click at [1102, 590] on button "Confirm" at bounding box center [1121, 602] width 221 height 37
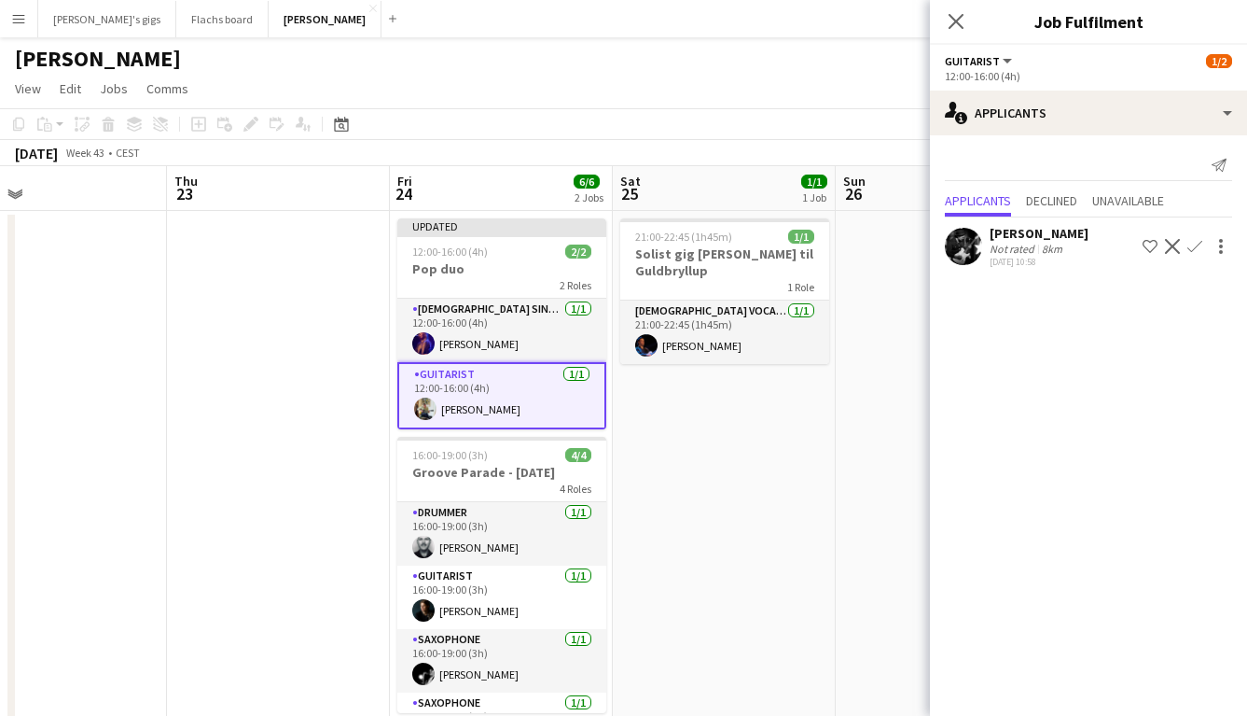
click at [660, 547] on app-date-cell "21:00-22:45 (1h45m) 1/1 Solist gig [PERSON_NAME] 1 Role [DEMOGRAPHIC_DATA] Voca…" at bounding box center [724, 472] width 223 height 522
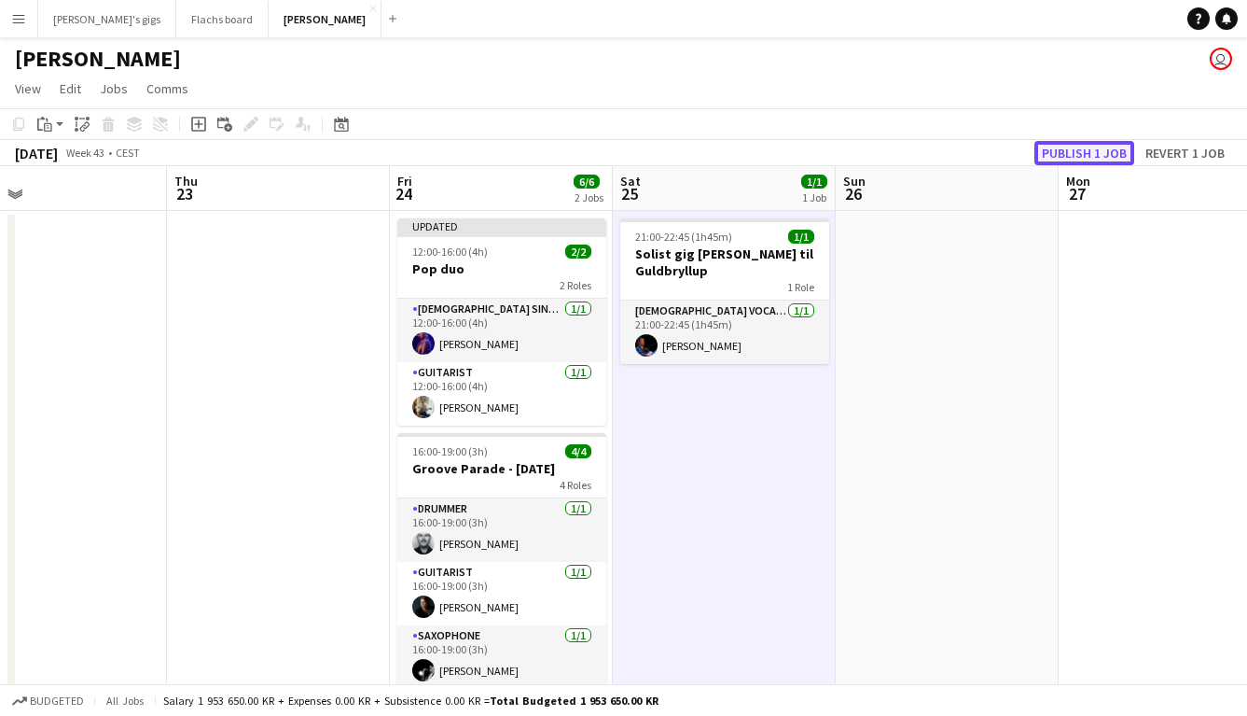
click at [1043, 152] on button "Publish 1 job" at bounding box center [1085, 153] width 100 height 24
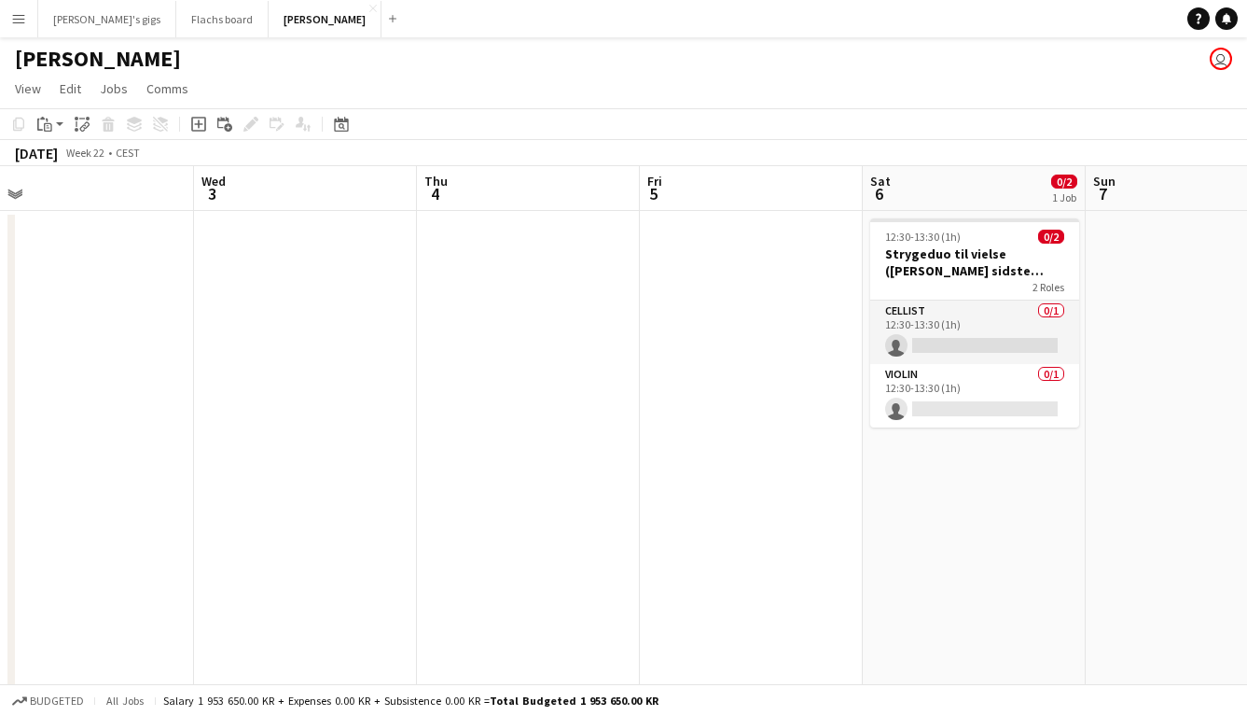
scroll to position [0, 770]
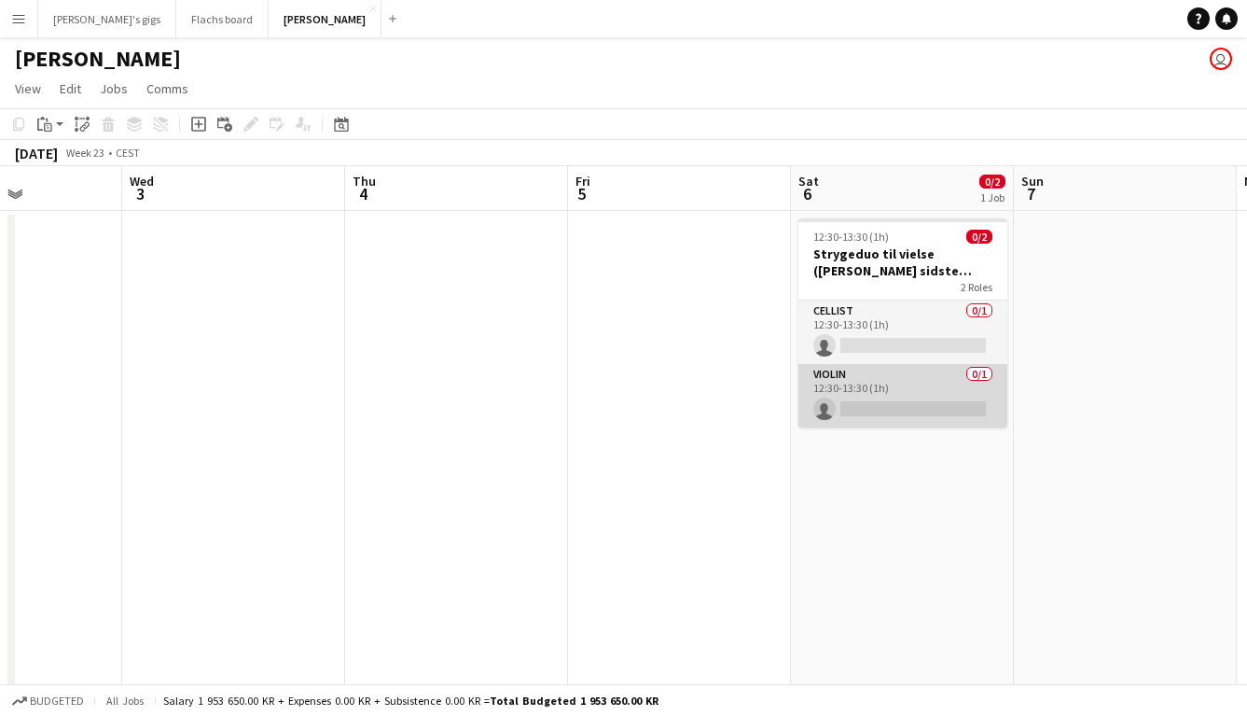
click at [883, 388] on app-card-role "Violin 0/1 12:30-13:30 (1h) single-neutral-actions" at bounding box center [903, 395] width 209 height 63
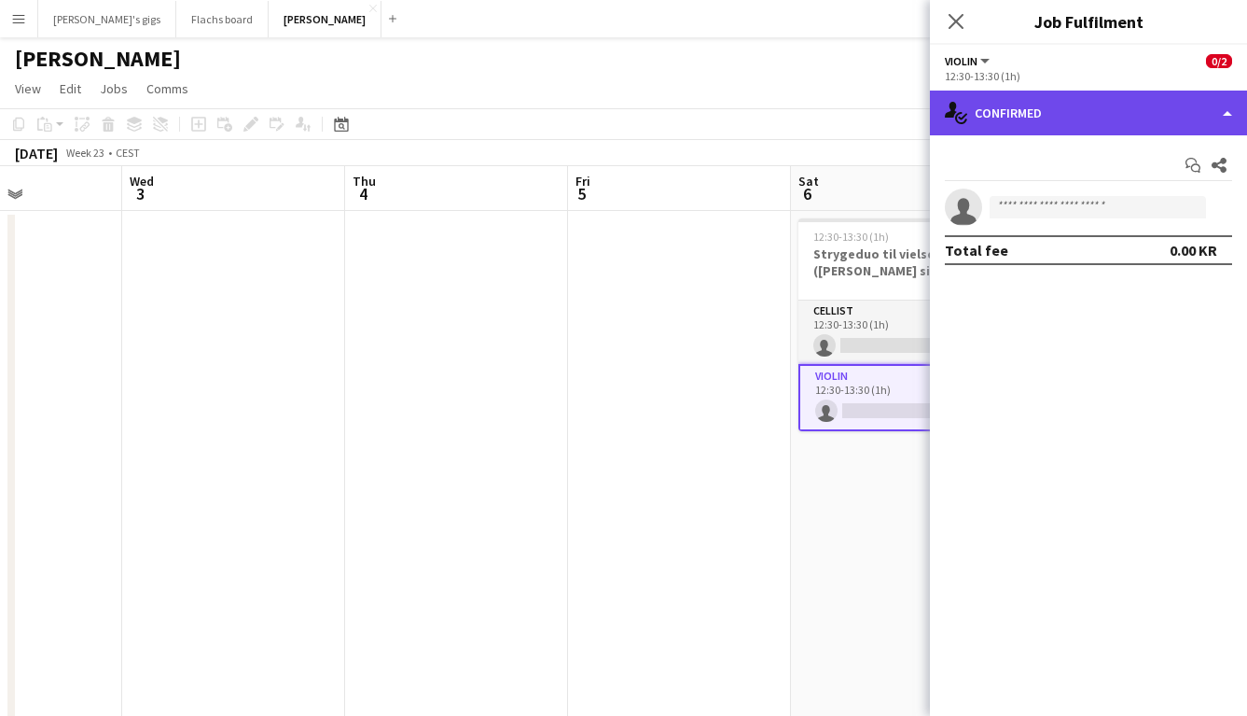
click at [1014, 121] on div "single-neutral-actions-check-2 Confirmed" at bounding box center [1088, 112] width 317 height 45
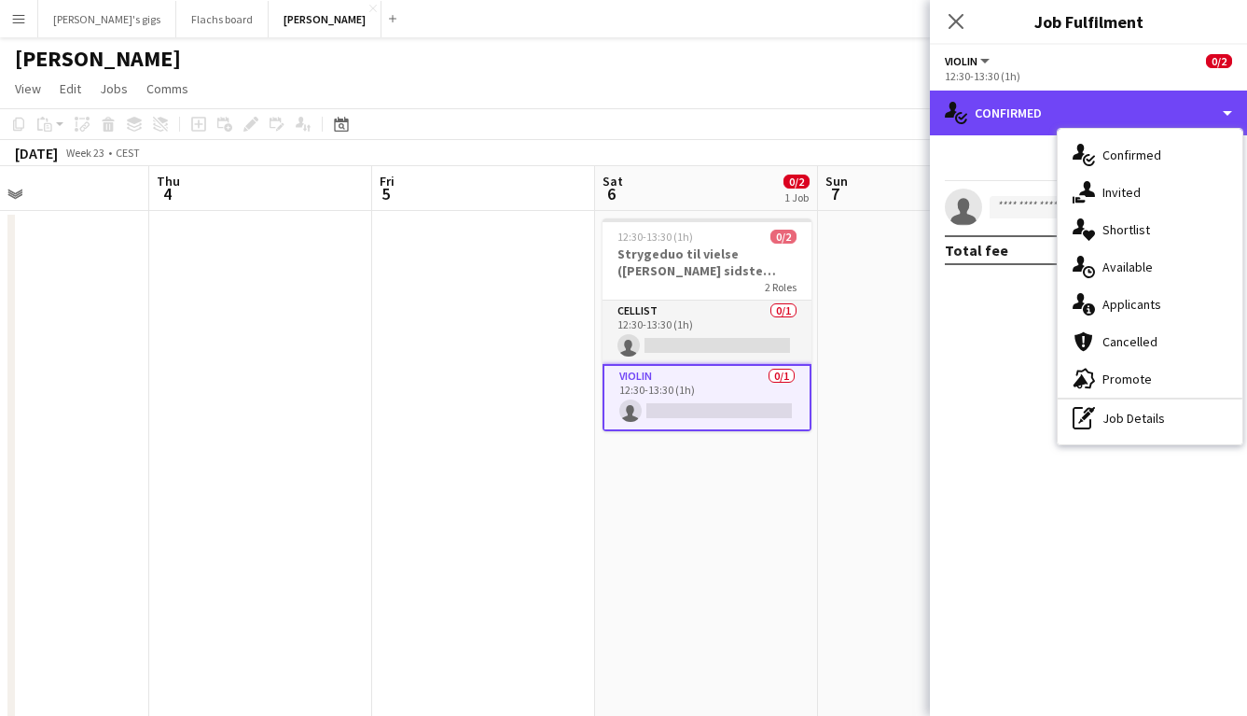
scroll to position [0, 745]
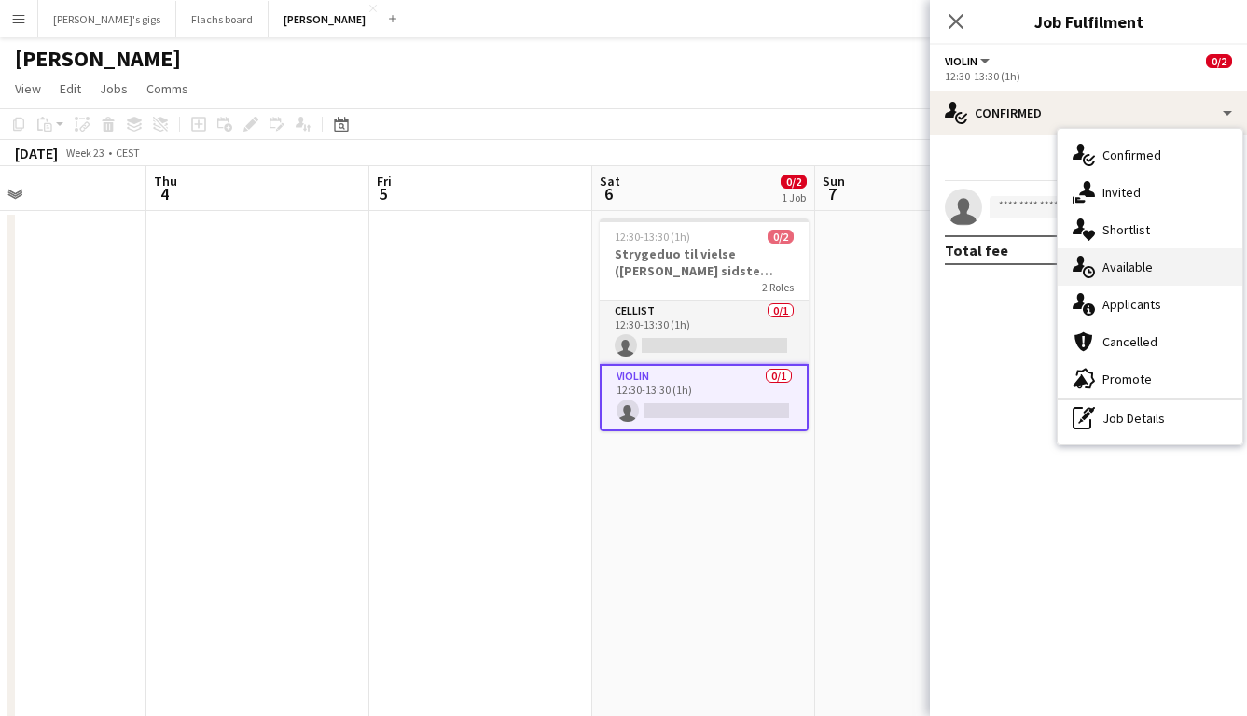
click at [1122, 278] on div "single-neutral-actions-upload Available" at bounding box center [1150, 266] width 185 height 37
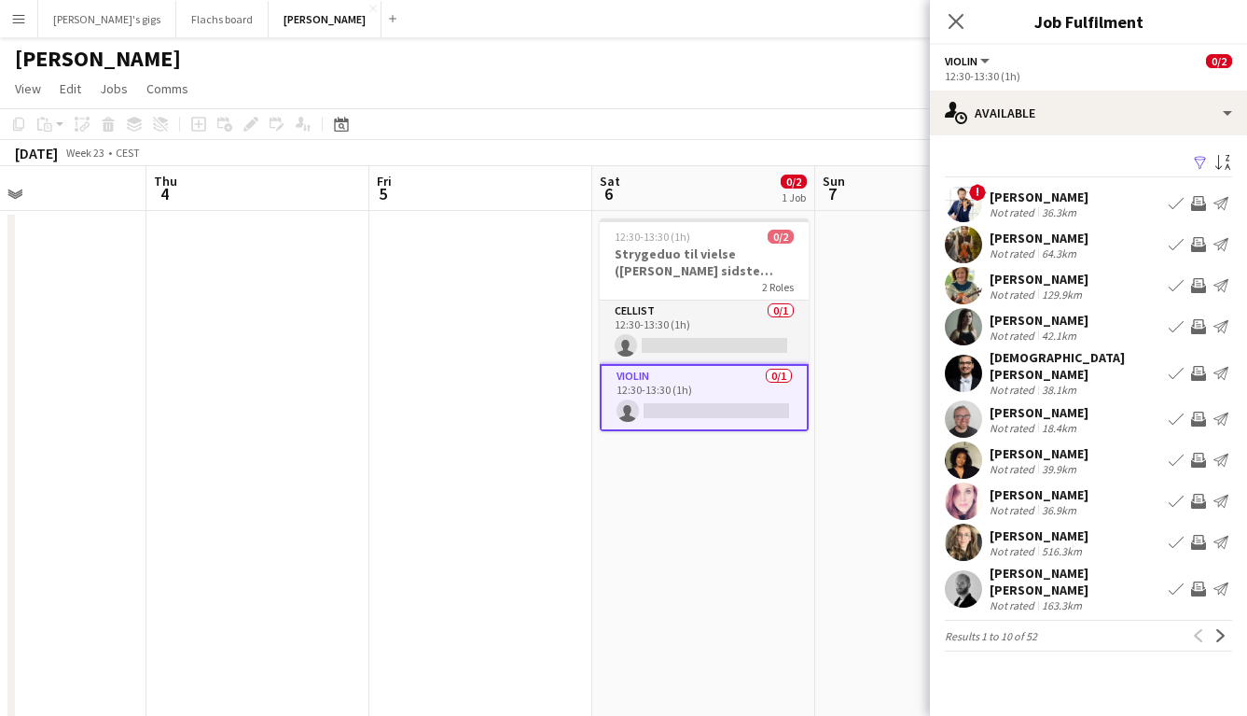
click at [1195, 494] on app-icon "Invite crew" at bounding box center [1198, 501] width 15 height 15
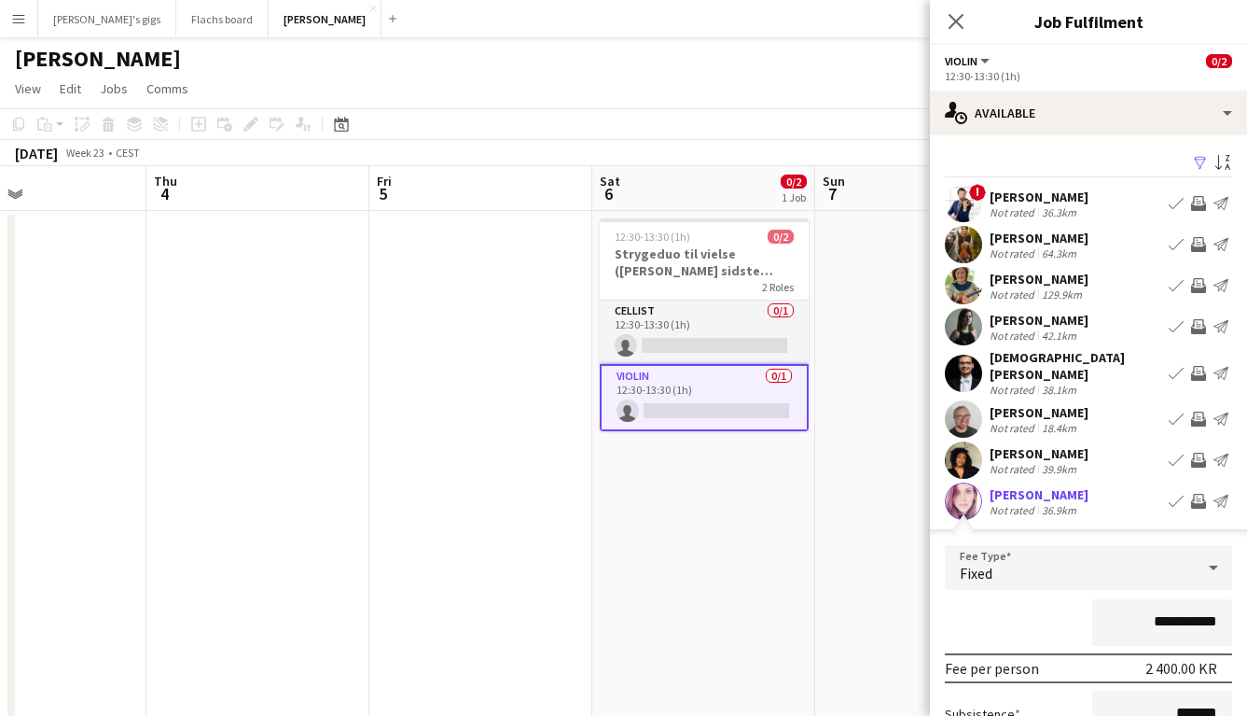
scroll to position [223, 0]
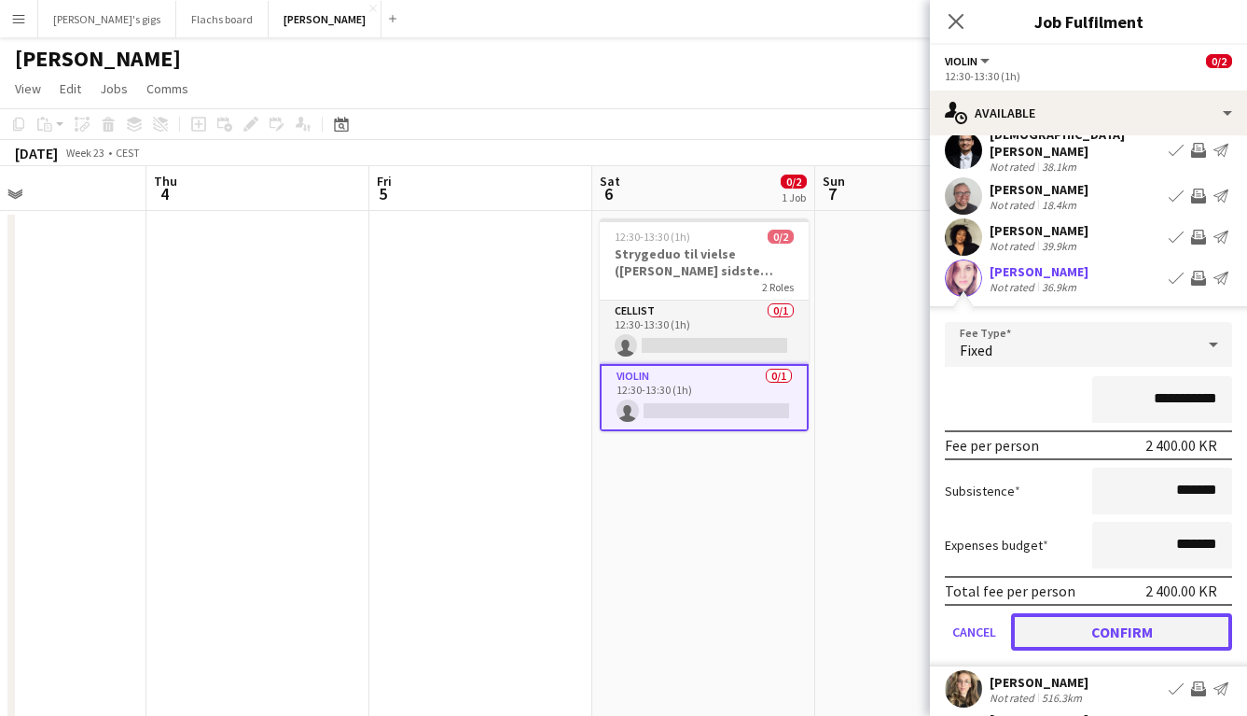
click at [1093, 621] on button "Confirm" at bounding box center [1121, 631] width 221 height 37
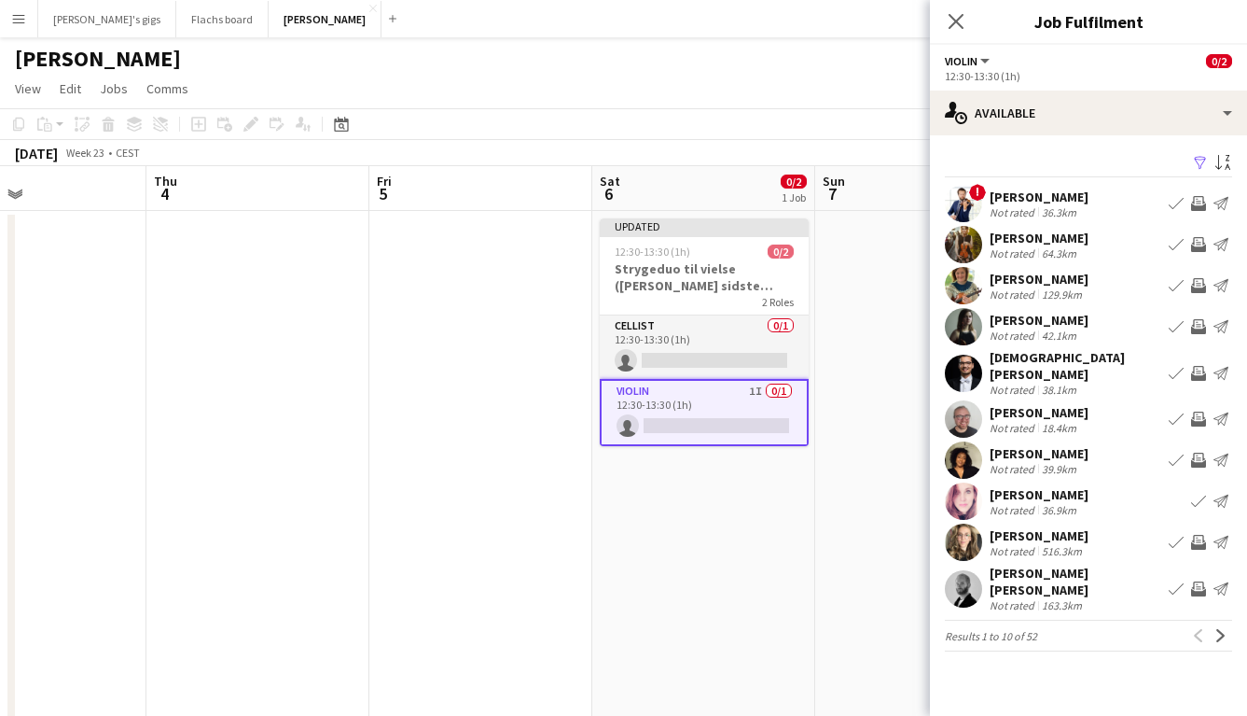
click at [773, 605] on app-date-cell "Updated 12:30-13:30 (1h) 0/2 Strygeduo til vielse ([PERSON_NAME] sidste bekræft…" at bounding box center [703, 511] width 223 height 600
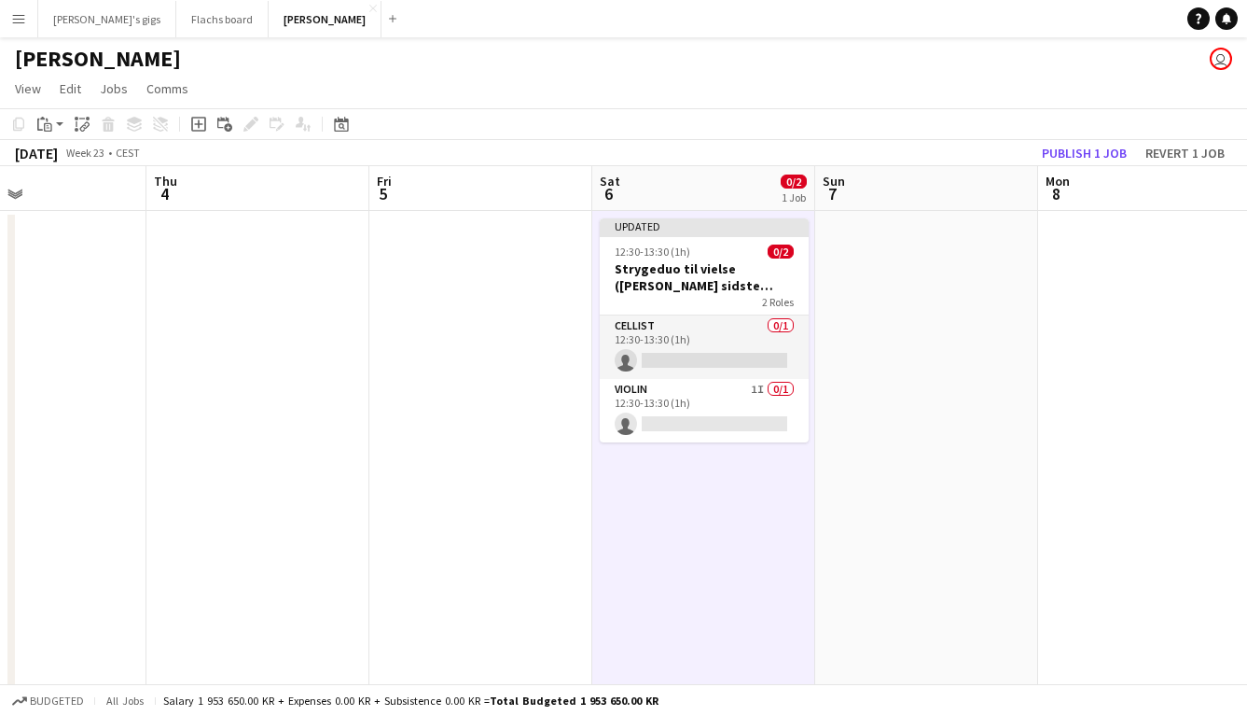
click at [1050, 168] on app-board-header-date "Mon 8" at bounding box center [1149, 188] width 223 height 45
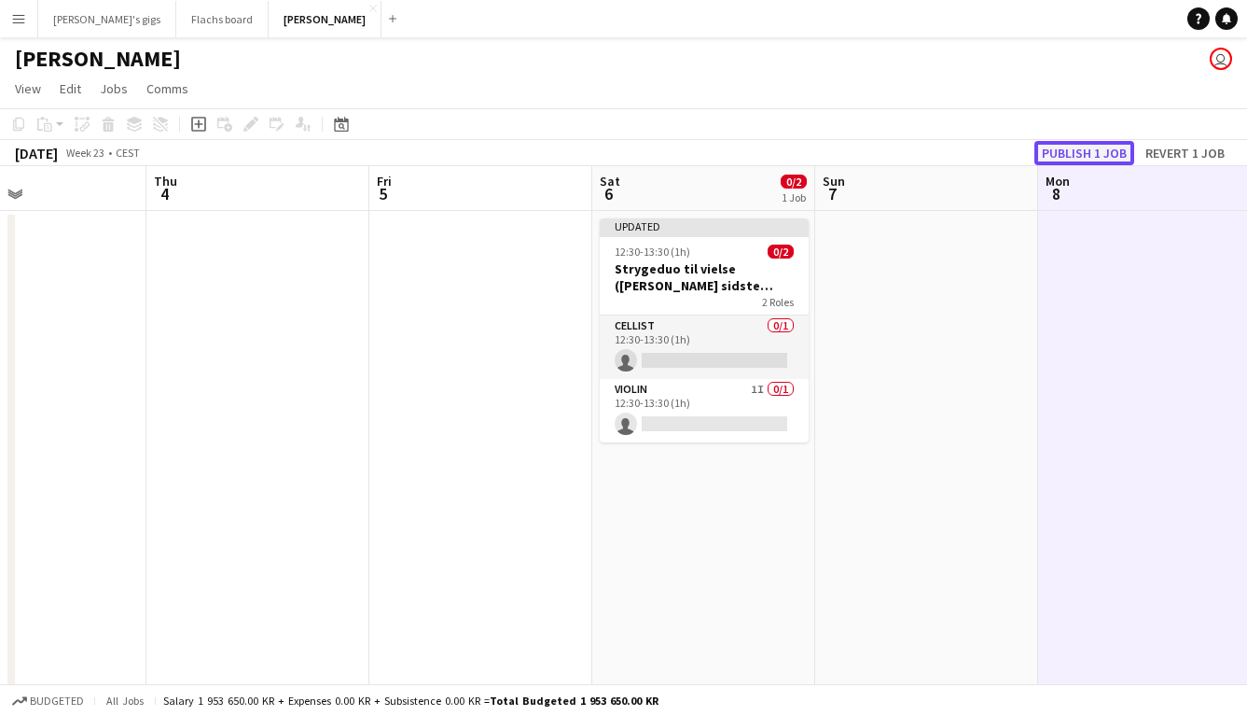
click at [1050, 164] on button "Publish 1 job" at bounding box center [1085, 153] width 100 height 24
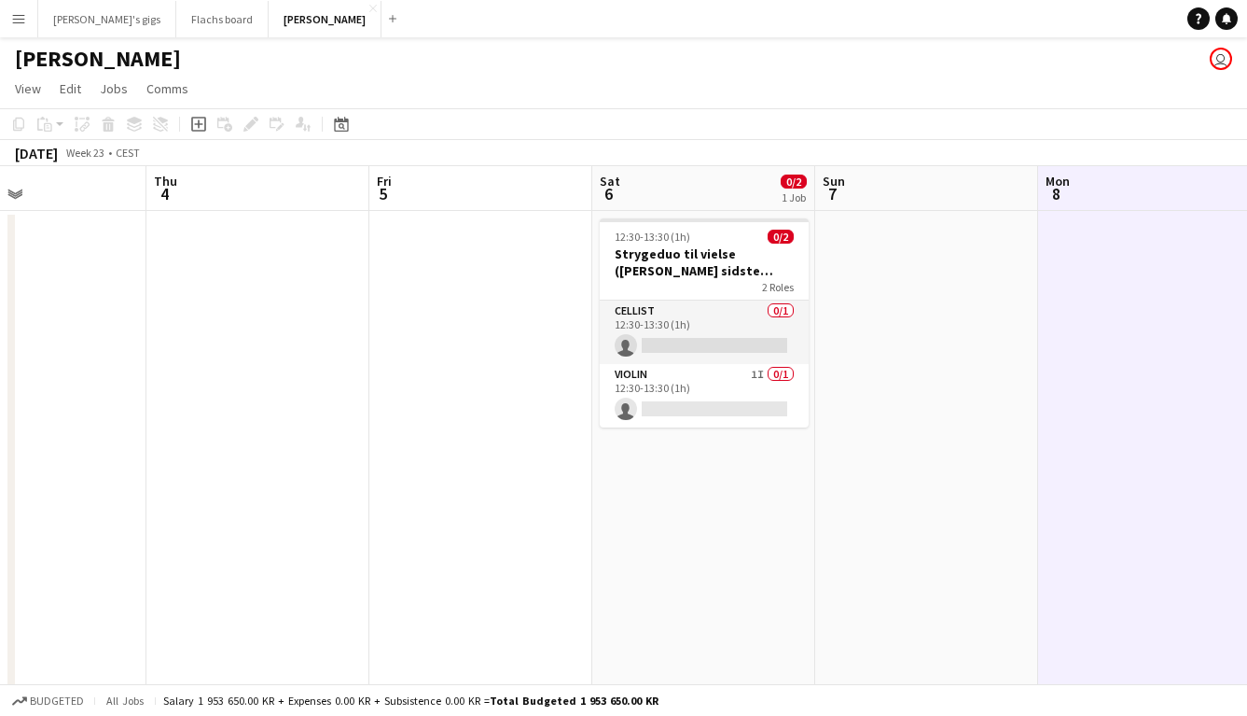
click at [34, 21] on button "Menu" at bounding box center [18, 18] width 37 height 37
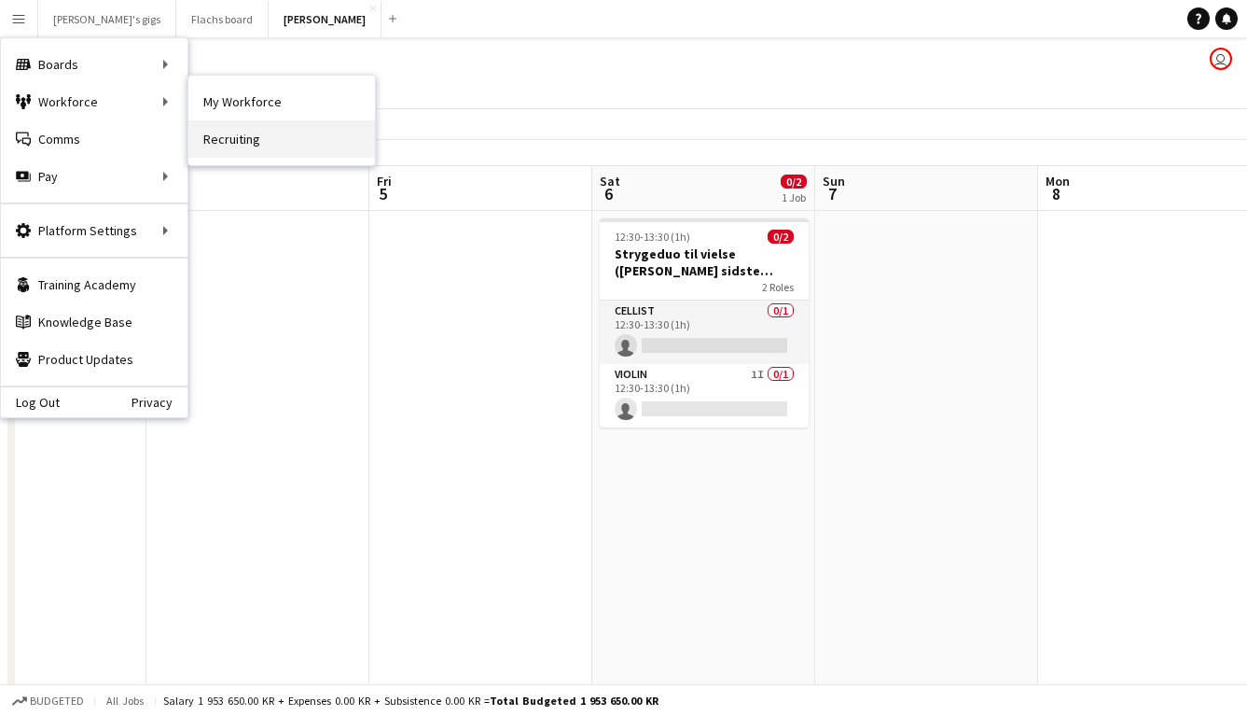
click at [225, 136] on link "Recruiting" at bounding box center [281, 138] width 187 height 37
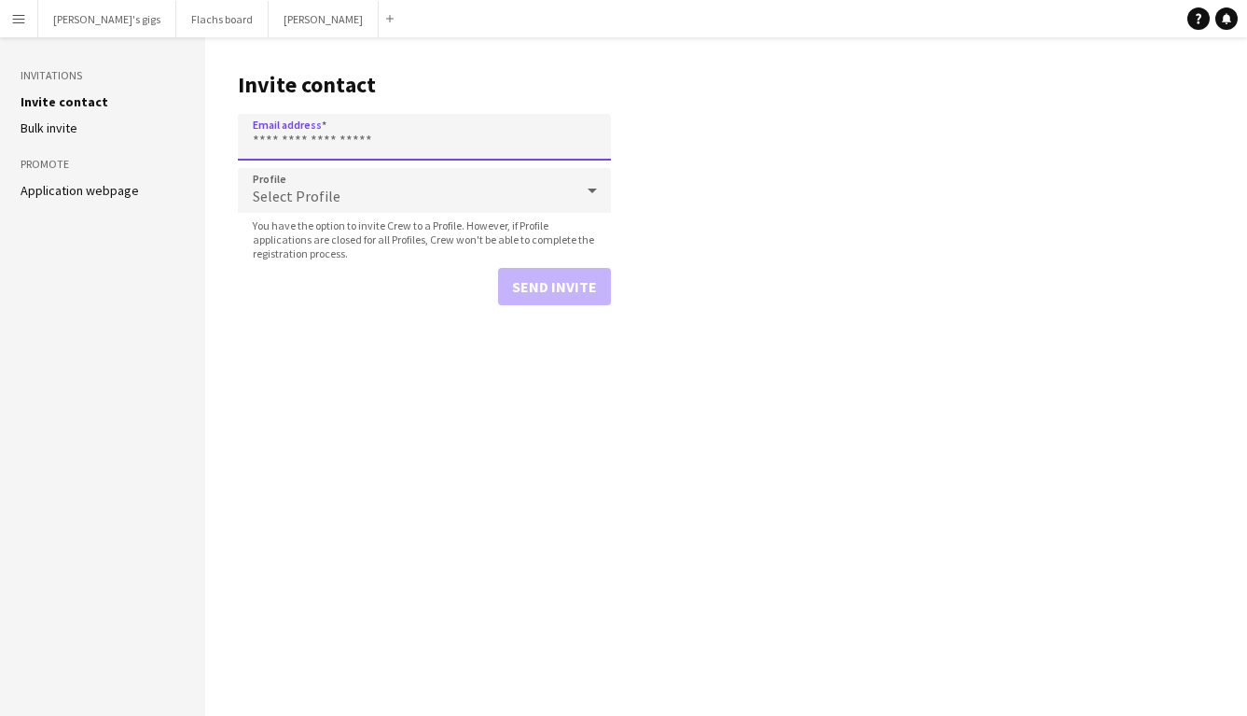
click at [300, 145] on input "Email address" at bounding box center [424, 137] width 373 height 47
paste input "**********"
type input "**********"
click at [521, 271] on button "Send invite" at bounding box center [554, 286] width 113 height 37
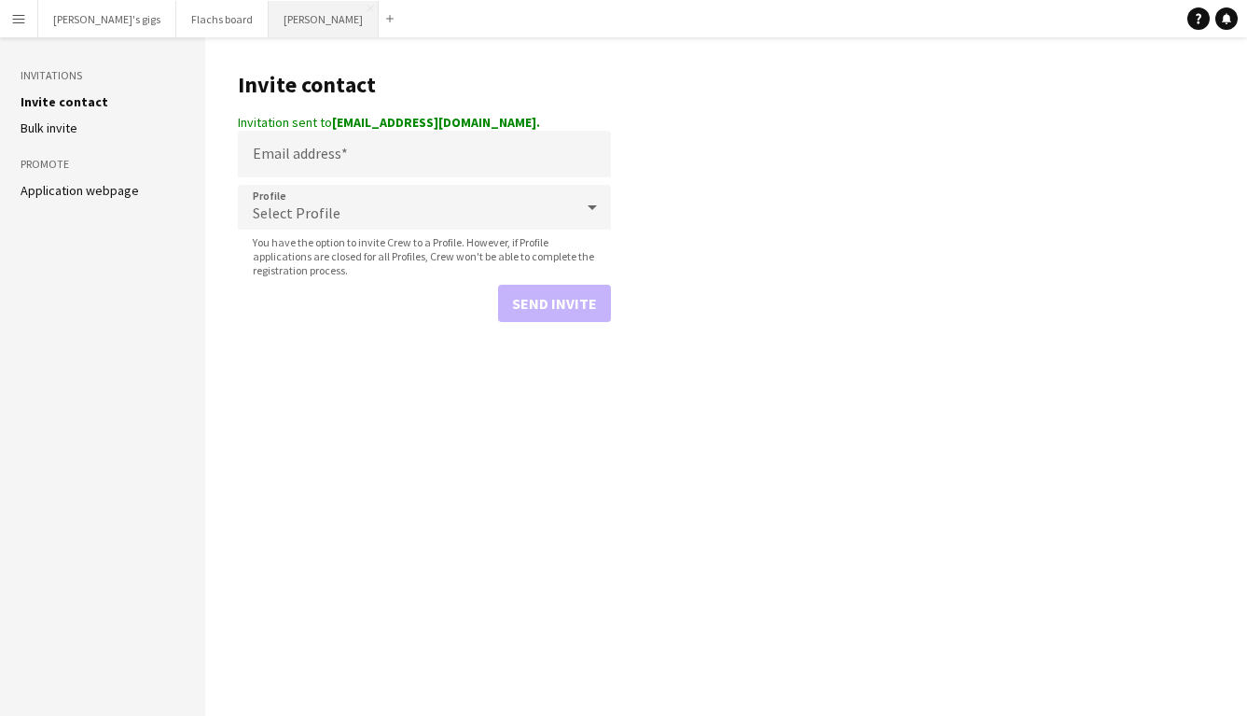
click at [273, 10] on button "Asger Gigs Close" at bounding box center [324, 19] width 110 height 36
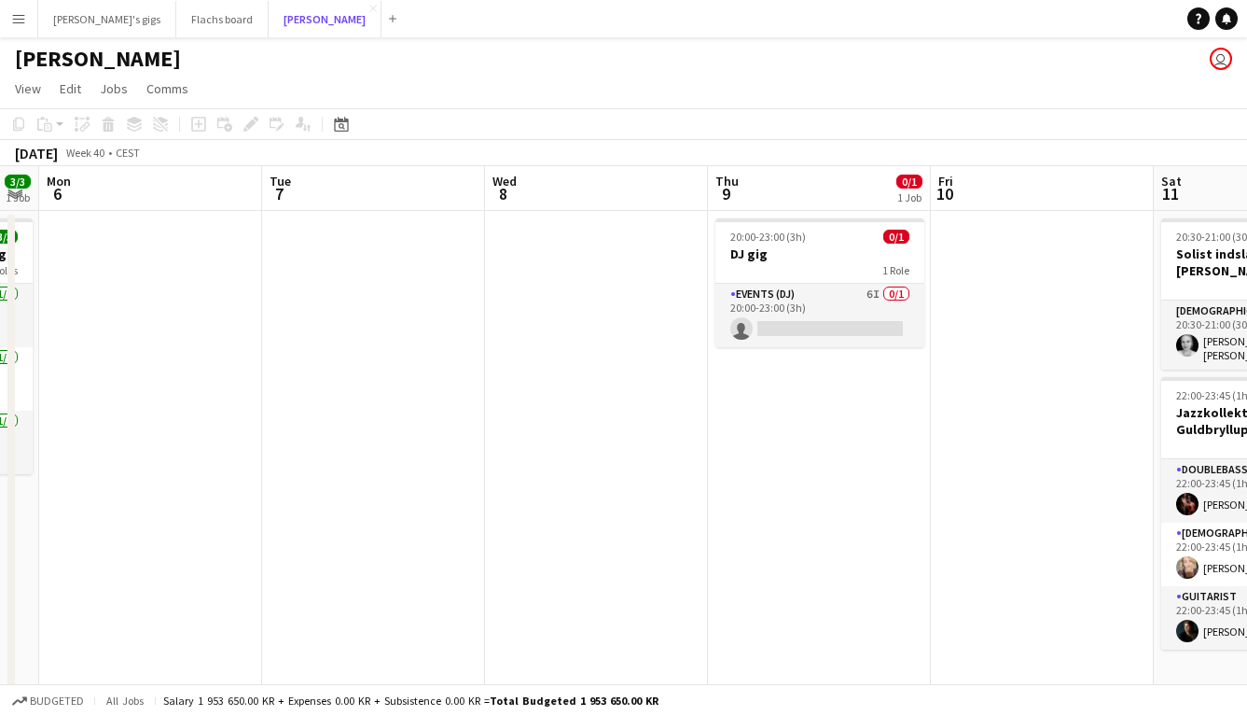
scroll to position [0, 695]
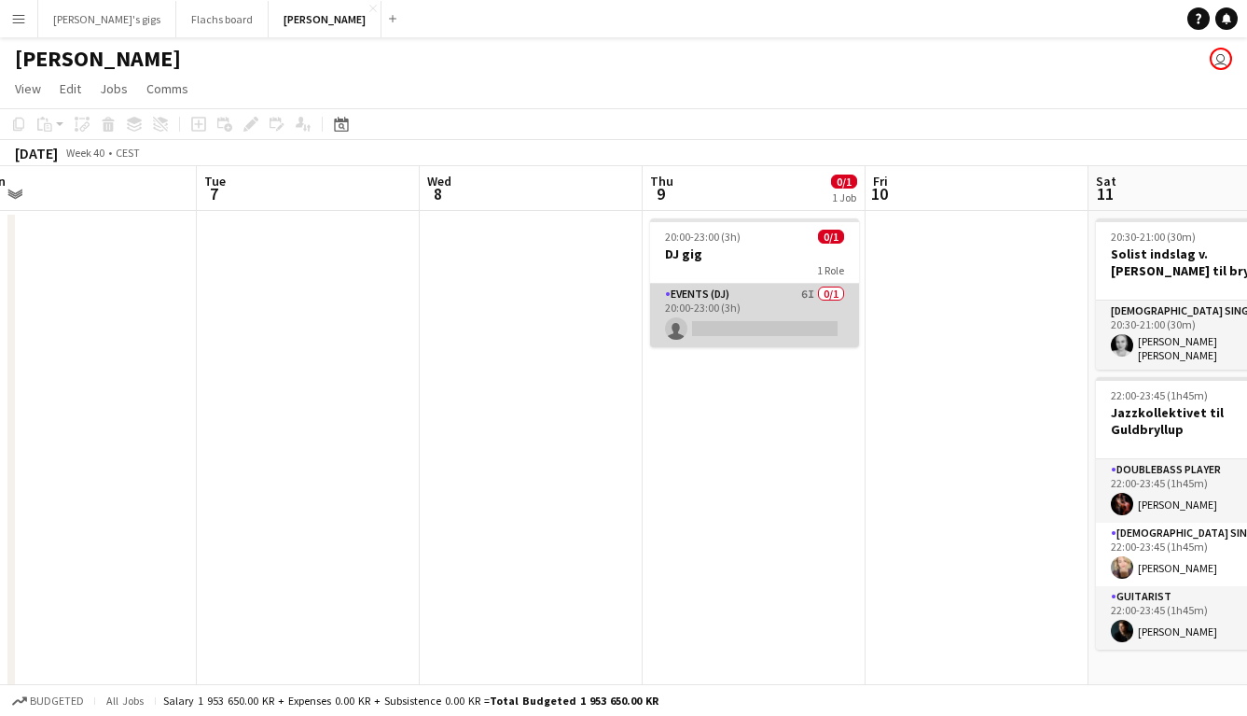
click at [720, 317] on app-card-role "Events (DJ) 6I 0/1 20:00-23:00 (3h) single-neutral-actions" at bounding box center [754, 315] width 209 height 63
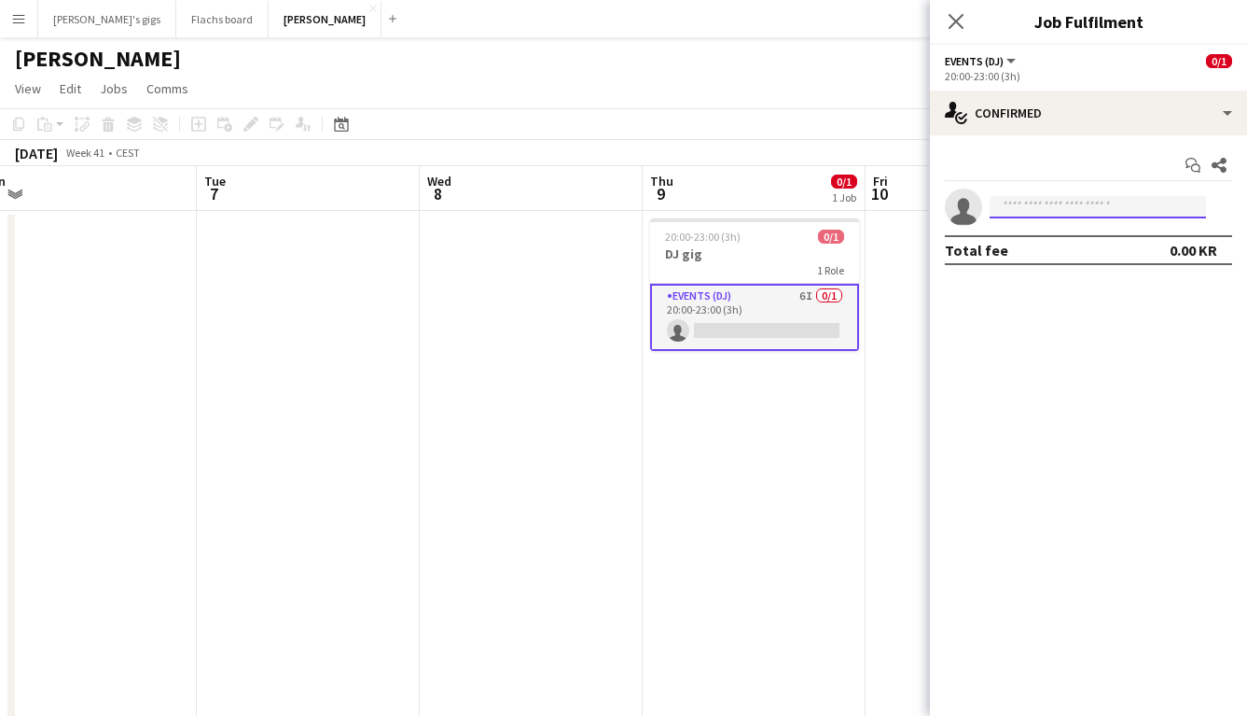
click at [1037, 210] on input at bounding box center [1098, 207] width 216 height 22
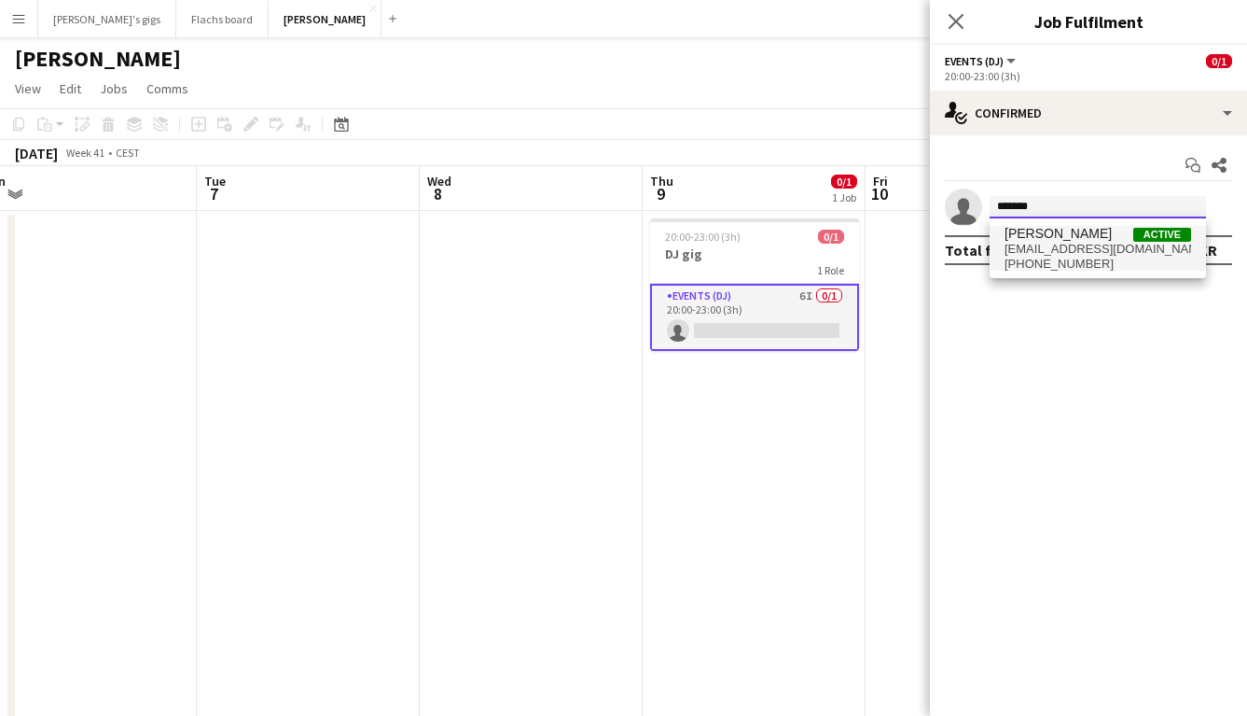
type input "*******"
click at [1053, 256] on span "[EMAIL_ADDRESS][DOMAIN_NAME]" at bounding box center [1098, 249] width 187 height 15
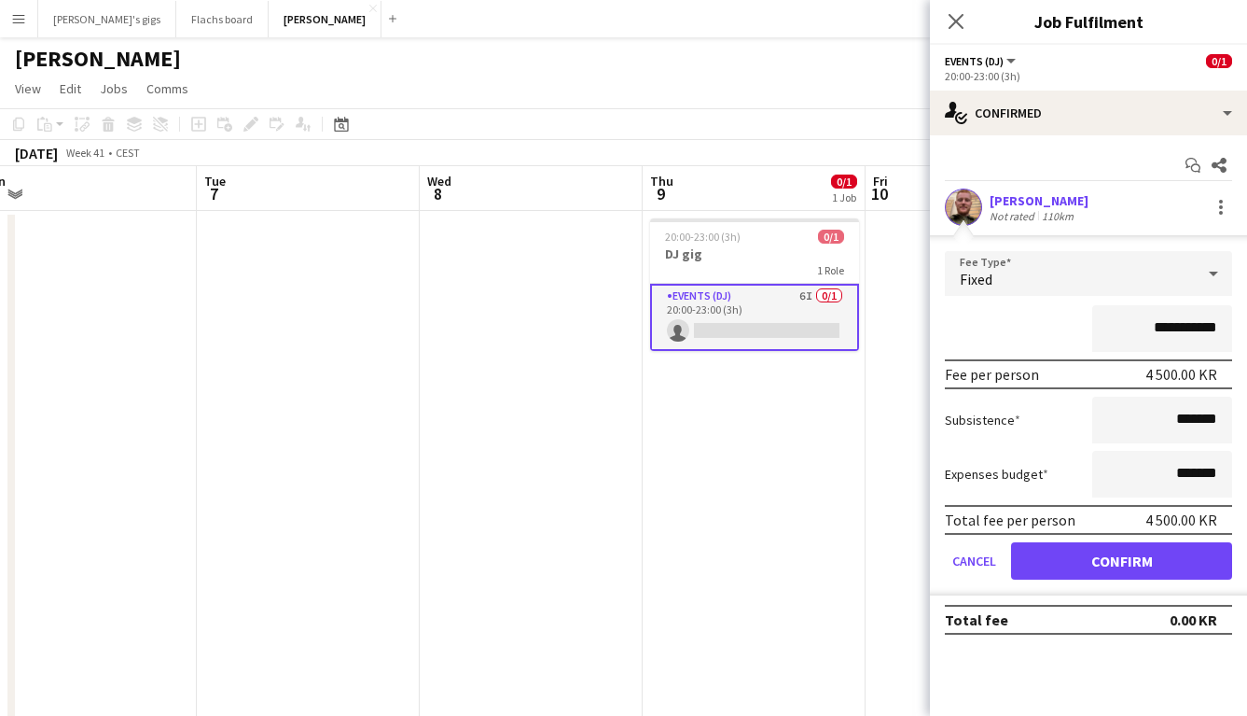
click at [1010, 206] on div "[PERSON_NAME]" at bounding box center [1039, 200] width 99 height 17
click at [1096, 563] on button "Confirm" at bounding box center [1121, 560] width 221 height 37
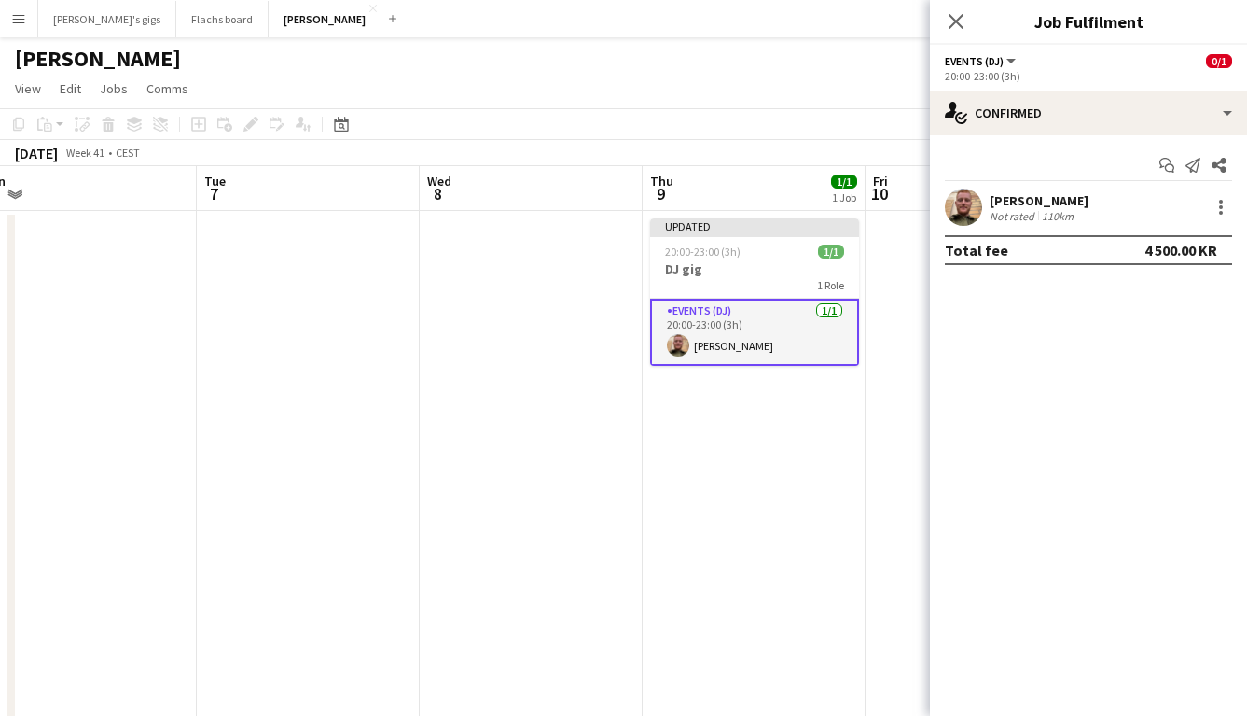
click at [739, 425] on app-date-cell "Updated 20:00-23:00 (3h) 1/1 DJ gig 1 Role Events (DJ) [DATE] 20:00-23:00 (3h) …" at bounding box center [754, 472] width 223 height 522
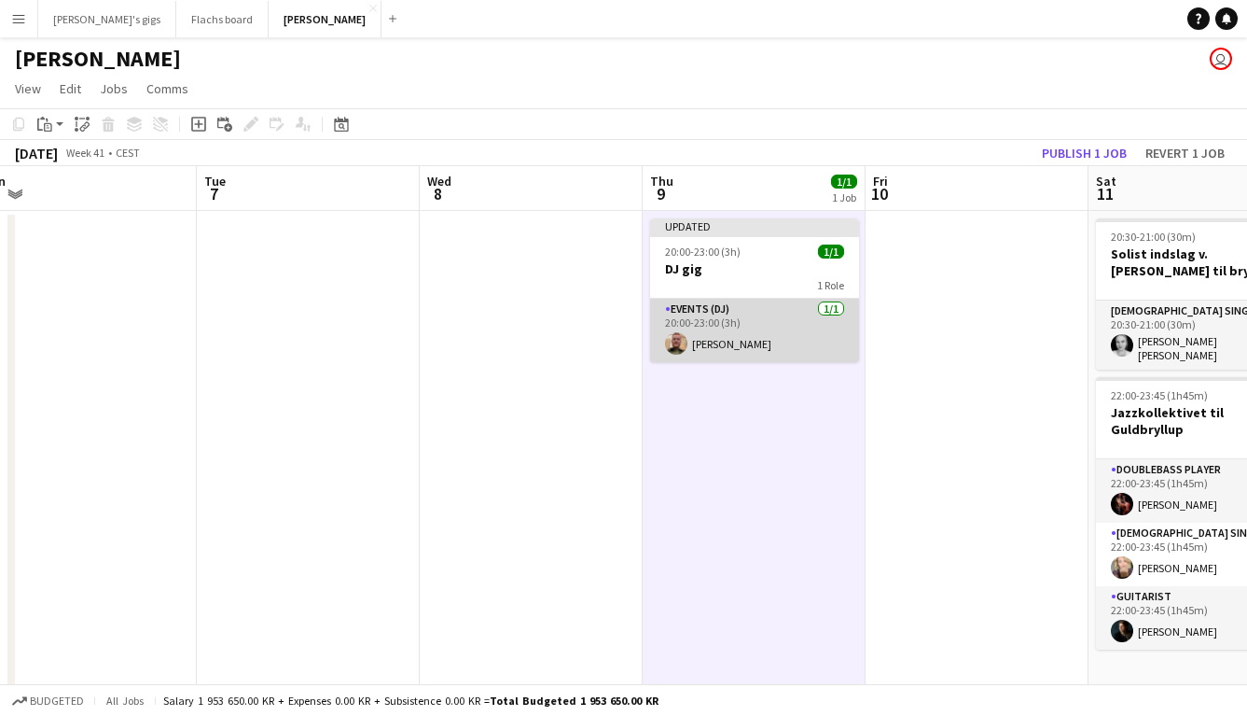
click at [730, 347] on app-card-role "Events (DJ) [DATE] 20:00-23:00 (3h) [PERSON_NAME]" at bounding box center [754, 330] width 209 height 63
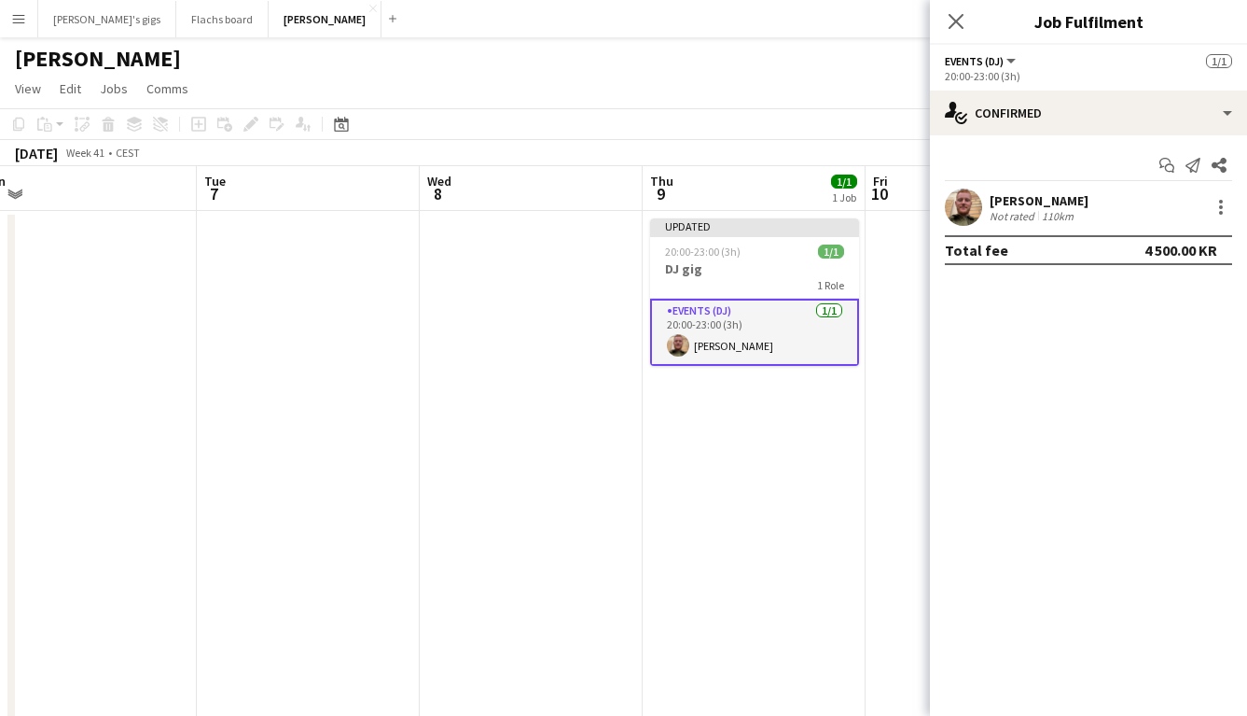
click at [987, 204] on div "[PERSON_NAME] Not rated 110km" at bounding box center [1088, 206] width 317 height 37
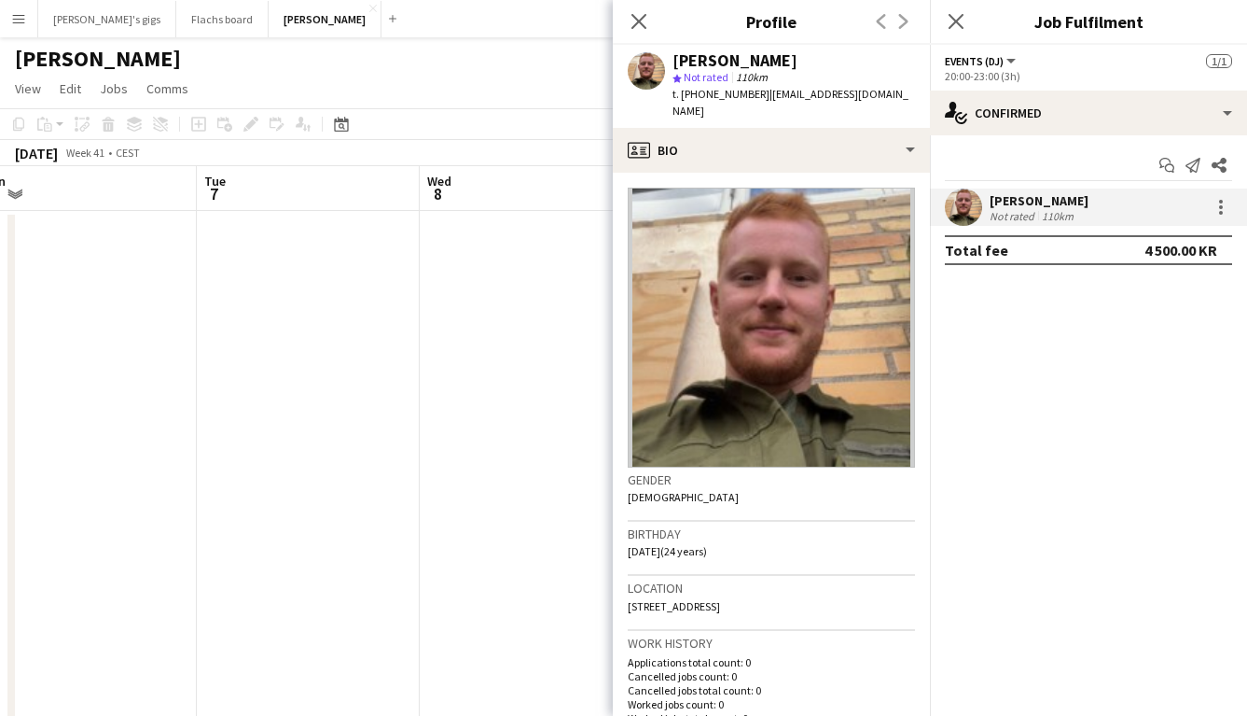
click at [577, 549] on app-date-cell at bounding box center [531, 472] width 223 height 522
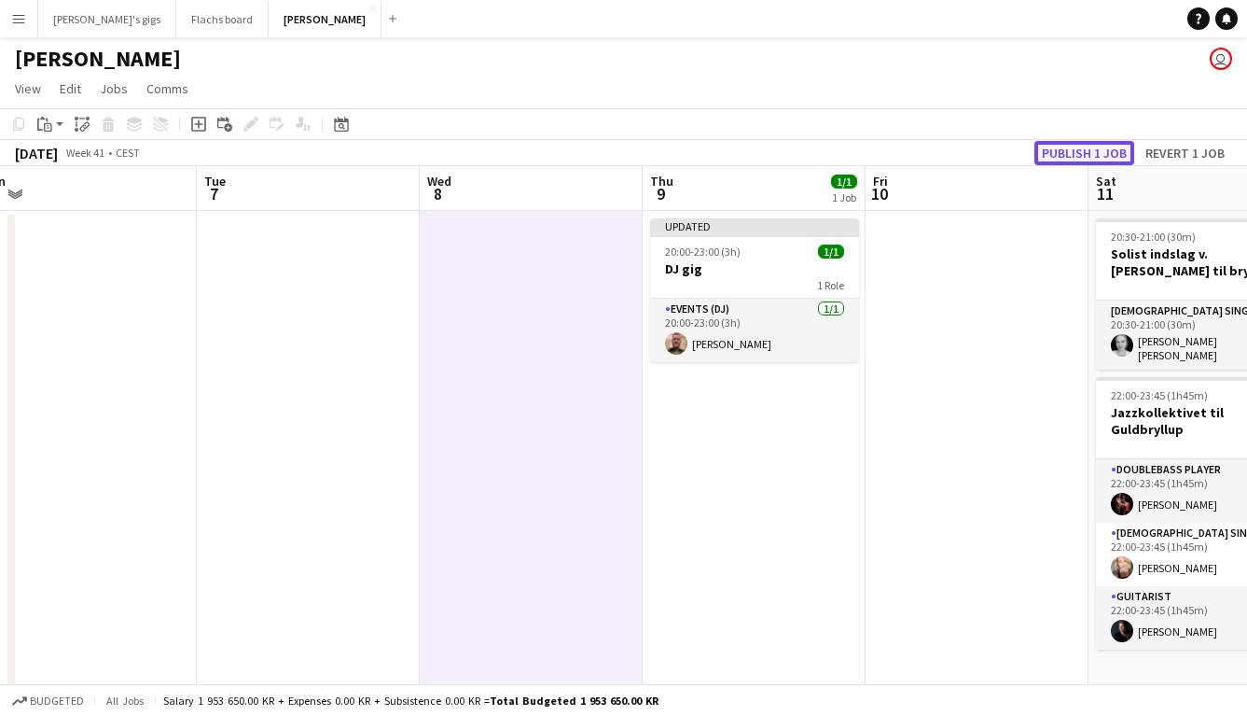
click at [1044, 155] on button "Publish 1 job" at bounding box center [1085, 153] width 100 height 24
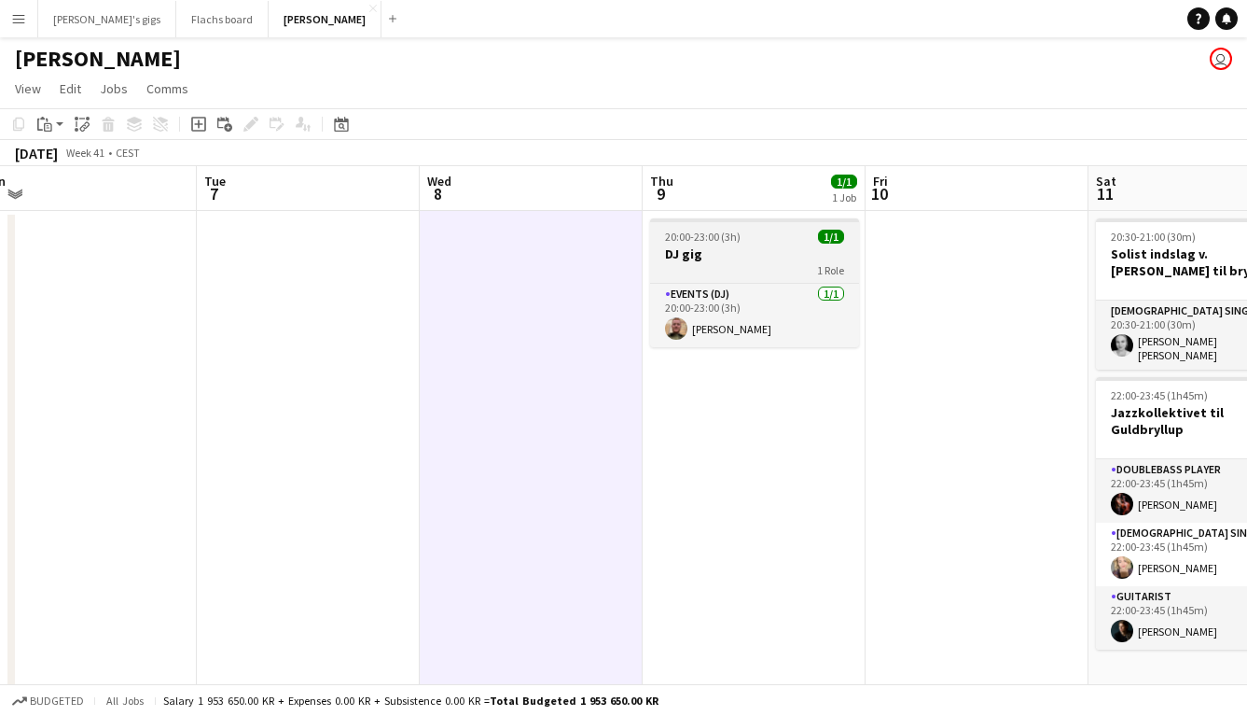
click at [699, 262] on div "1 Role" at bounding box center [754, 269] width 209 height 15
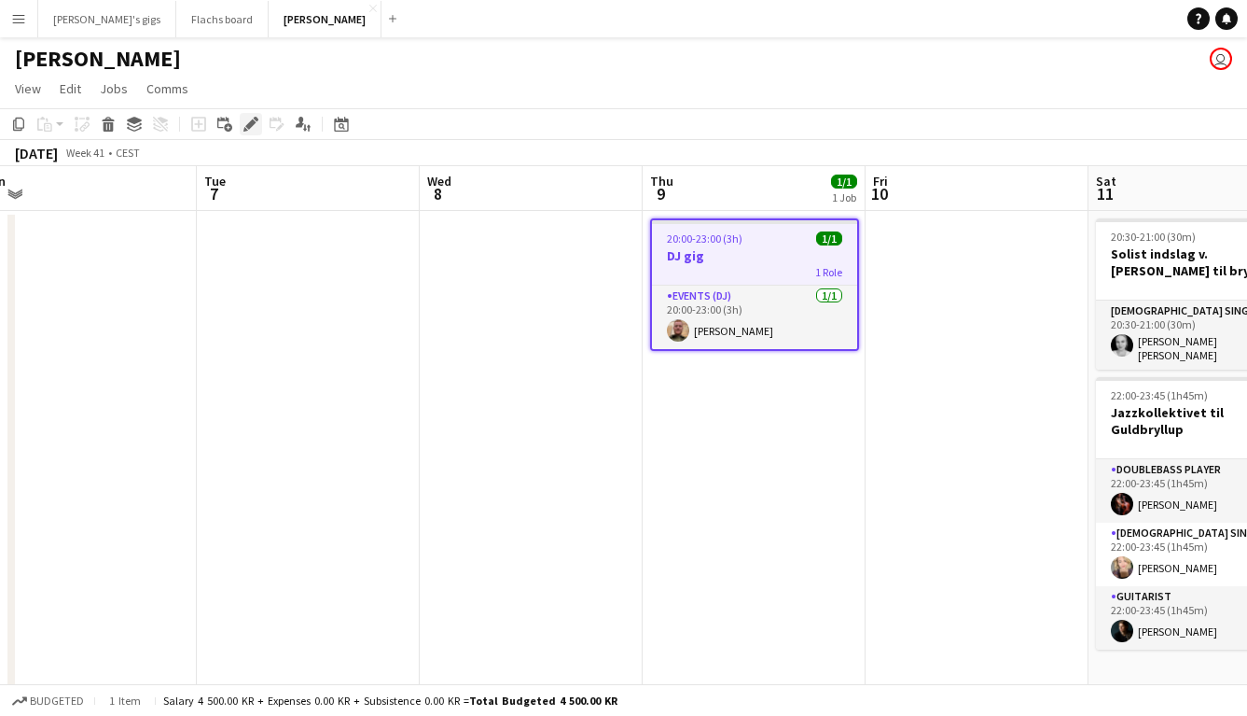
click at [252, 122] on icon at bounding box center [250, 124] width 10 height 10
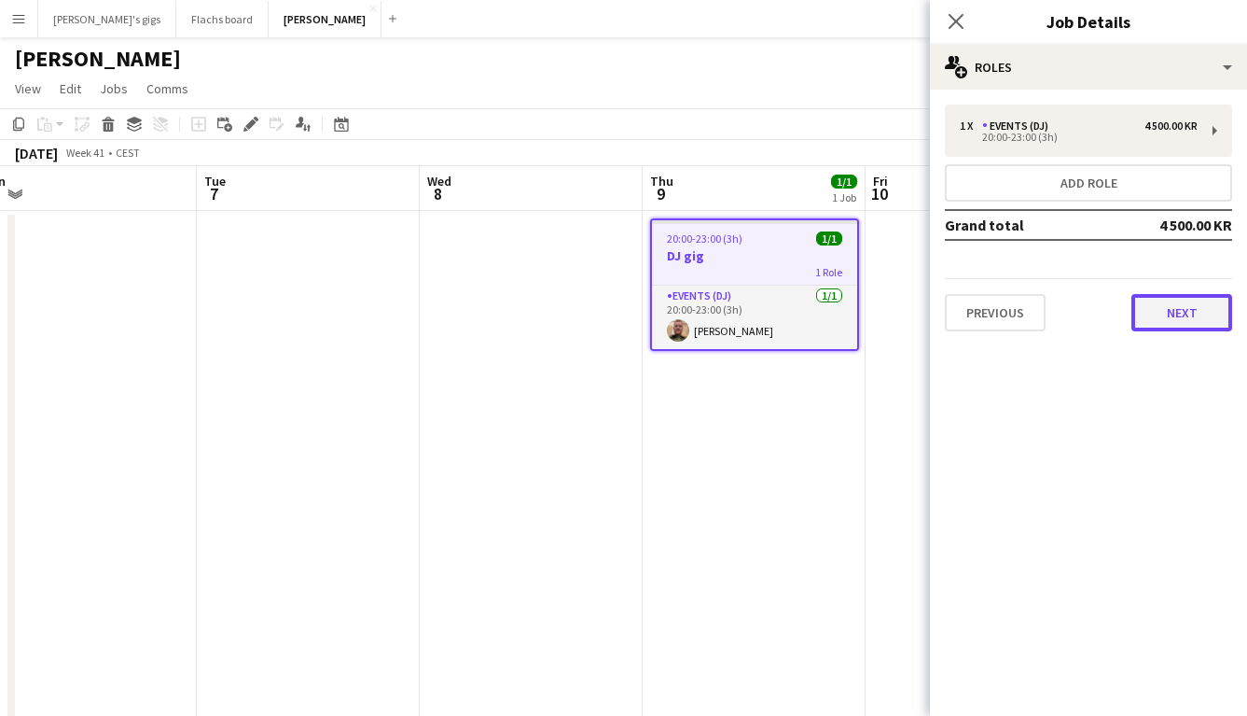
click at [1172, 313] on button "Next" at bounding box center [1182, 312] width 101 height 37
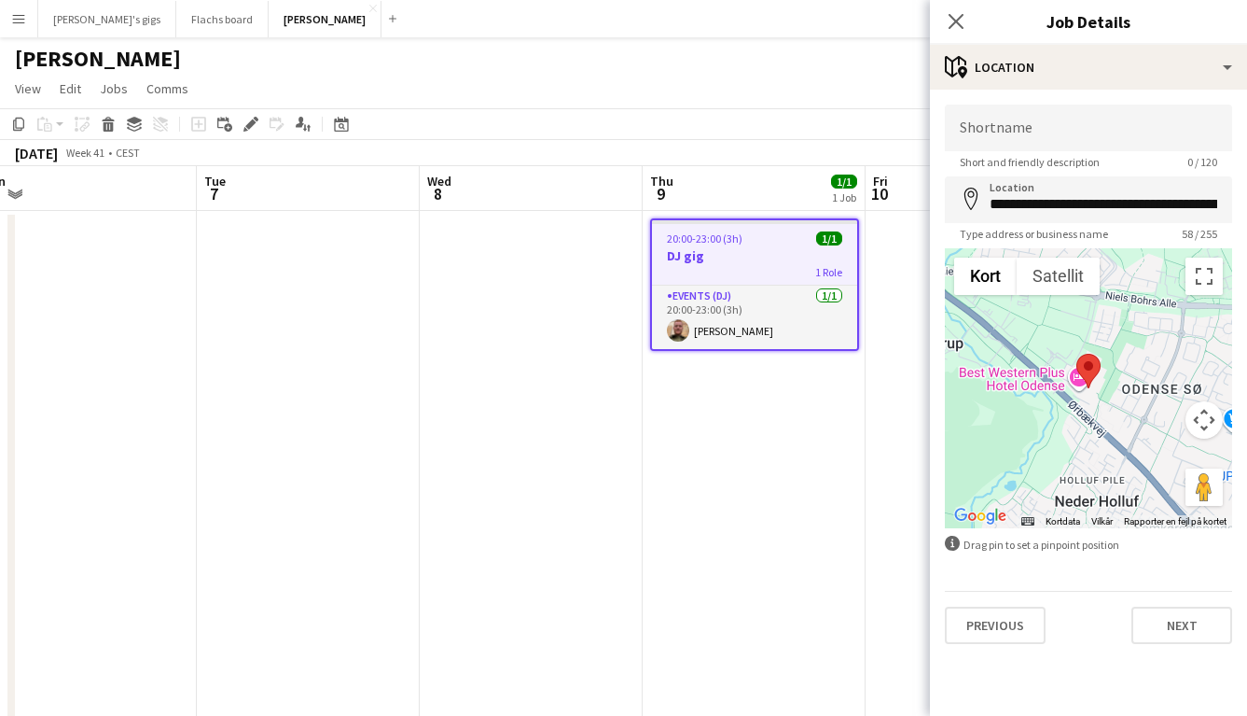
click at [1173, 602] on div "Previous Next" at bounding box center [1088, 617] width 287 height 53
click at [1176, 622] on button "Next" at bounding box center [1182, 624] width 101 height 37
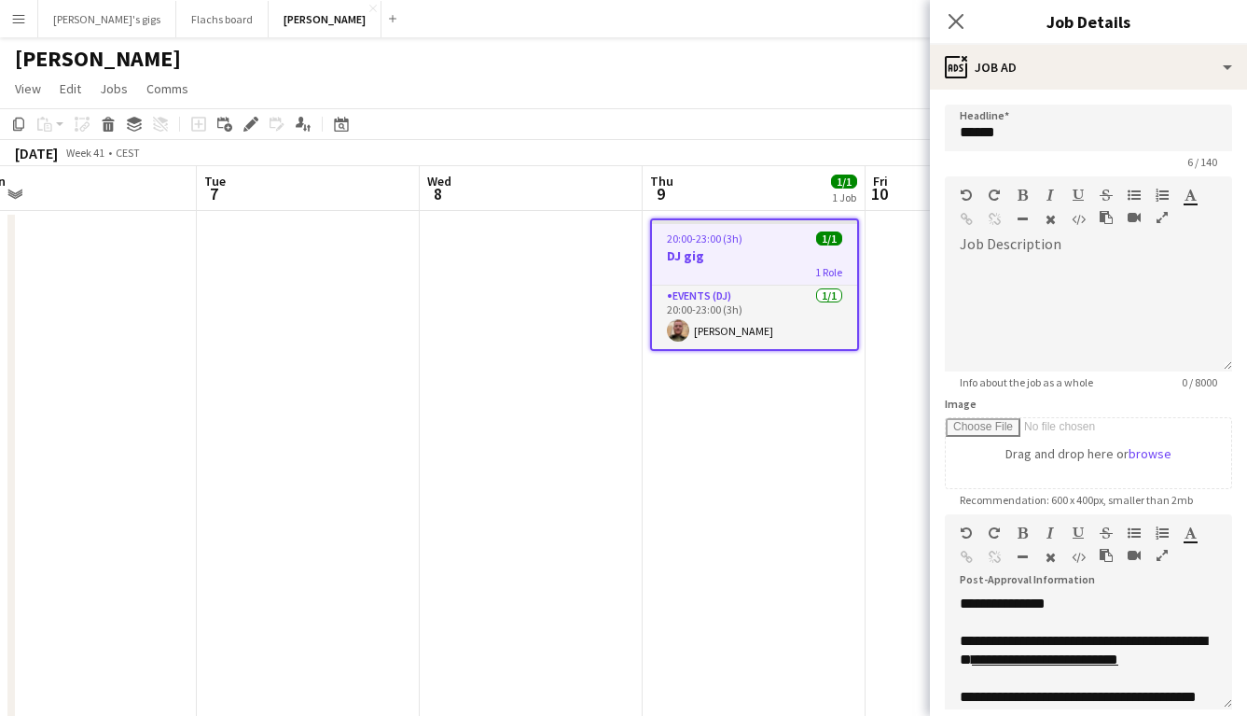
scroll to position [261, 0]
